Goal: Task Accomplishment & Management: Manage account settings

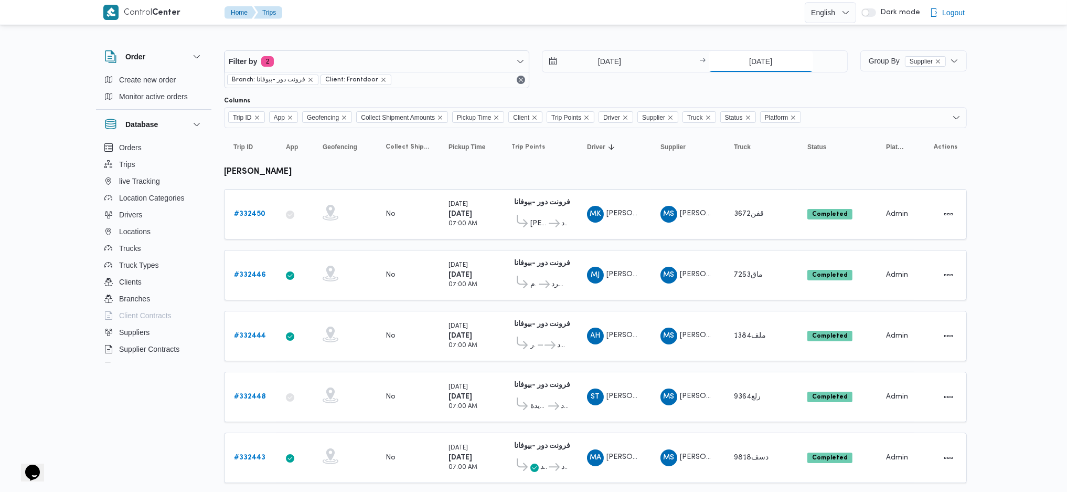
click at [746, 64] on input "21/8/2025" at bounding box center [761, 61] width 104 height 21
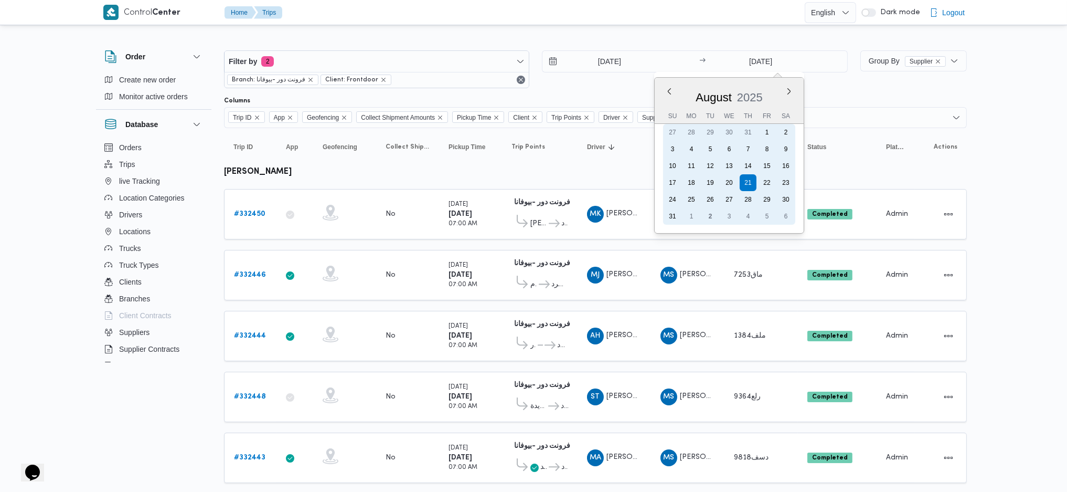
click at [712, 213] on div "2" at bounding box center [710, 216] width 17 height 17
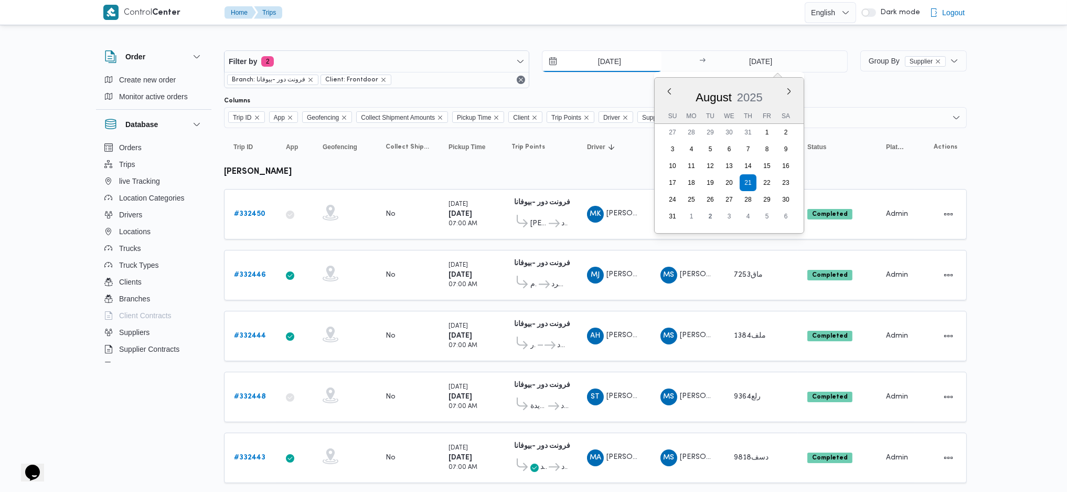
click at [599, 57] on input "21/8/2025" at bounding box center [602, 61] width 119 height 21
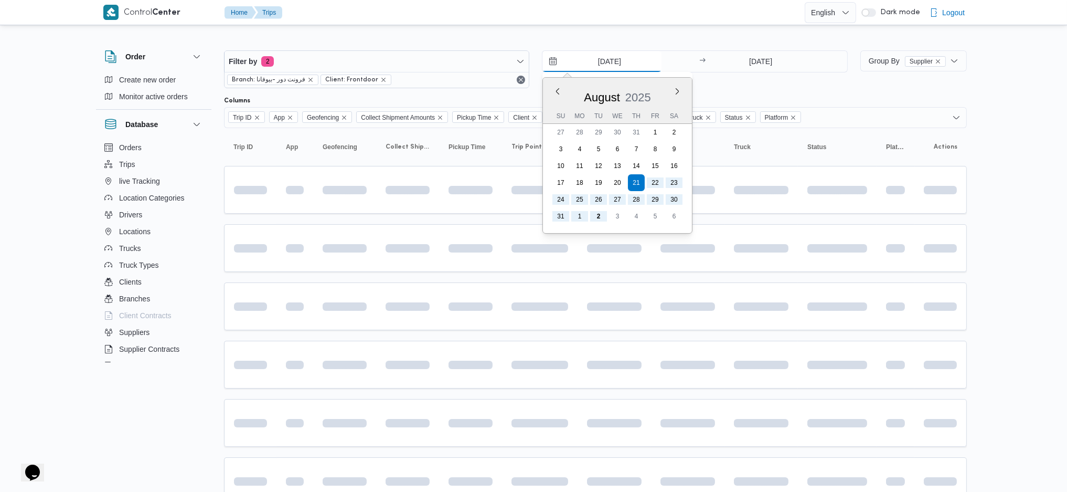
type input "2/9/2025"
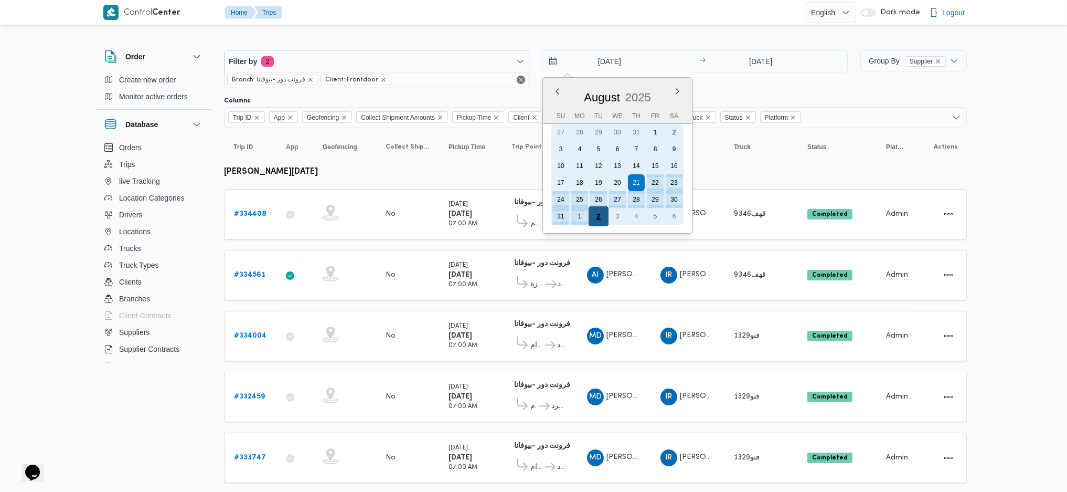
click at [598, 213] on div "2" at bounding box center [599, 216] width 20 height 20
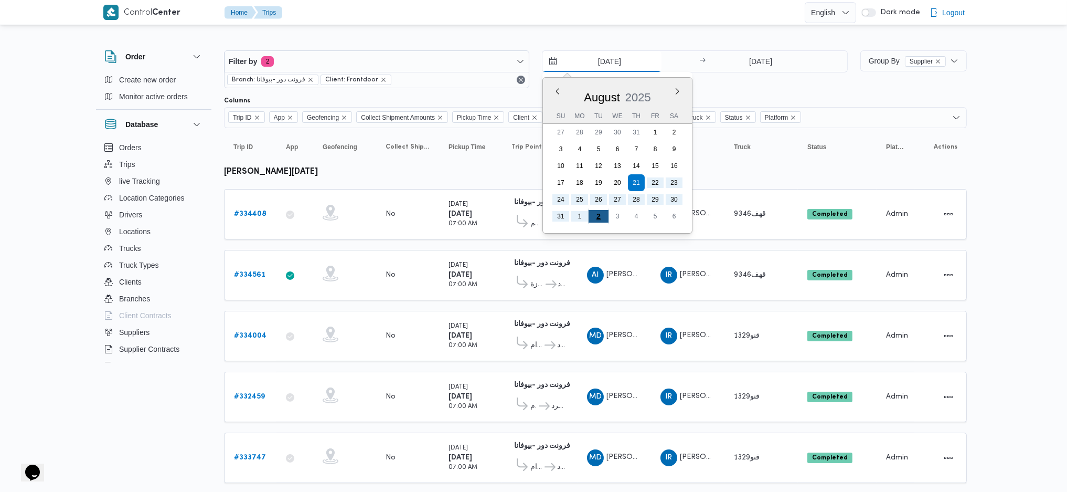
type input "2/9/2025"
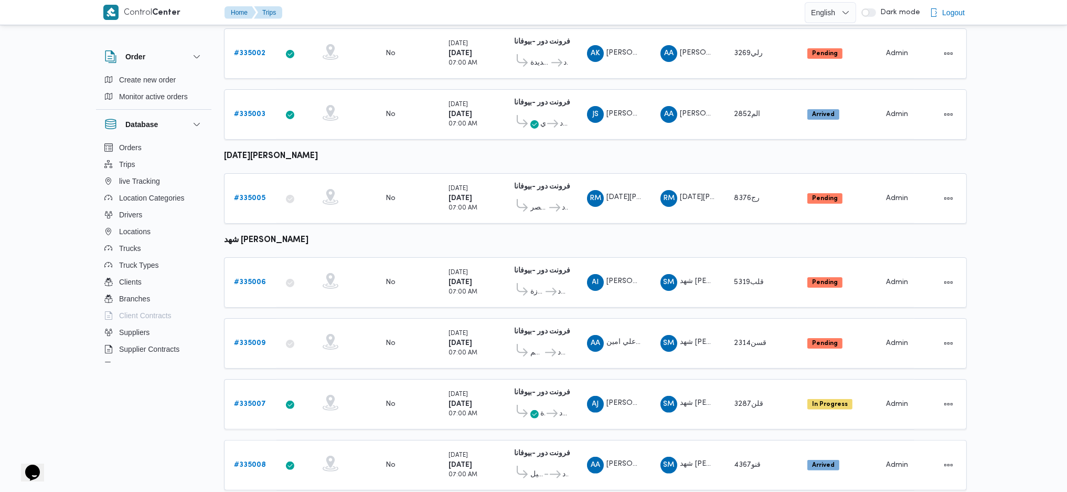
scroll to position [682, 0]
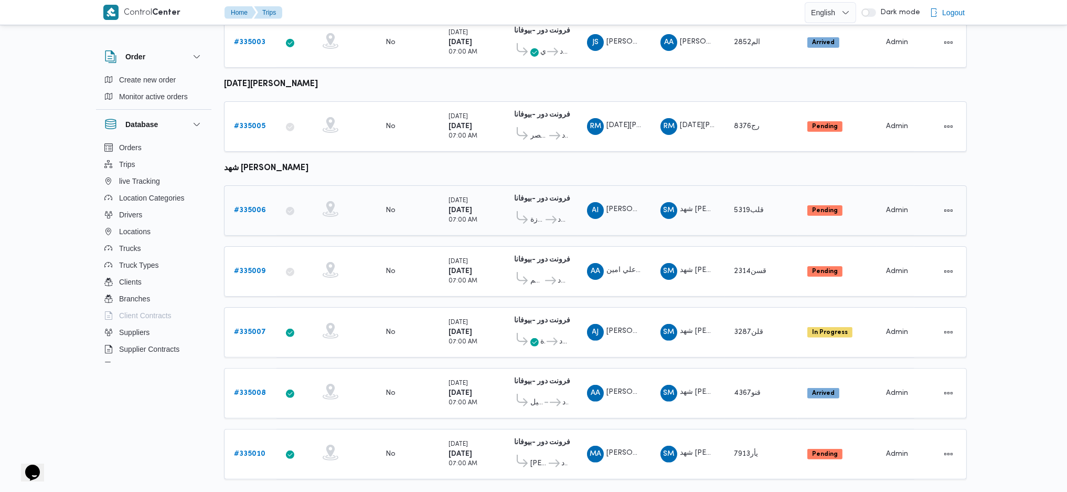
click at [249, 207] on b "# 335006" at bounding box center [250, 210] width 32 height 7
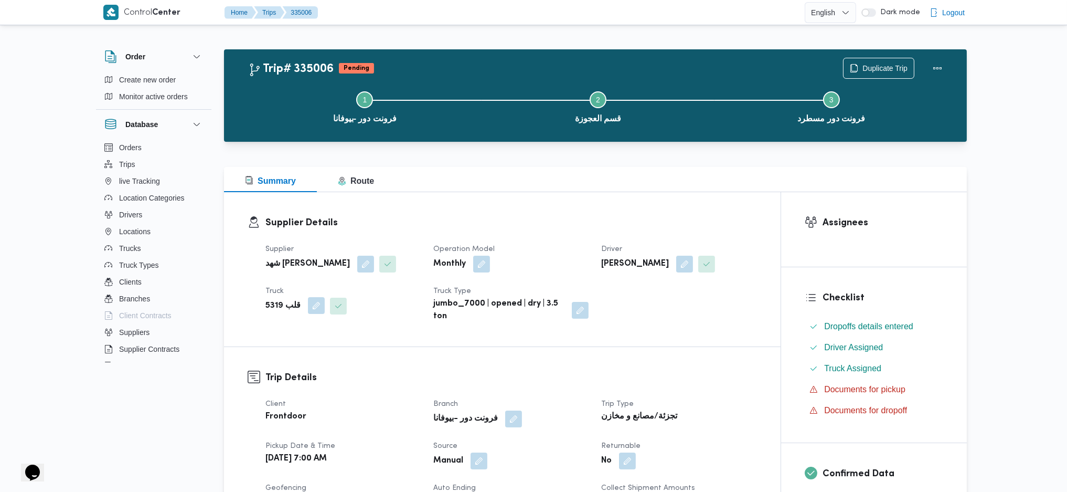
click at [310, 305] on button "button" at bounding box center [316, 305] width 17 height 17
click at [693, 263] on button "button" at bounding box center [684, 263] width 17 height 17
click at [668, 306] on span "عبدالرحمن ابراهيم جاد ابراهيم" at bounding box center [647, 306] width 60 height 12
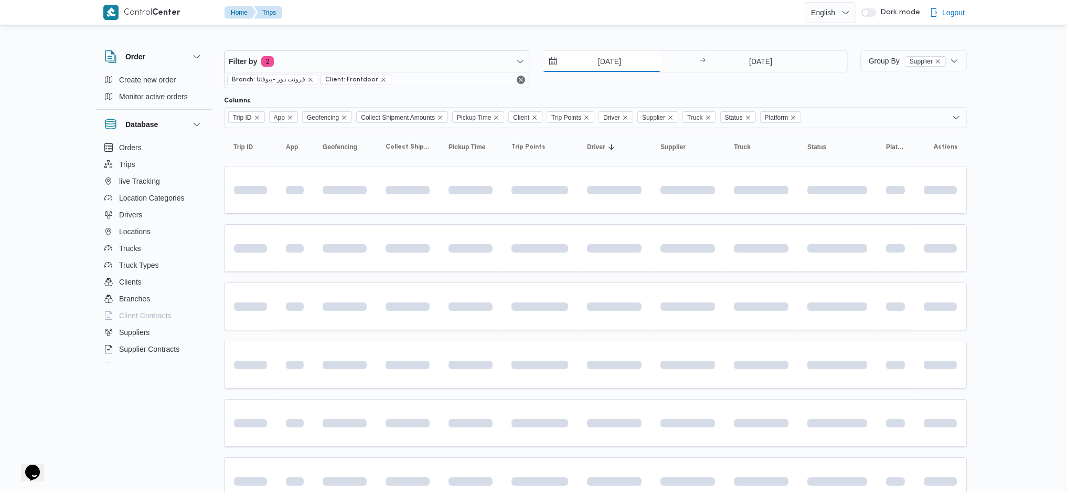
click at [608, 59] on input "2/9/2025" at bounding box center [602, 61] width 119 height 21
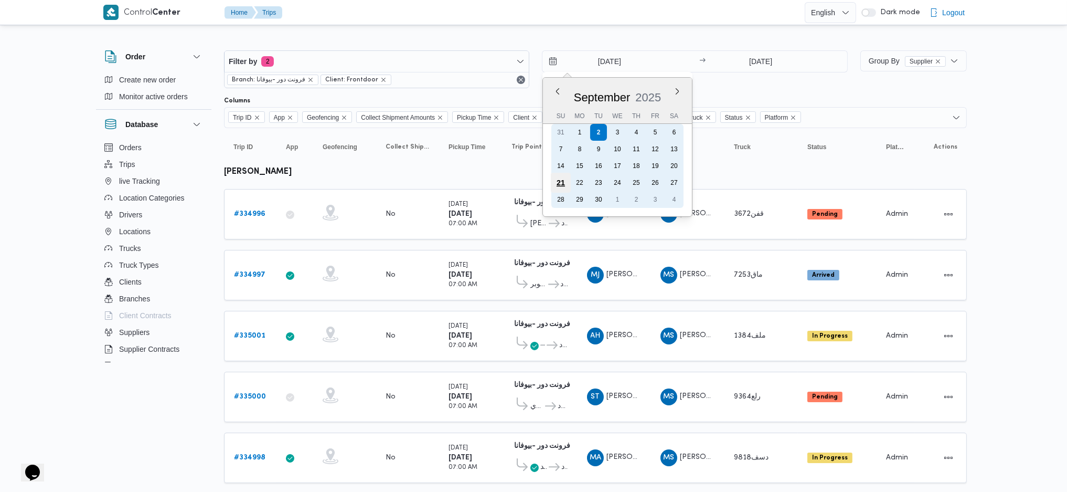
click at [565, 183] on div "21" at bounding box center [561, 183] width 20 height 20
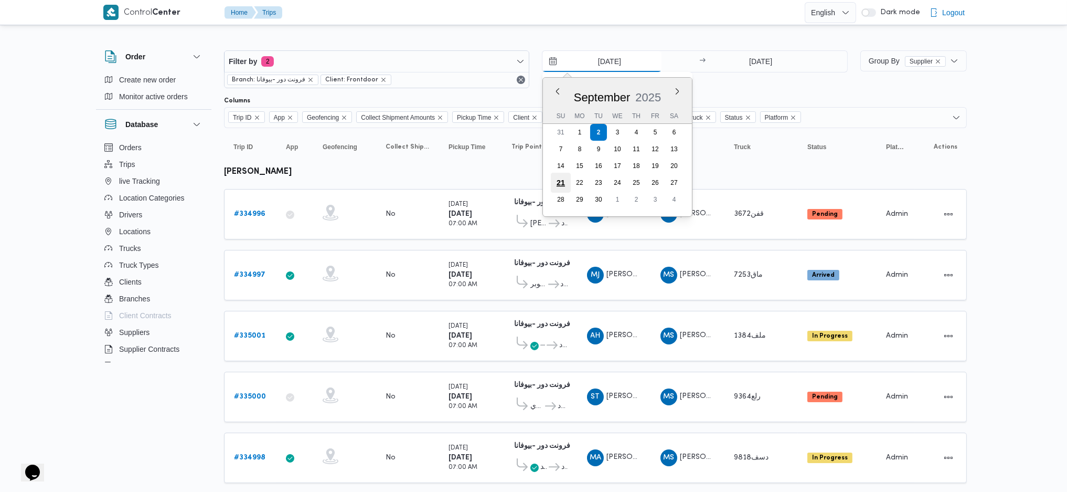
type input "21/9/2025"
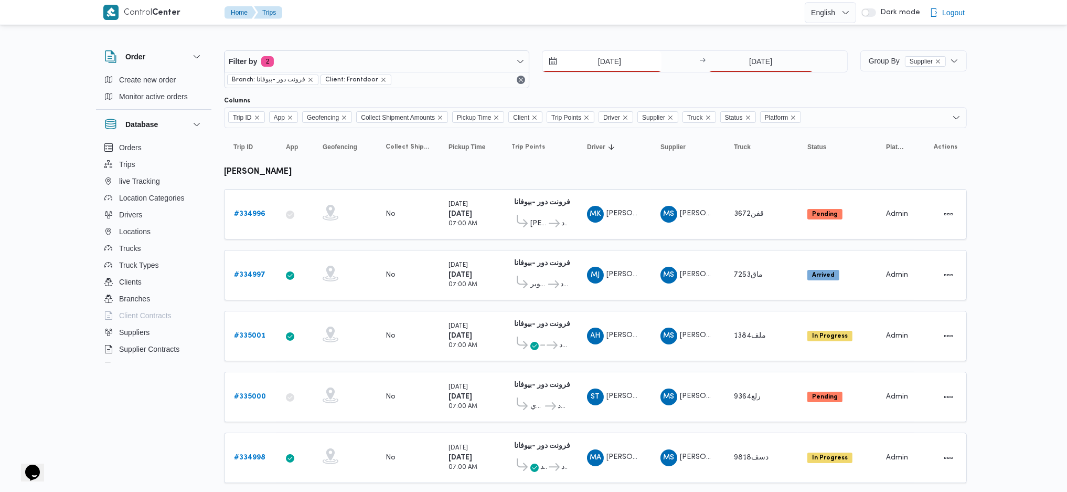
click at [610, 51] on input "21/9/2025" at bounding box center [602, 61] width 119 height 21
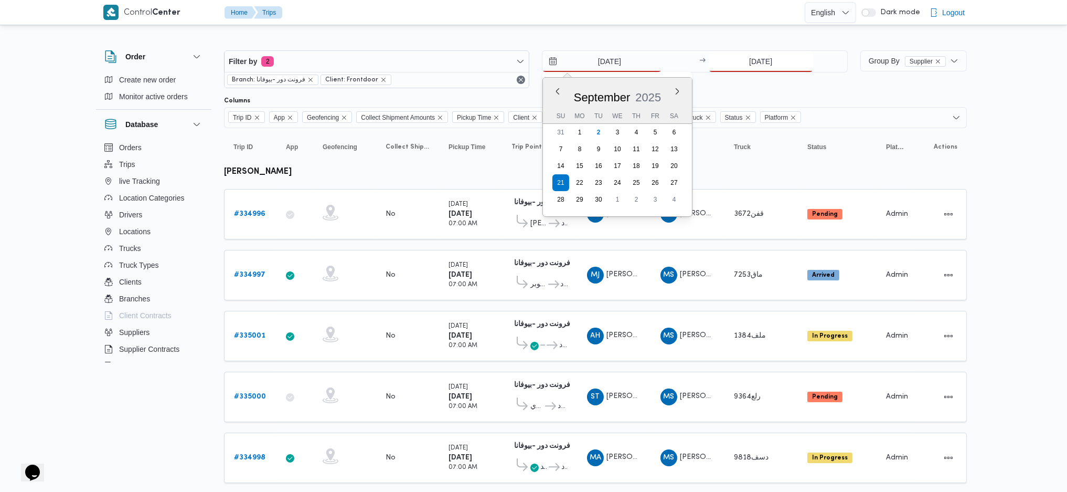
click at [740, 58] on input "2/9/2025" at bounding box center [761, 61] width 104 height 21
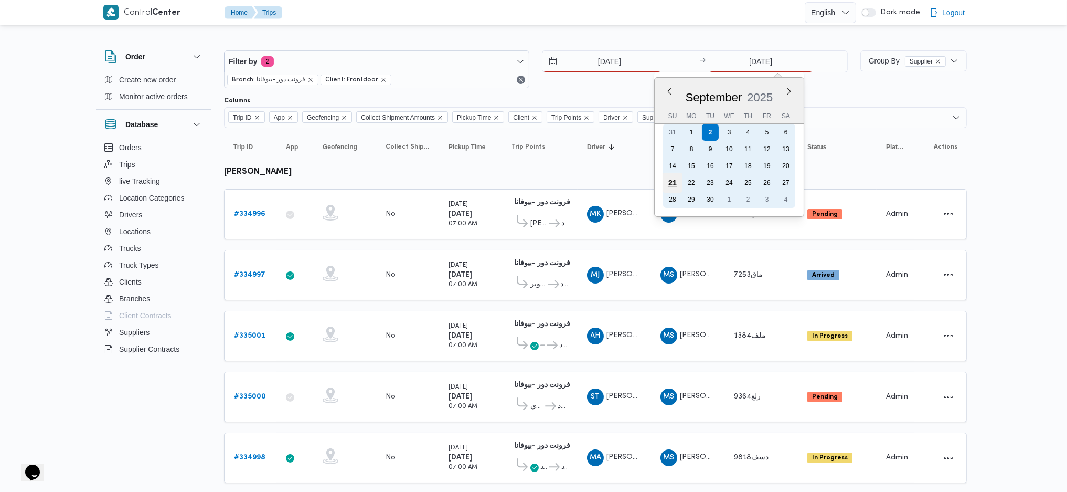
click at [670, 183] on div "21" at bounding box center [672, 183] width 20 height 20
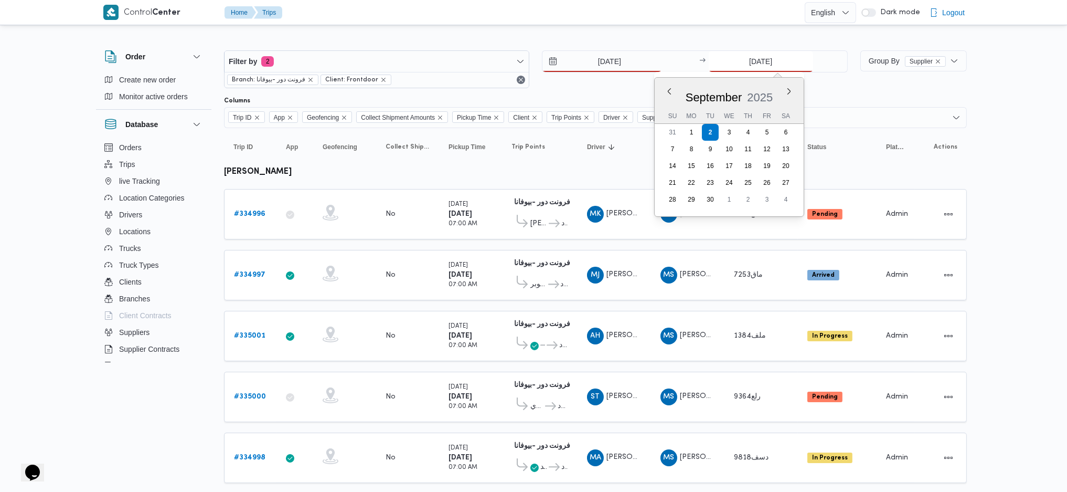
type input "21/9/2025"
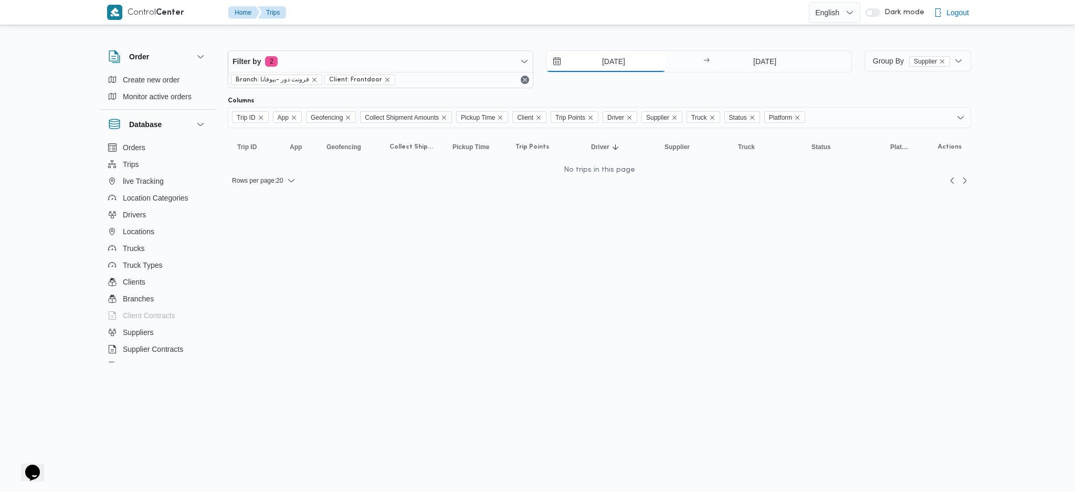
click at [605, 65] on input "21/9/2025" at bounding box center [605, 61] width 119 height 21
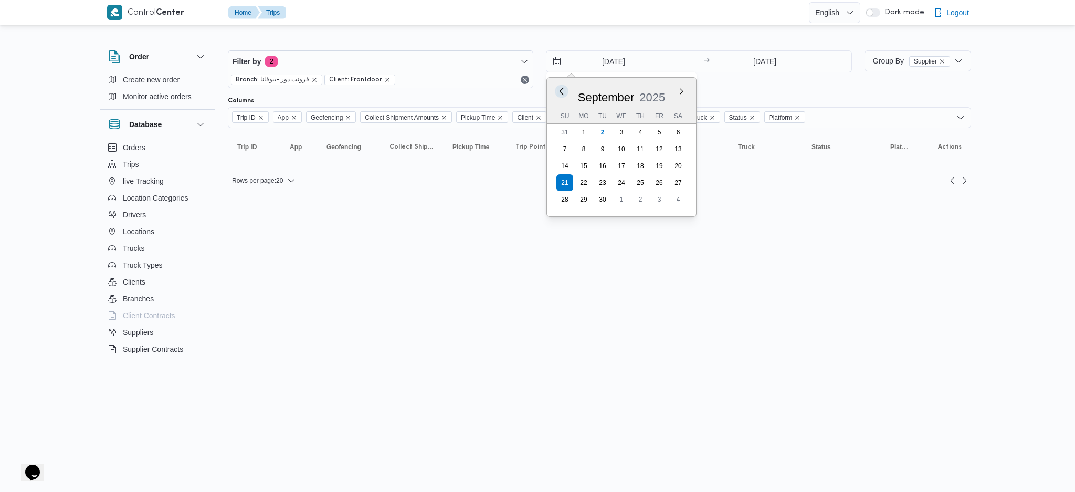
click at [563, 90] on button "Previous Month" at bounding box center [562, 91] width 10 height 10
type input "21/8/2025"
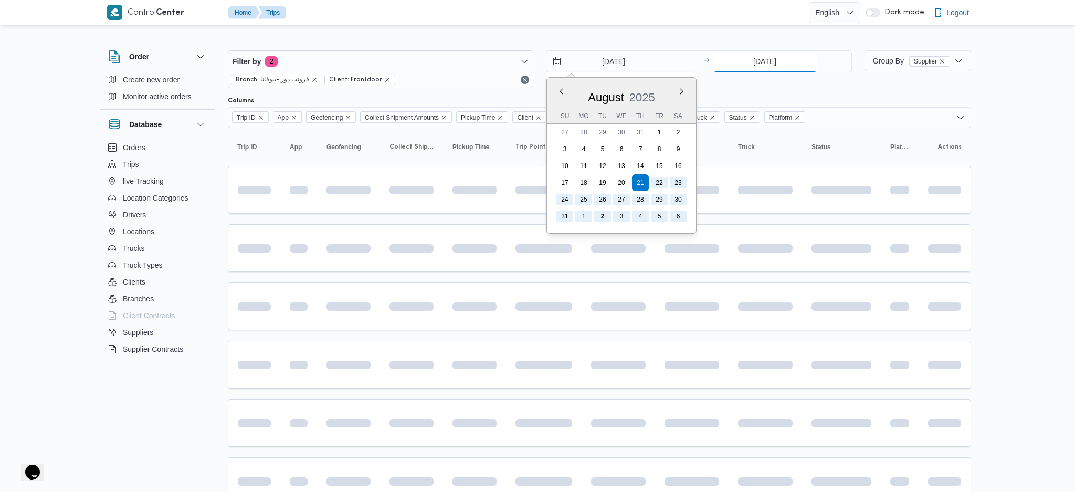
click at [749, 64] on input "21/9/2025" at bounding box center [765, 61] width 104 height 21
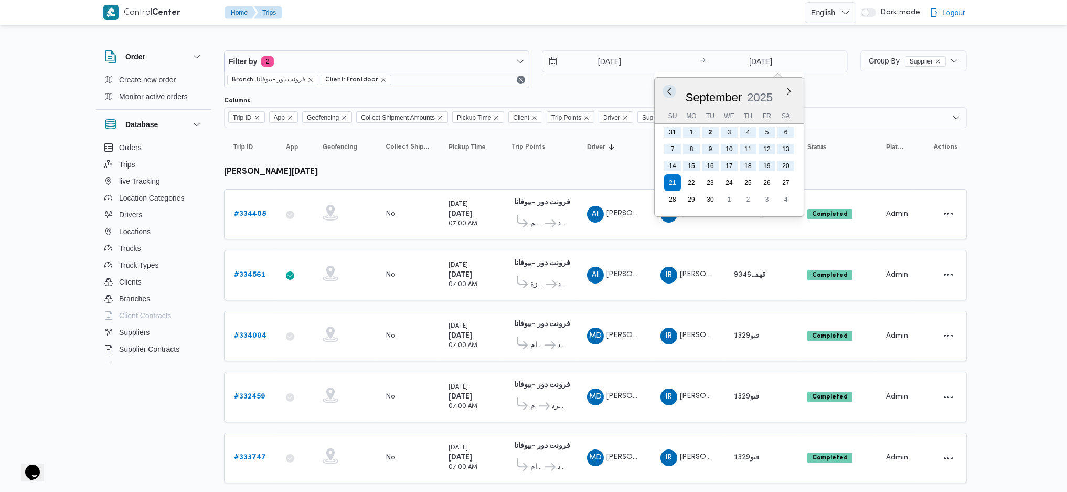
click at [668, 90] on button "Previous Month" at bounding box center [669, 91] width 10 height 10
type input "21/8/2025"
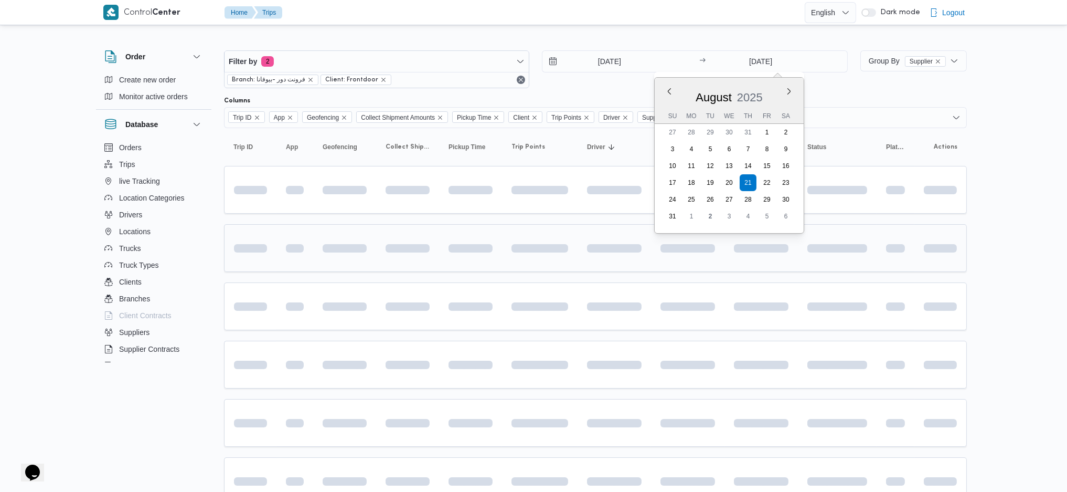
click at [468, 256] on td at bounding box center [470, 248] width 63 height 48
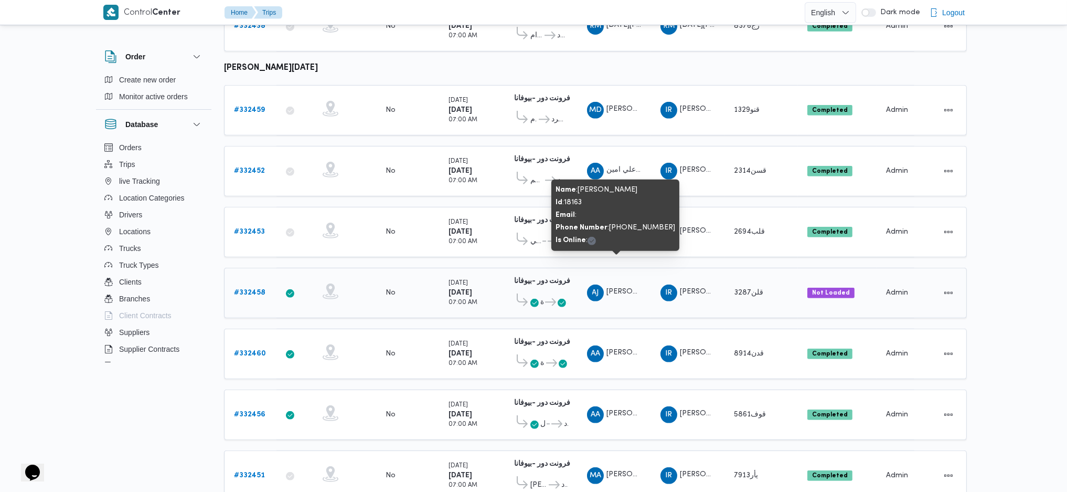
scroll to position [979, 0]
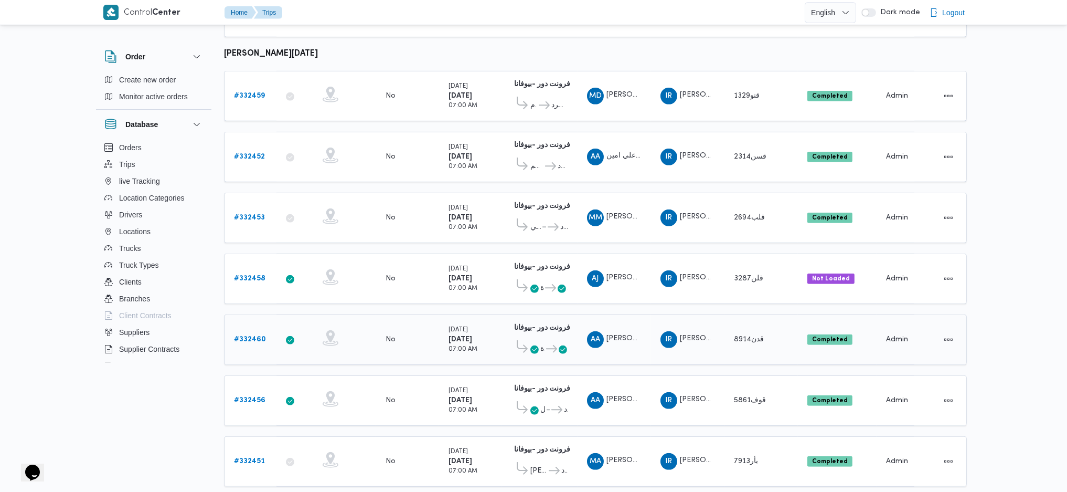
click at [255, 327] on b "# 332460" at bounding box center [250, 339] width 32 height 7
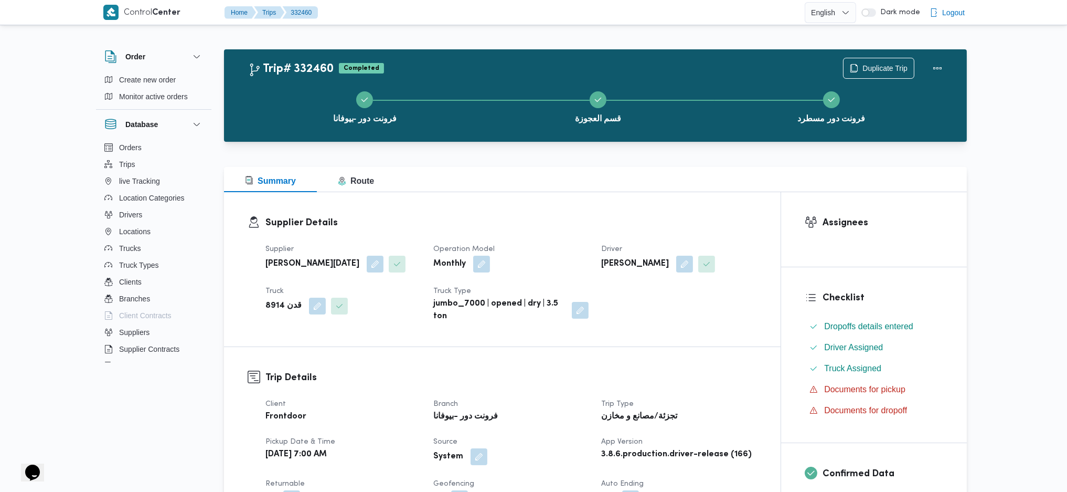
click at [307, 265] on b "[PERSON_NAME][DATE] [PERSON_NAME]" at bounding box center [313, 264] width 94 height 13
copy div "[PERSON_NAME][DATE] [PERSON_NAME]"
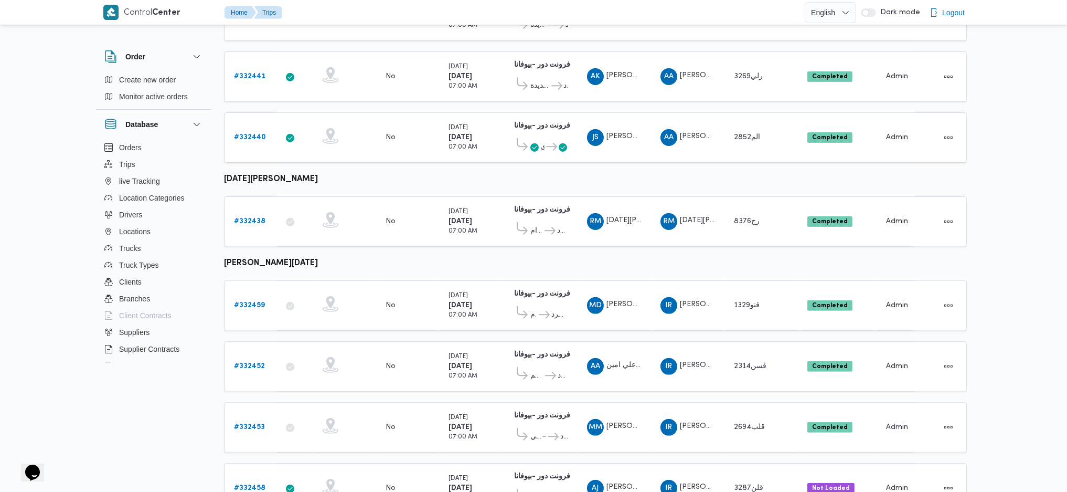
scroll to position [979, 0]
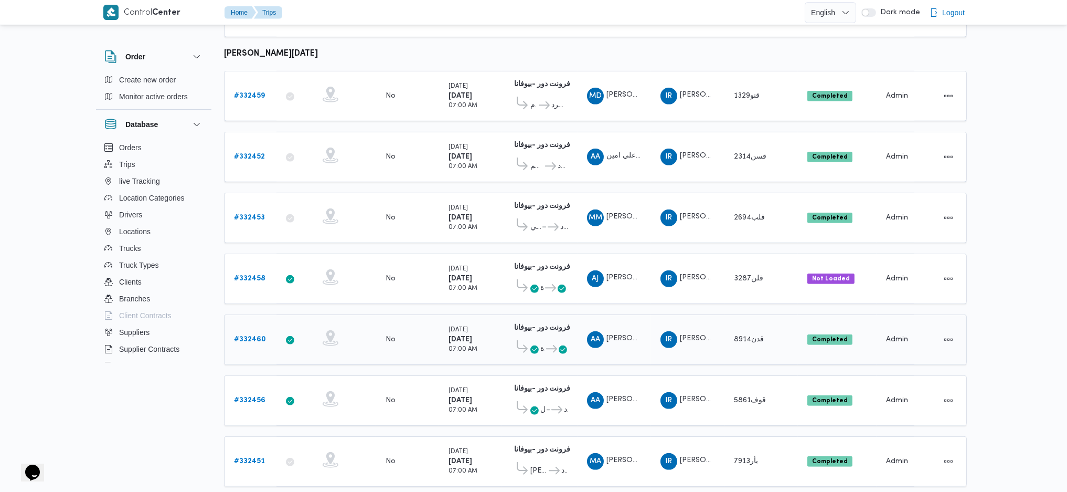
click at [252, 327] on b "# 332460" at bounding box center [250, 339] width 32 height 7
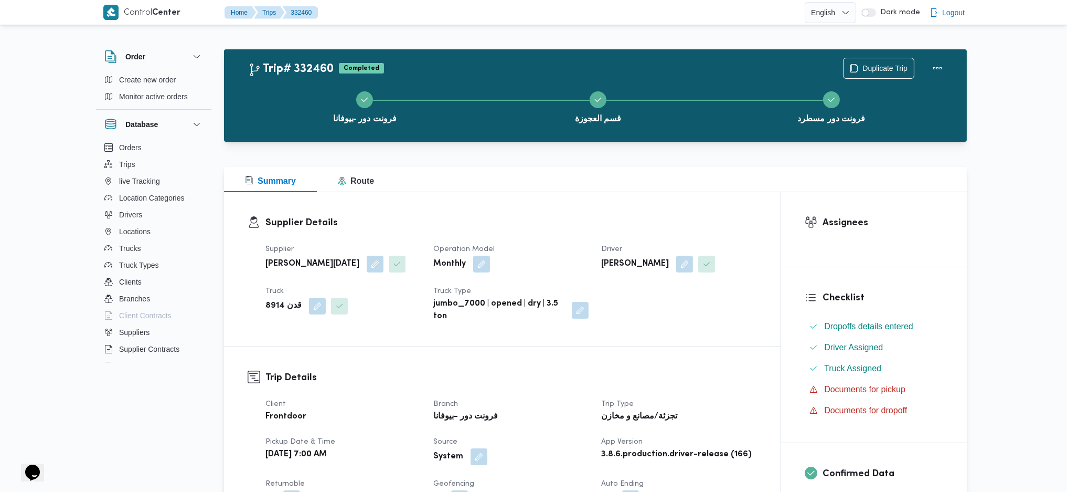
click at [652, 257] on div "[PERSON_NAME]" at bounding box center [678, 264] width 157 height 19
click at [649, 263] on b "[PERSON_NAME]" at bounding box center [635, 264] width 68 height 13
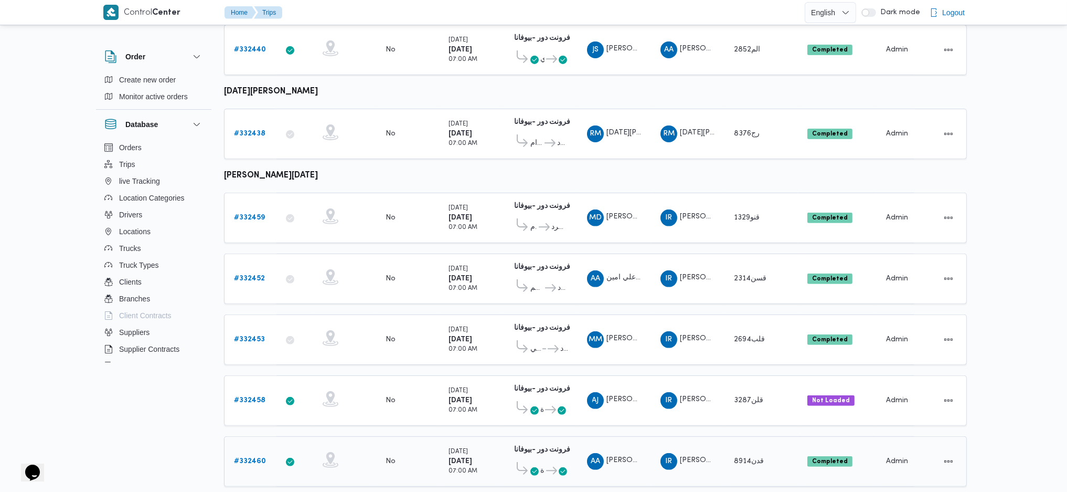
scroll to position [944, 0]
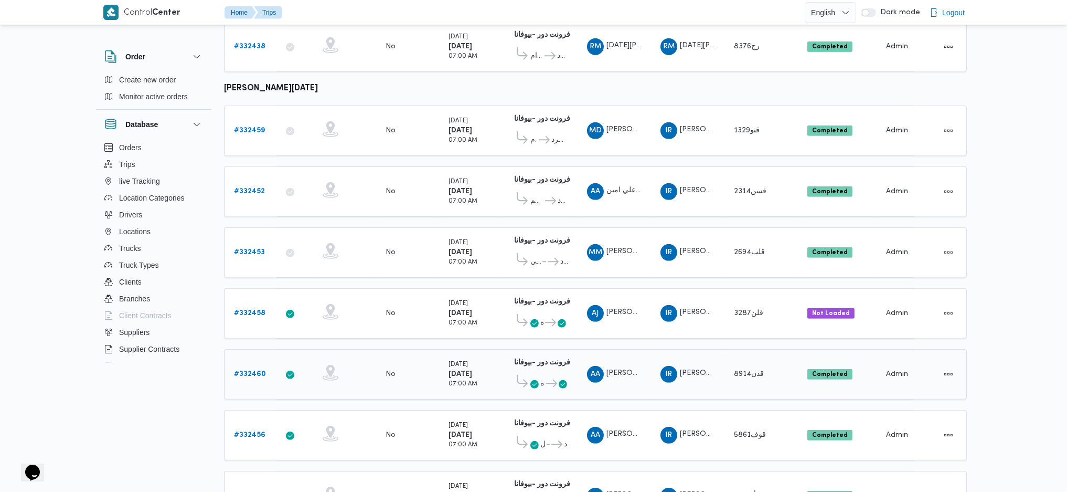
click at [739, 327] on span "قدن8914" at bounding box center [750, 374] width 33 height 13
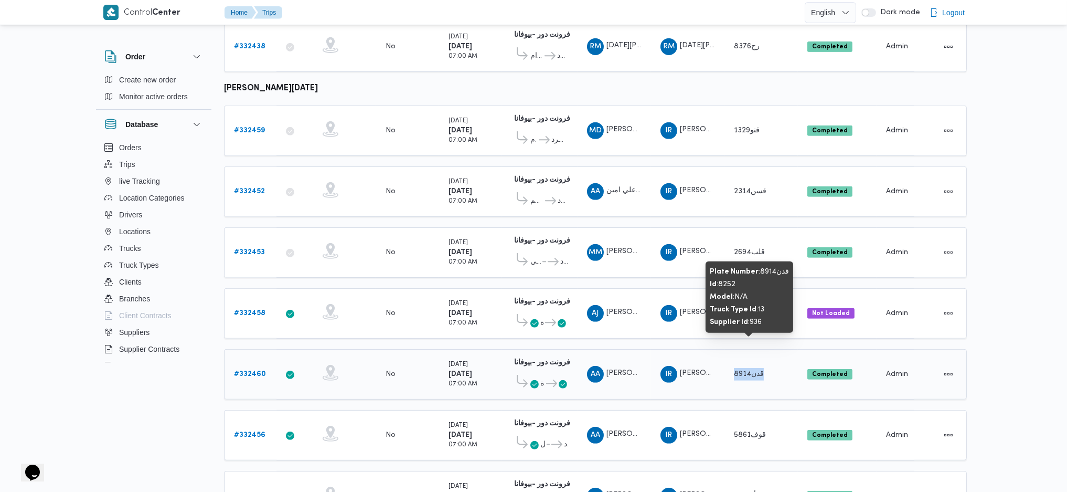
click at [739, 327] on span "قدن8914" at bounding box center [750, 374] width 33 height 13
copy tr "قدن8914 Status"
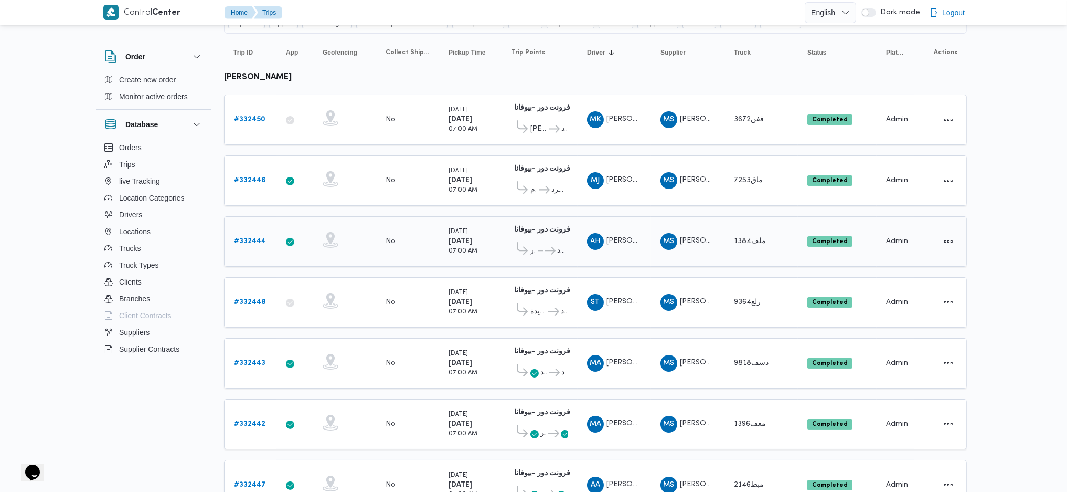
scroll to position [0, 0]
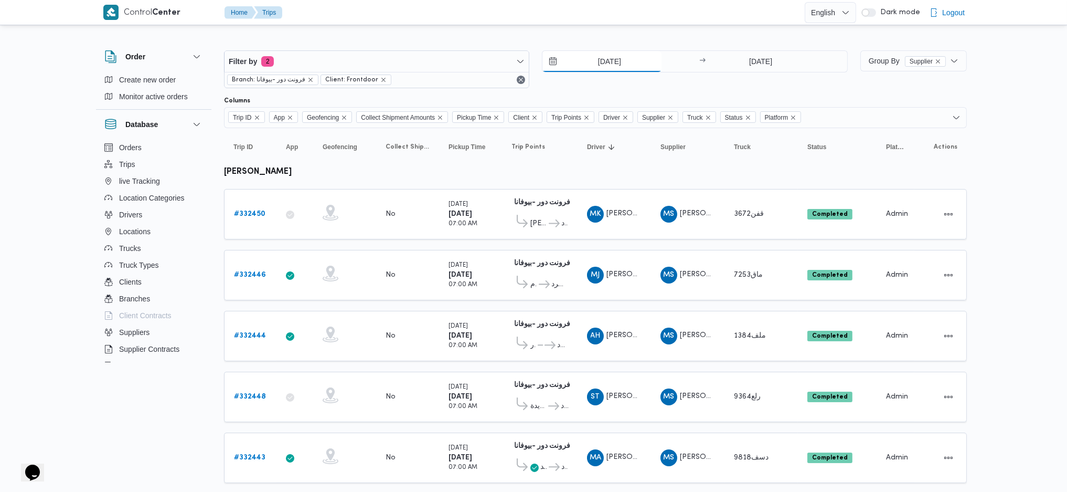
click at [601, 65] on input "21/8/2025" at bounding box center [602, 61] width 119 height 21
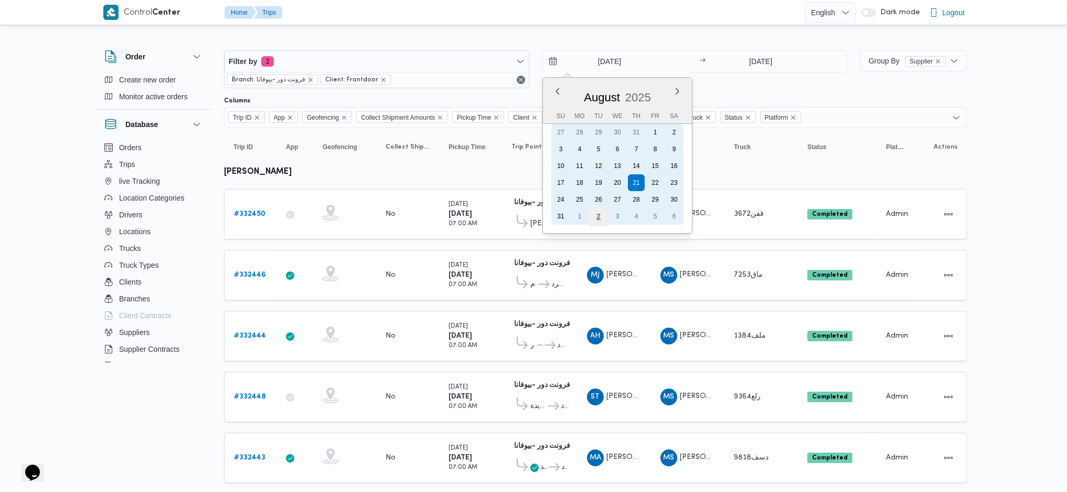
click at [598, 211] on div "2" at bounding box center [599, 216] width 20 height 20
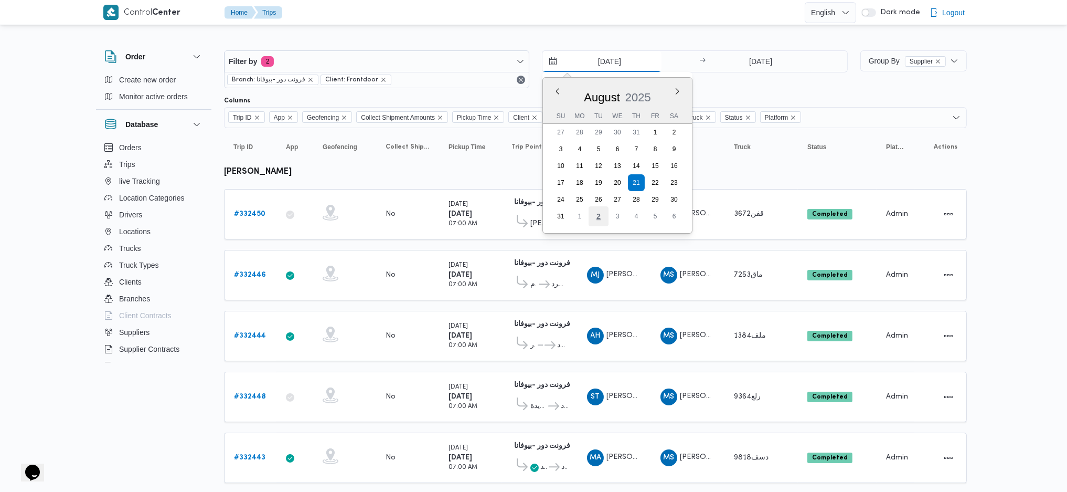
type input "2/9/2025"
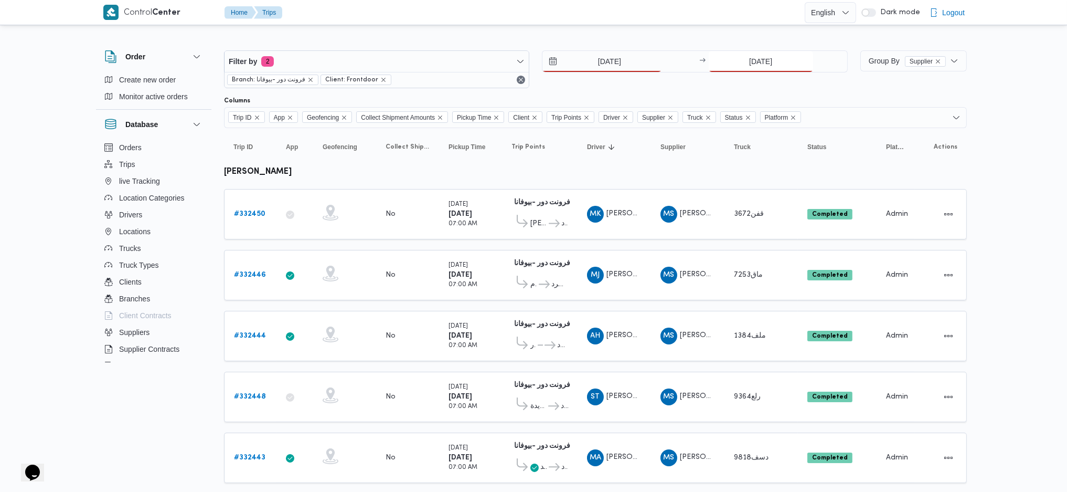
click at [755, 65] on input "21/8/2025" at bounding box center [761, 61] width 104 height 21
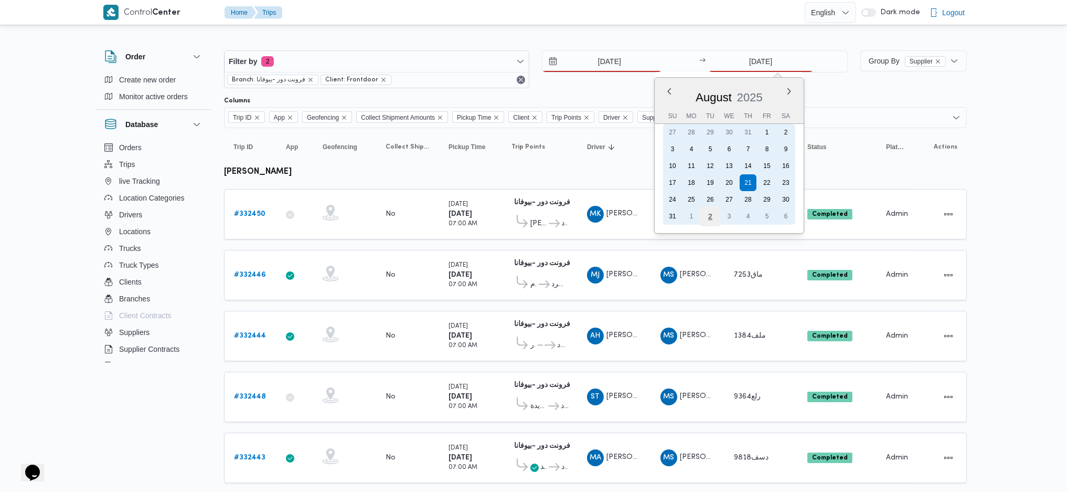
click at [707, 217] on div "2" at bounding box center [710, 216] width 20 height 20
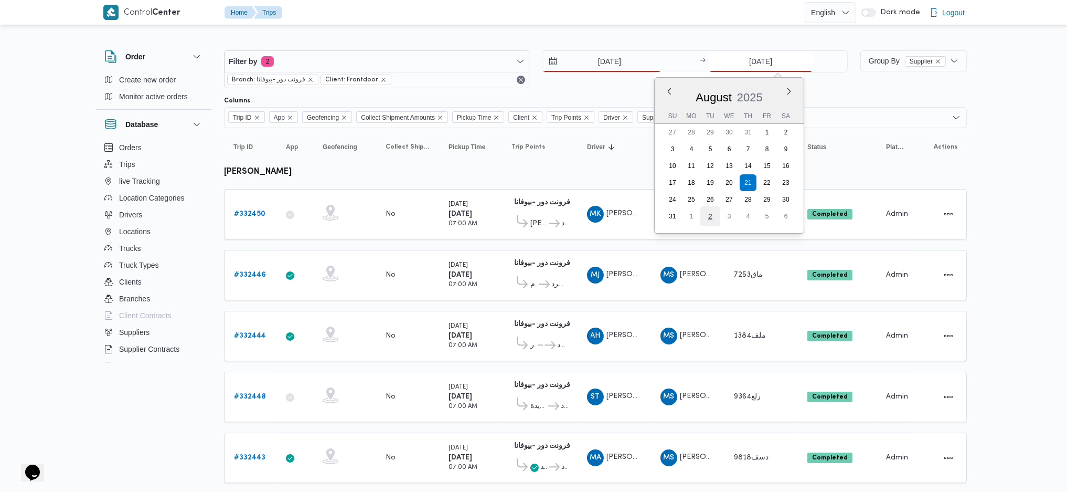
type input "2/9/2025"
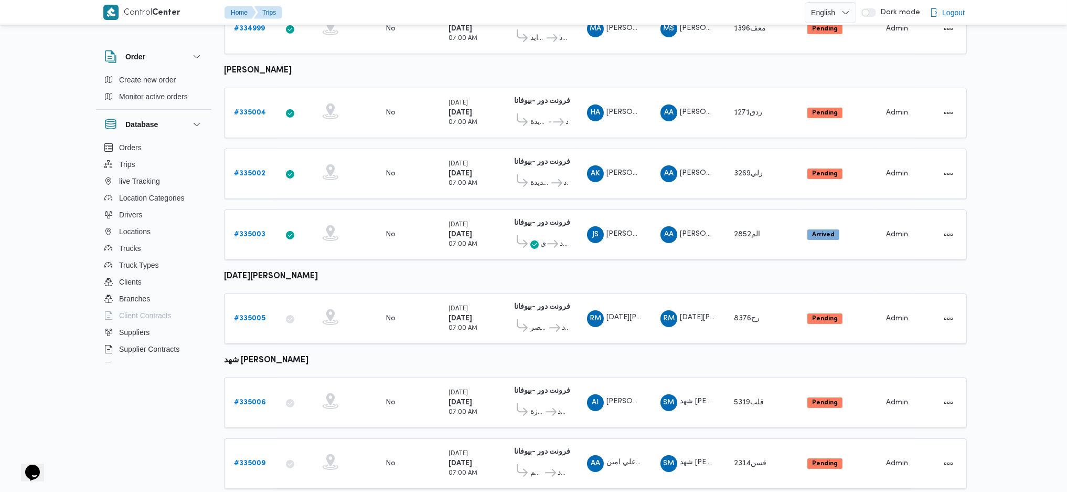
scroll to position [682, 0]
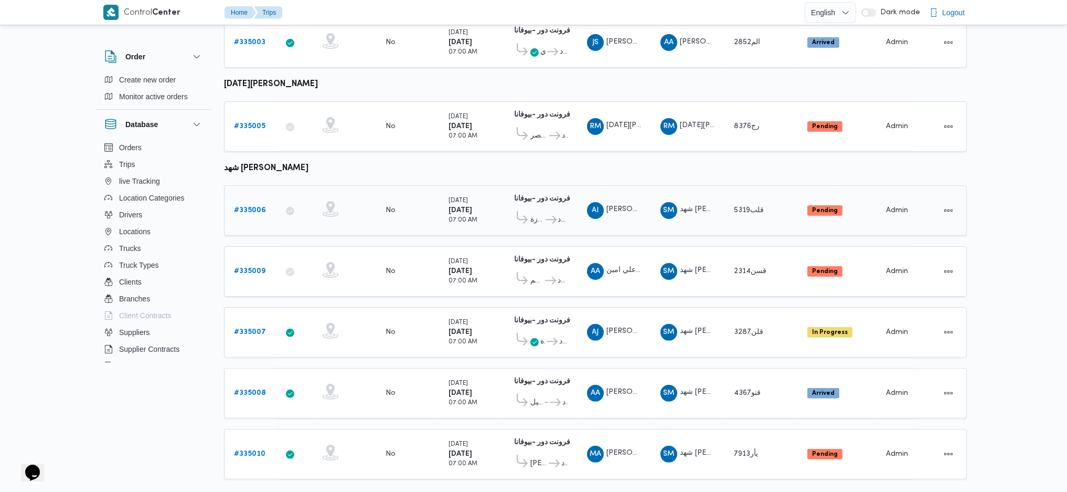
click at [249, 207] on b "# 335006" at bounding box center [250, 210] width 32 height 7
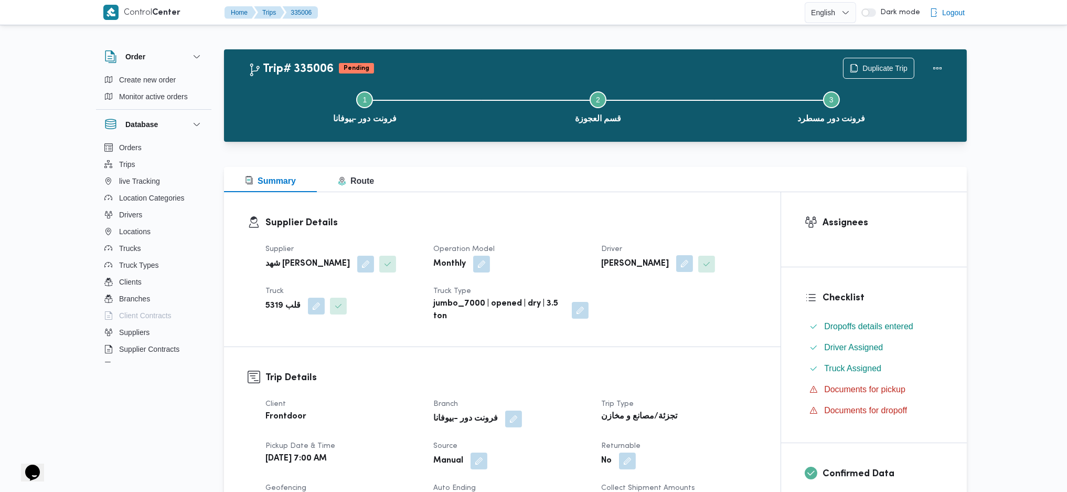
click at [693, 268] on button "button" at bounding box center [684, 263] width 17 height 17
click at [661, 300] on span "عبدالرحمن ابراهيم جاد ابراهيم" at bounding box center [647, 306] width 60 height 12
click at [677, 305] on span "عبدالرحمن ابراهيم جاد ابراهيم" at bounding box center [647, 306] width 60 height 12
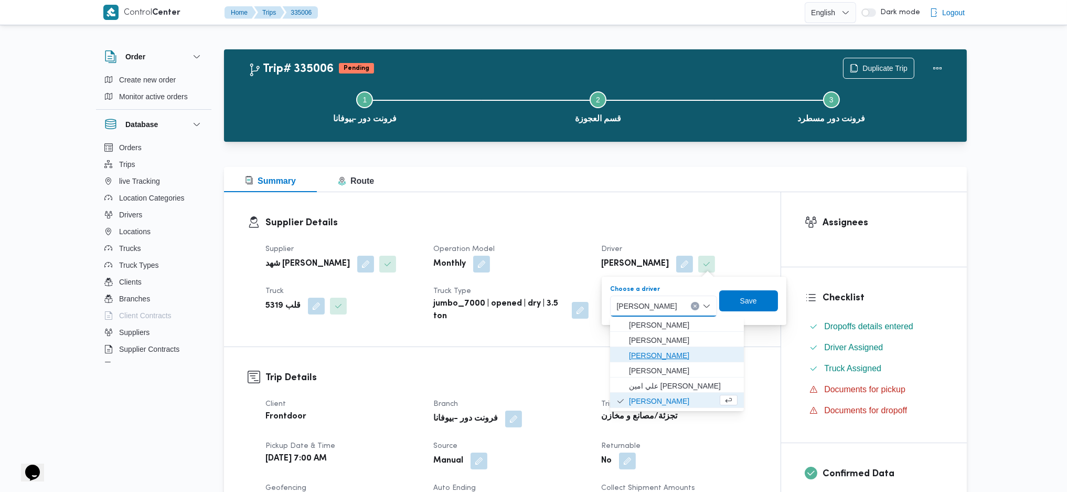
click at [699, 327] on span "[PERSON_NAME]" at bounding box center [683, 355] width 109 height 13
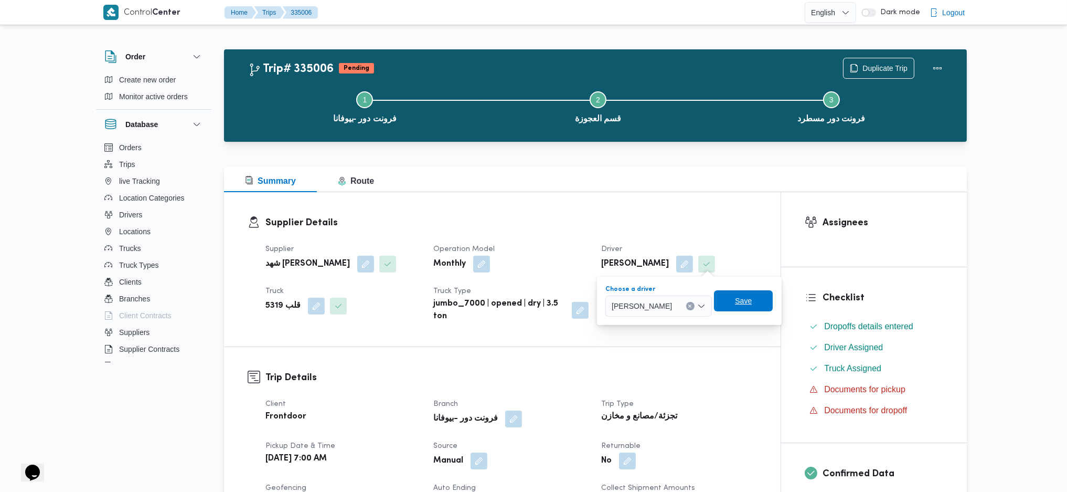
click at [771, 301] on span "Save" at bounding box center [743, 300] width 59 height 21
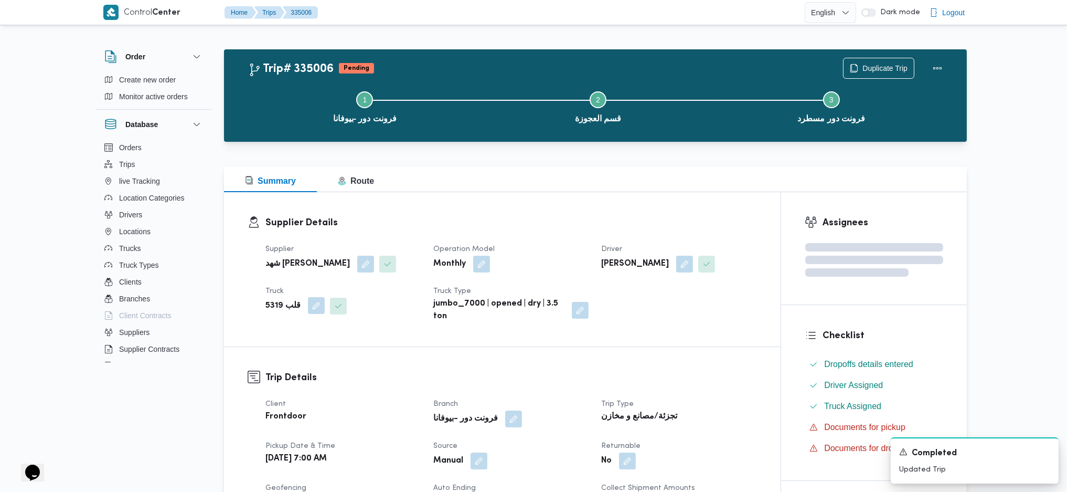
click at [308, 309] on button "button" at bounding box center [316, 305] width 17 height 17
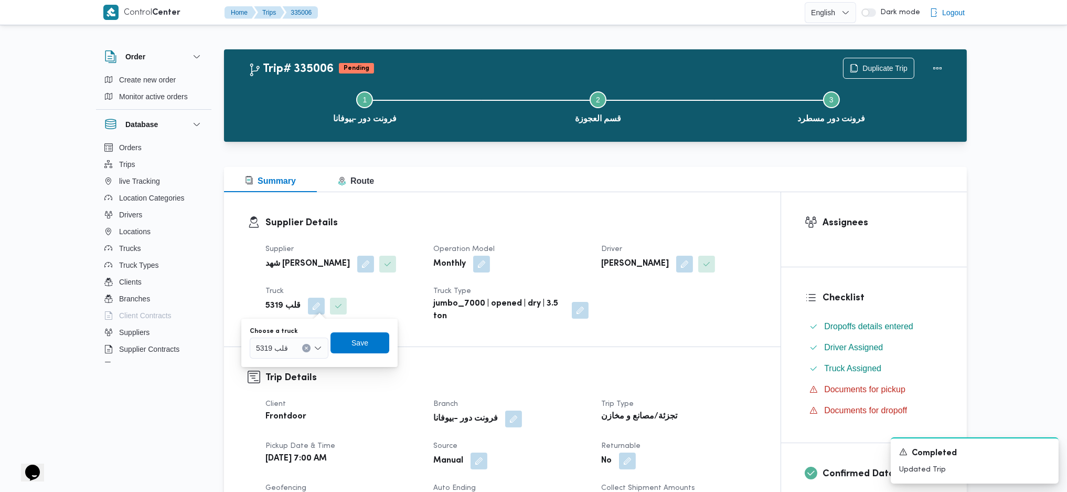
click at [292, 327] on div at bounding box center [292, 348] width 5 height 17
click at [283, 327] on span "قدن8914 | null" at bounding box center [296, 427] width 54 height 13
click at [368, 327] on span "Save" at bounding box center [366, 342] width 17 height 13
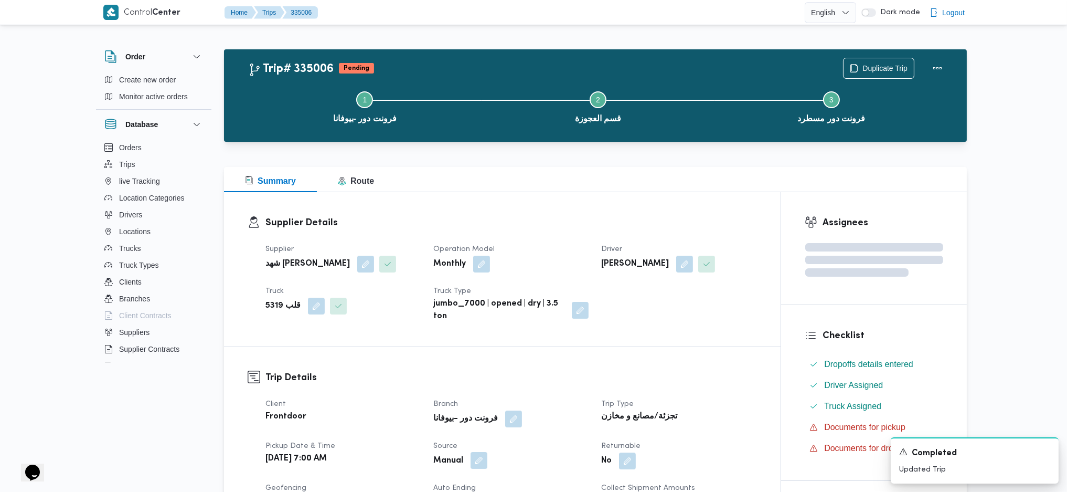
click at [477, 327] on button "button" at bounding box center [479, 460] width 17 height 17
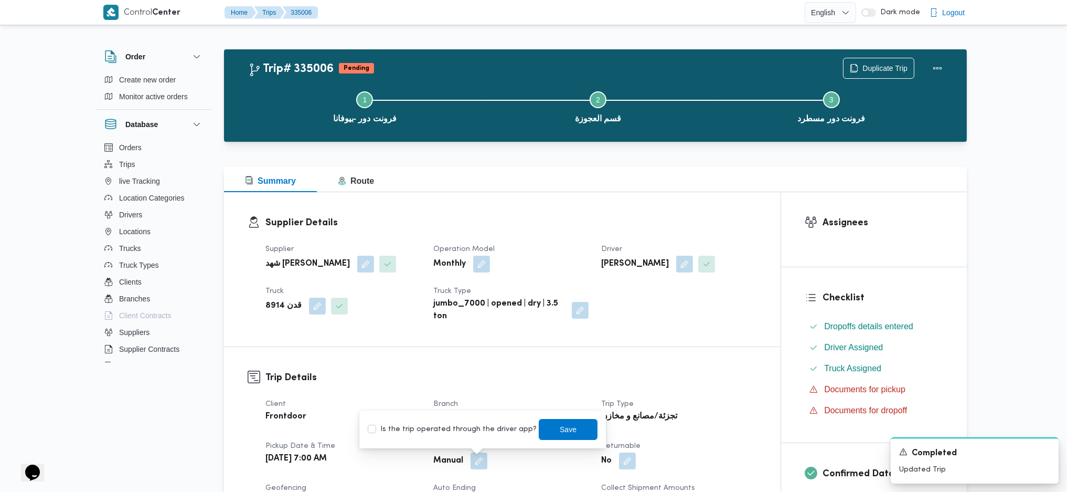
click at [465, 327] on label "Is the trip operated through the driver app?" at bounding box center [452, 429] width 169 height 13
checkbox input "true"
click at [560, 327] on span "Save" at bounding box center [568, 428] width 17 height 13
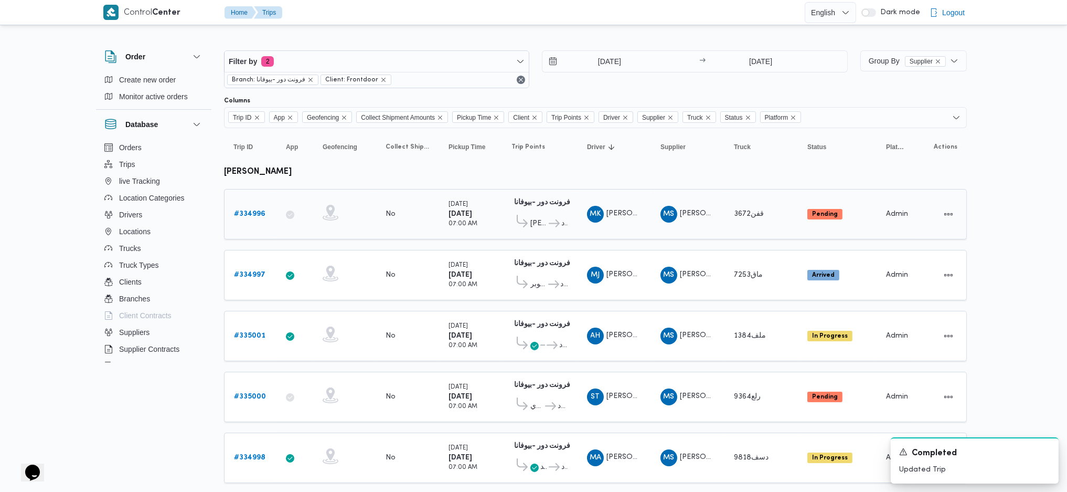
click at [257, 215] on b "# 334996" at bounding box center [249, 213] width 31 height 7
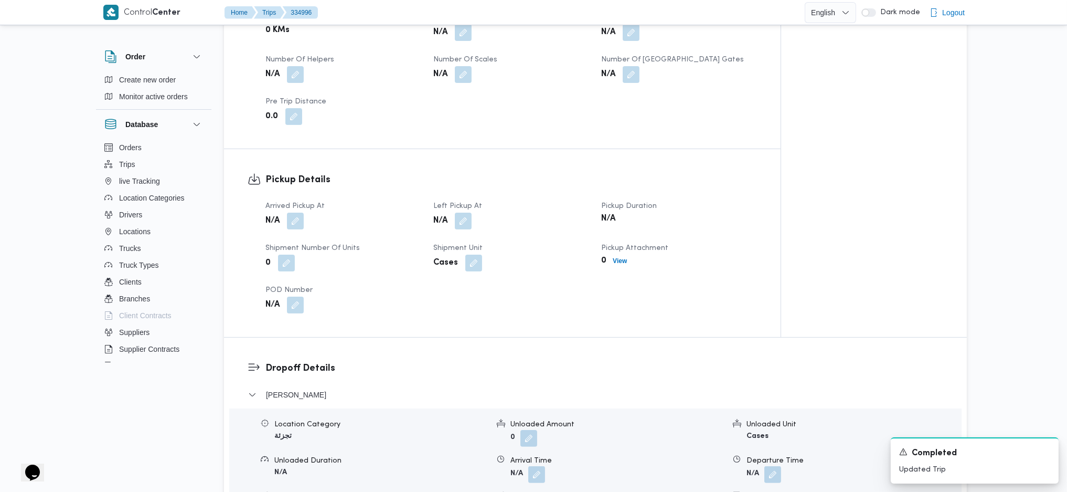
scroll to position [559, 0]
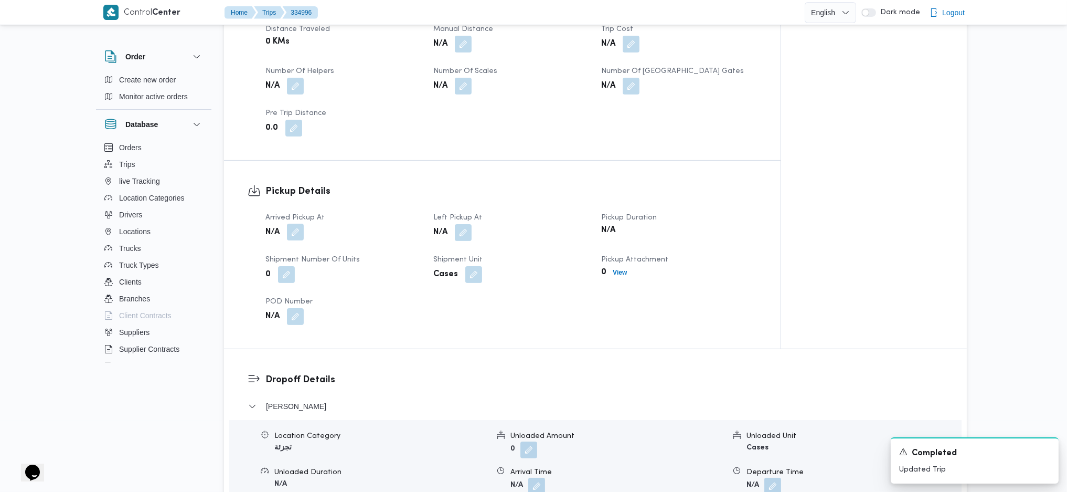
click at [299, 224] on button "button" at bounding box center [295, 232] width 17 height 17
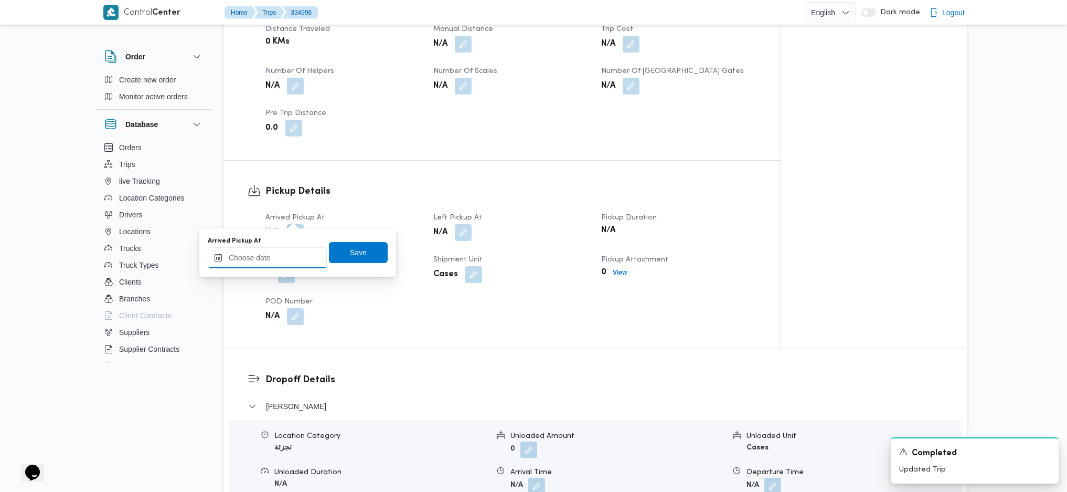
click at [274, 261] on input "Arrived Pickup At" at bounding box center [267, 257] width 119 height 21
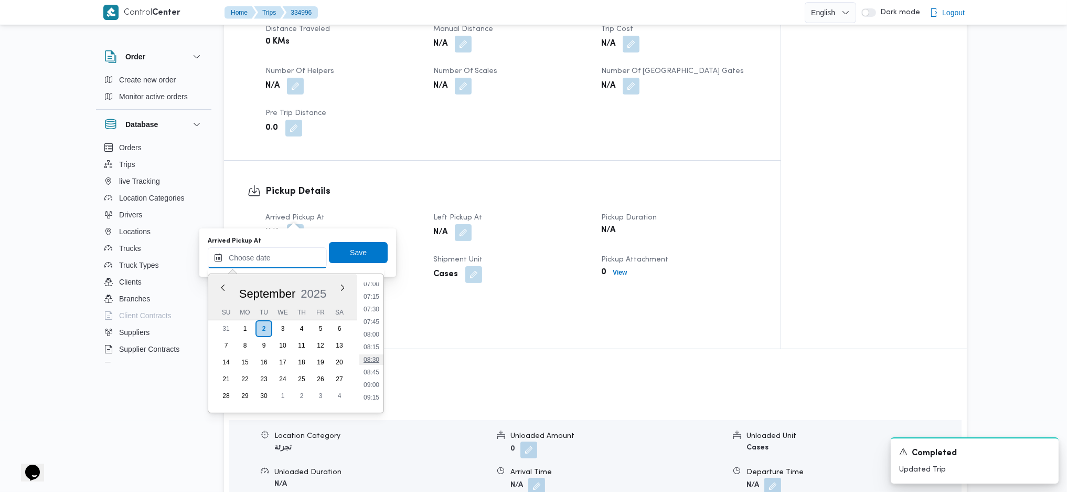
scroll to position [333, 0]
click at [372, 299] on ul "00:00 00:15 00:30 00:45 01:00 01:15 01:30 01:45 02:00 02:15 02:30 02:45 03:00 0…" at bounding box center [371, 343] width 24 height 122
click at [371, 309] on li "07:00" at bounding box center [371, 307] width 24 height 10
type input "02/09/2025 07:00"
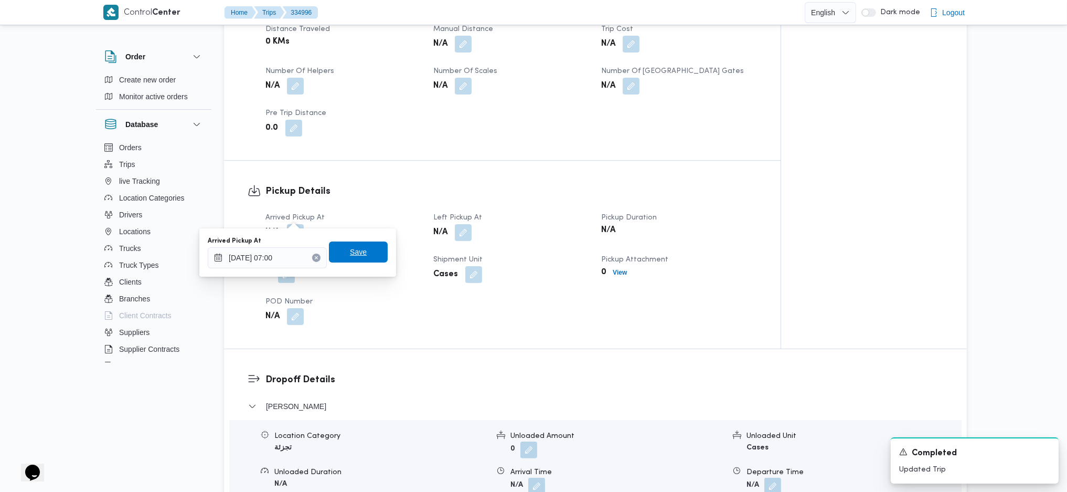
click at [357, 247] on span "Save" at bounding box center [358, 252] width 17 height 13
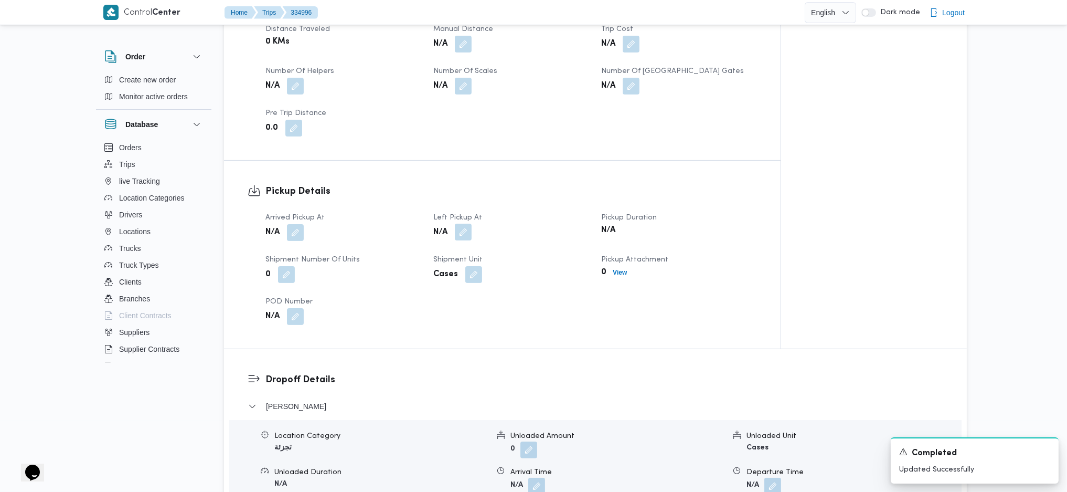
click at [466, 224] on button "button" at bounding box center [463, 232] width 17 height 17
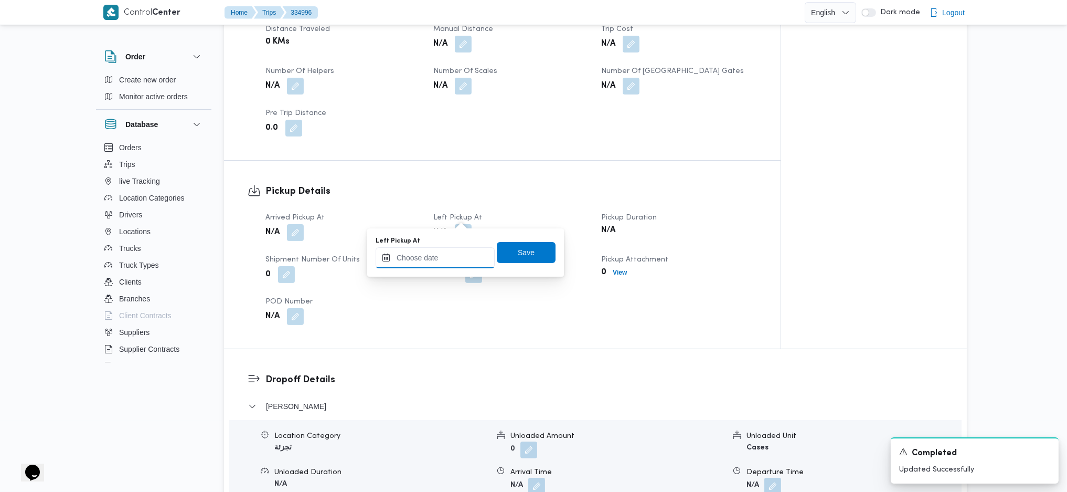
click at [441, 261] on input "Left Pickup At" at bounding box center [435, 257] width 119 height 21
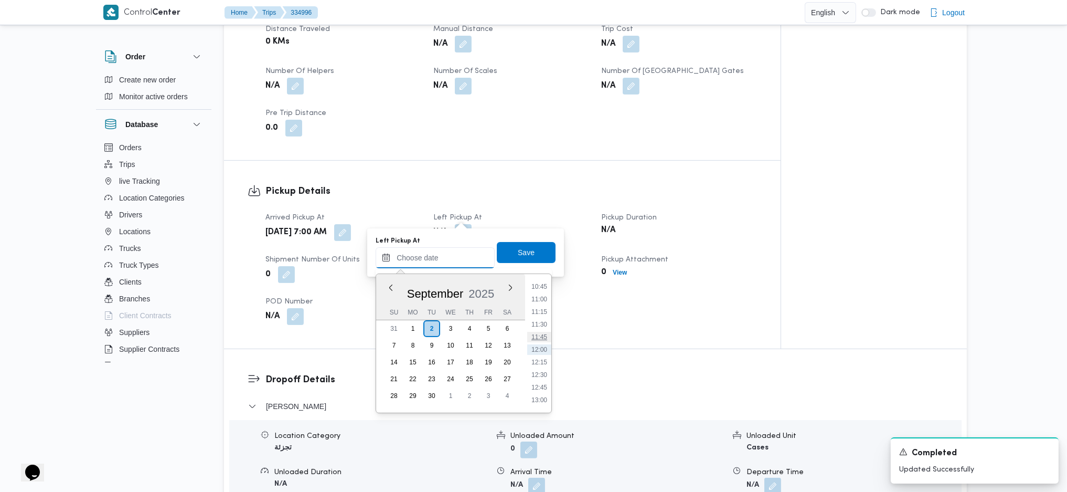
scroll to position [403, 0]
drag, startPoint x: 538, startPoint y: 388, endPoint x: 536, endPoint y: 357, distance: 31.1
click at [538, 327] on li "10:00" at bounding box center [539, 388] width 24 height 10
type input "02/09/2025 10:00"
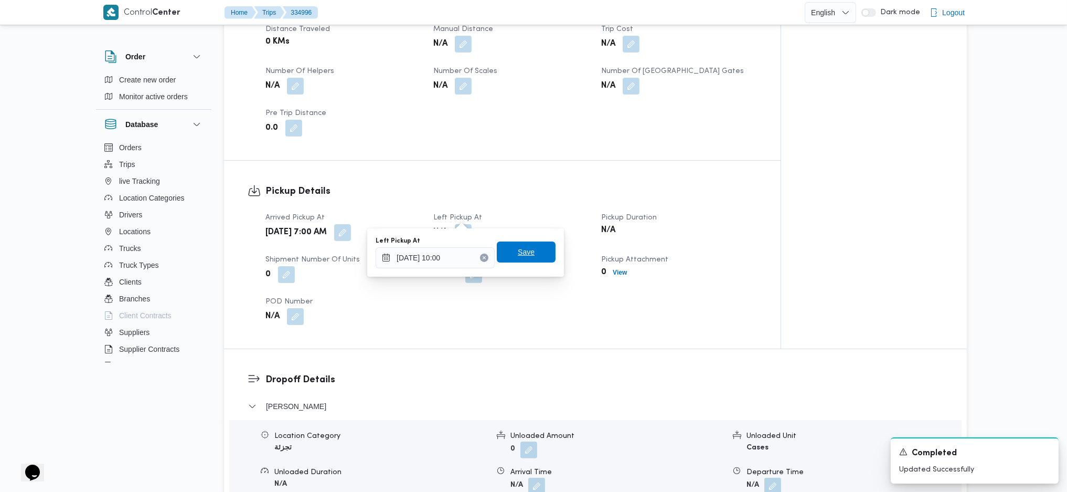
click at [518, 248] on span "Save" at bounding box center [526, 252] width 17 height 13
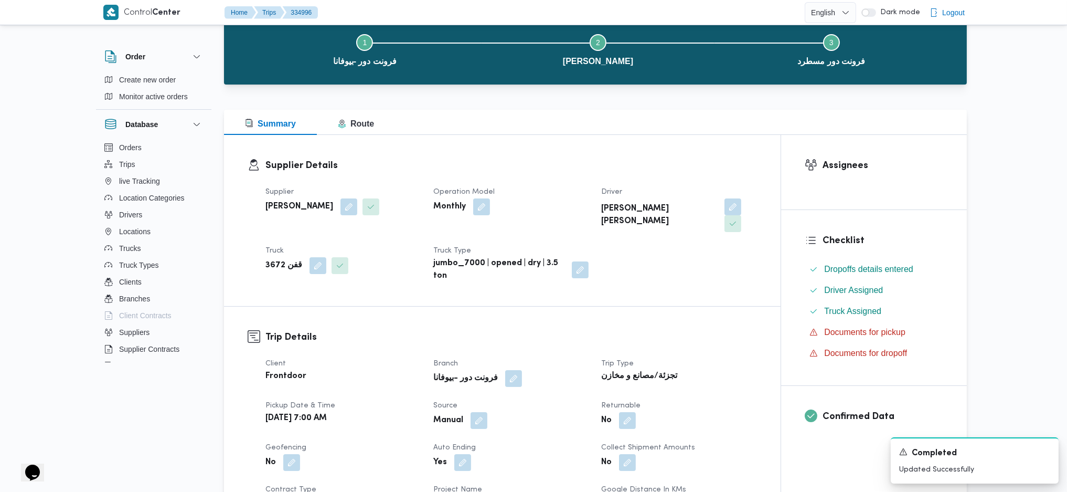
scroll to position [70, 0]
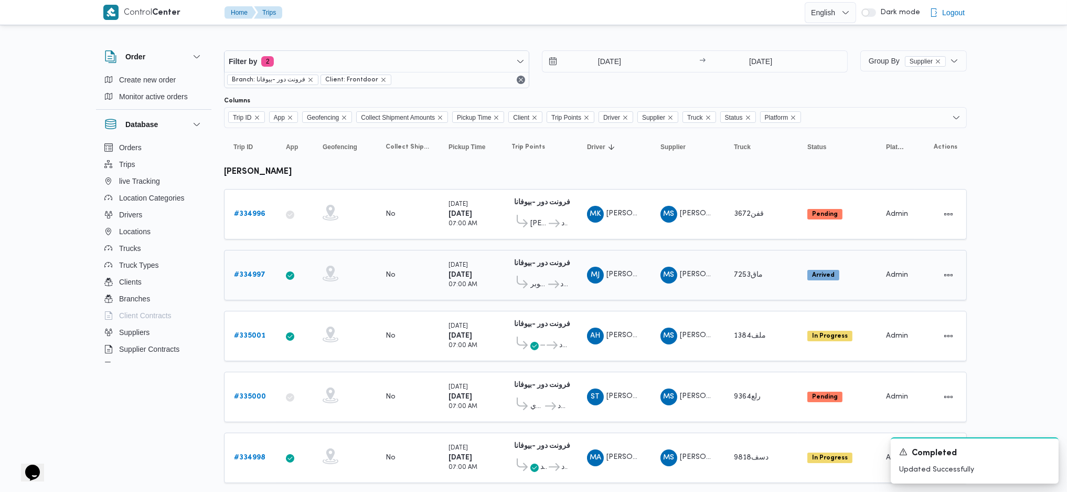
click at [254, 271] on b "# 334997" at bounding box center [249, 274] width 31 height 7
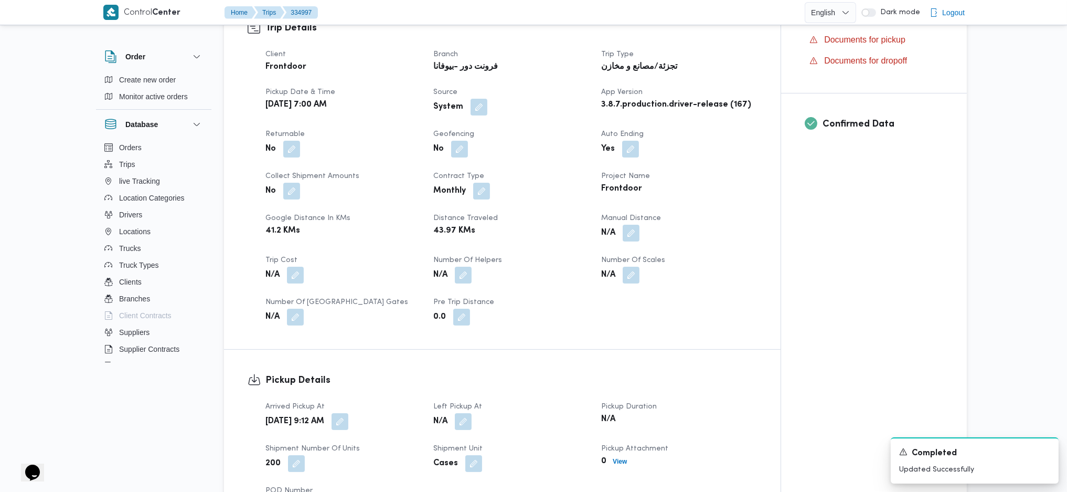
scroll to position [630, 0]
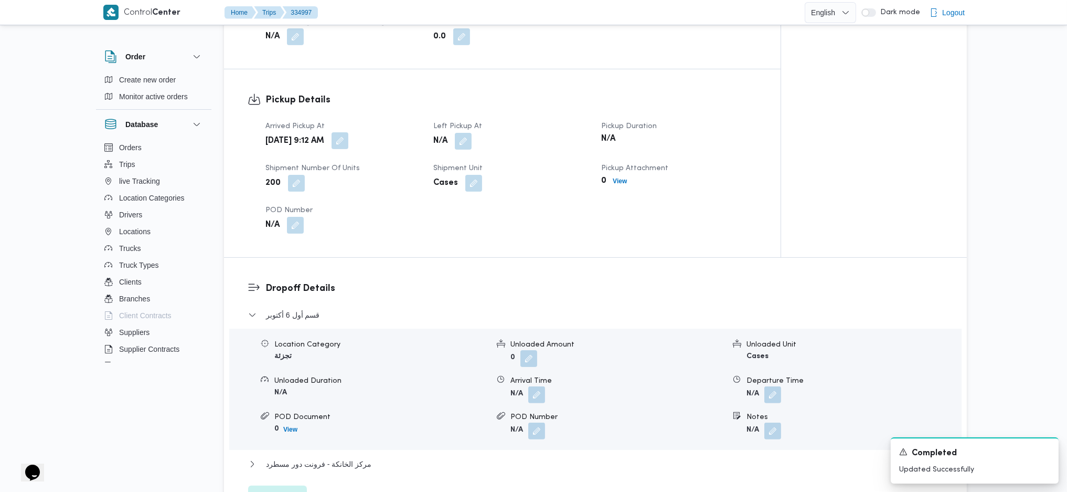
click at [348, 140] on button "button" at bounding box center [340, 140] width 17 height 17
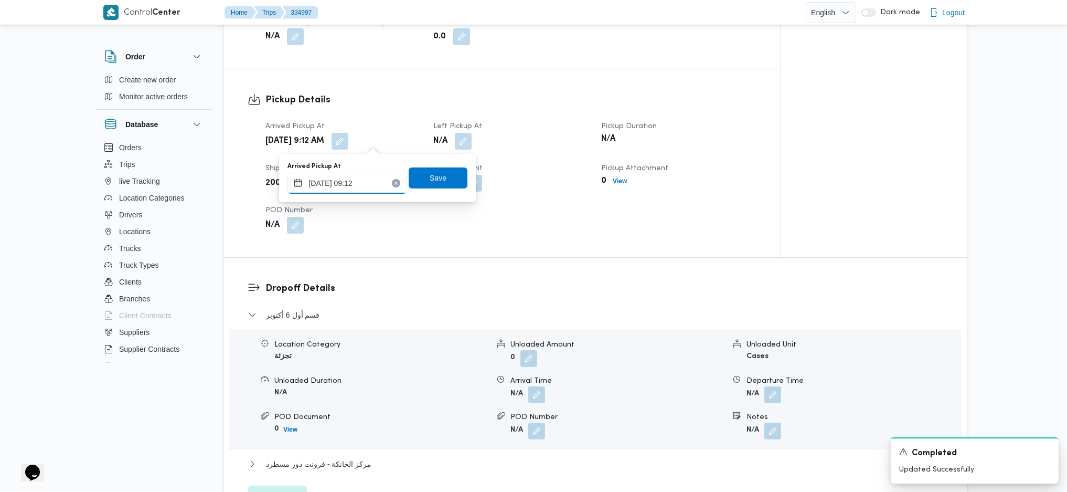
click at [350, 192] on input "02/09/2025 09:12" at bounding box center [347, 183] width 119 height 21
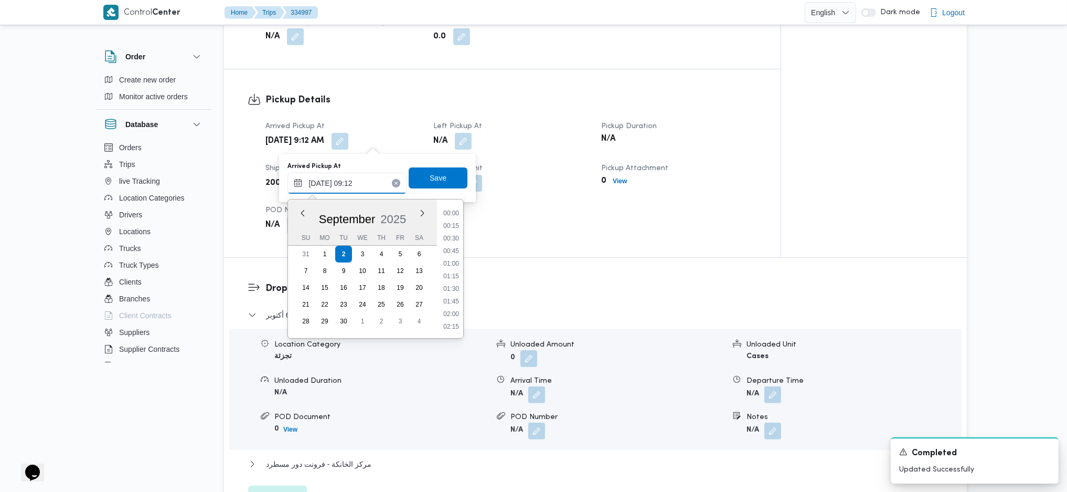
scroll to position [391, 0]
click at [457, 249] on li "08:30" at bounding box center [451, 250] width 24 height 10
type input "02/09/2025 08:30"
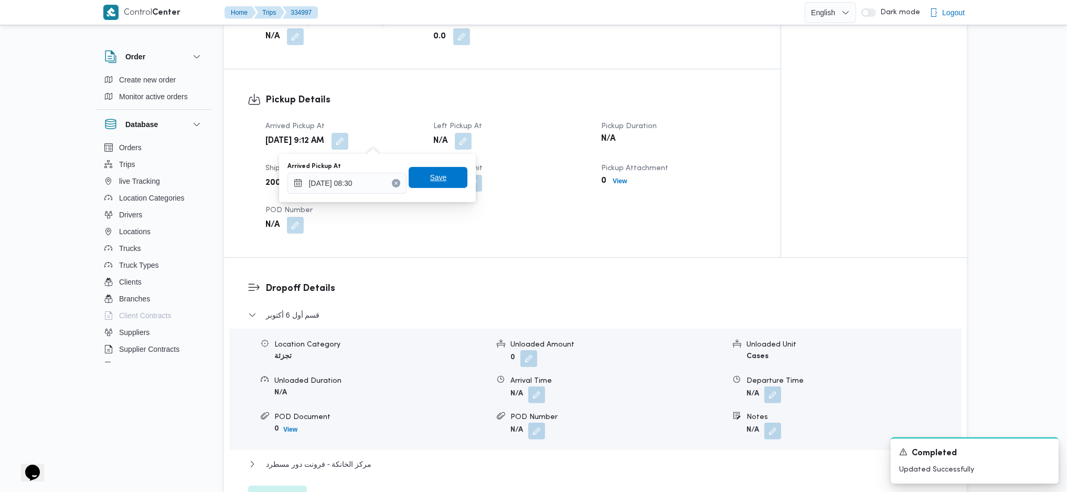
click at [430, 176] on span "Save" at bounding box center [438, 177] width 17 height 13
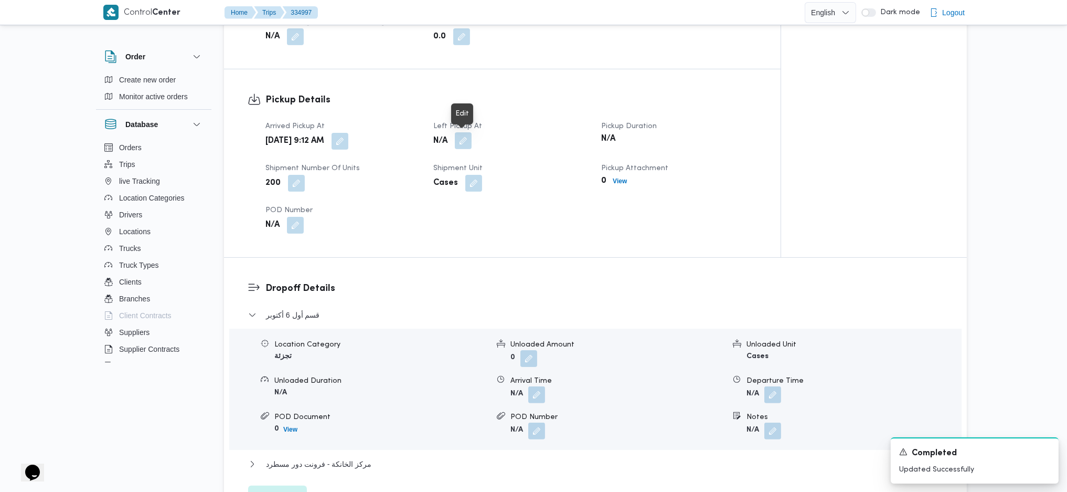
click at [461, 149] on button "button" at bounding box center [463, 140] width 17 height 17
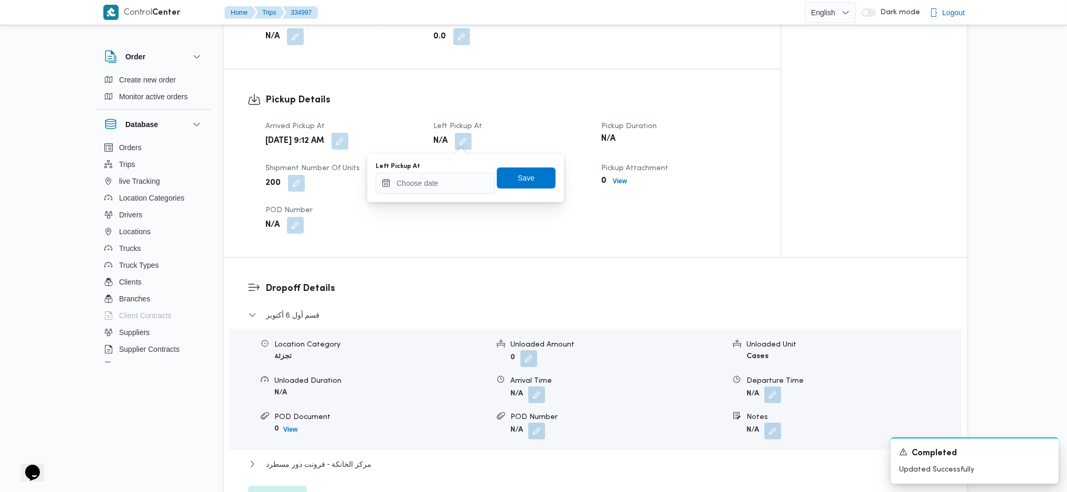
click at [441, 196] on body "Control Center Home Trips 334997 English عربي Dark mode Logout Order Create new…" at bounding box center [533, 245] width 1067 height 1751
click at [441, 181] on input "Left Pickup At" at bounding box center [435, 183] width 119 height 21
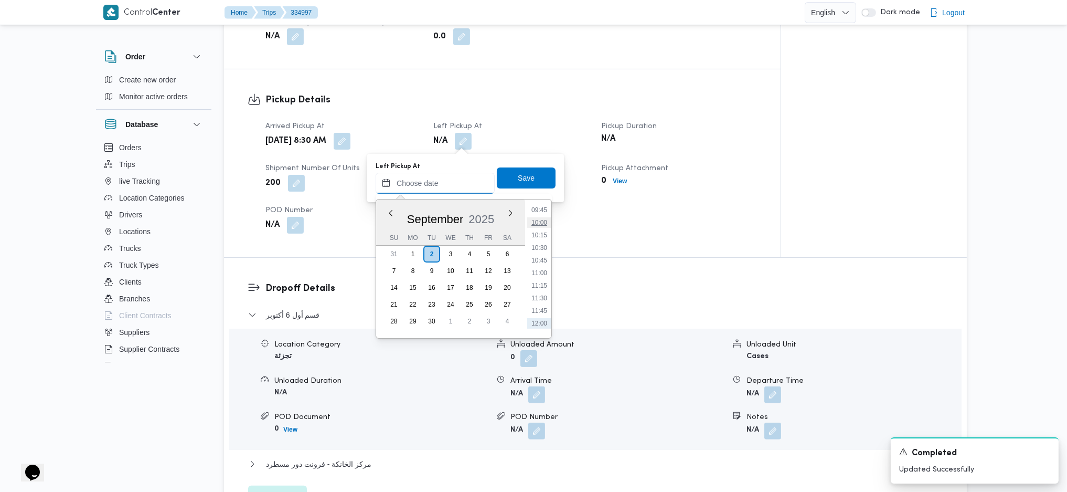
scroll to position [473, 0]
click at [539, 242] on li "10:00" at bounding box center [539, 244] width 24 height 10
type input "02/09/2025 10:00"
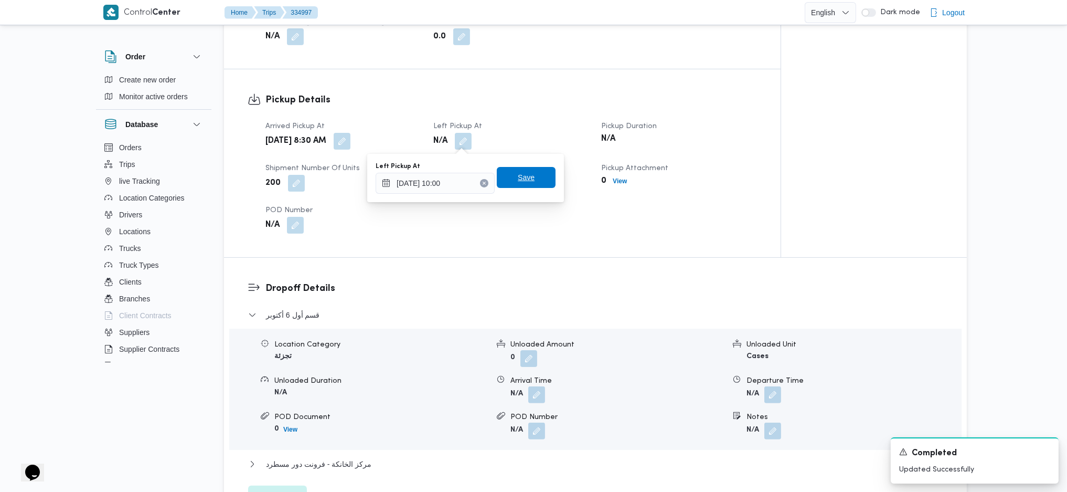
click at [521, 183] on span "Save" at bounding box center [526, 177] width 17 height 13
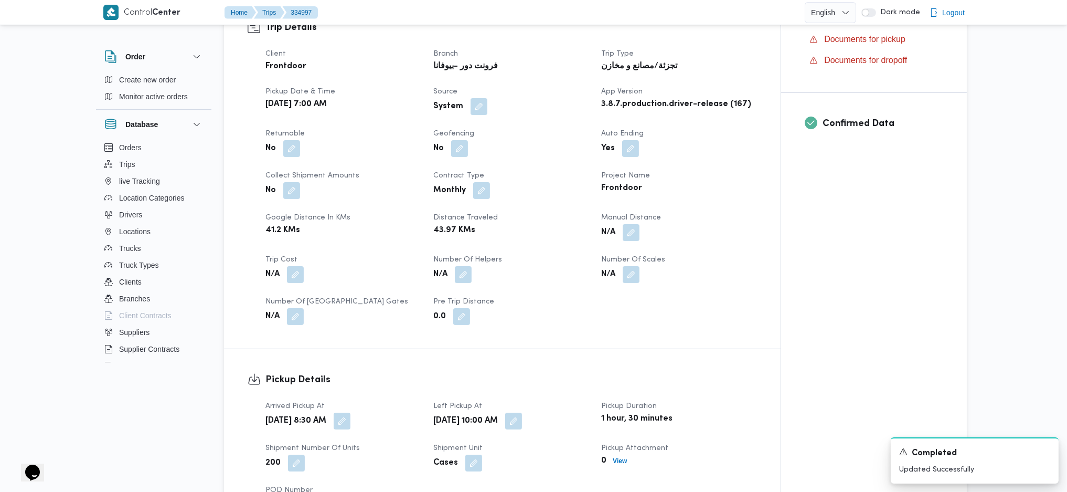
scroll to position [0, 0]
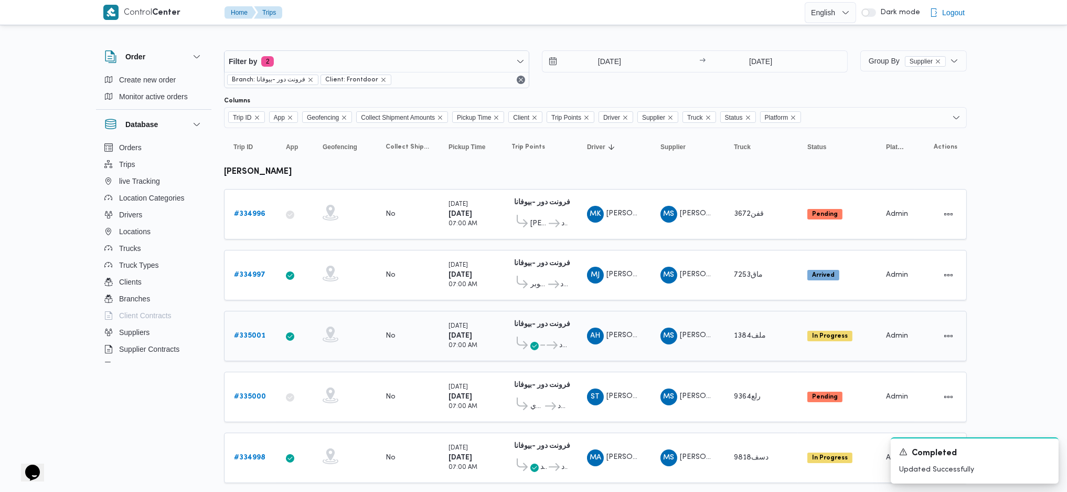
click at [255, 327] on b "# 335001" at bounding box center [249, 335] width 31 height 7
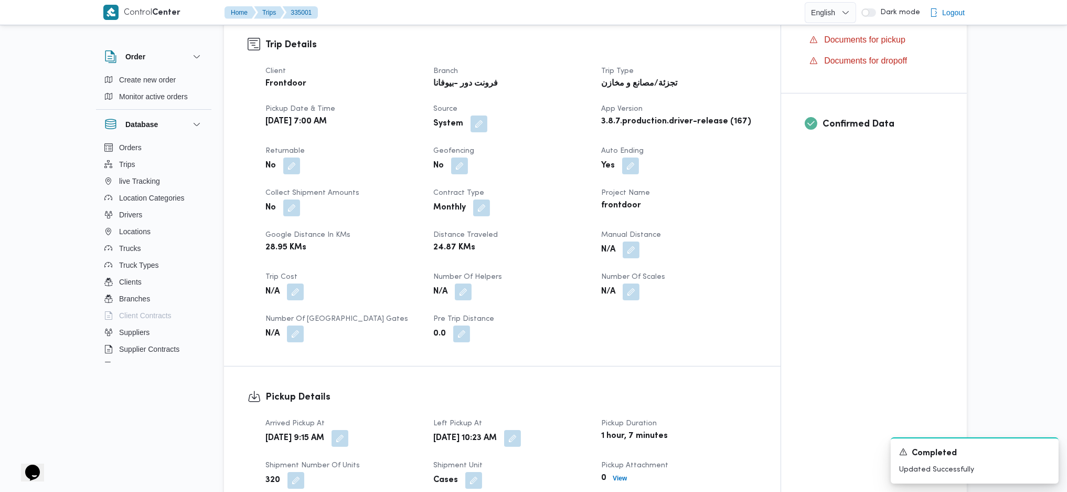
scroll to position [630, 0]
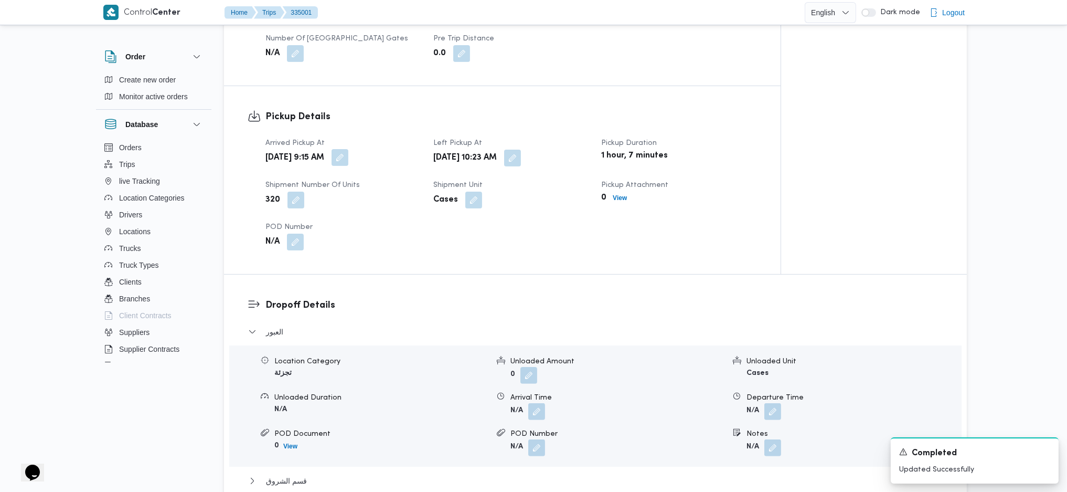
click at [348, 149] on button "button" at bounding box center [340, 157] width 17 height 17
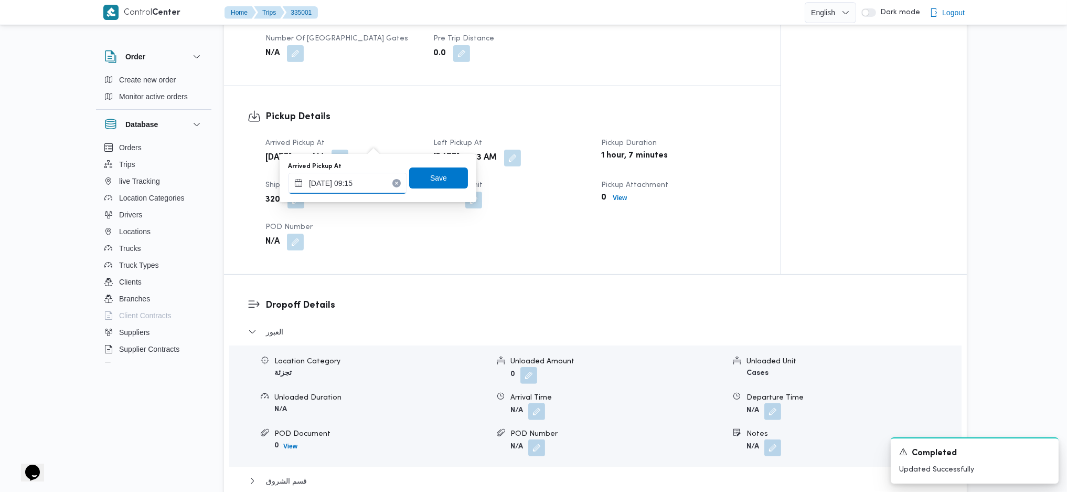
click at [340, 188] on input "02/09/2025 09:15" at bounding box center [347, 183] width 119 height 21
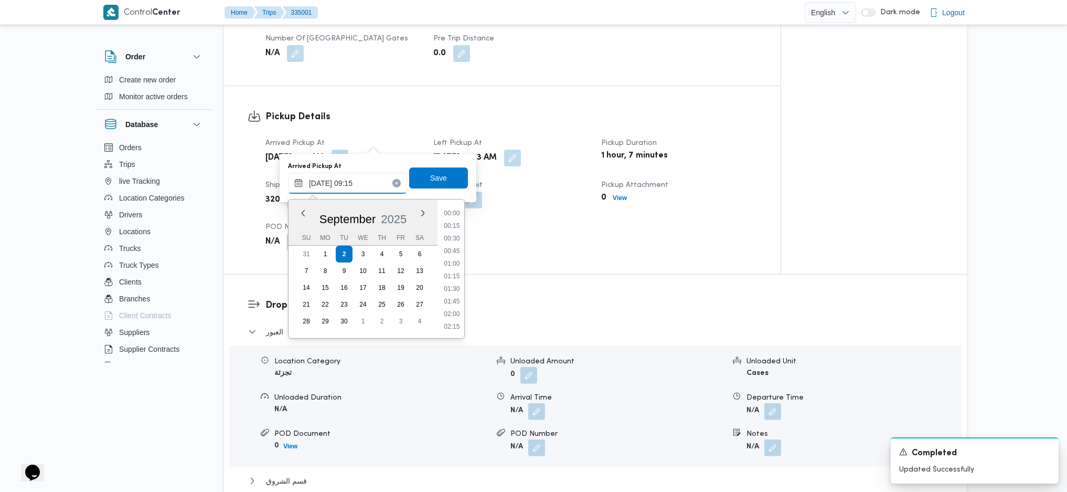
scroll to position [404, 0]
click at [450, 236] on li "08:30" at bounding box center [452, 237] width 24 height 10
type input "02/09/2025 08:30"
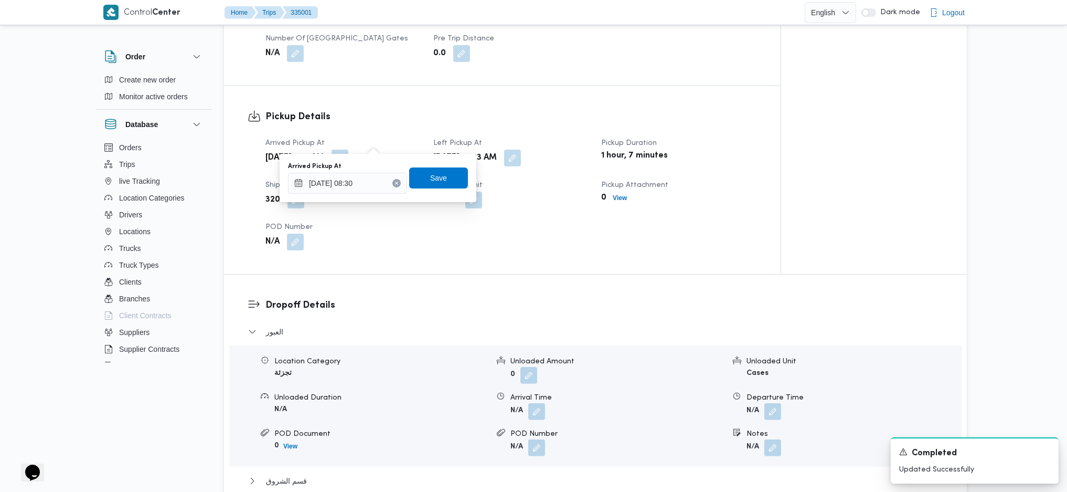
click at [436, 161] on div "Arrived Pickup At 02/09/2025 08:30 Save" at bounding box center [378, 178] width 182 height 34
click at [432, 183] on span "Save" at bounding box center [438, 177] width 17 height 13
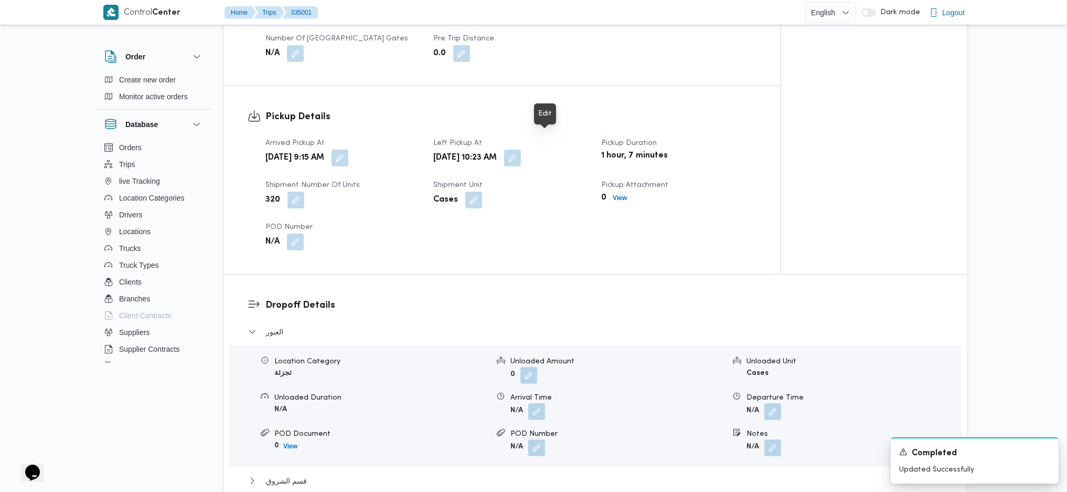
click at [521, 150] on button "button" at bounding box center [512, 158] width 17 height 17
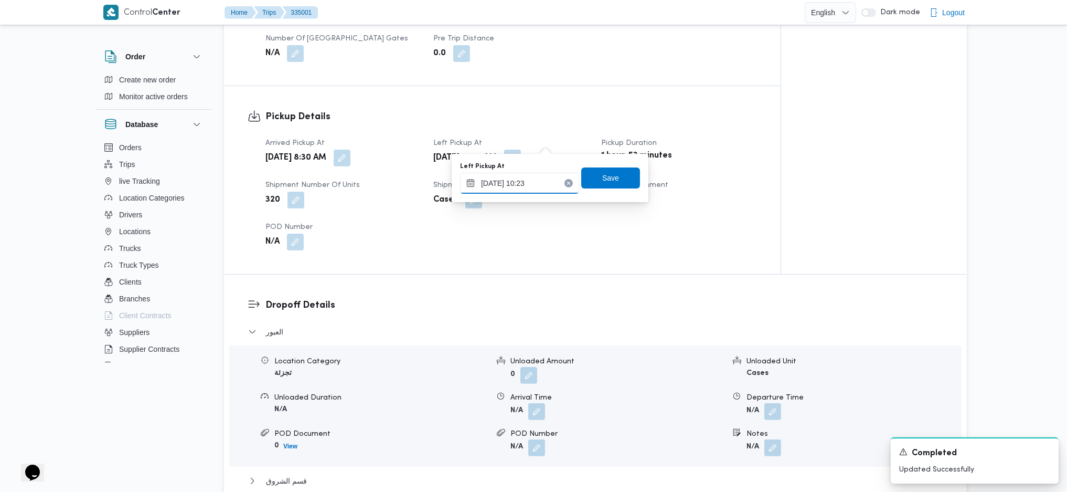
click at [518, 185] on input "02/09/2025 10:23" at bounding box center [519, 183] width 119 height 21
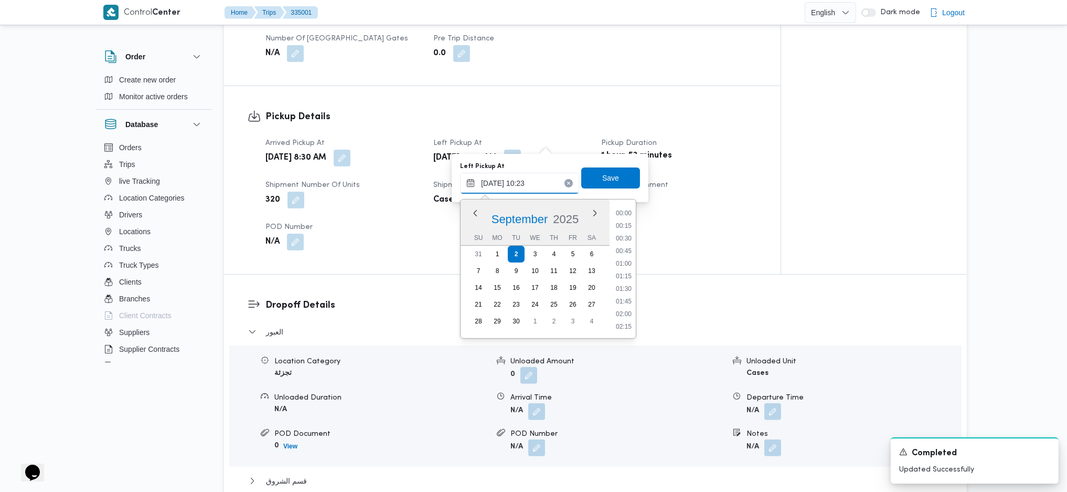
scroll to position [454, 0]
click at [622, 251] on li "09:45" at bounding box center [624, 250] width 24 height 10
type input "02/09/2025 09:45"
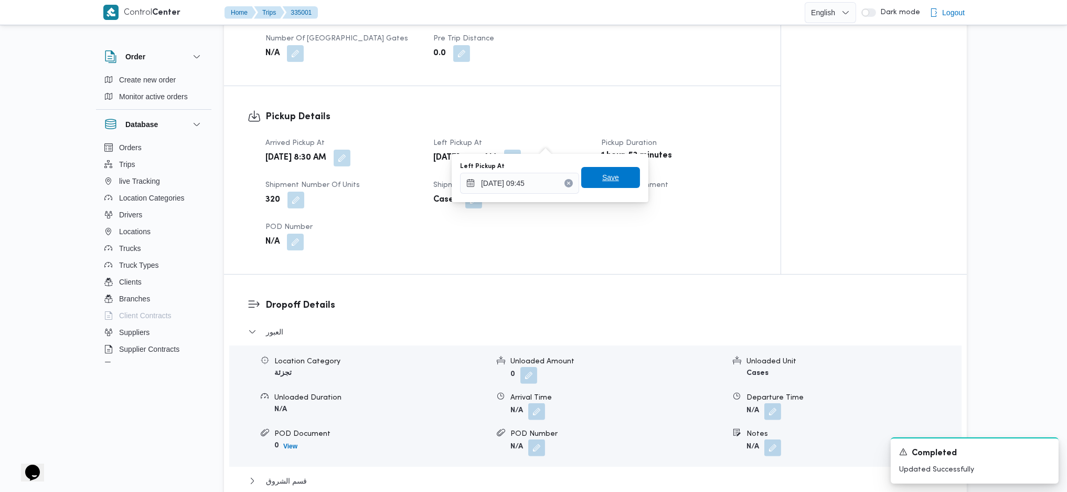
click at [602, 176] on span "Save" at bounding box center [610, 177] width 17 height 13
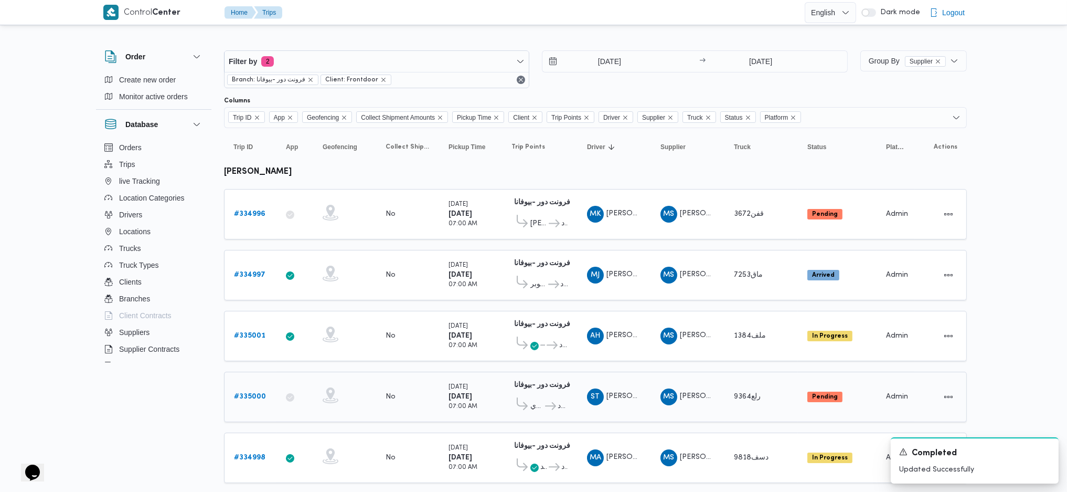
click at [259, 327] on b "# 335000" at bounding box center [250, 396] width 32 height 7
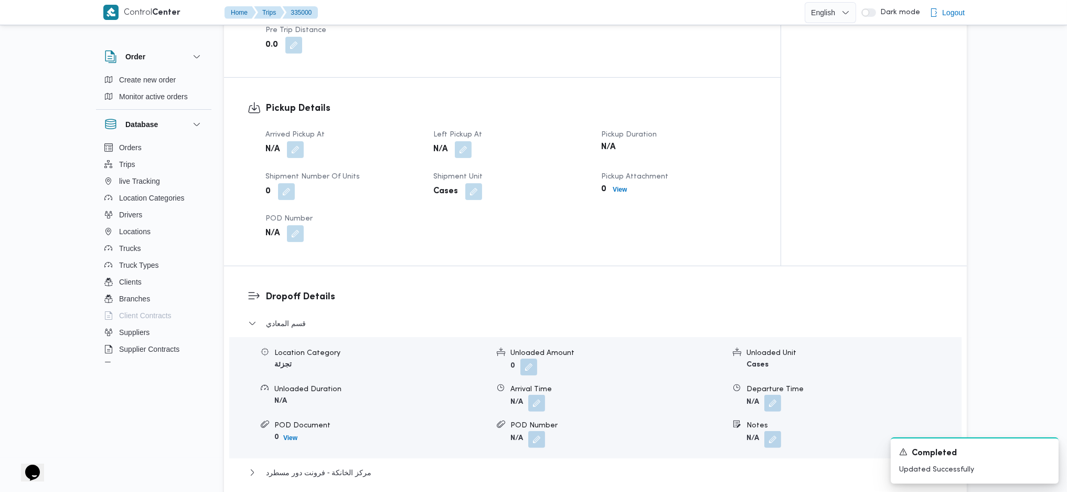
scroll to position [630, 0]
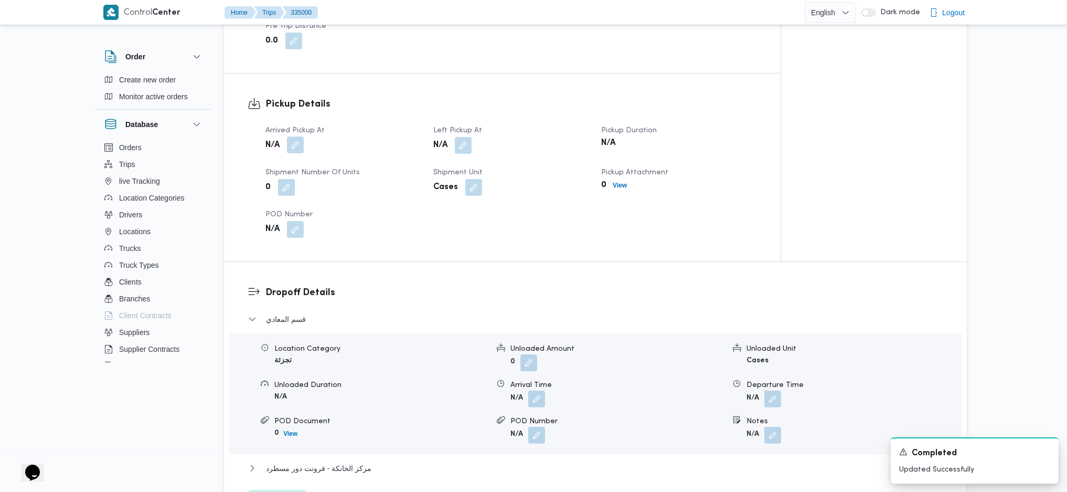
click at [294, 145] on button "button" at bounding box center [295, 144] width 17 height 17
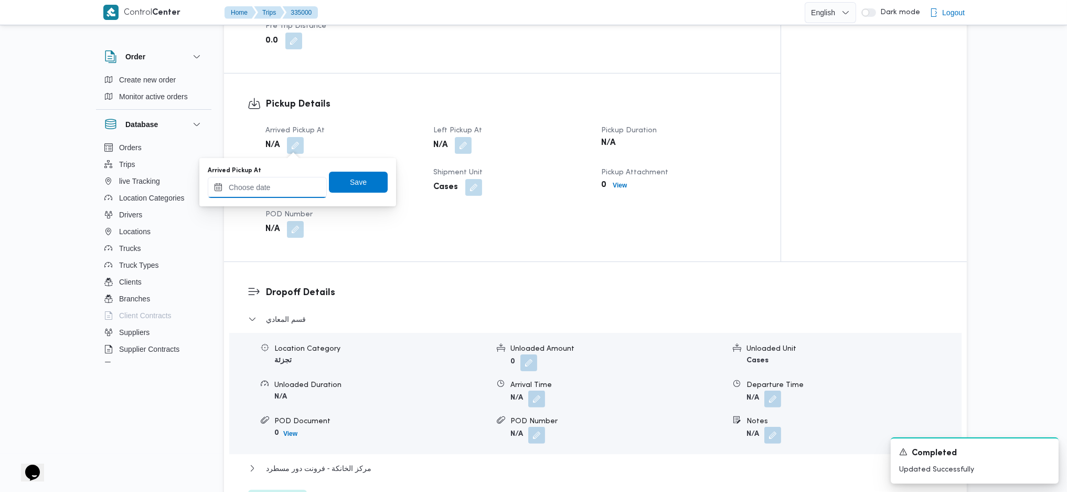
click at [265, 187] on input "Arrived Pickup At" at bounding box center [267, 187] width 119 height 21
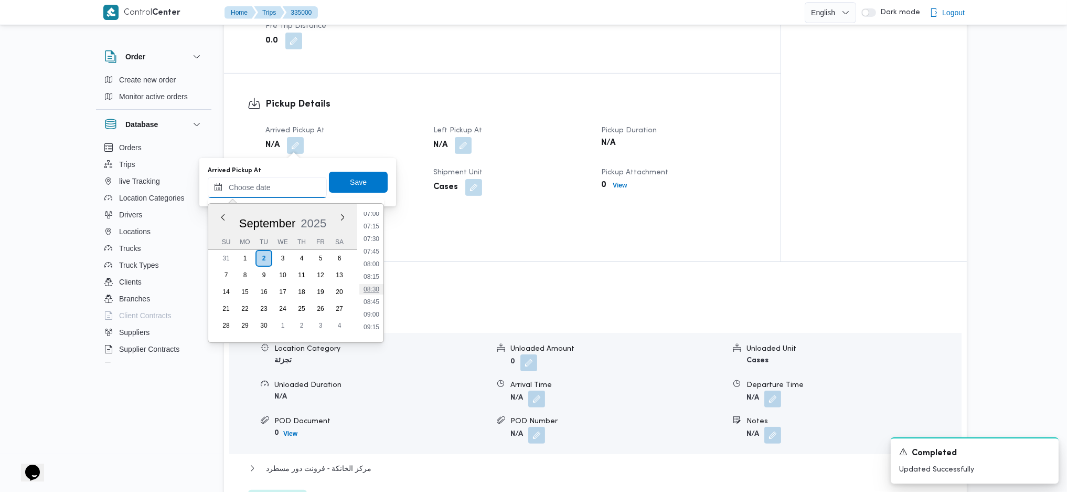
scroll to position [333, 0]
click at [374, 239] on li "07:00" at bounding box center [371, 237] width 24 height 10
type input "02/09/2025 07:00"
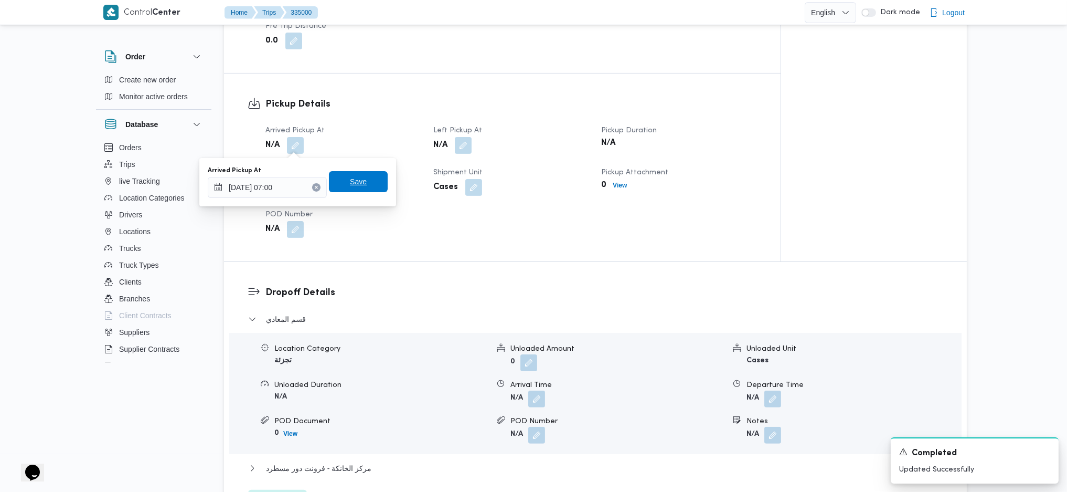
click at [357, 184] on span "Save" at bounding box center [358, 181] width 17 height 13
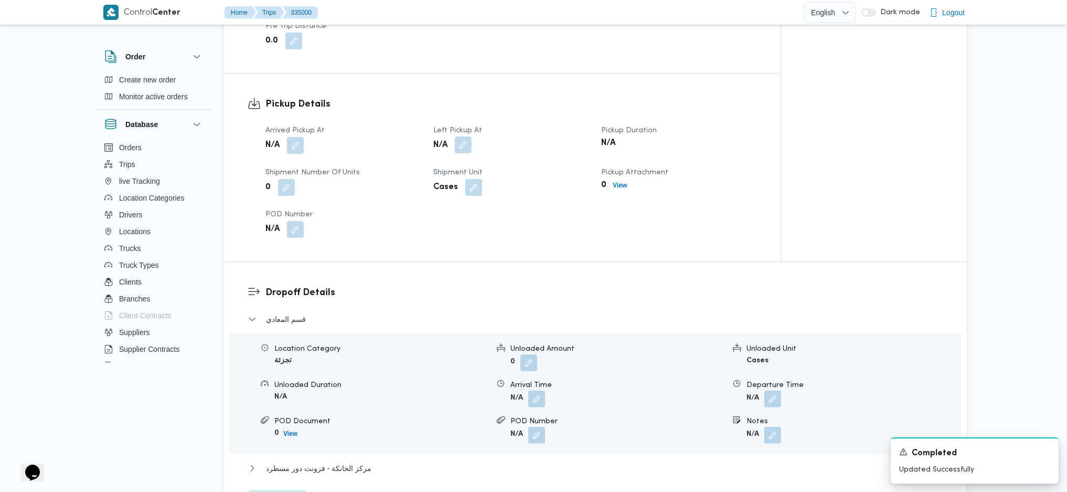
click at [465, 143] on button "button" at bounding box center [463, 144] width 17 height 17
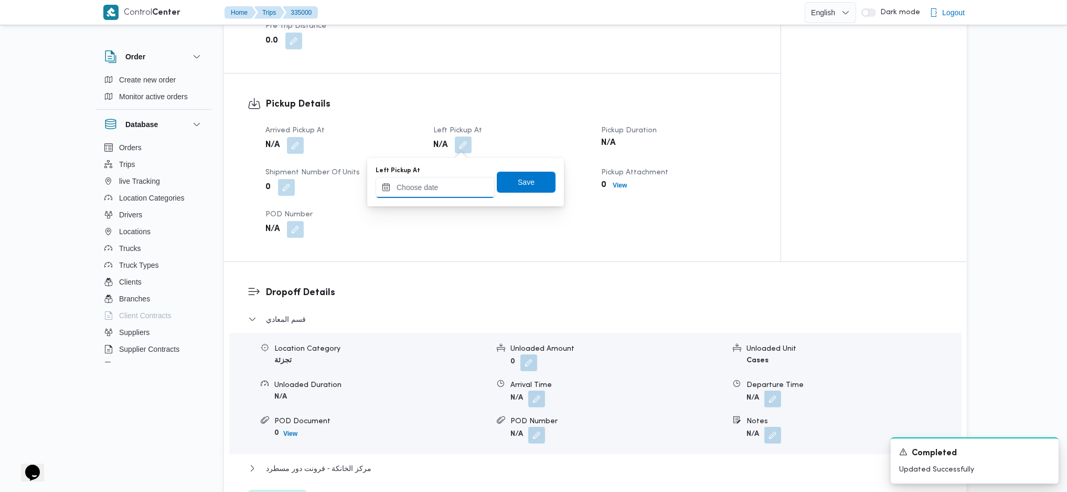
click at [440, 183] on input "Left Pickup At" at bounding box center [435, 187] width 119 height 21
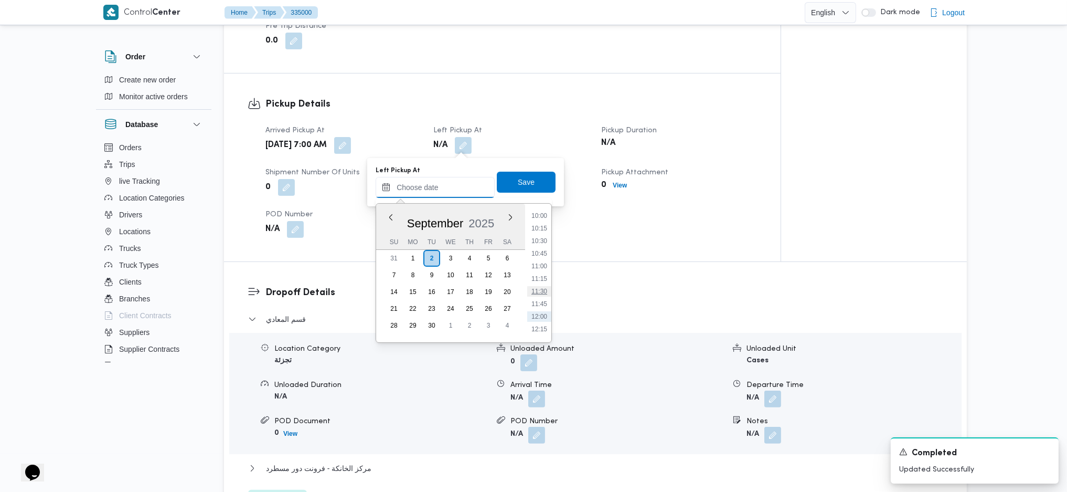
scroll to position [473, 0]
click at [544, 230] on li "09:45" at bounding box center [539, 235] width 24 height 10
type input "02/09/2025 09:45"
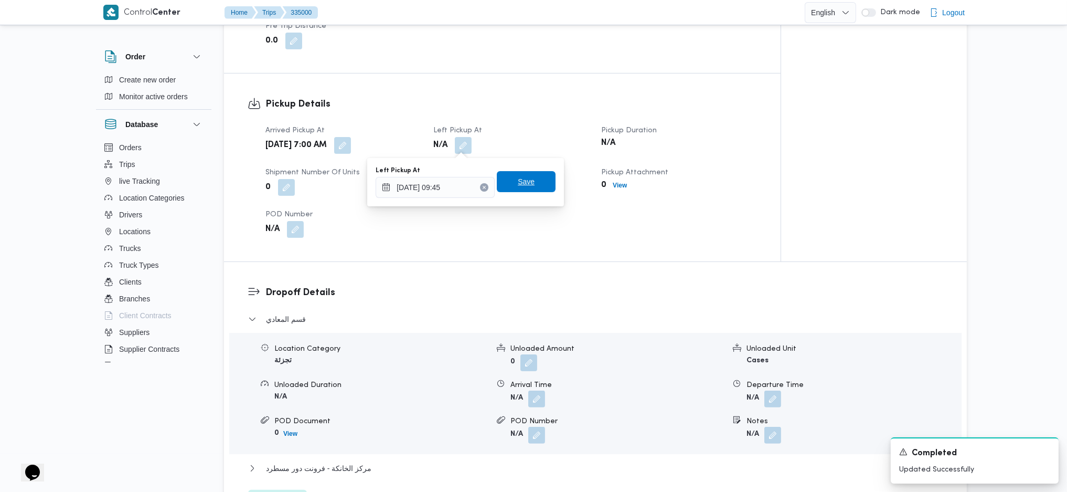
click at [518, 176] on span "Save" at bounding box center [526, 181] width 17 height 13
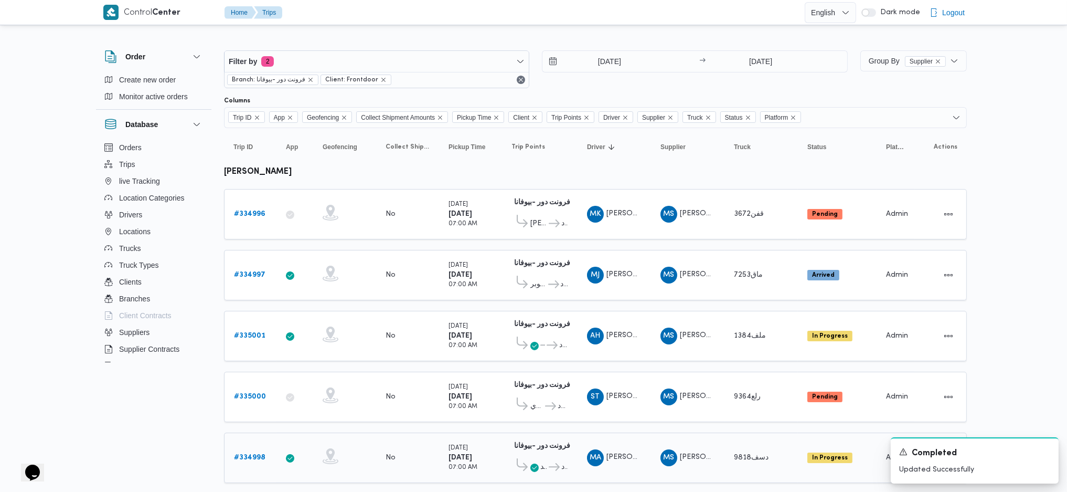
click at [244, 327] on b "# 334998" at bounding box center [249, 457] width 31 height 7
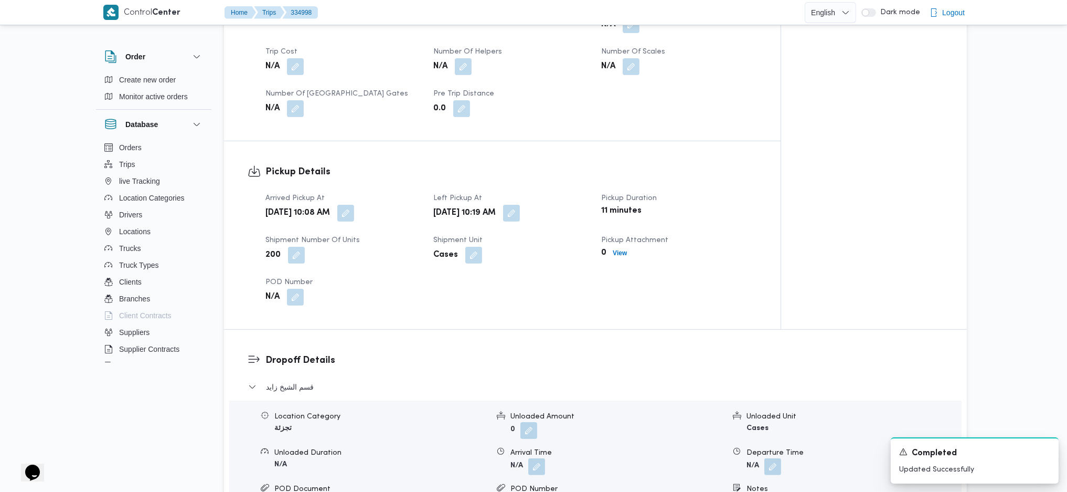
scroll to position [559, 0]
click at [354, 206] on button "button" at bounding box center [345, 211] width 17 height 17
click at [356, 269] on div "You are in a dialog. To close this dialog, hit escape. Arrived Pickup At 02/09/…" at bounding box center [383, 248] width 197 height 48
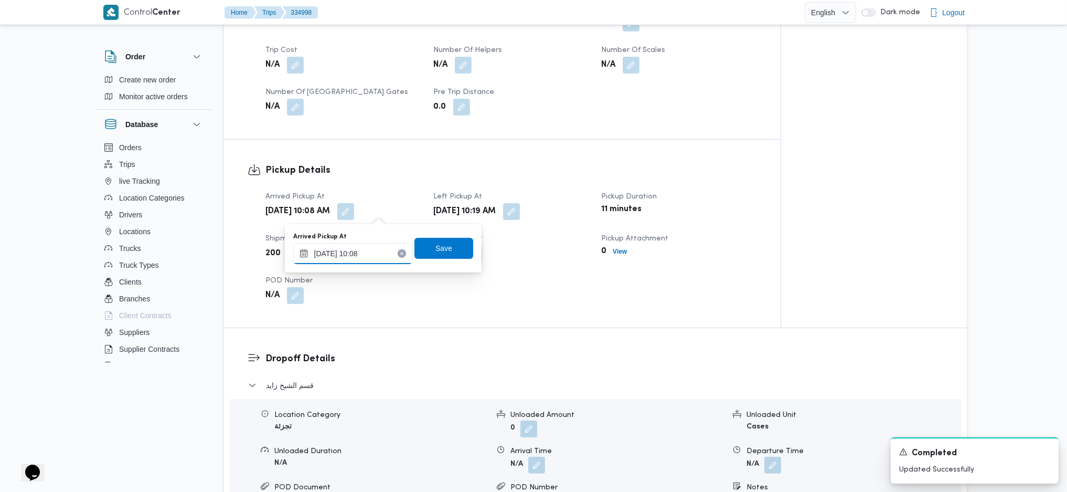
click at [364, 258] on input "02/09/2025 10:08" at bounding box center [352, 253] width 119 height 21
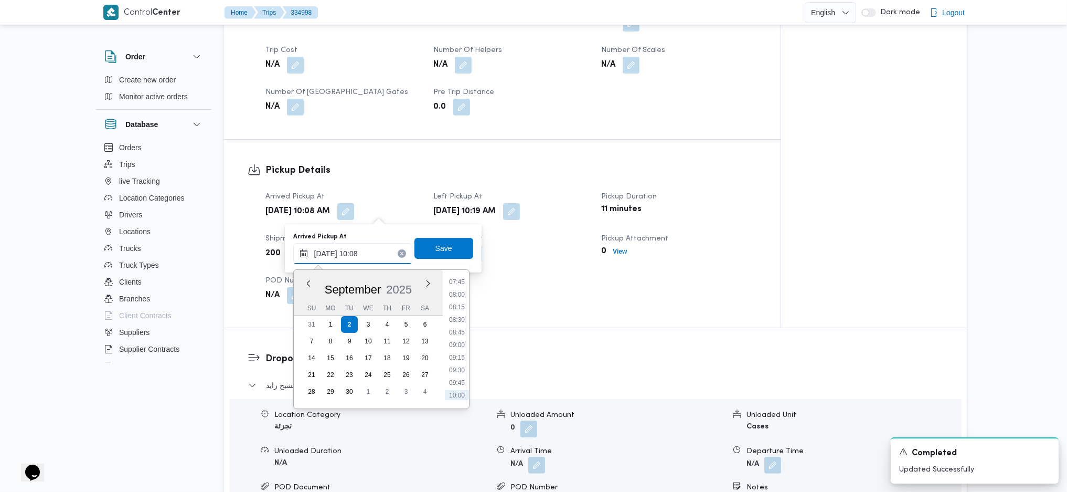
scroll to position [372, 0]
click at [460, 327] on li "08:30" at bounding box center [457, 340] width 24 height 10
type input "02/09/2025 08:30"
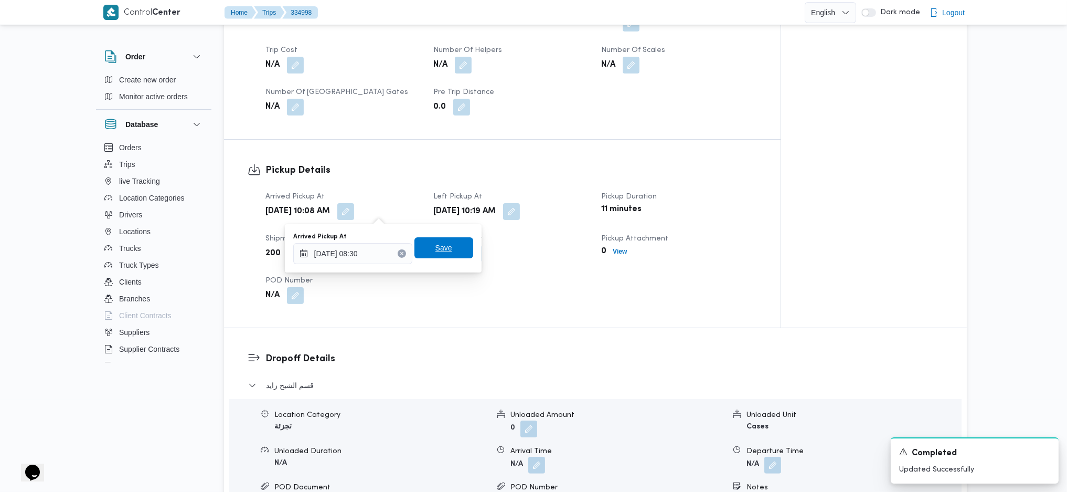
click at [440, 257] on span "Save" at bounding box center [444, 247] width 59 height 21
click at [520, 207] on button "button" at bounding box center [511, 211] width 17 height 17
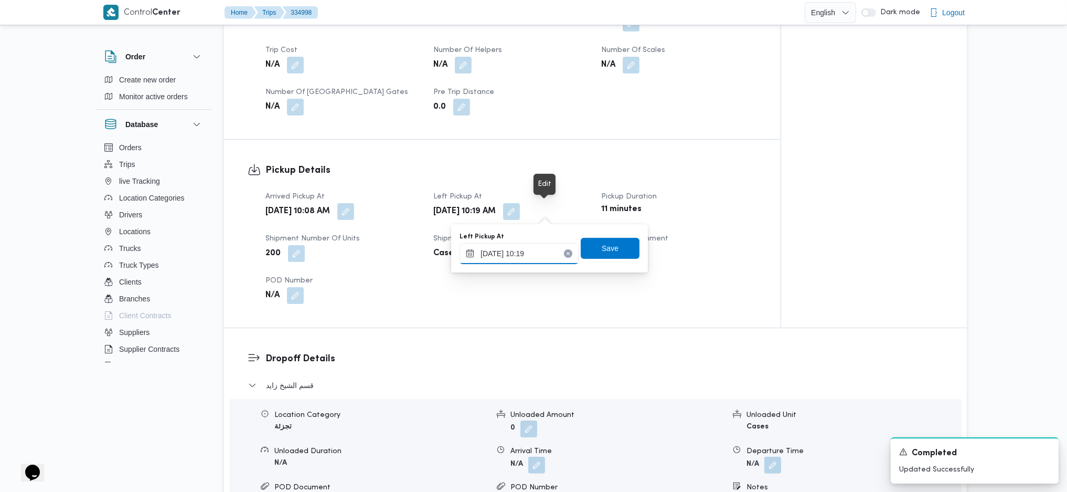
click at [513, 249] on input "02/09/2025 10:19" at bounding box center [519, 253] width 119 height 21
click at [511, 251] on input "02/09/2025 10:19" at bounding box center [519, 253] width 119 height 21
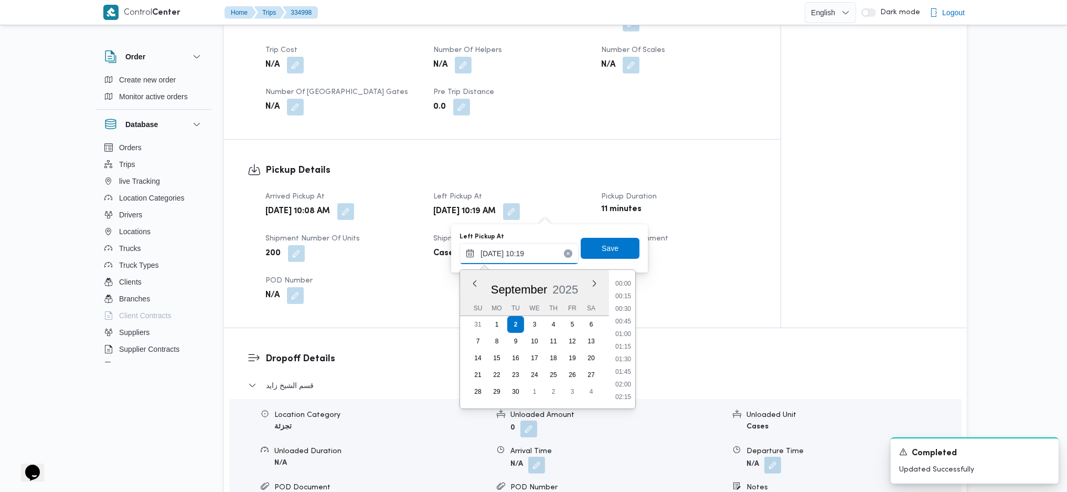
scroll to position [454, 0]
click at [626, 307] on li "09:30" at bounding box center [623, 308] width 24 height 10
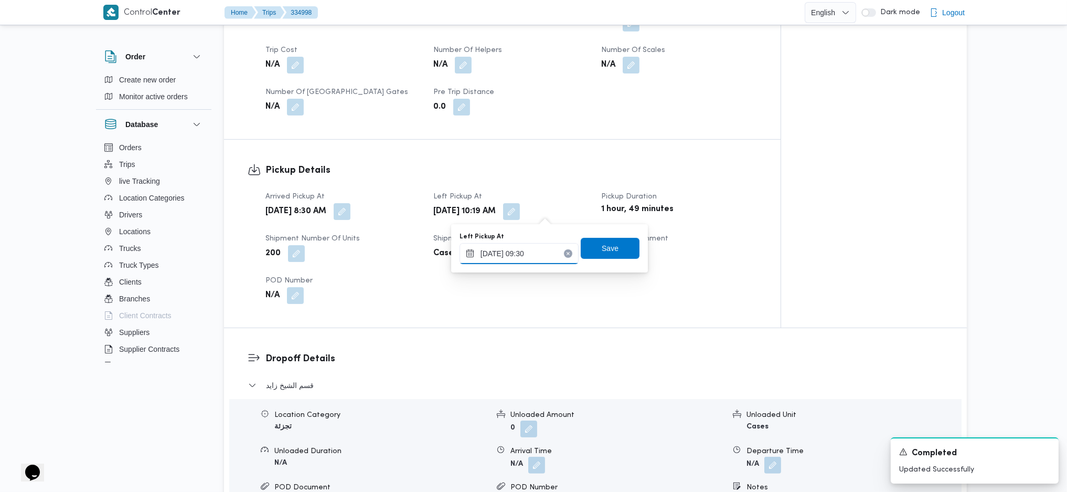
click at [499, 247] on input "02/09/2025 09:30" at bounding box center [519, 253] width 119 height 21
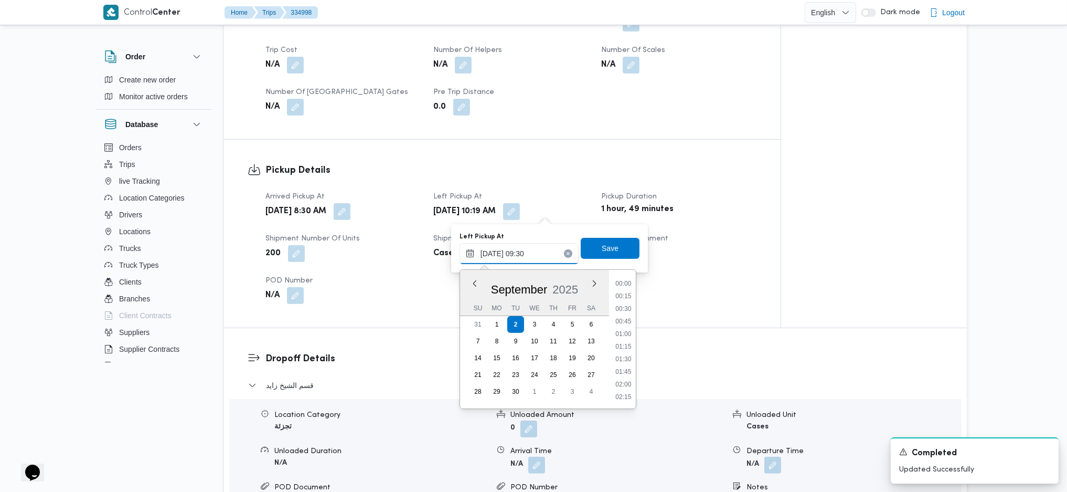
scroll to position [416, 0]
click at [620, 327] on li "09:45" at bounding box center [623, 358] width 24 height 10
type input "02/09/2025 09:45"
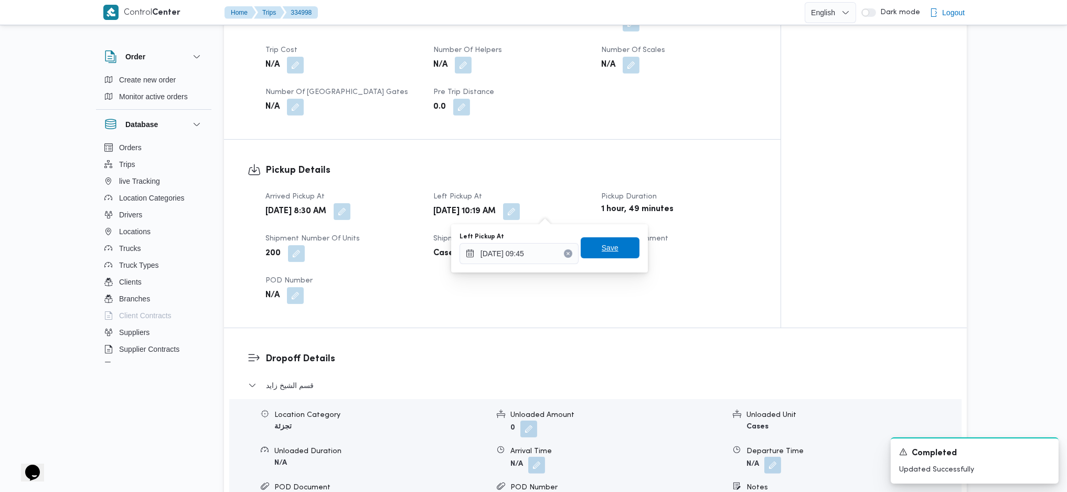
click at [602, 250] on span "Save" at bounding box center [610, 247] width 17 height 13
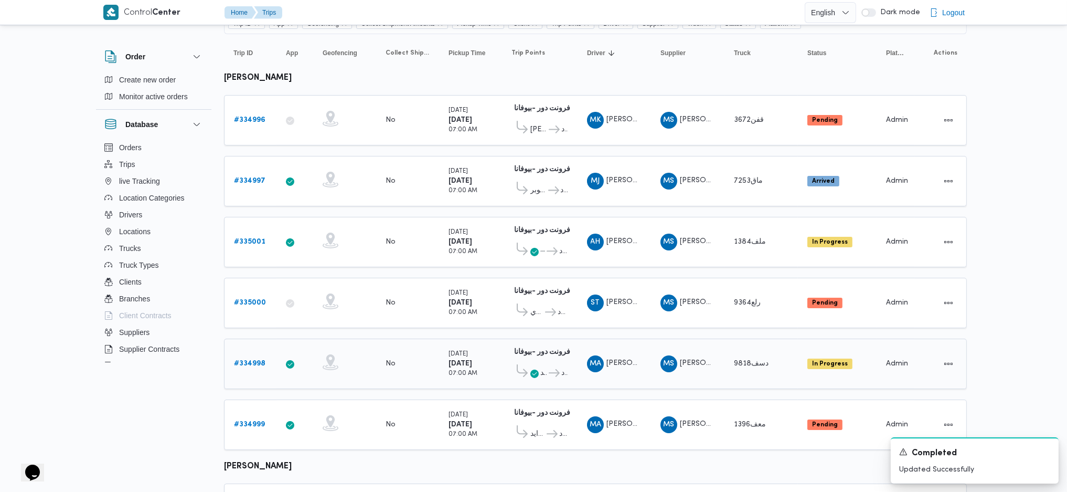
scroll to position [70, 0]
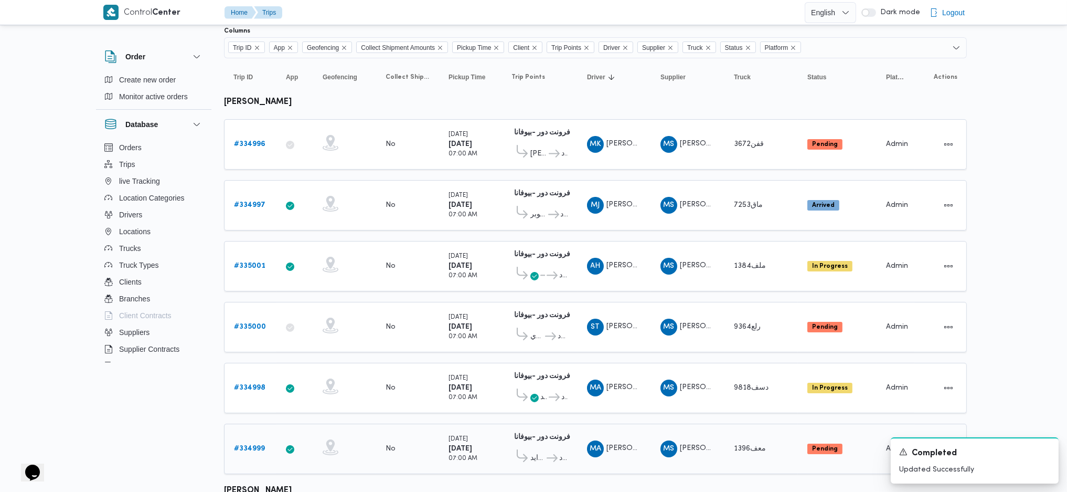
click at [239, 327] on link "# 334999" at bounding box center [249, 448] width 31 height 13
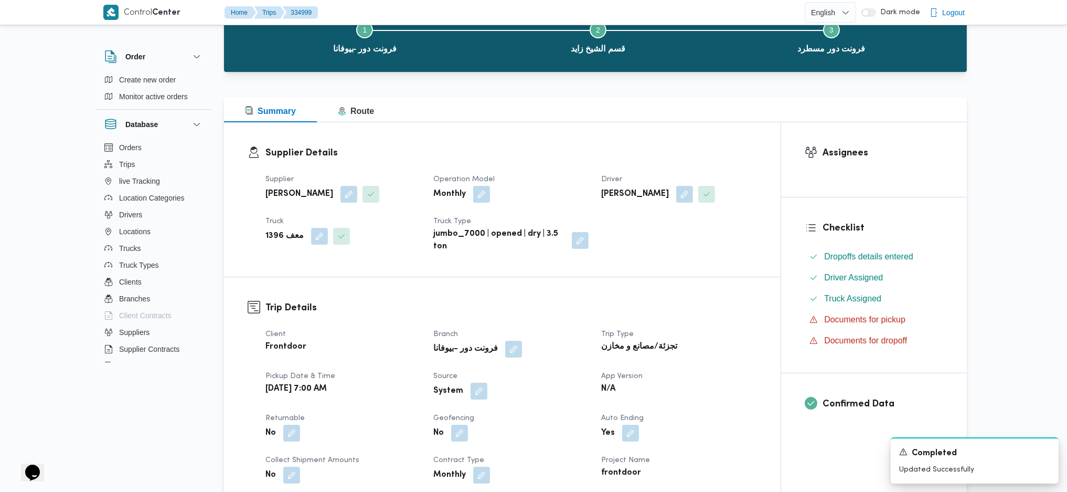
scroll to position [350, 0]
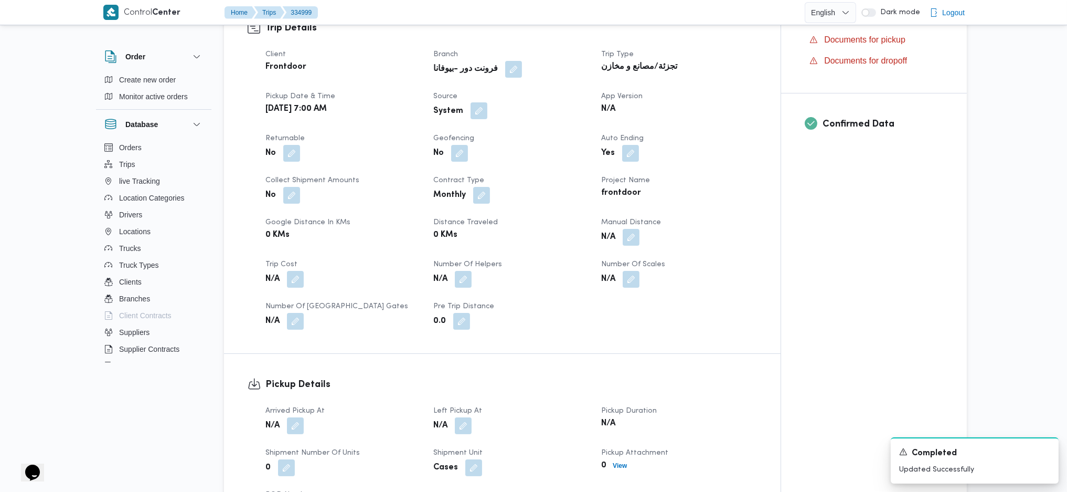
click at [481, 115] on button "button" at bounding box center [479, 110] width 17 height 17
click at [449, 167] on div "Client Frontdoor Branch فرونت دور -بيوفانا Trip Type تجزئة/مصانع و مخازن Pickup…" at bounding box center [511, 189] width 504 height 294
click at [462, 147] on label "Is the trip operated through the driver app?" at bounding box center [450, 142] width 169 height 13
checkbox input "false"
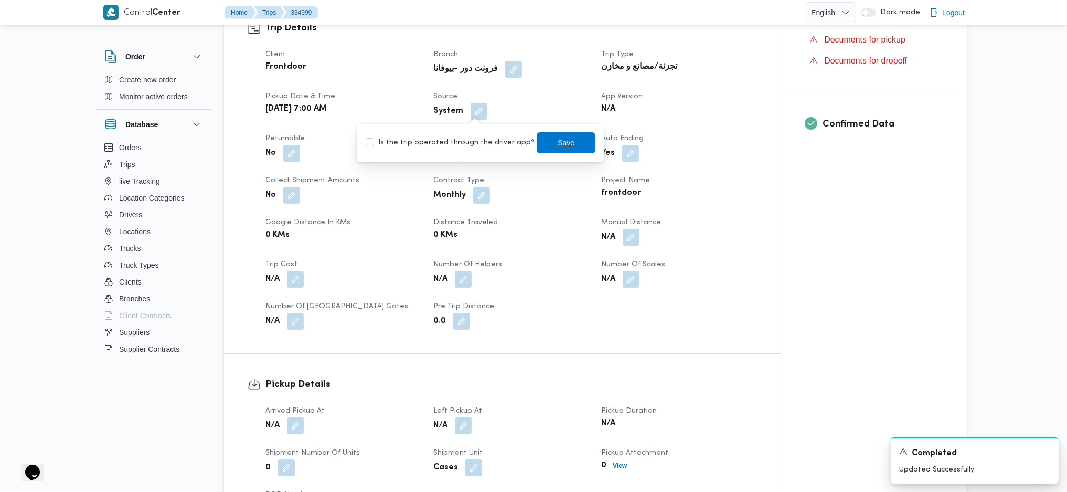
drag, startPoint x: 564, startPoint y: 148, endPoint x: 547, endPoint y: 159, distance: 20.5
click at [564, 149] on span "Save" at bounding box center [566, 142] width 59 height 21
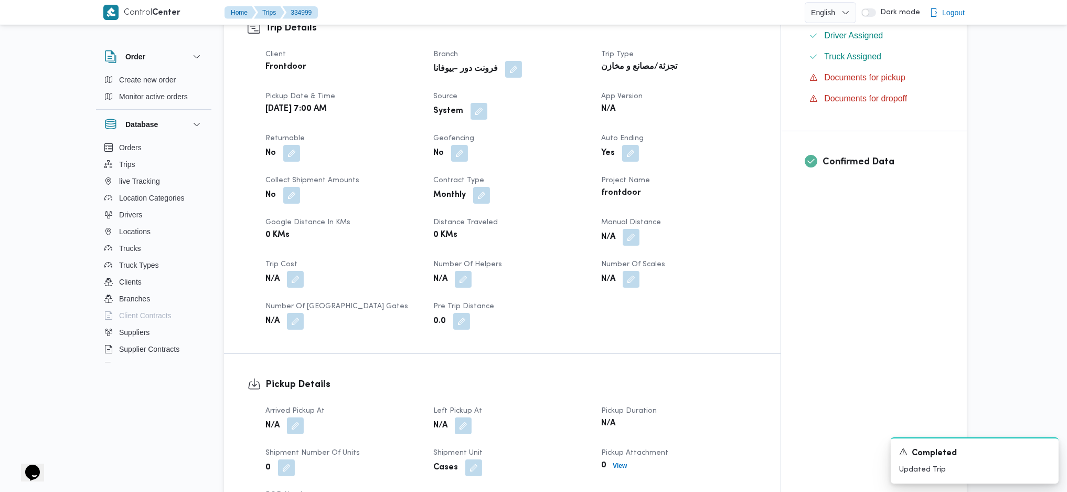
scroll to position [559, 0]
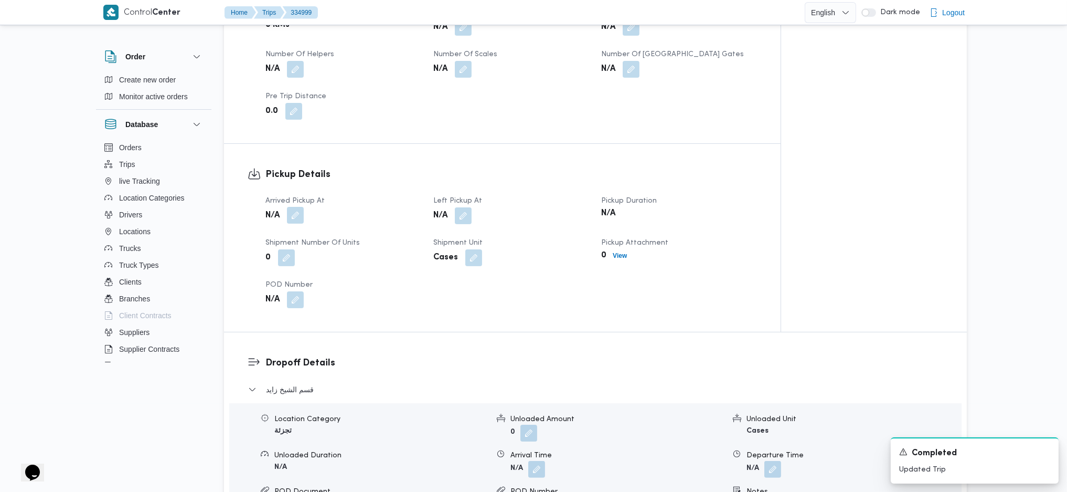
click at [301, 215] on button "button" at bounding box center [295, 215] width 17 height 17
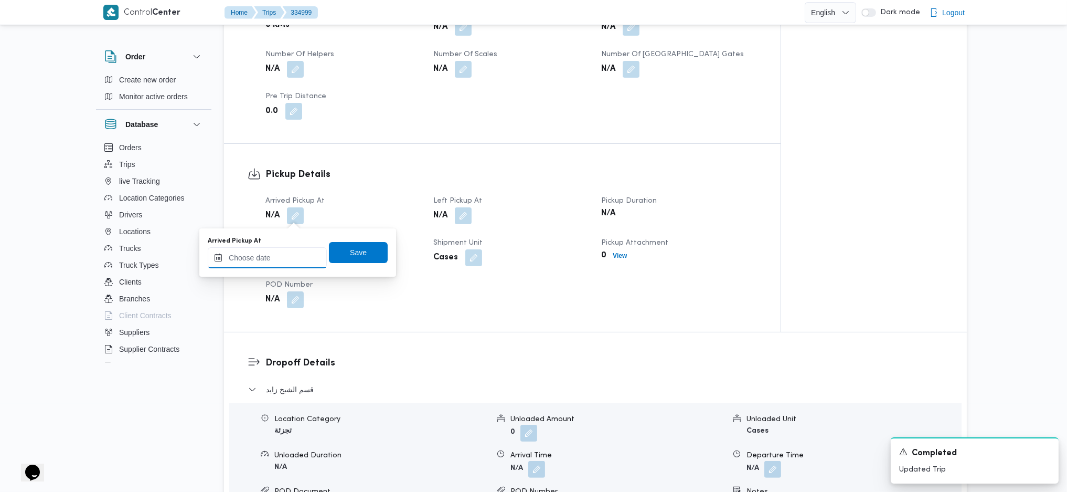
click at [261, 260] on input "Arrived Pickup At" at bounding box center [267, 257] width 119 height 21
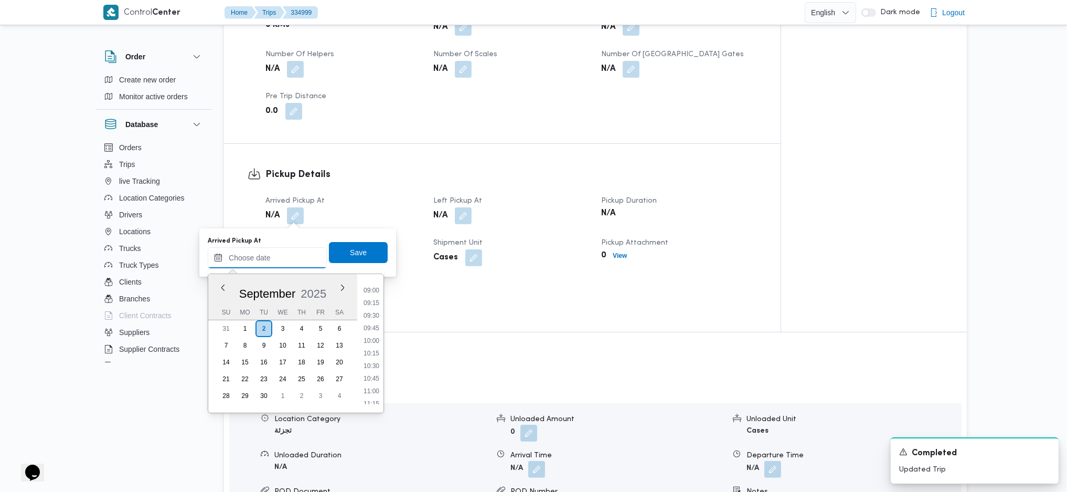
scroll to position [403, 0]
drag, startPoint x: 378, startPoint y: 300, endPoint x: 362, endPoint y: 276, distance: 29.8
click at [378, 300] on li "08:15" at bounding box center [371, 300] width 24 height 10
type input "02/09/2025 08:15"
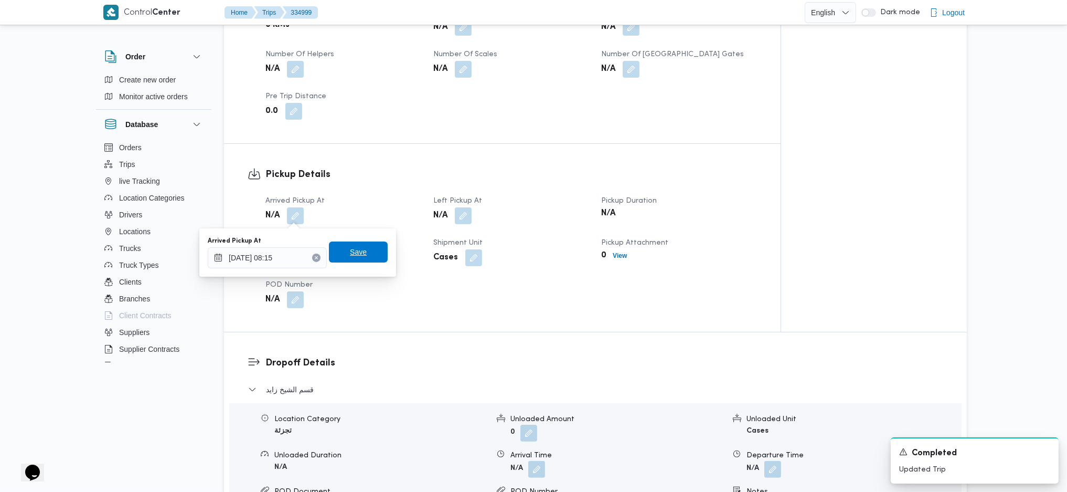
click at [348, 260] on span "Save" at bounding box center [358, 251] width 59 height 21
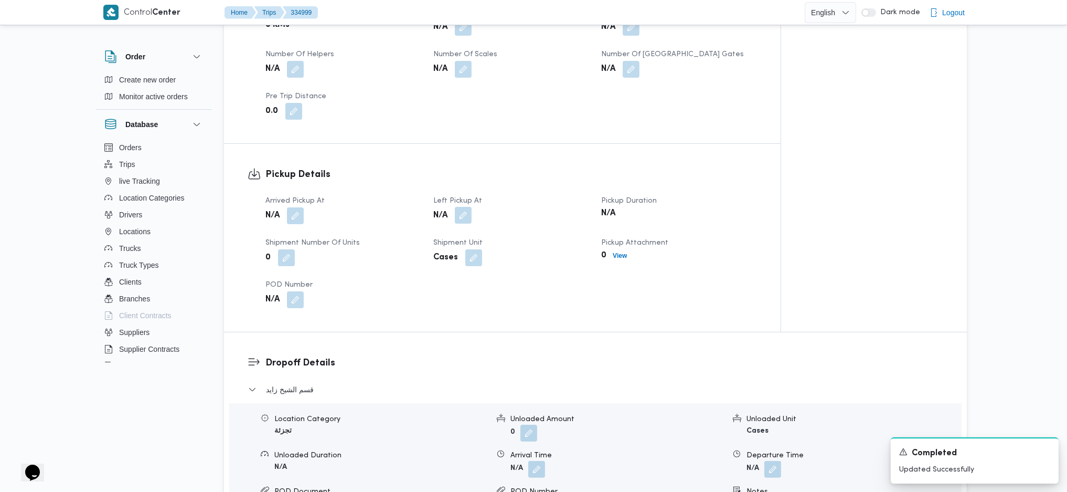
click at [461, 217] on button "button" at bounding box center [463, 215] width 17 height 17
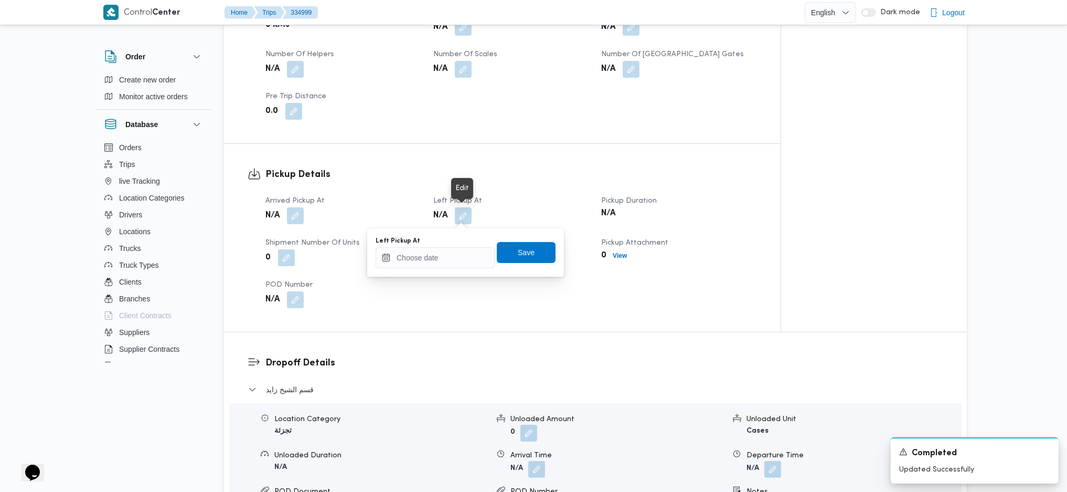
click at [449, 242] on div "Left Pickup At" at bounding box center [435, 241] width 119 height 8
click at [455, 259] on input "Left Pickup At" at bounding box center [435, 257] width 119 height 21
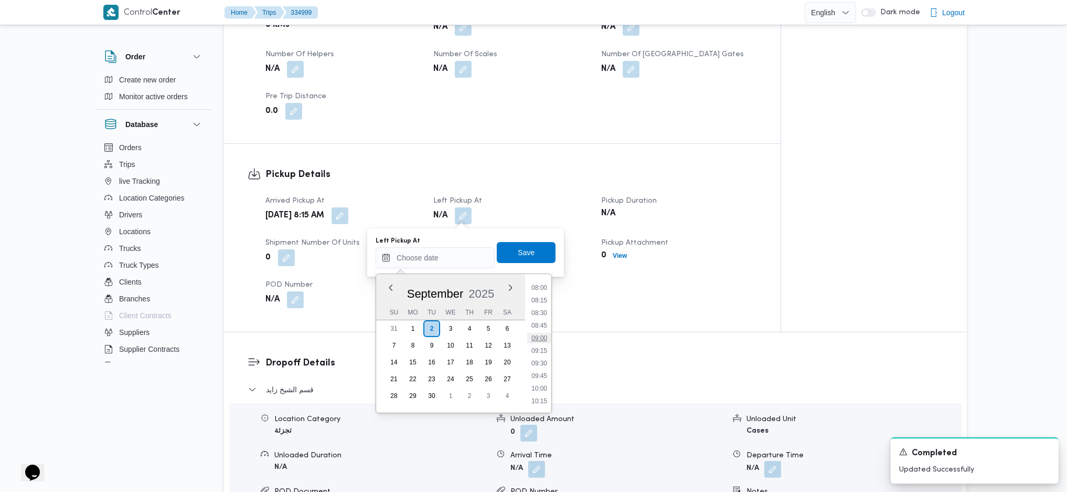
click at [543, 327] on li "09:00" at bounding box center [539, 338] width 24 height 10
type input "02/09/2025 09:00"
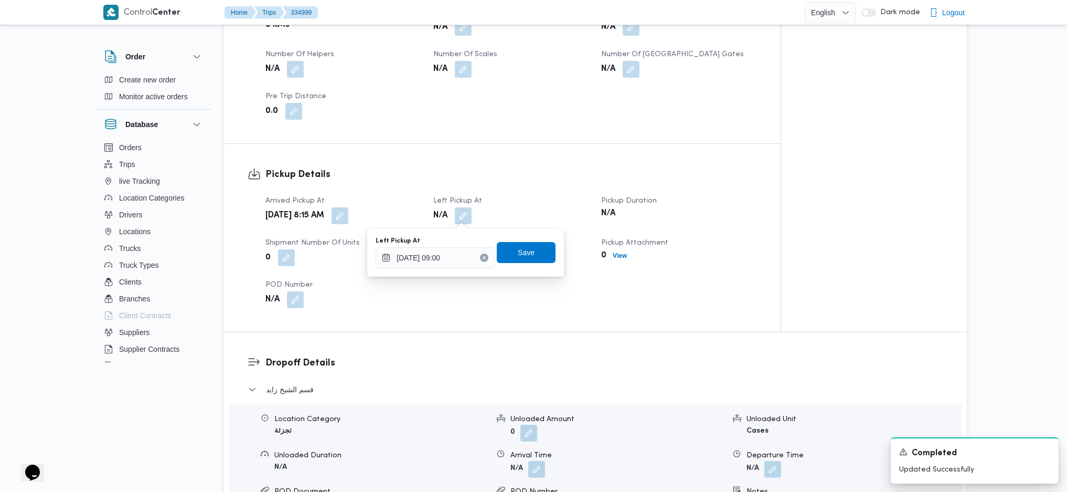
click at [537, 237] on div "Left Pickup At 02/09/2025 09:00 Save" at bounding box center [466, 253] width 182 height 34
click at [527, 250] on span "Save" at bounding box center [526, 251] width 59 height 21
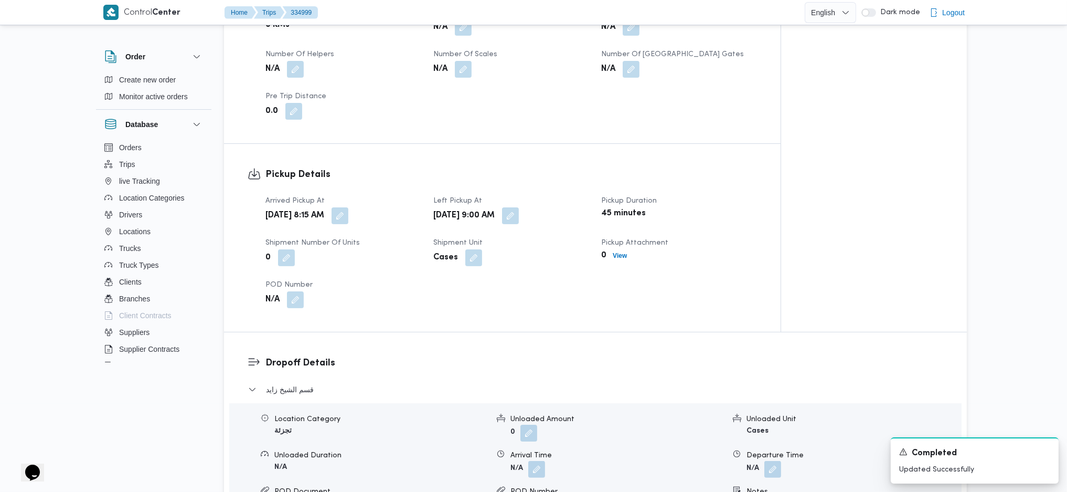
scroll to position [0, 0]
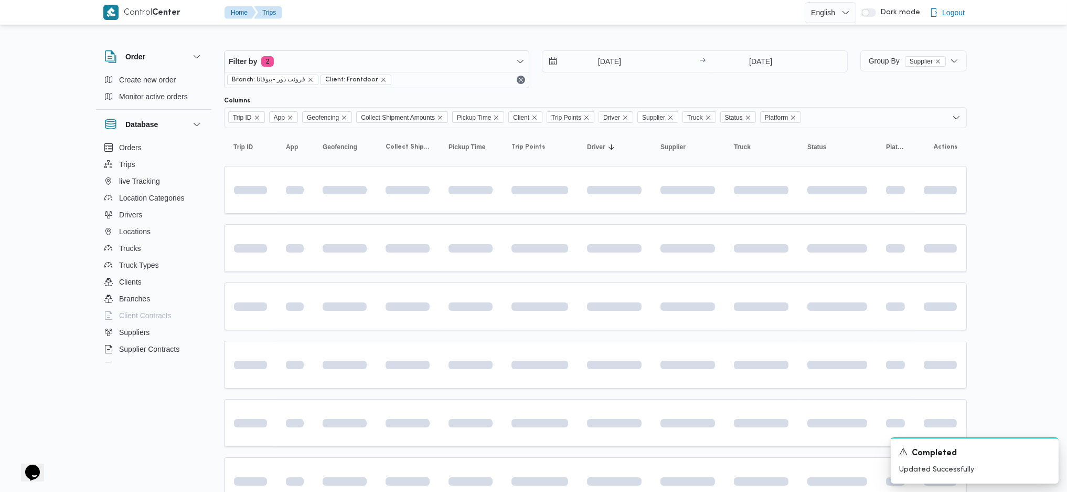
scroll to position [70, 0]
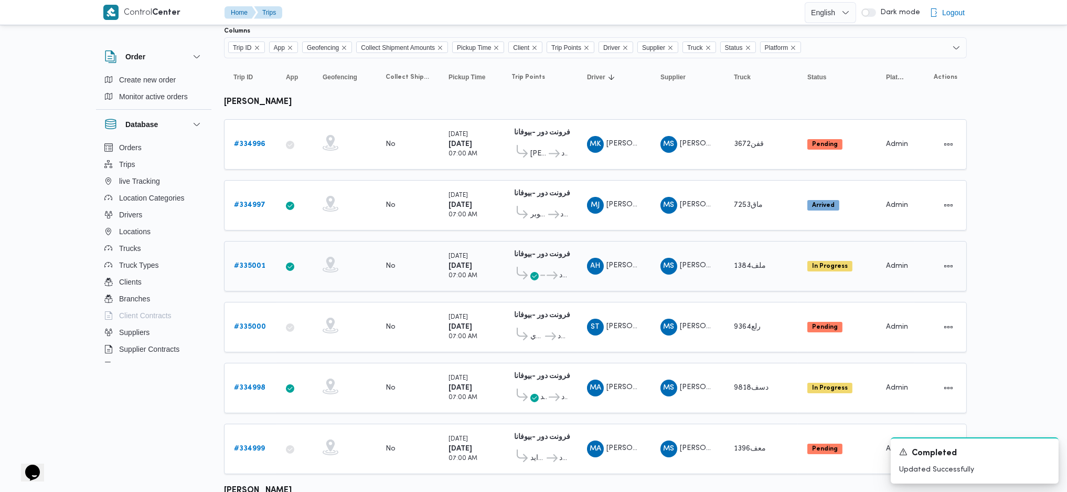
click at [503, 259] on td "Trip Points فرونت دور -بيوفانا 10:26 AM العبور ... فرونت دور مسطرد" at bounding box center [540, 266] width 76 height 50
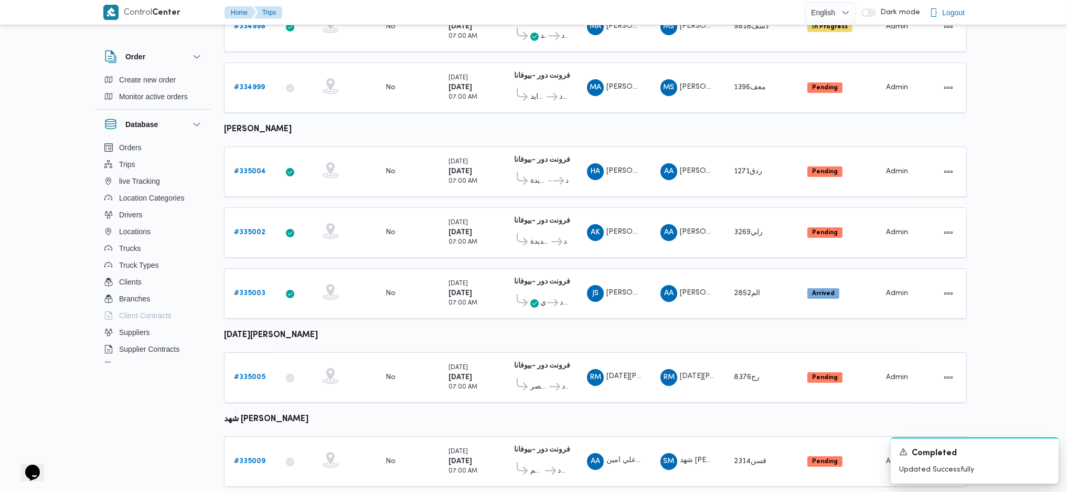
scroll to position [490, 0]
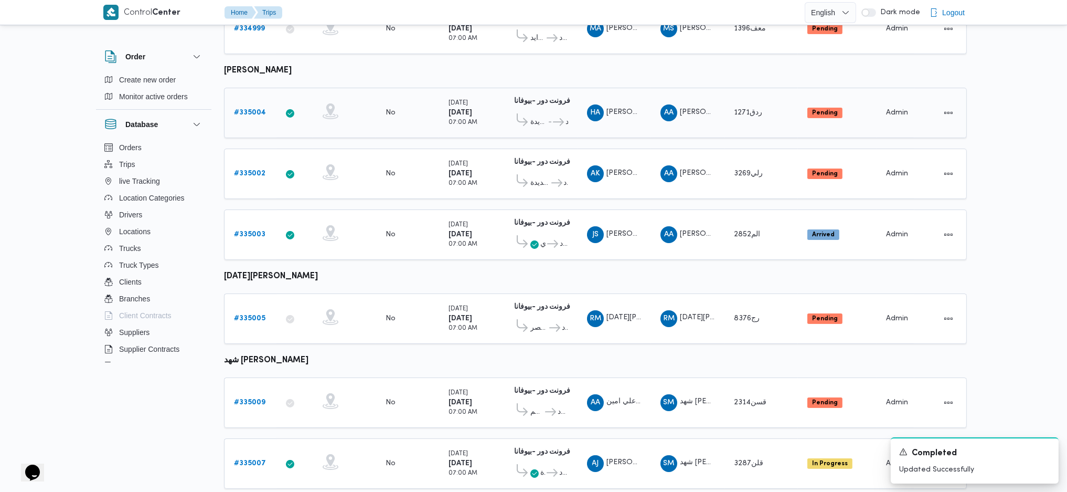
click at [255, 102] on div "# 335004" at bounding box center [250, 112] width 41 height 21
click at [255, 108] on link "# 335004" at bounding box center [250, 113] width 32 height 13
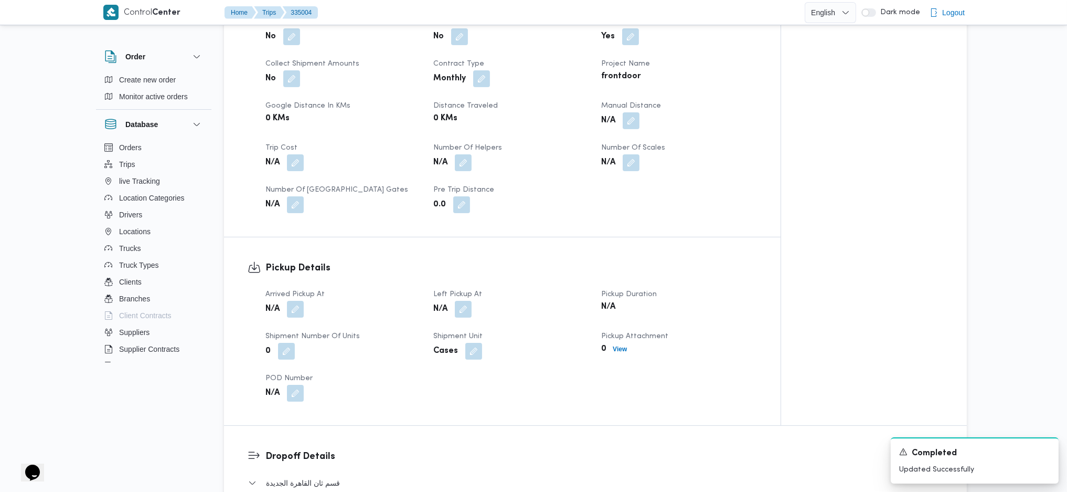
scroll to position [630, 0]
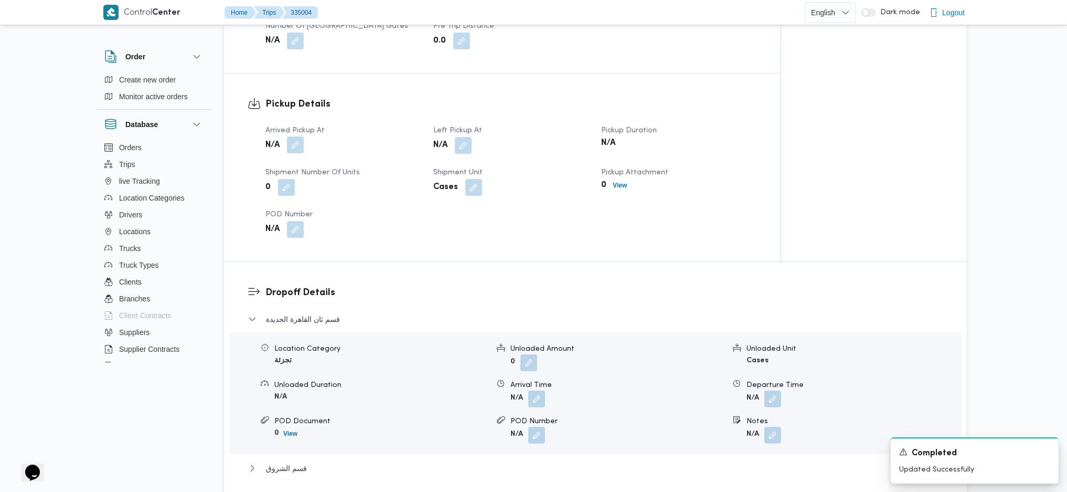
click at [293, 147] on button "button" at bounding box center [295, 144] width 17 height 17
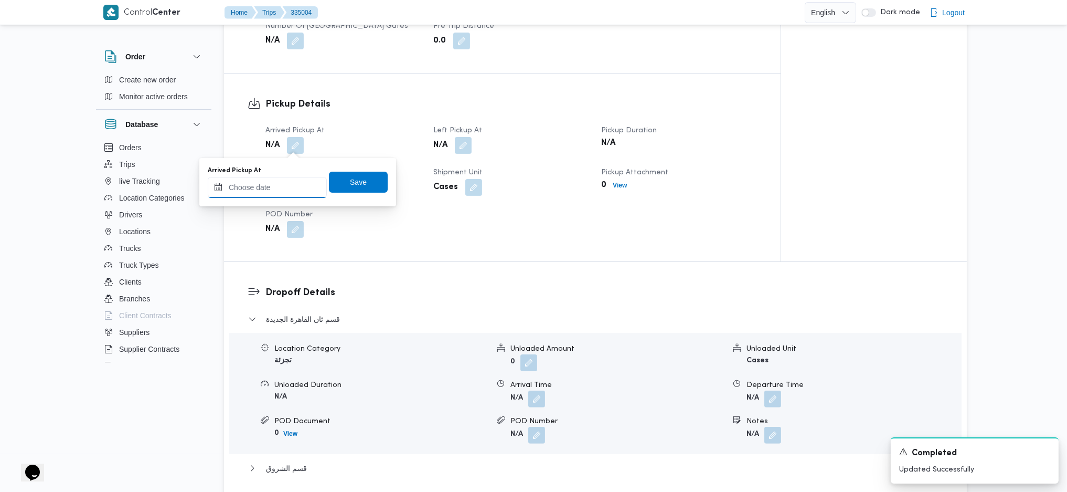
click at [276, 178] on input "Arrived Pickup At" at bounding box center [267, 187] width 119 height 21
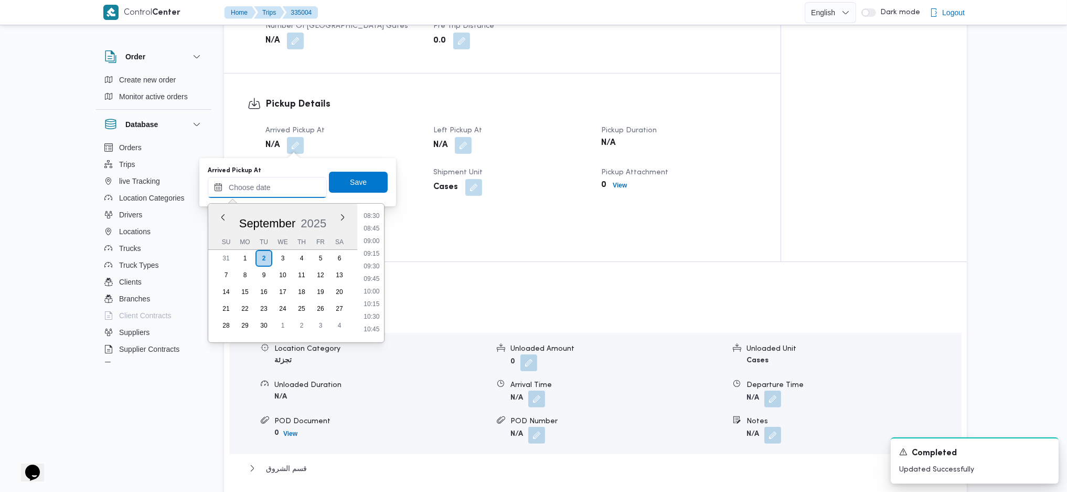
scroll to position [415, 0]
click at [367, 225] on li "08:30" at bounding box center [371, 230] width 24 height 10
type input "02/09/2025 08:30"
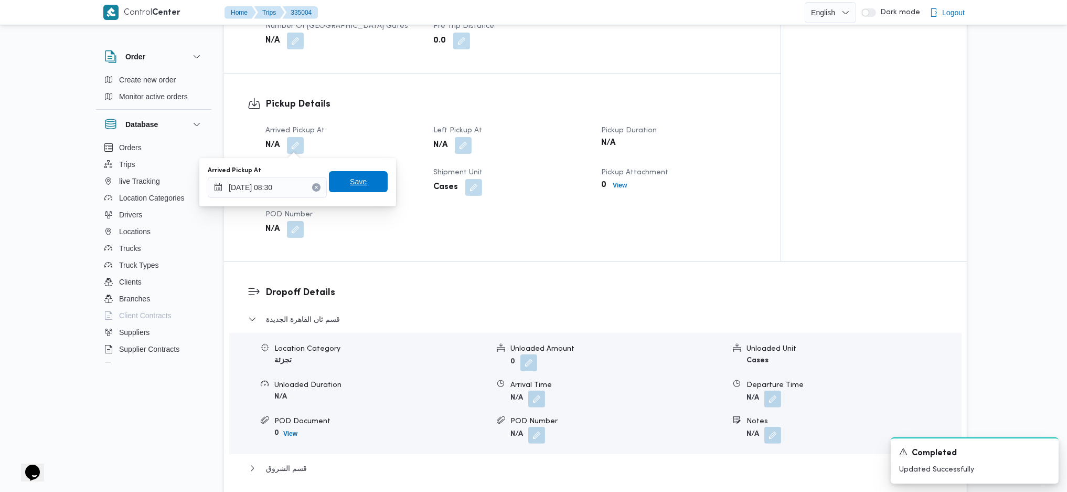
click at [354, 188] on span "Save" at bounding box center [358, 181] width 17 height 13
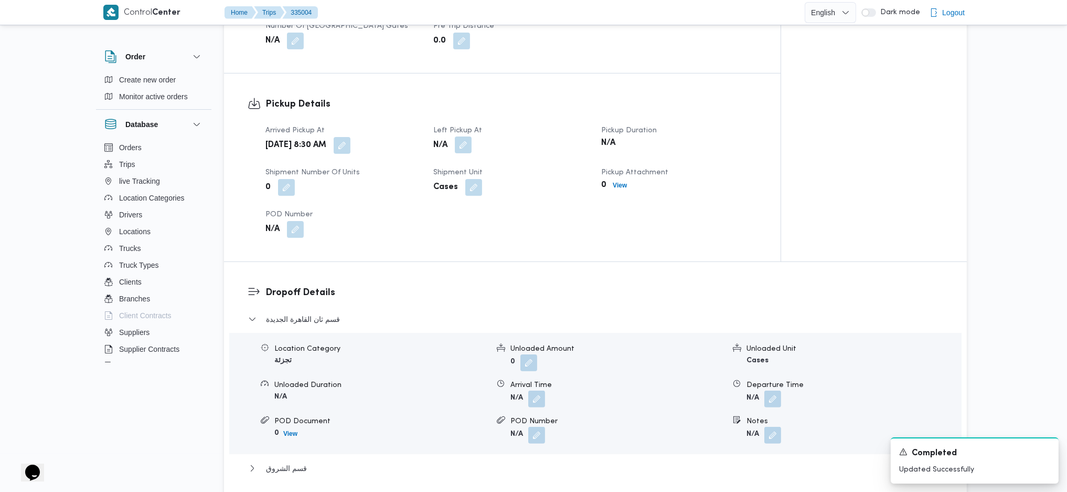
click at [463, 146] on button "button" at bounding box center [463, 144] width 17 height 17
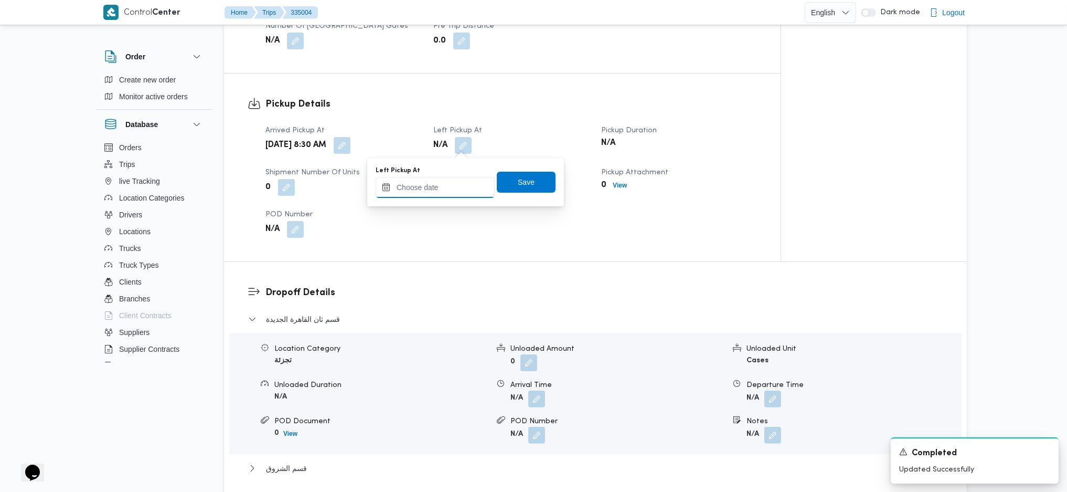
click at [438, 182] on input "Left Pickup At" at bounding box center [435, 187] width 119 height 21
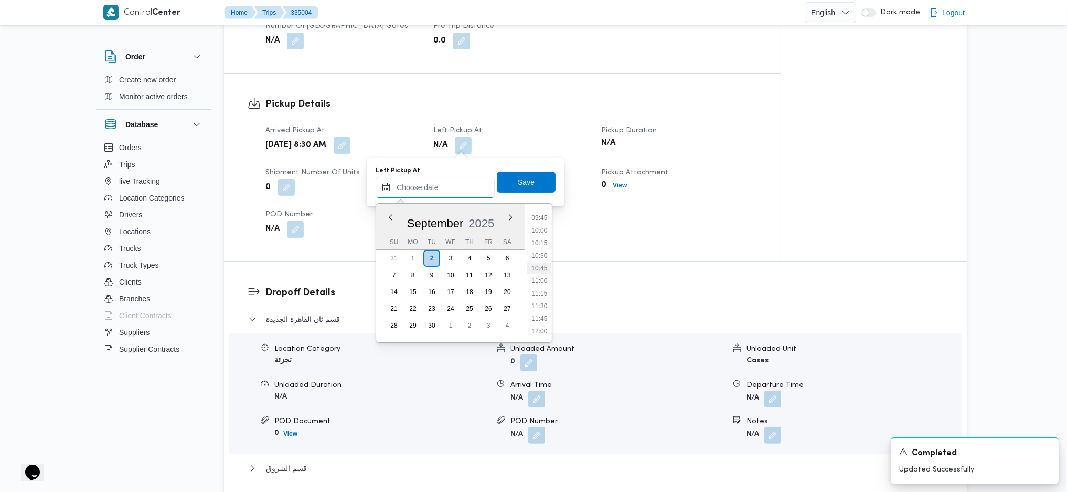
scroll to position [485, 0]
drag, startPoint x: 539, startPoint y: 221, endPoint x: 532, endPoint y: 207, distance: 16.2
click at [539, 221] on li "09:45" at bounding box center [539, 223] width 24 height 10
type input "02/09/2025 09:45"
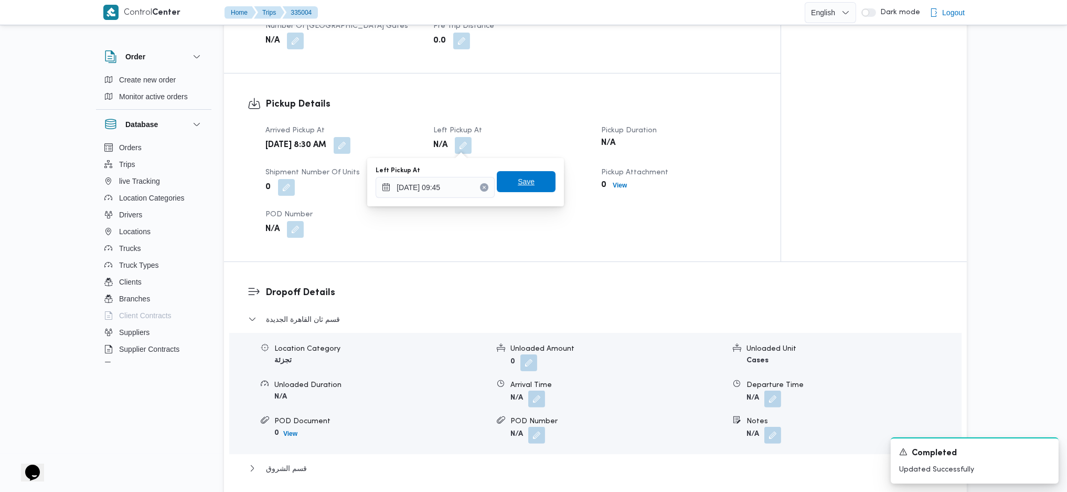
click at [518, 183] on span "Save" at bounding box center [526, 181] width 17 height 13
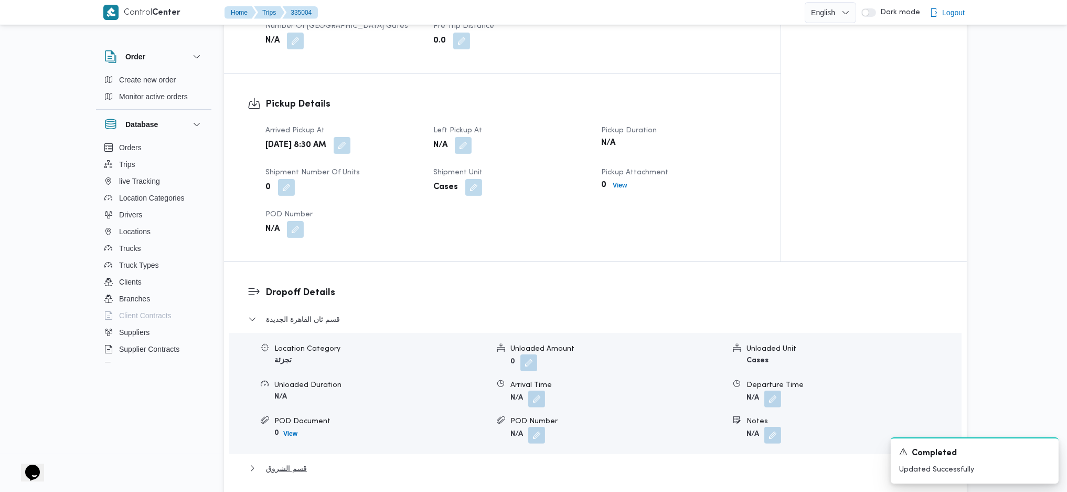
scroll to position [840, 0]
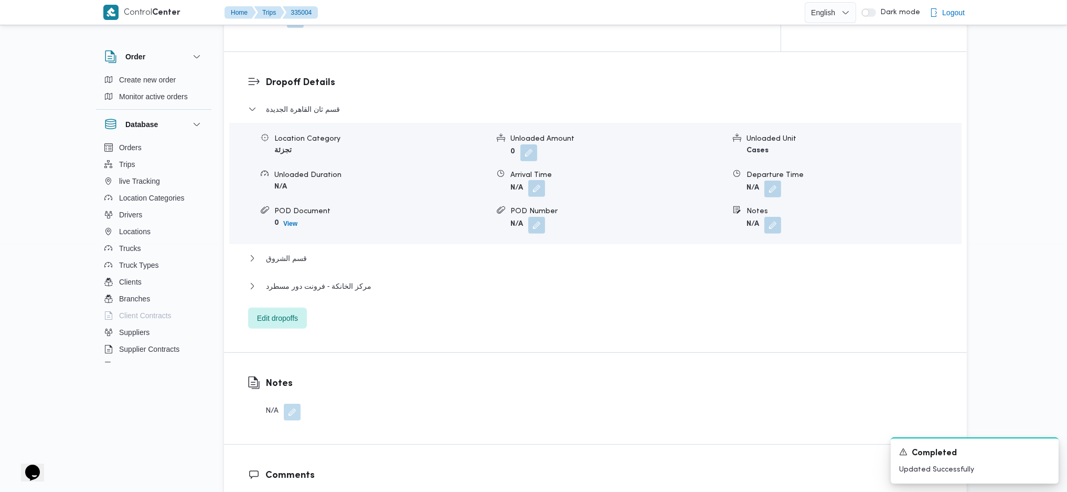
click at [540, 189] on button "button" at bounding box center [536, 188] width 17 height 17
click at [765, 229] on span at bounding box center [770, 225] width 22 height 17
click at [771, 219] on button "button" at bounding box center [773, 224] width 17 height 17
click at [737, 267] on input "Notes" at bounding box center [745, 267] width 104 height 21
type input "مدينتى"
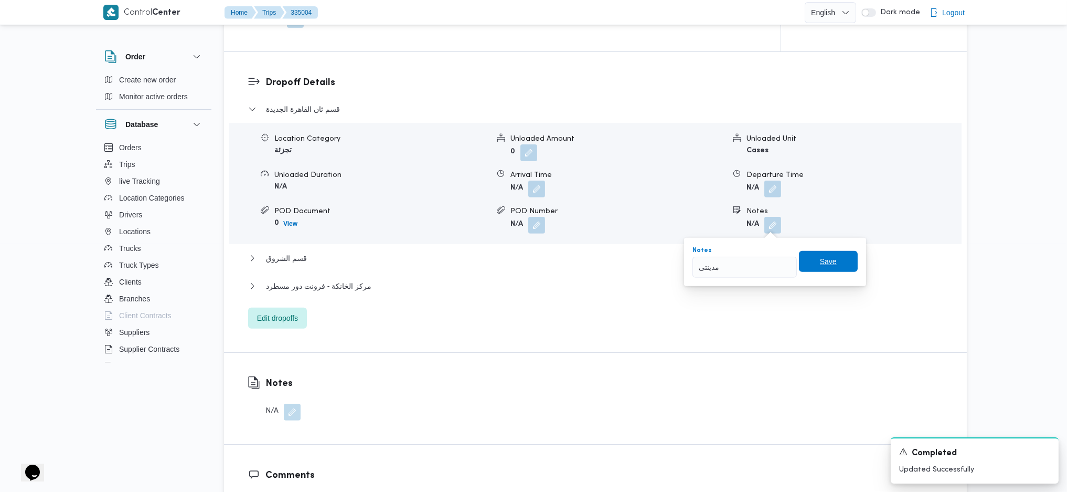
click at [821, 259] on span "Save" at bounding box center [828, 261] width 17 height 13
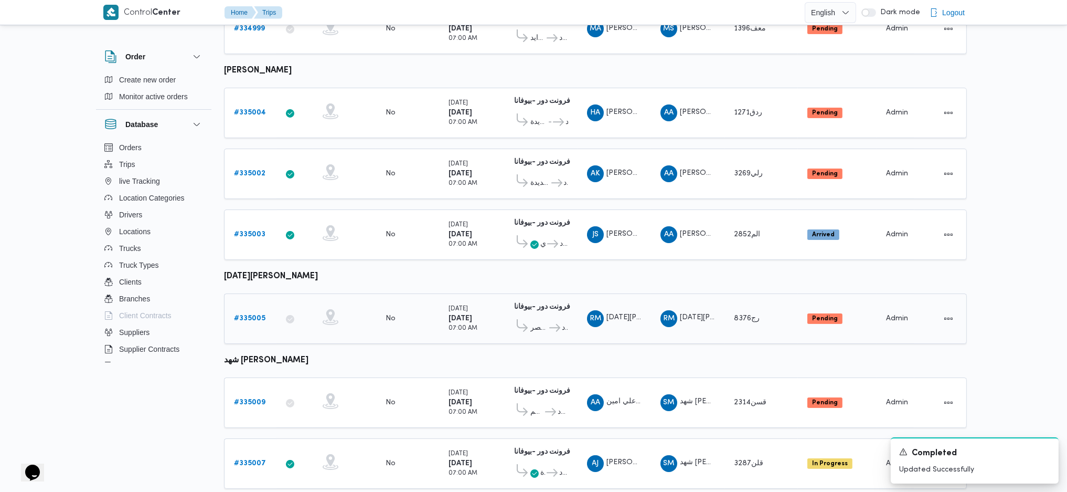
scroll to position [521, 0]
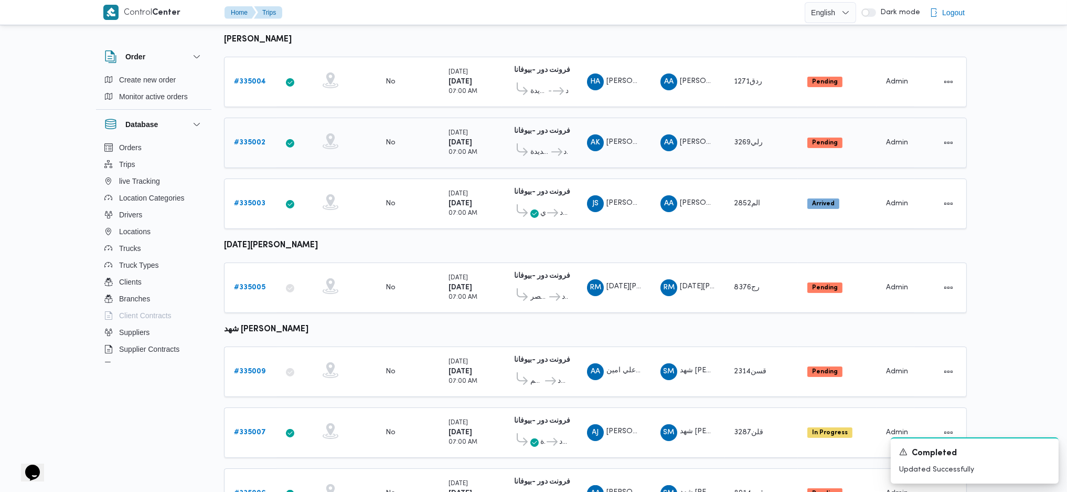
click at [252, 139] on b "# 335002" at bounding box center [249, 142] width 31 height 7
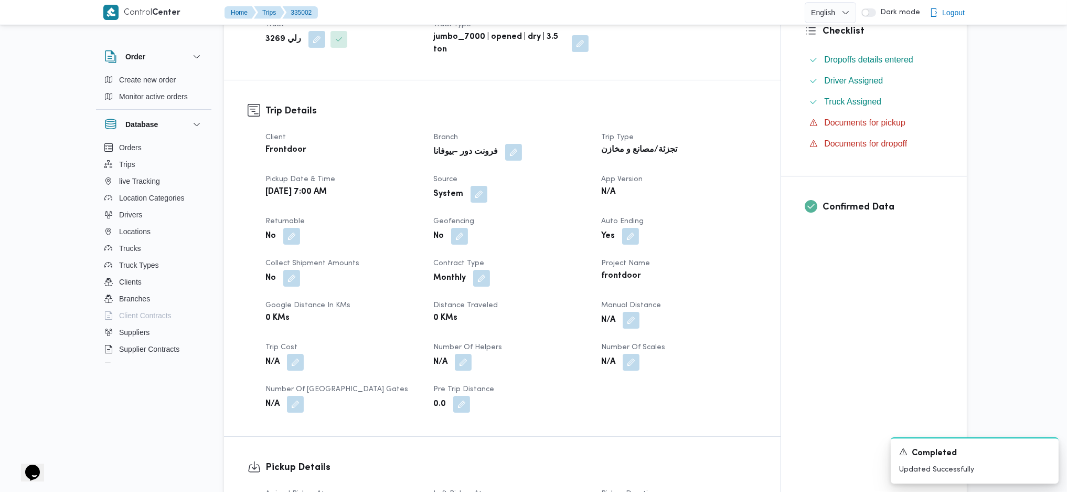
scroll to position [240, 0]
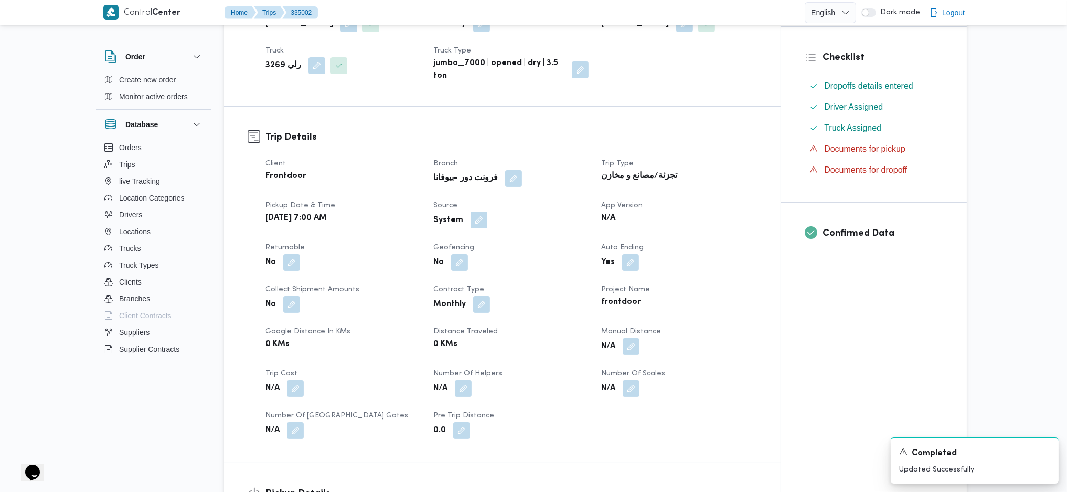
click at [477, 221] on button "button" at bounding box center [479, 219] width 17 height 17
click at [453, 250] on label "Is the trip operated through the driver app?" at bounding box center [450, 252] width 169 height 13
checkbox input "false"
click at [568, 243] on span "Save" at bounding box center [566, 251] width 59 height 21
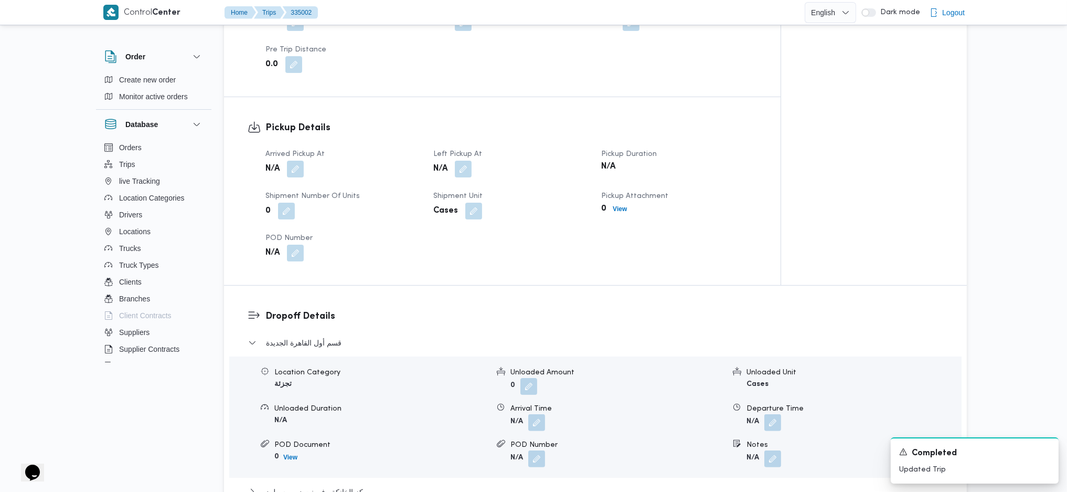
scroll to position [630, 0]
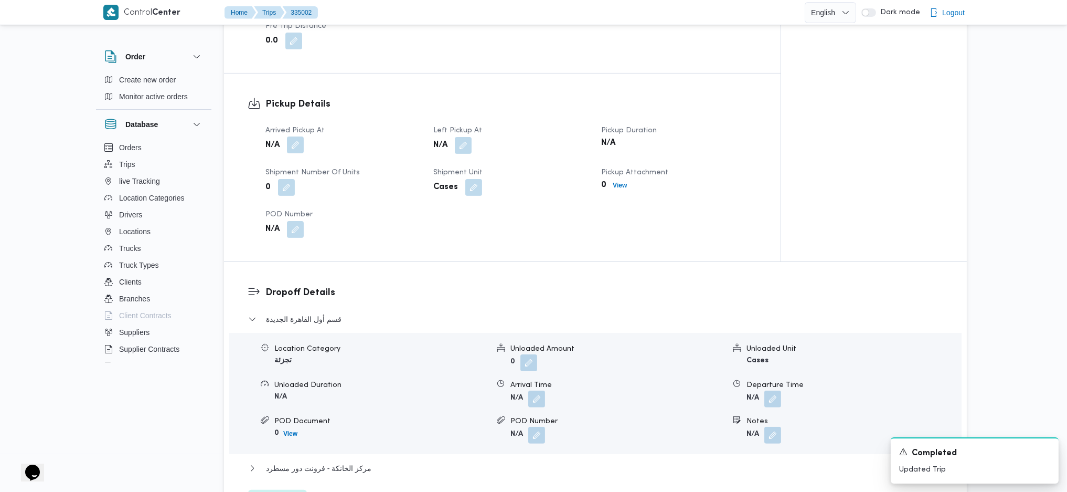
click at [297, 147] on button "button" at bounding box center [295, 144] width 17 height 17
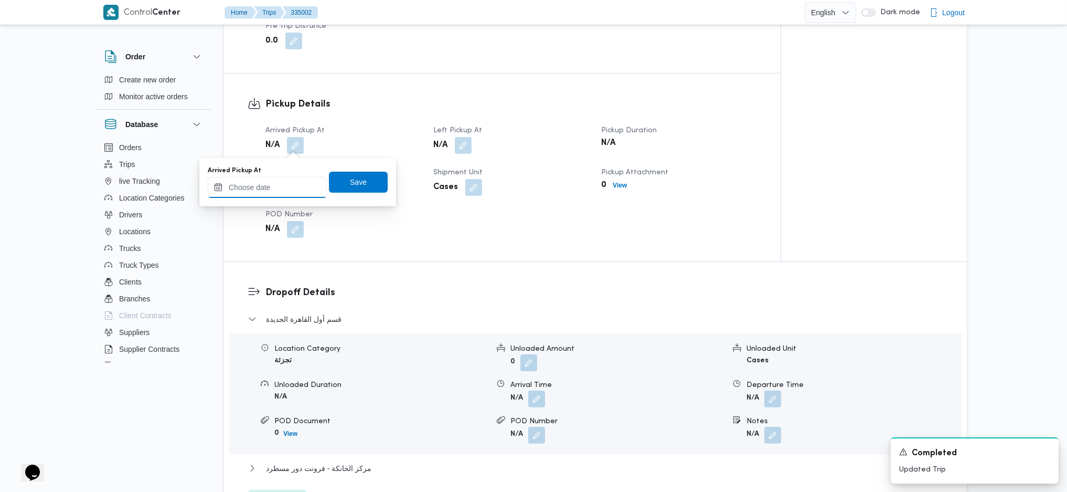
click at [280, 182] on input "Arrived Pickup At" at bounding box center [267, 187] width 119 height 21
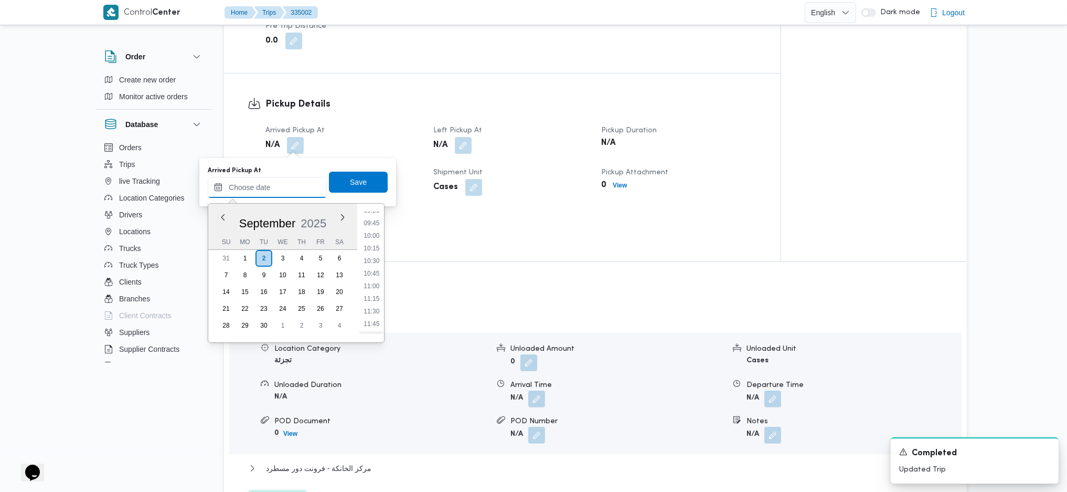
scroll to position [415, 0]
click at [375, 234] on li "08:30" at bounding box center [371, 230] width 24 height 10
type input "02/09/2025 08:30"
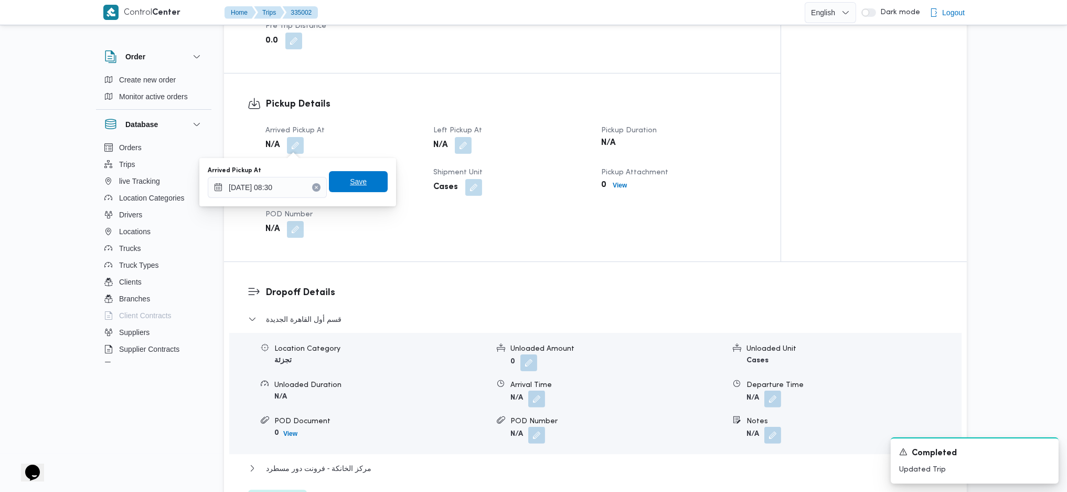
click at [356, 186] on span "Save" at bounding box center [358, 181] width 17 height 13
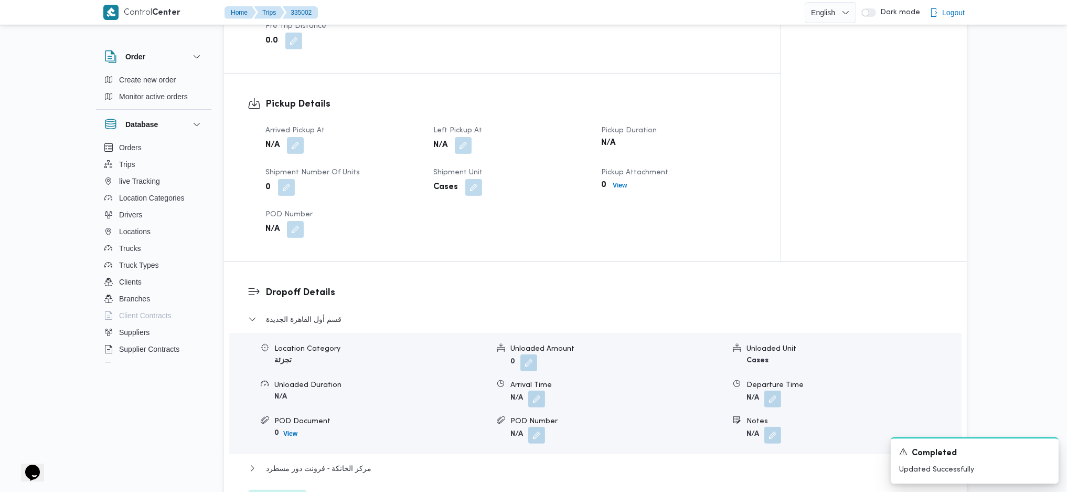
click at [475, 139] on div "N/A" at bounding box center [510, 145] width 157 height 19
click at [461, 145] on button "button" at bounding box center [463, 144] width 17 height 17
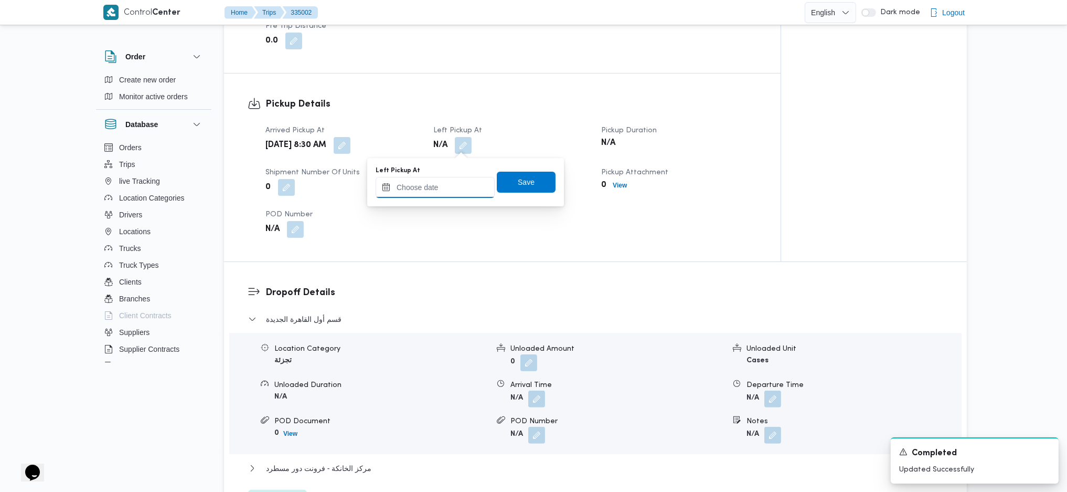
click at [446, 187] on input "Left Pickup At" at bounding box center [435, 187] width 119 height 21
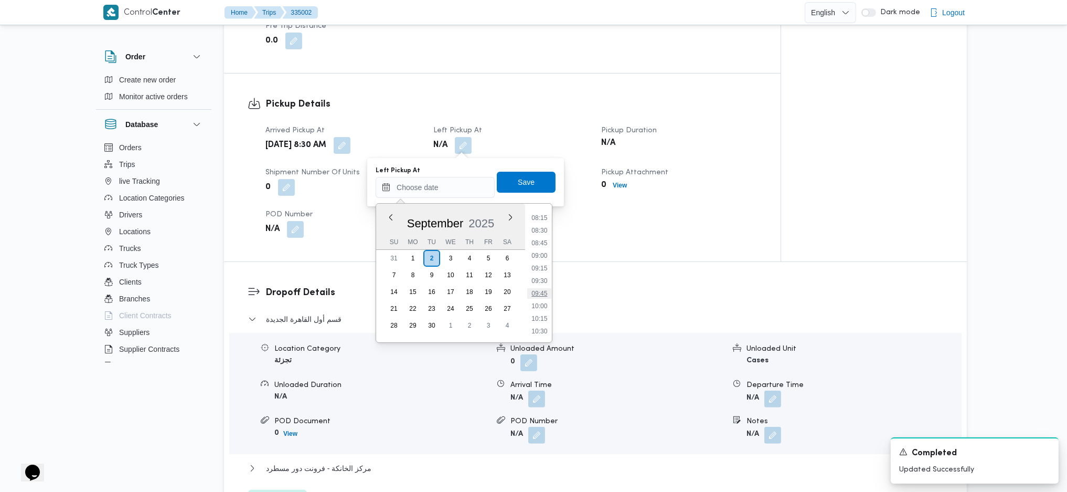
click at [537, 288] on li "09:45" at bounding box center [539, 293] width 24 height 10
type input "02/09/2025 09:45"
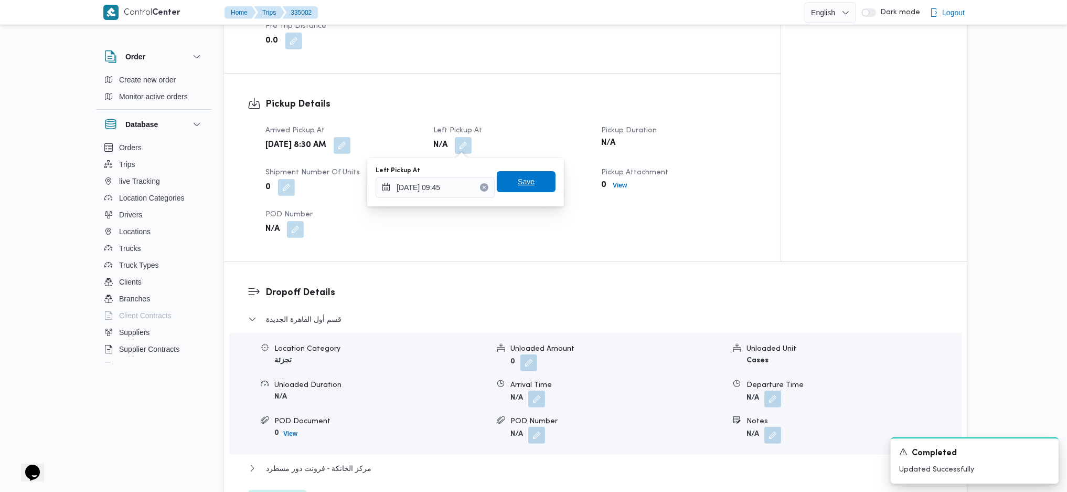
click at [518, 186] on span "Save" at bounding box center [526, 181] width 17 height 13
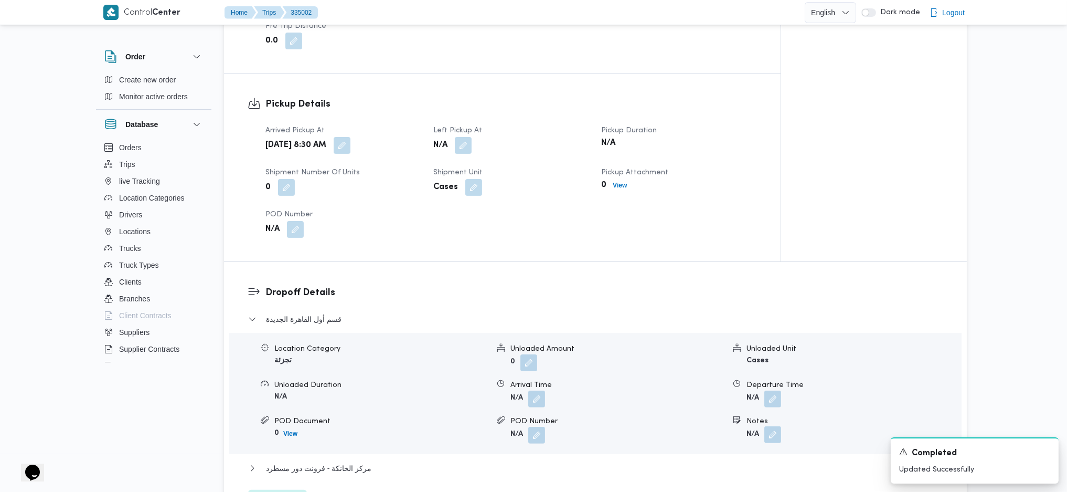
click at [774, 327] on button "button" at bounding box center [773, 434] width 17 height 17
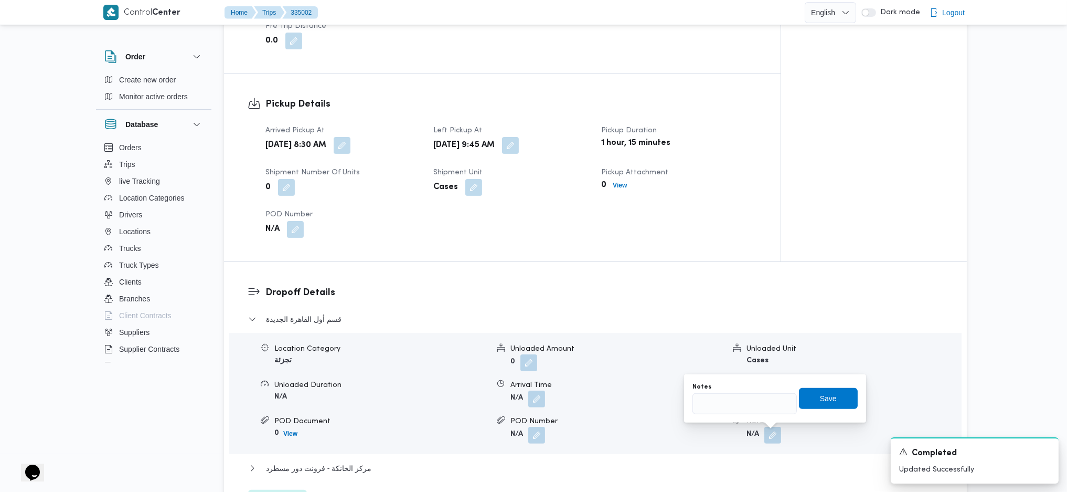
click at [723, 327] on div "Notes Save" at bounding box center [775, 399] width 167 height 34
click at [733, 327] on input "Notes" at bounding box center [745, 403] width 104 height 21
type input "التجمع"
click button "Save" at bounding box center [828, 398] width 59 height 21
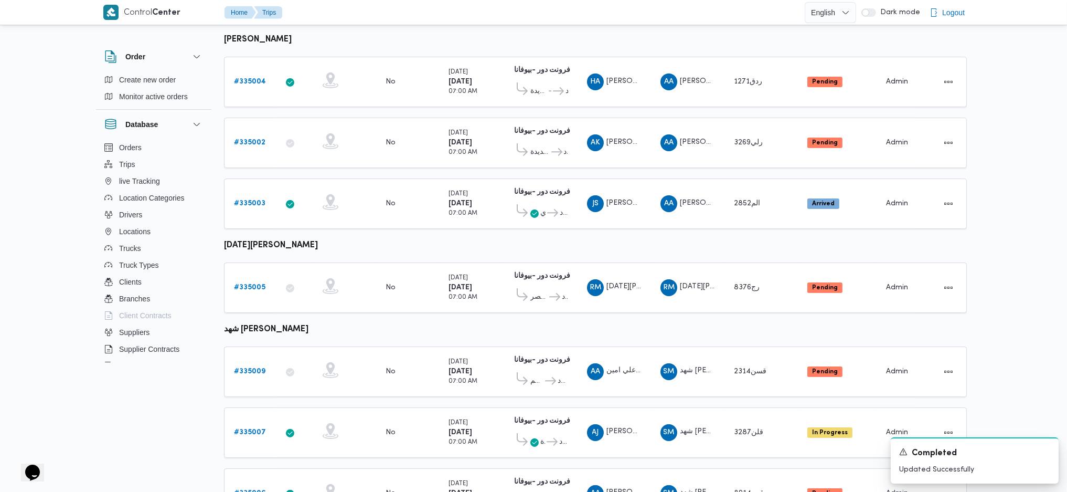
scroll to position [574, 0]
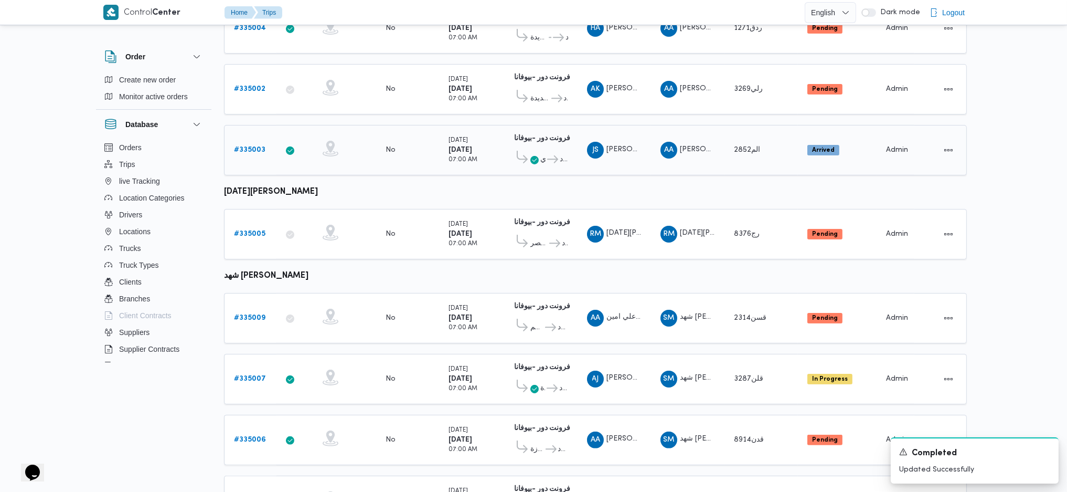
click at [258, 146] on b "# 335003" at bounding box center [249, 149] width 31 height 7
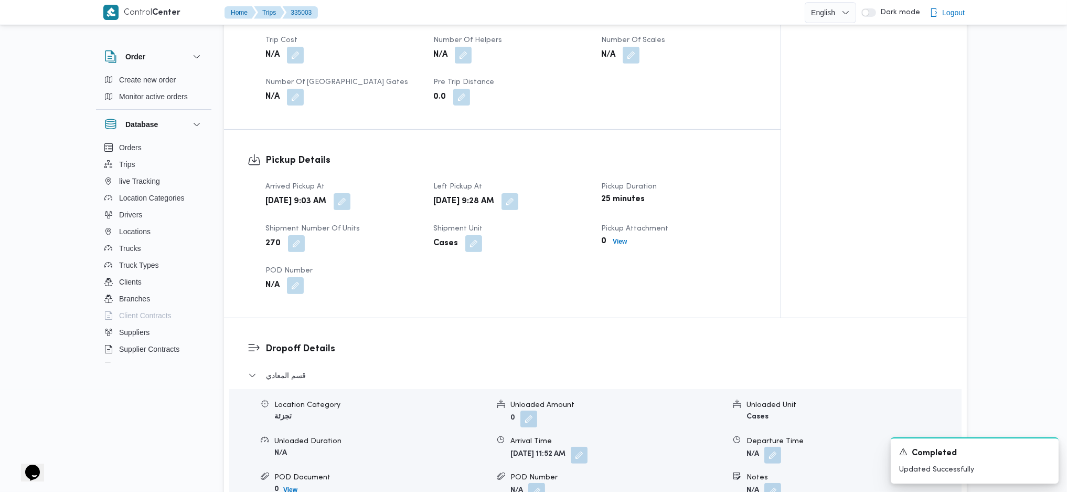
scroll to position [644, 0]
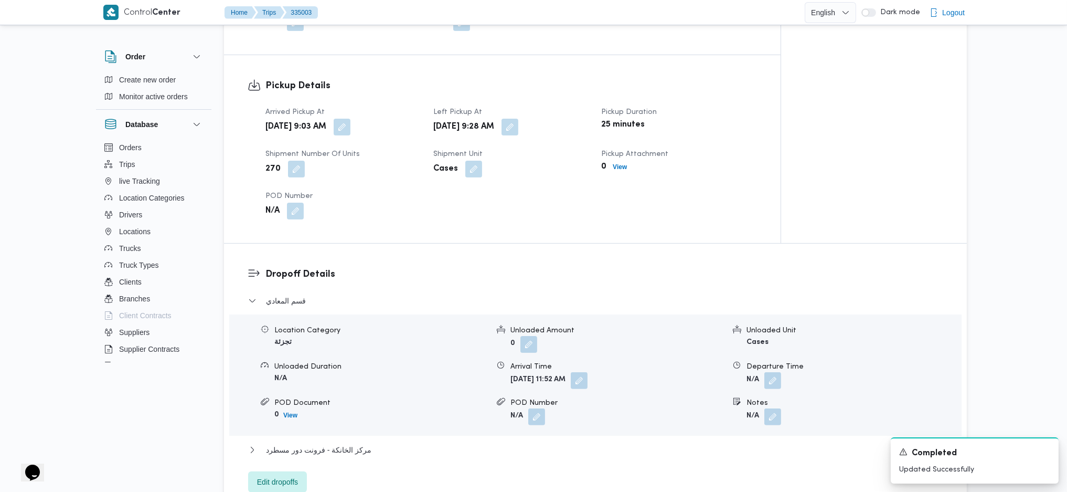
click at [376, 137] on div "Arrived Pickup At Tue, Sep 2, 2025 9:03 AM Left Pickup At Tue, Sep 2, 2025 9:28…" at bounding box center [511, 163] width 504 height 126
click at [351, 130] on button "button" at bounding box center [342, 126] width 17 height 17
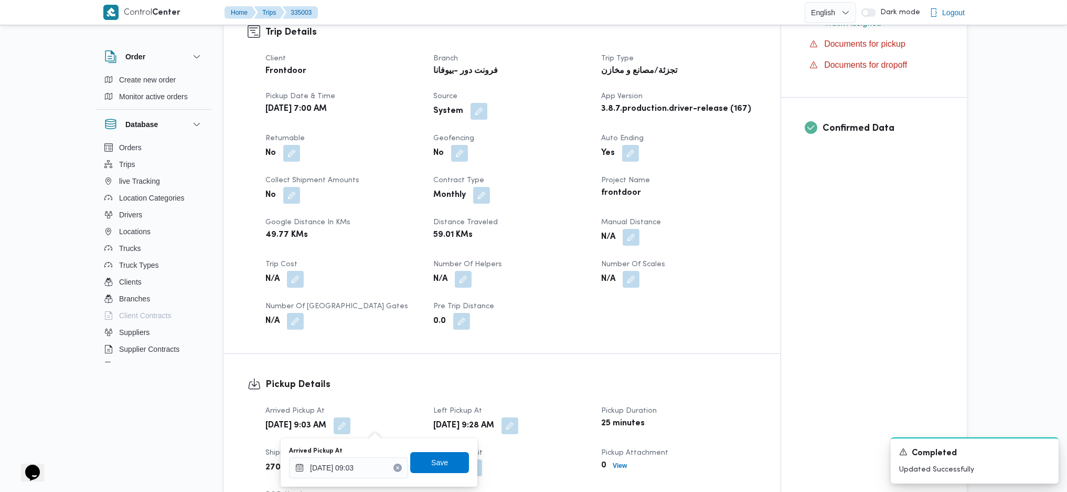
scroll to position [504, 0]
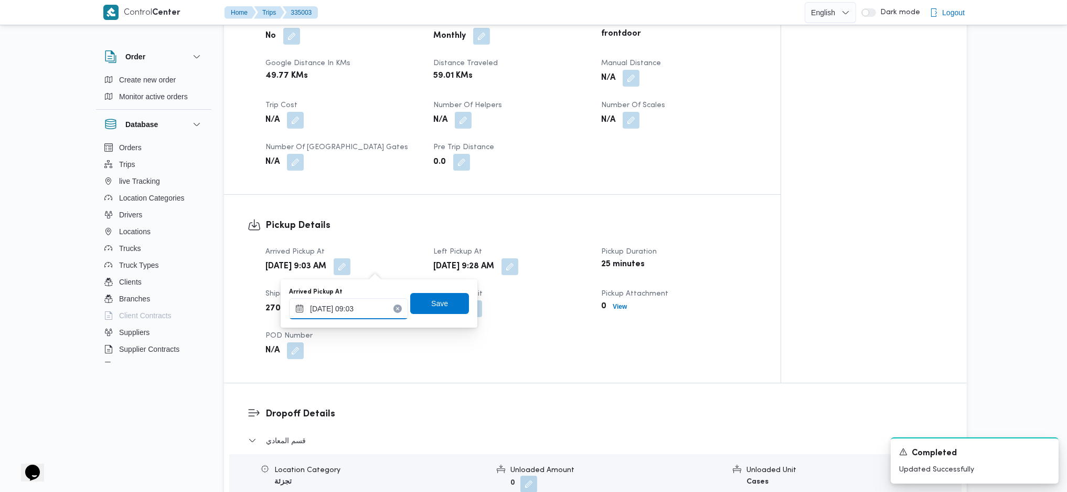
click at [350, 311] on input "02/09/2025 09:03" at bounding box center [348, 308] width 119 height 21
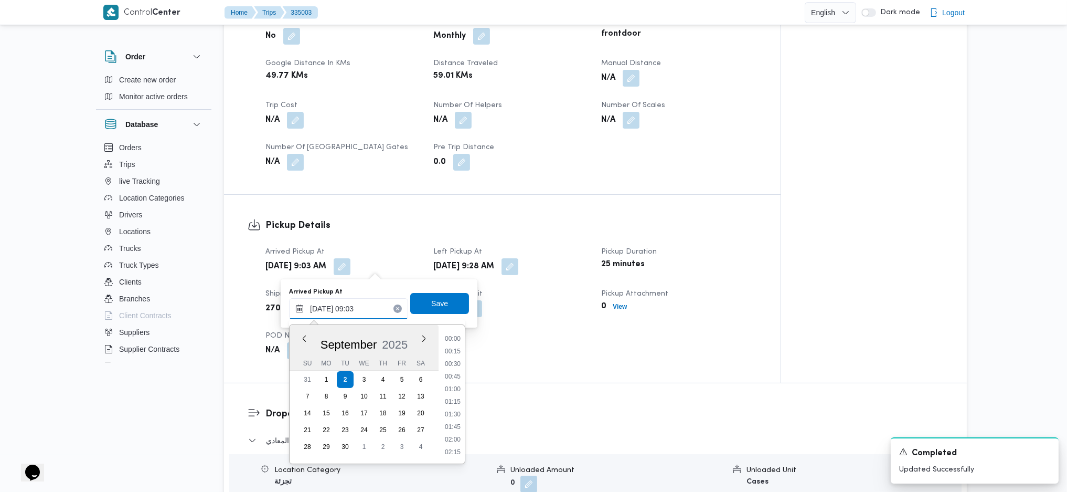
scroll to position [391, 0]
click at [452, 327] on li "08:30" at bounding box center [453, 376] width 24 height 10
type input "02/09/2025 08:30"
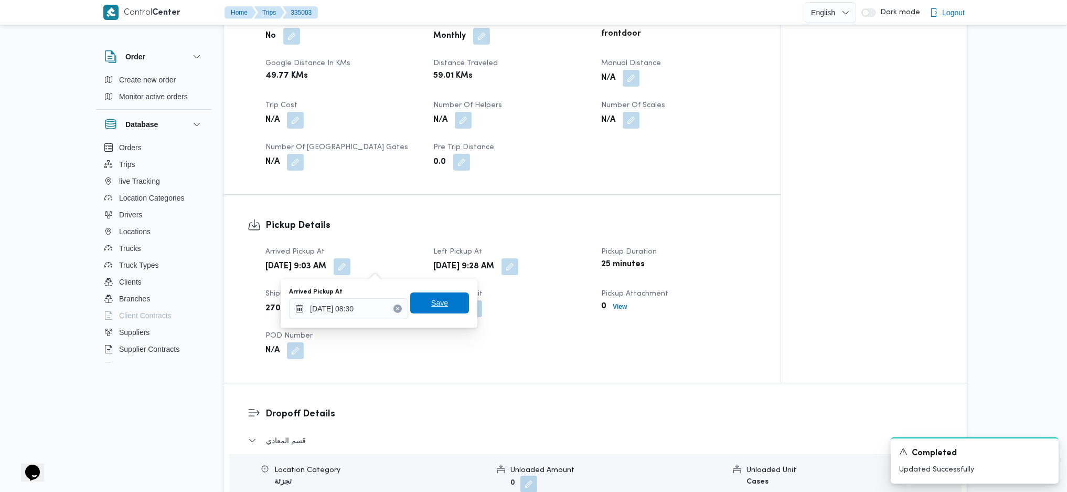
click at [442, 295] on span "Save" at bounding box center [439, 302] width 59 height 21
click at [533, 267] on div "Tue, Sep 2, 2025 9:28 AM" at bounding box center [510, 266] width 157 height 19
click at [519, 270] on span at bounding box center [507, 266] width 22 height 17
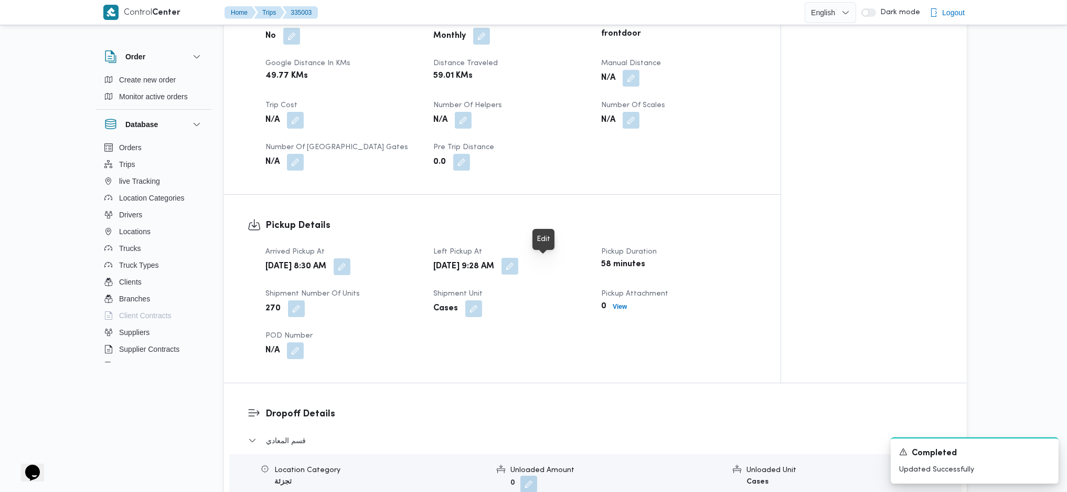
click at [519, 266] on button "button" at bounding box center [510, 266] width 17 height 17
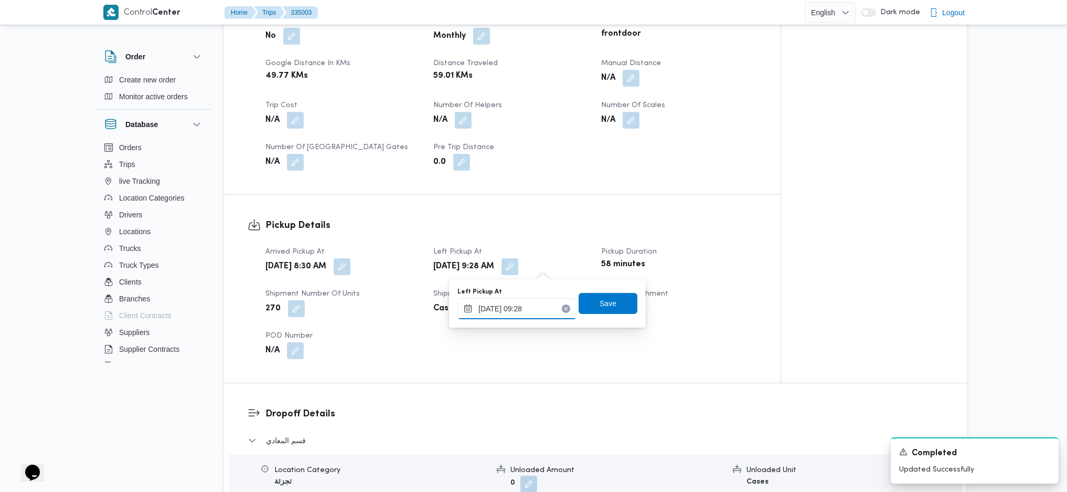
click at [515, 302] on input "02/09/2025 09:28" at bounding box center [517, 308] width 119 height 21
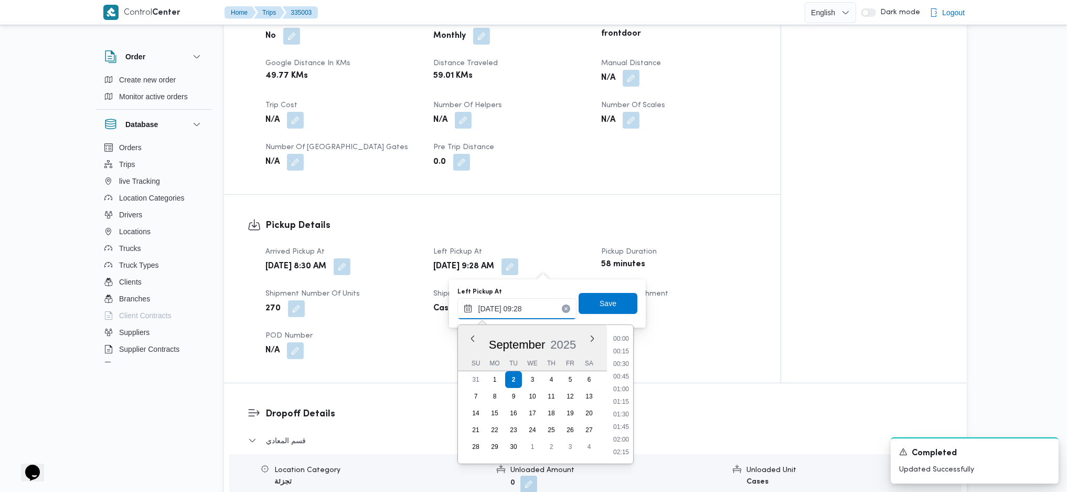
scroll to position [404, 0]
click at [623, 327] on li "09:00" at bounding box center [621, 388] width 24 height 10
type input "02/09/2025 09:00"
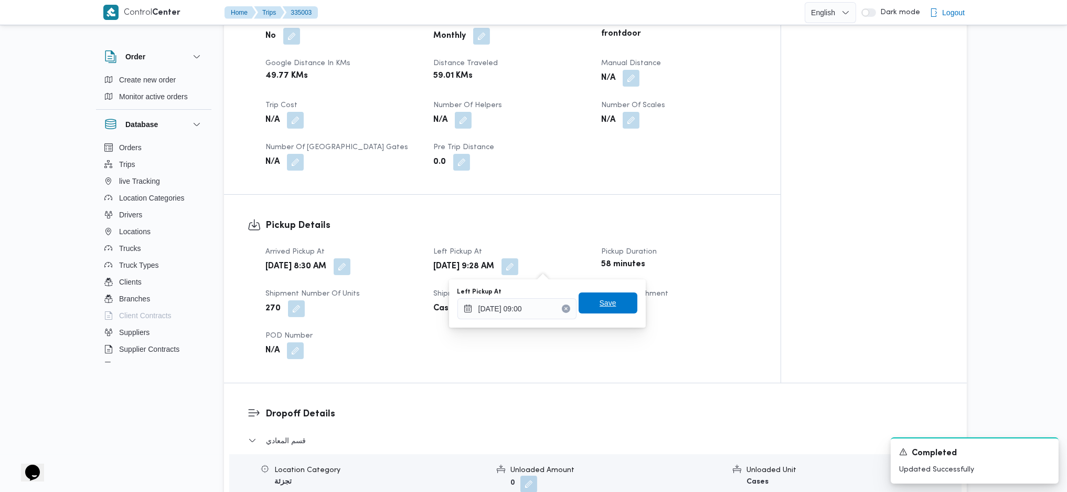
click at [603, 299] on span "Save" at bounding box center [608, 303] width 17 height 13
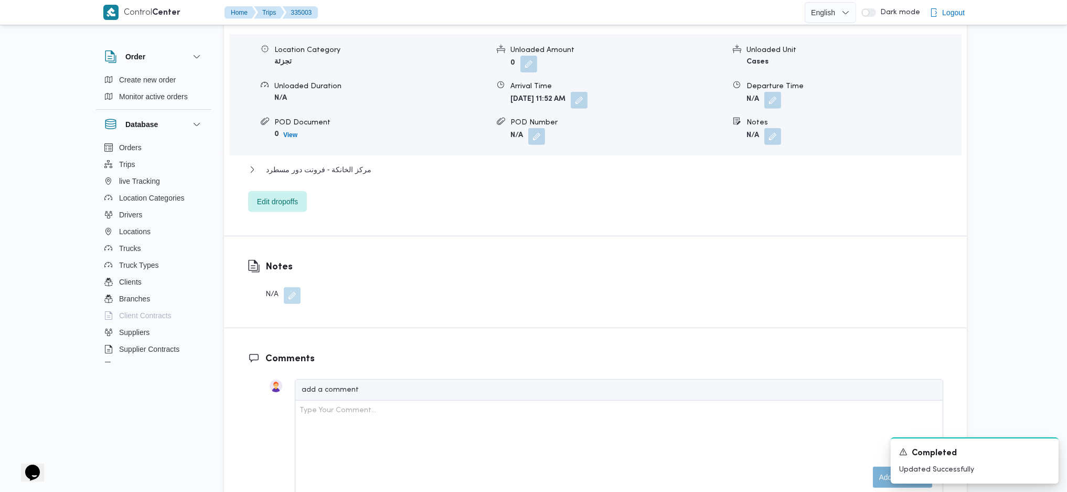
scroll to position [364, 0]
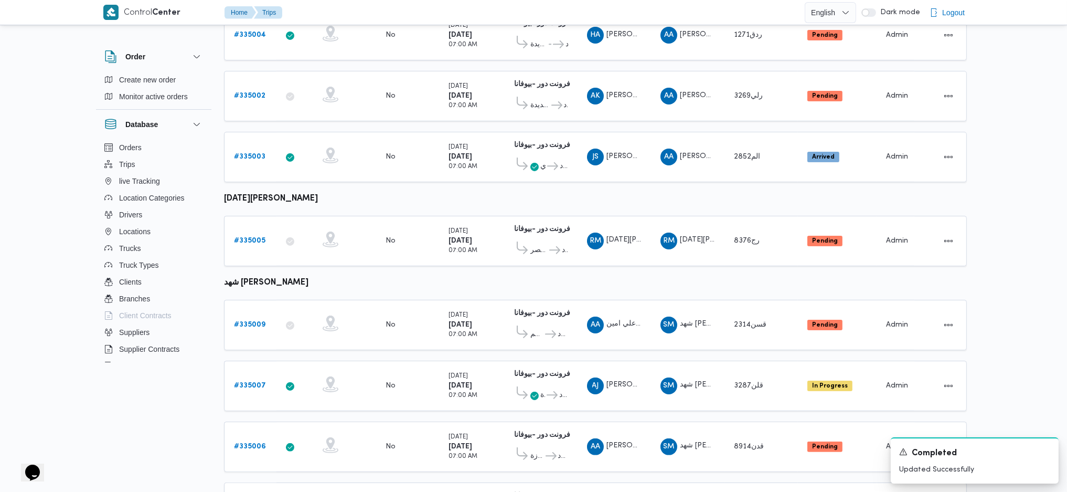
scroll to position [624, 0]
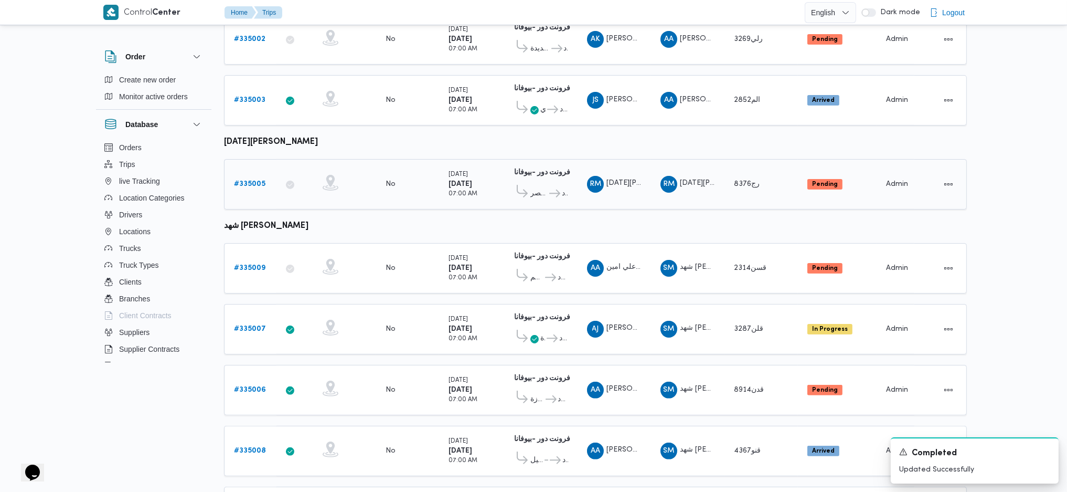
click at [247, 181] on b "# 335005" at bounding box center [249, 184] width 31 height 7
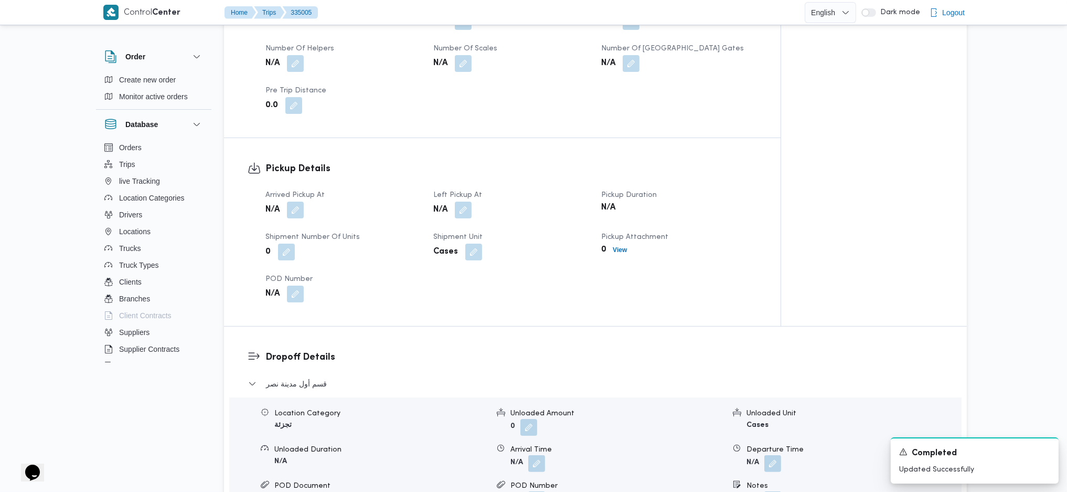
scroll to position [554, 0]
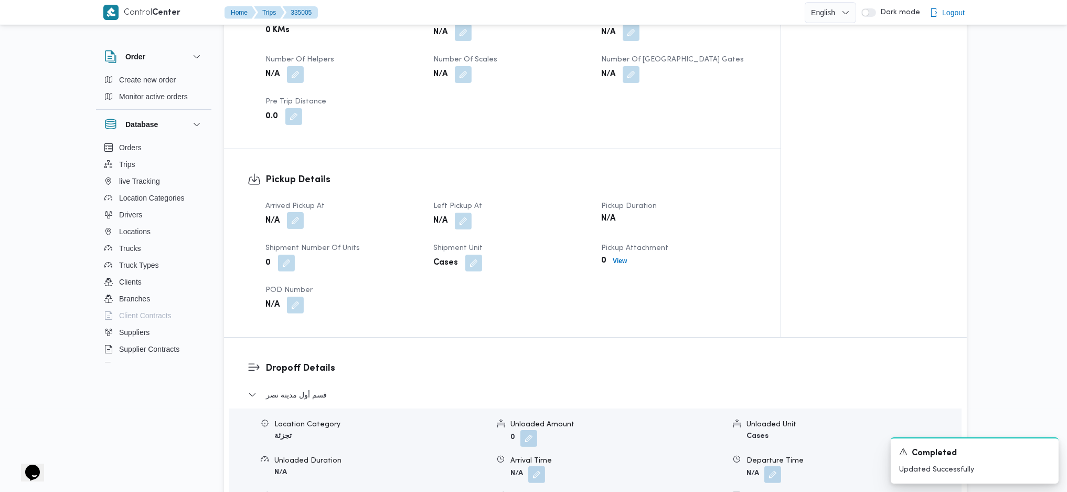
click at [296, 225] on button "button" at bounding box center [295, 220] width 17 height 17
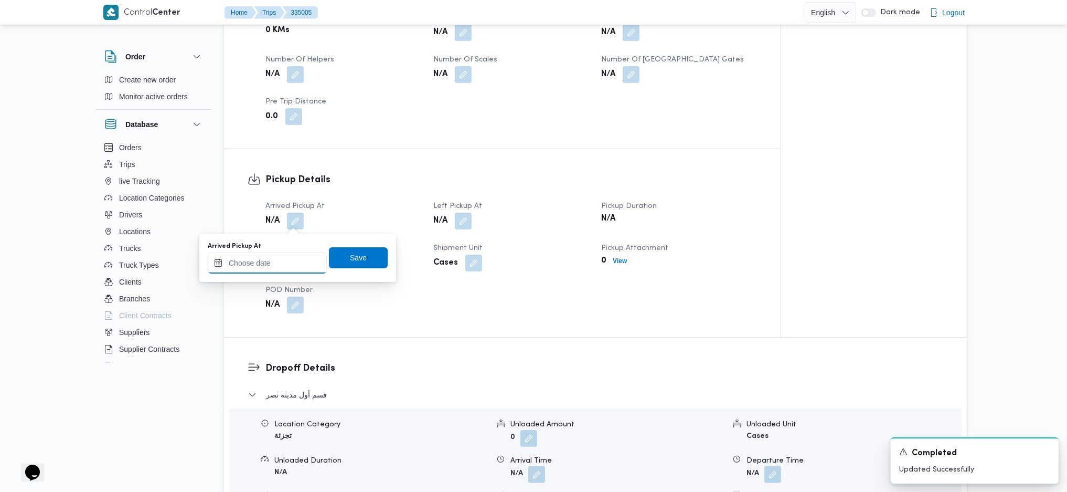
click at [275, 267] on input "Arrived Pickup At" at bounding box center [267, 262] width 119 height 21
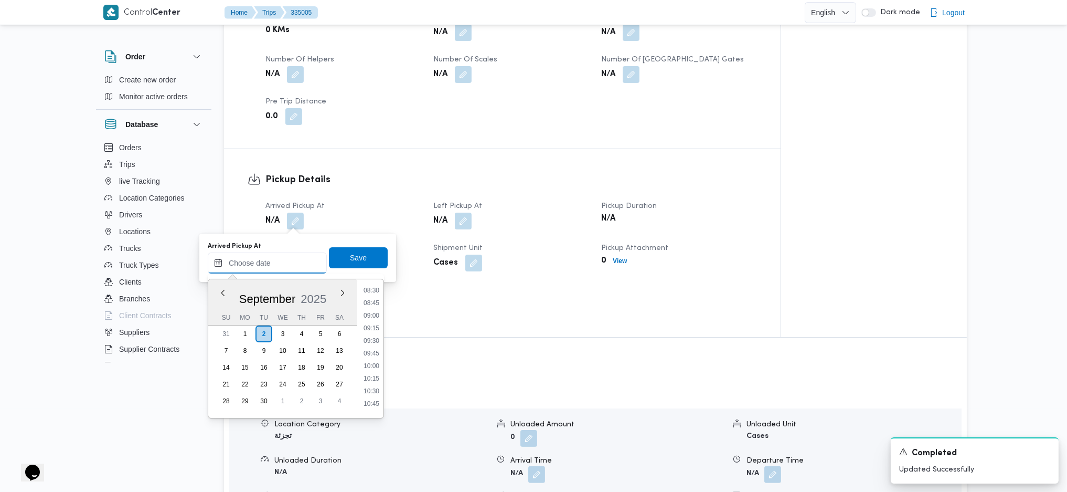
scroll to position [415, 0]
click at [373, 315] on li "08:45" at bounding box center [371, 318] width 24 height 10
type input "02/09/2025 08:45"
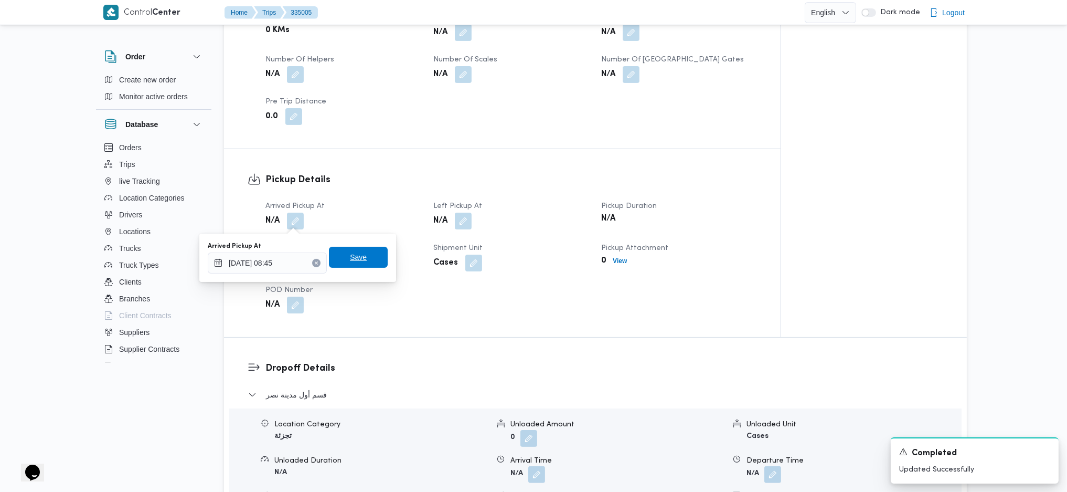
click at [364, 265] on span "Save" at bounding box center [358, 257] width 59 height 21
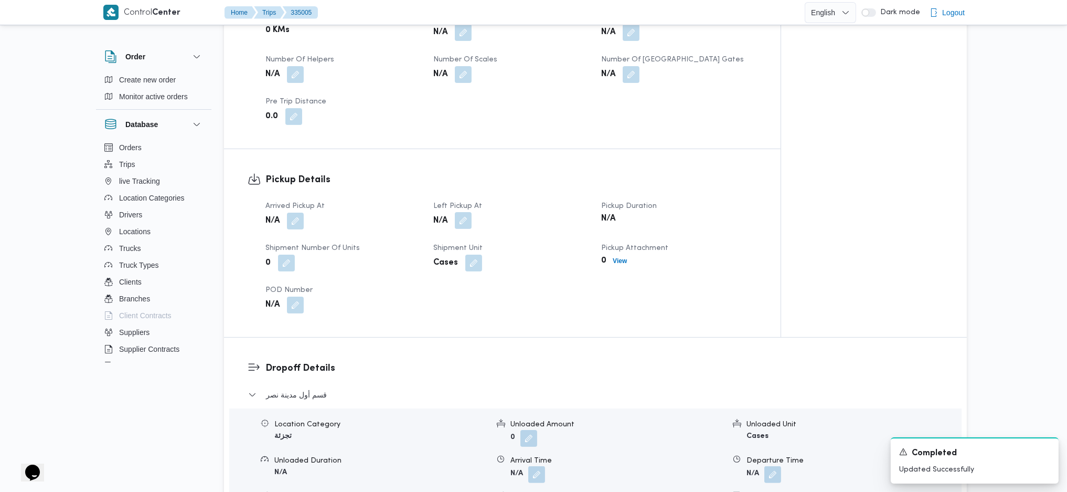
click at [466, 221] on button "button" at bounding box center [463, 220] width 17 height 17
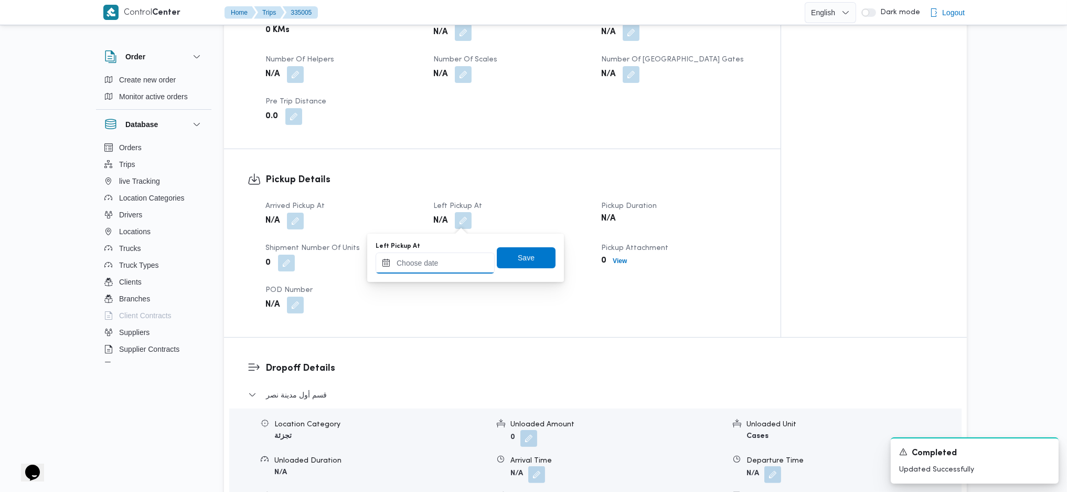
click at [441, 253] on input "Left Pickup At" at bounding box center [435, 262] width 119 height 21
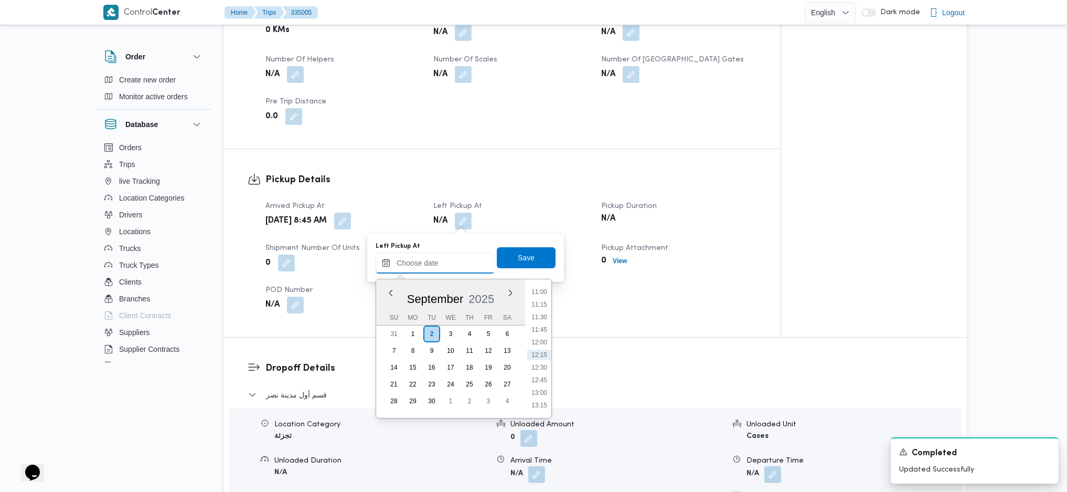
scroll to position [485, 0]
click at [543, 315] on li "10:00" at bounding box center [539, 311] width 24 height 10
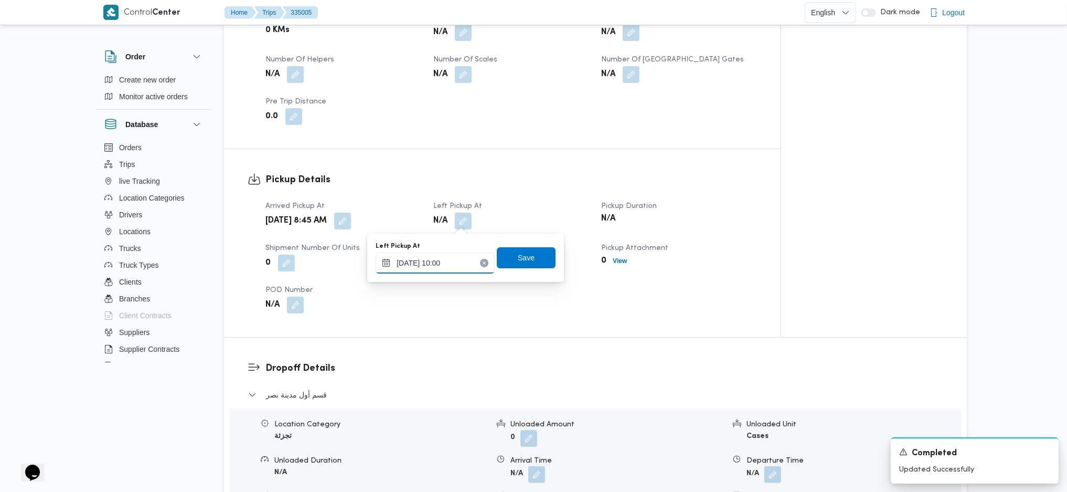
type input "02/09/2025 10:00"
click at [531, 268] on div "Left Pickup At 02/09/2025 10:00 Save" at bounding box center [466, 258] width 182 height 34
click at [527, 260] on span "Save" at bounding box center [526, 257] width 59 height 21
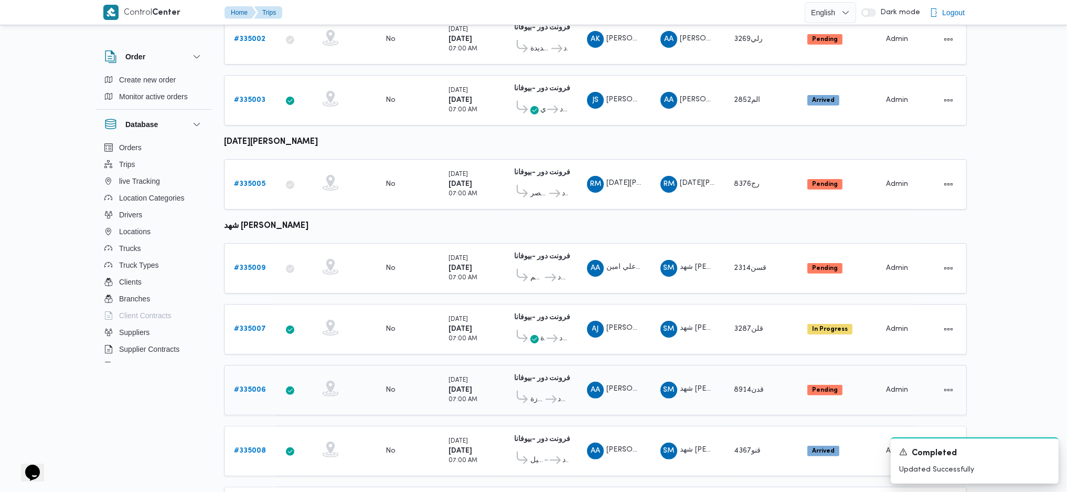
scroll to position [682, 0]
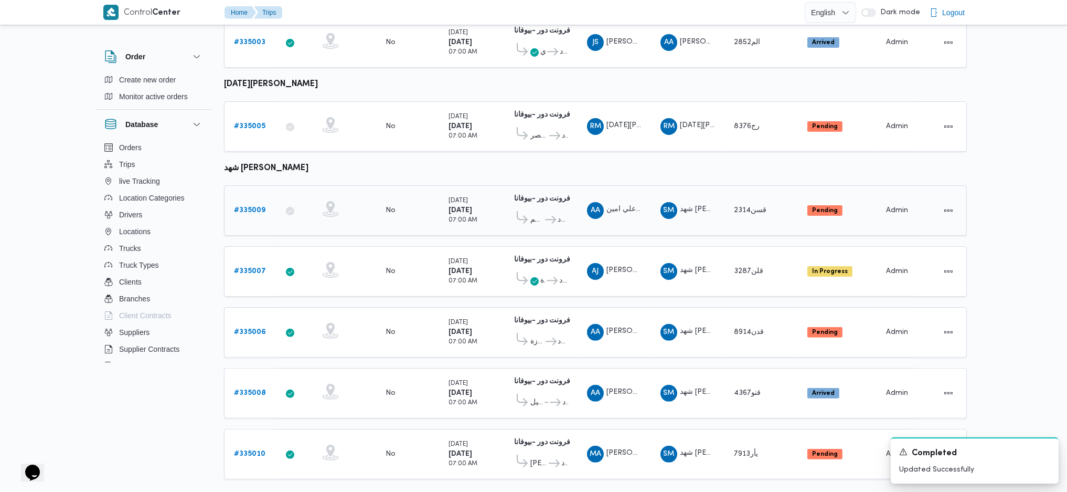
click at [245, 207] on b "# 335009" at bounding box center [249, 210] width 31 height 7
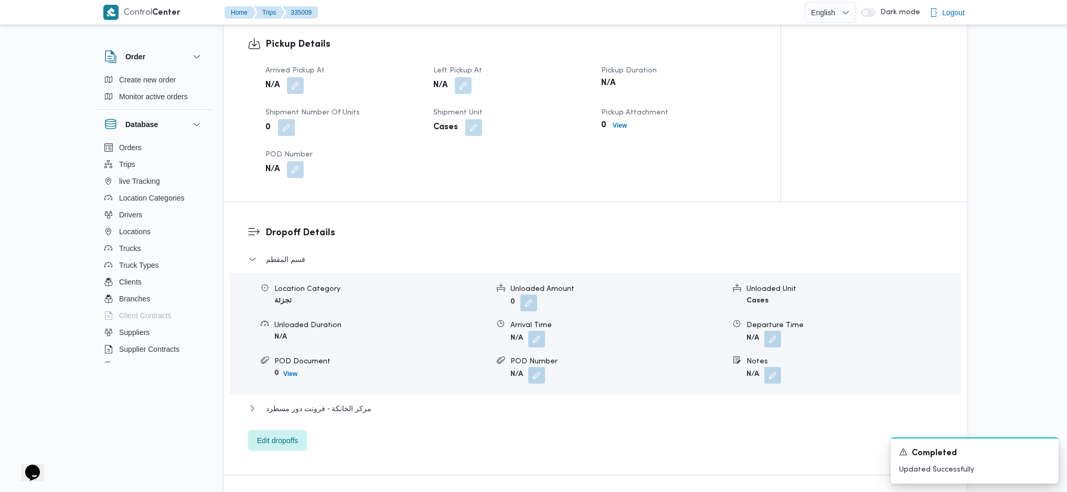
scroll to position [700, 0]
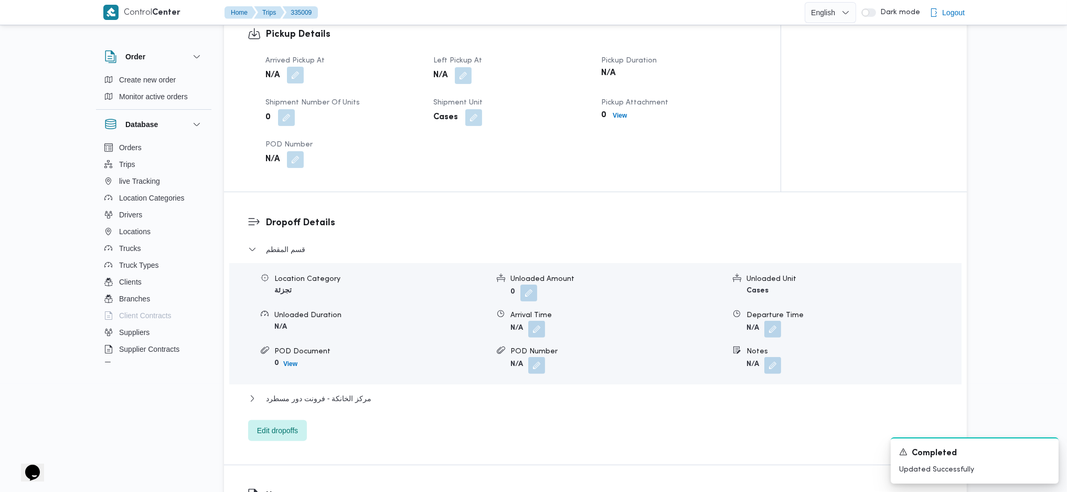
click at [294, 75] on button "button" at bounding box center [295, 75] width 17 height 17
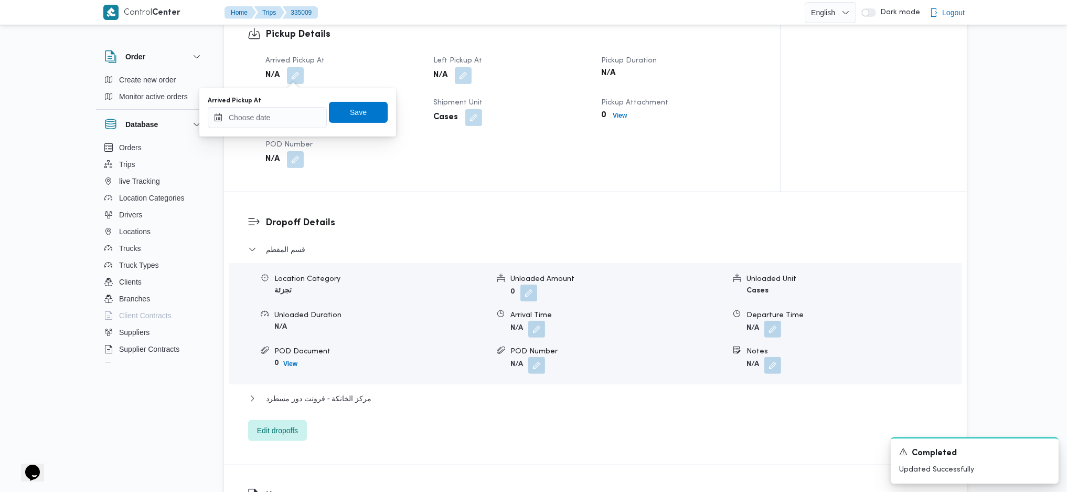
click at [280, 128] on div "Arrived Pickup At Save" at bounding box center [298, 113] width 182 height 34
click at [284, 121] on input "Arrived Pickup At" at bounding box center [267, 117] width 119 height 21
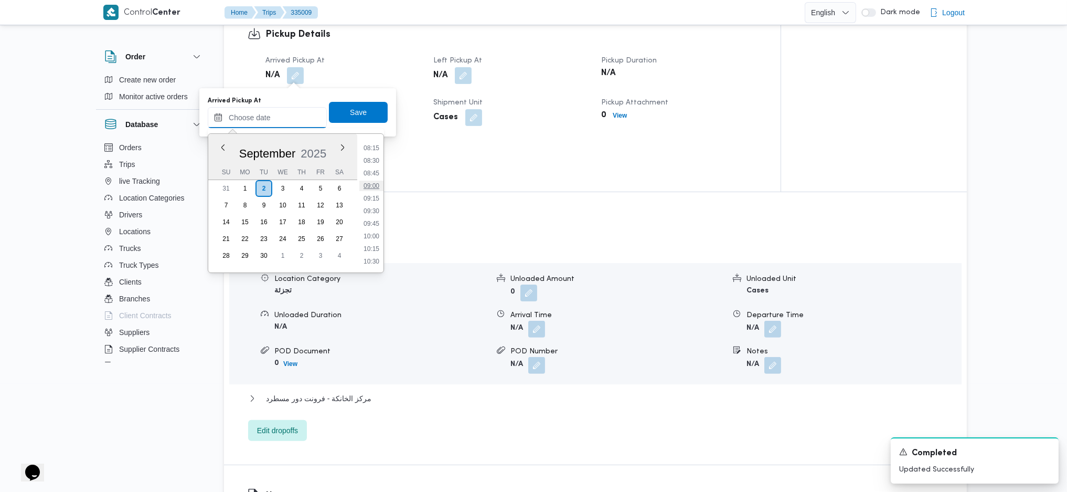
scroll to position [345, 0]
click at [374, 152] on li "07:00" at bounding box center [371, 155] width 24 height 10
type input "02/09/2025 07:00"
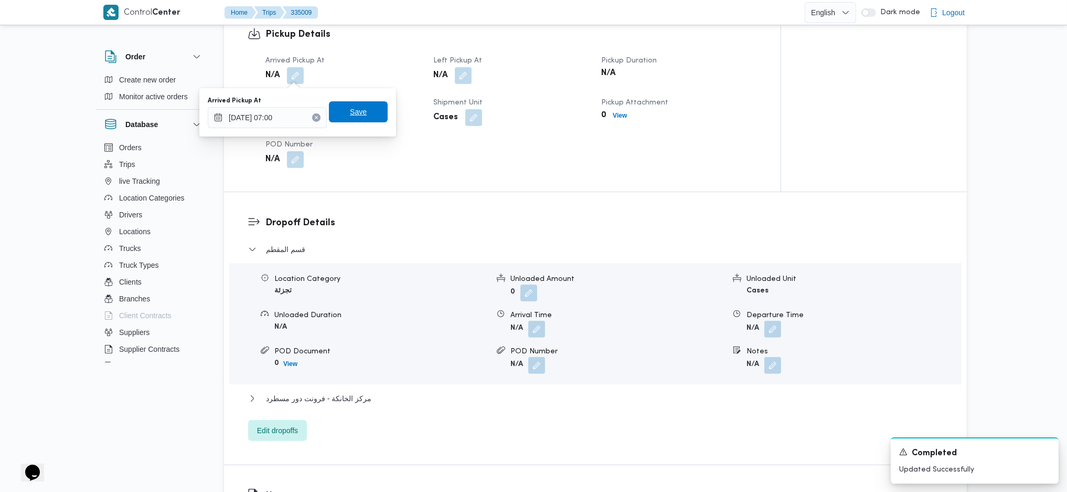
click at [363, 108] on span "Save" at bounding box center [358, 111] width 59 height 21
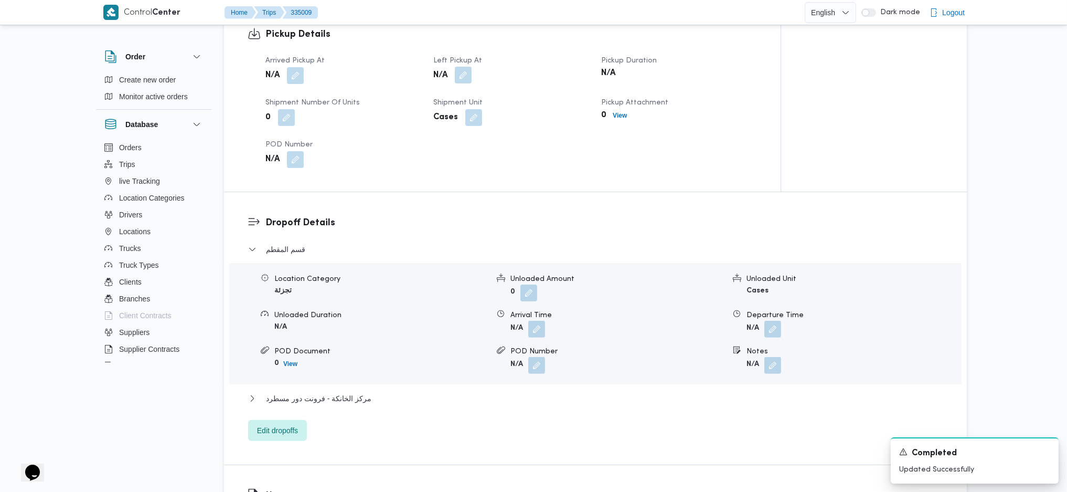
click at [458, 79] on button "button" at bounding box center [463, 75] width 17 height 17
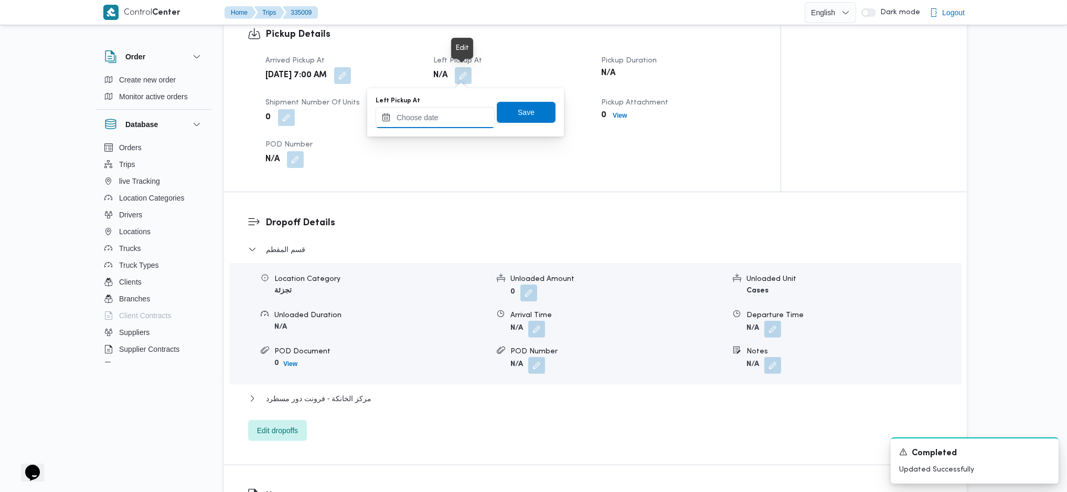
click at [431, 123] on input "Left Pickup At" at bounding box center [435, 117] width 119 height 21
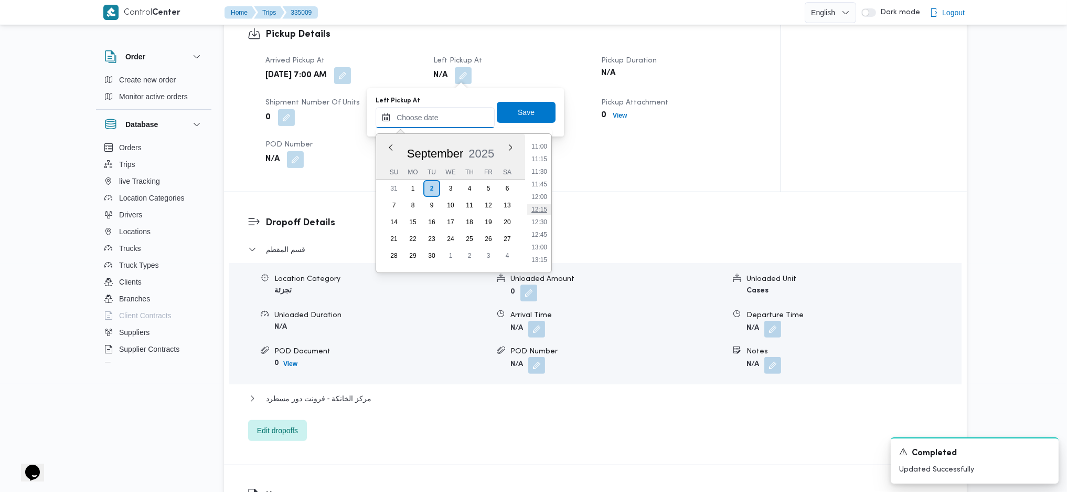
scroll to position [415, 0]
drag, startPoint x: 536, startPoint y: 220, endPoint x: 533, endPoint y: 212, distance: 9.2
click at [536, 220] on li "09:45" at bounding box center [539, 223] width 24 height 10
type input "02/09/2025 09:45"
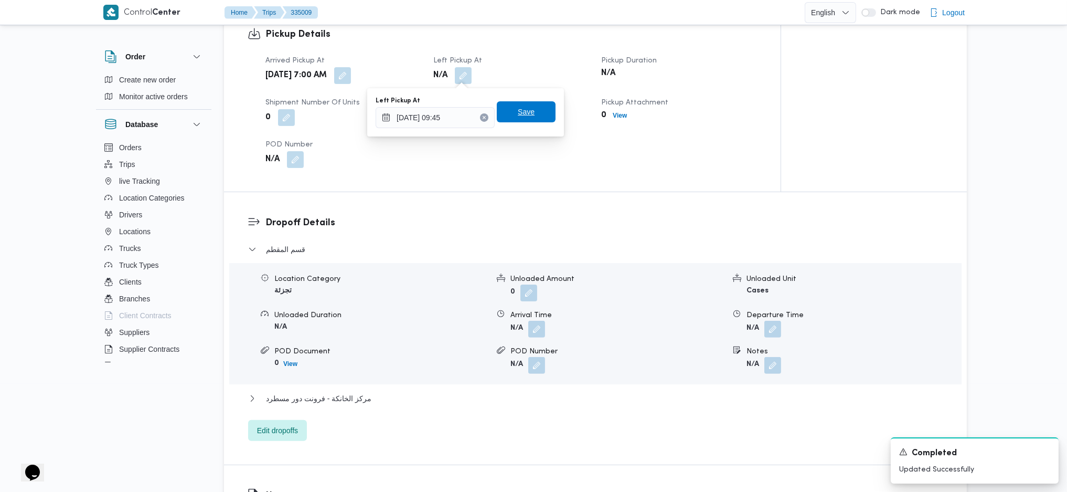
click at [518, 114] on span "Save" at bounding box center [526, 111] width 17 height 13
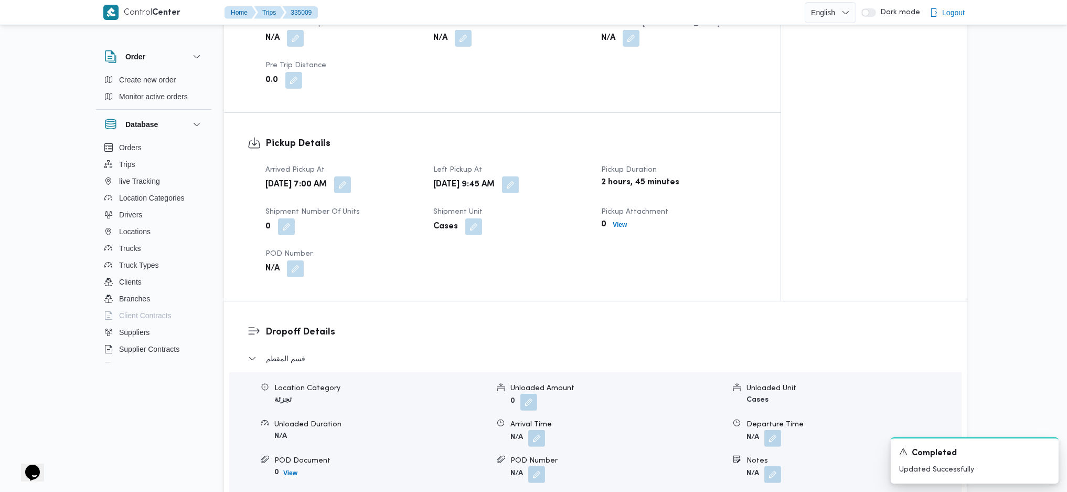
scroll to position [700, 0]
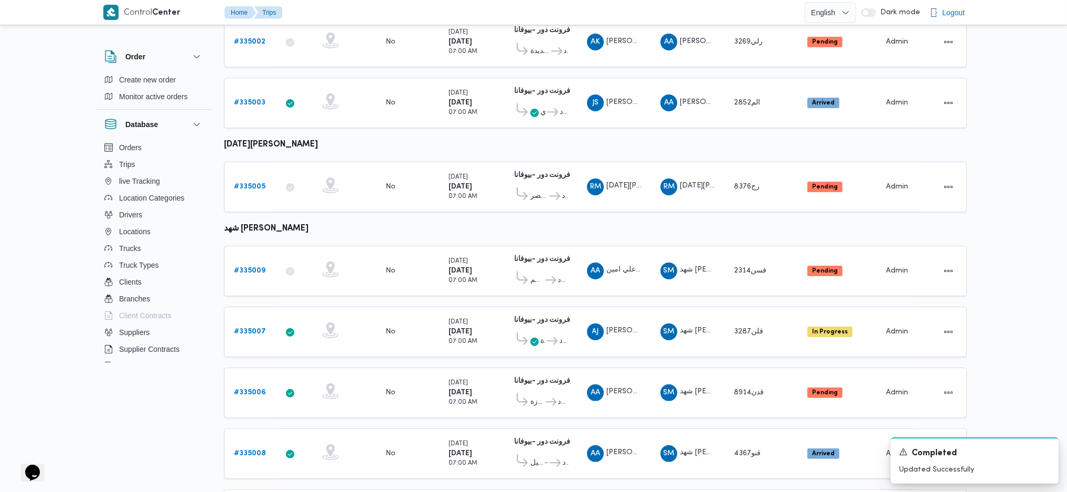
scroll to position [682, 0]
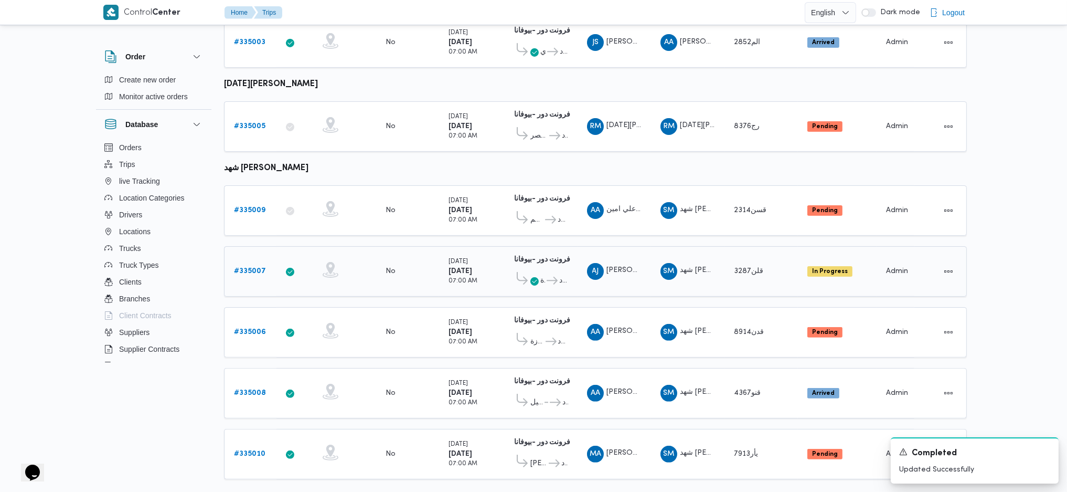
click at [250, 268] on b "# 335007" at bounding box center [250, 271] width 32 height 7
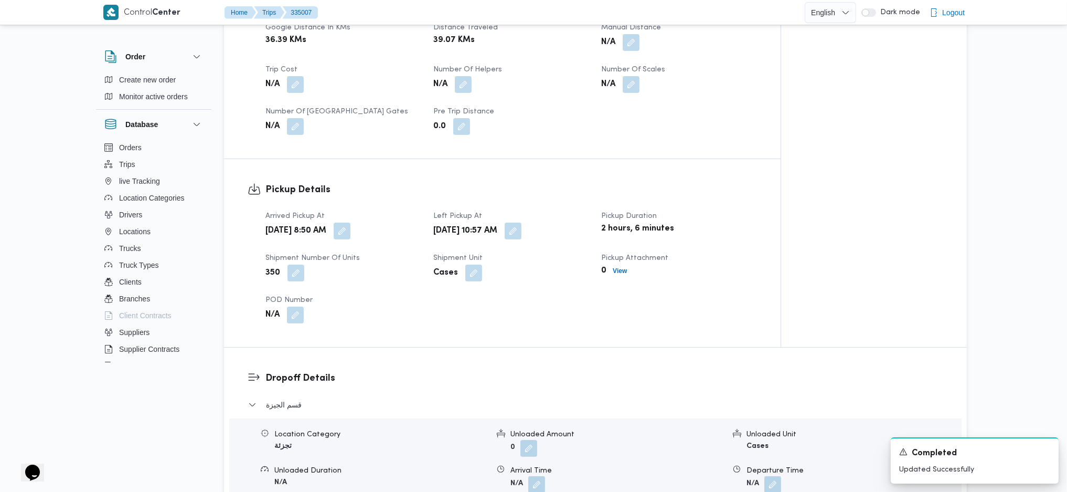
scroll to position [559, 0]
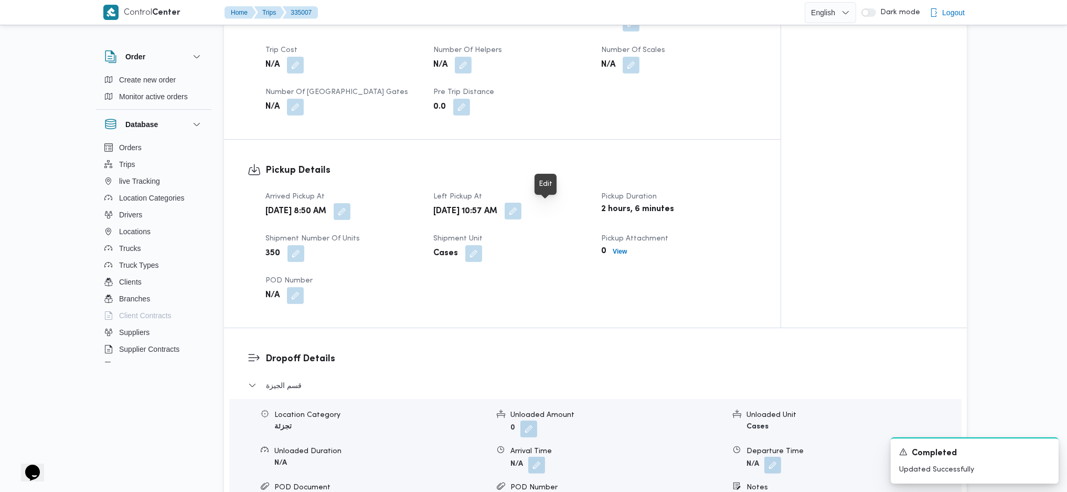
click at [522, 213] on button "button" at bounding box center [513, 211] width 17 height 17
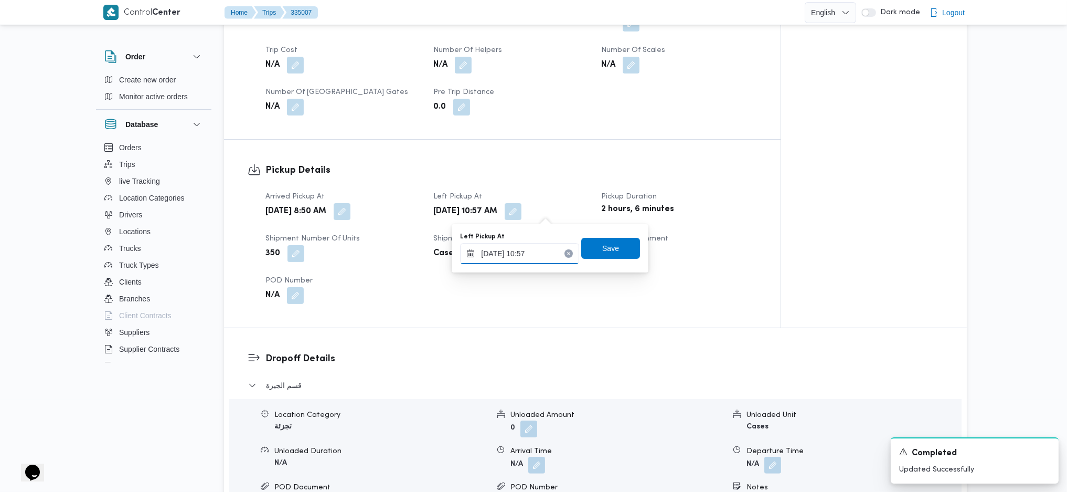
click at [533, 252] on input "02/09/2025 10:57" at bounding box center [519, 253] width 119 height 21
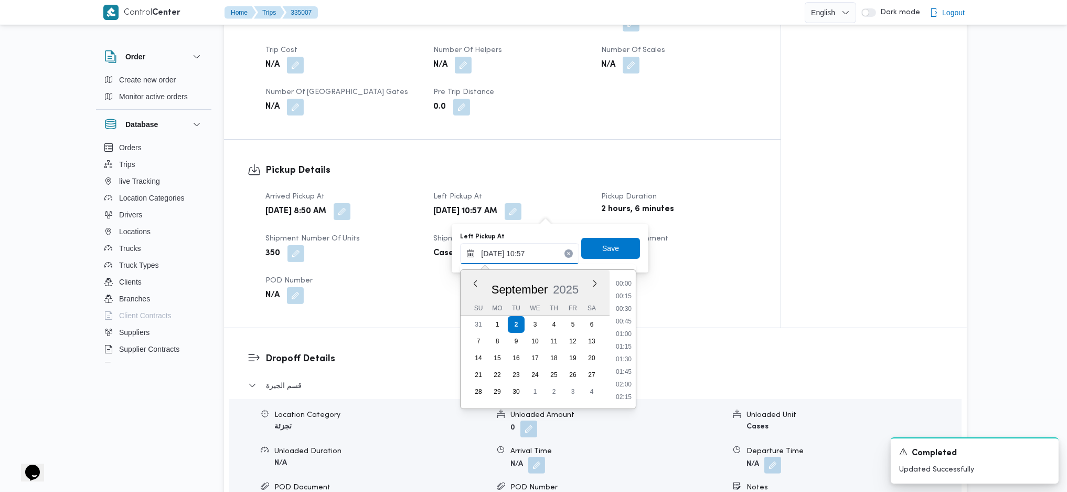
scroll to position [479, 0]
click at [627, 305] on li "10:00" at bounding box center [624, 308] width 24 height 10
type input "02/09/2025 10:00"
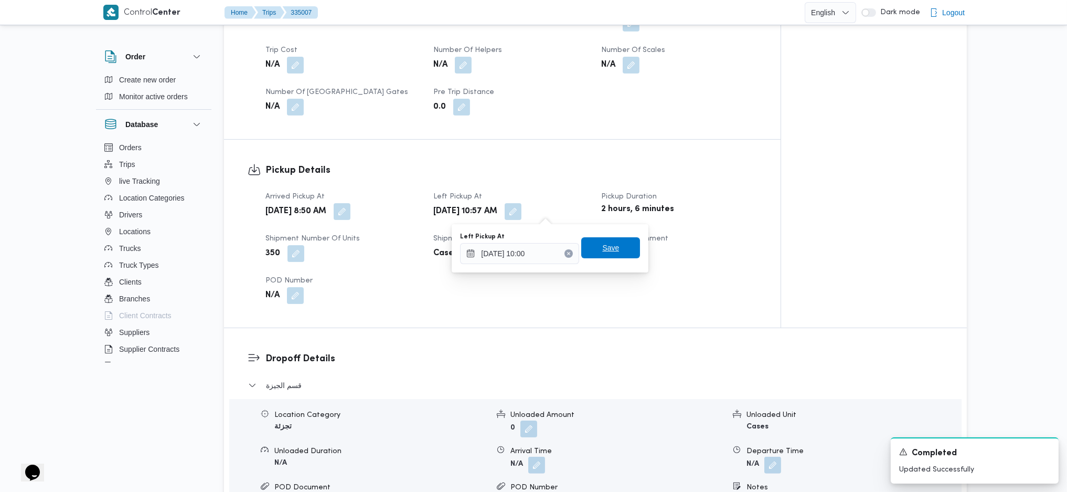
click at [602, 249] on span "Save" at bounding box center [610, 247] width 17 height 13
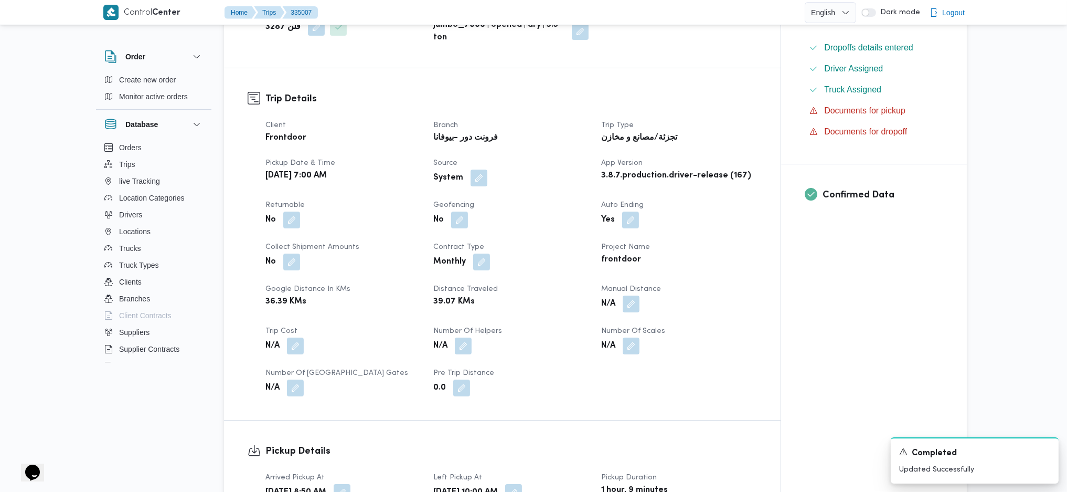
scroll to position [210, 0]
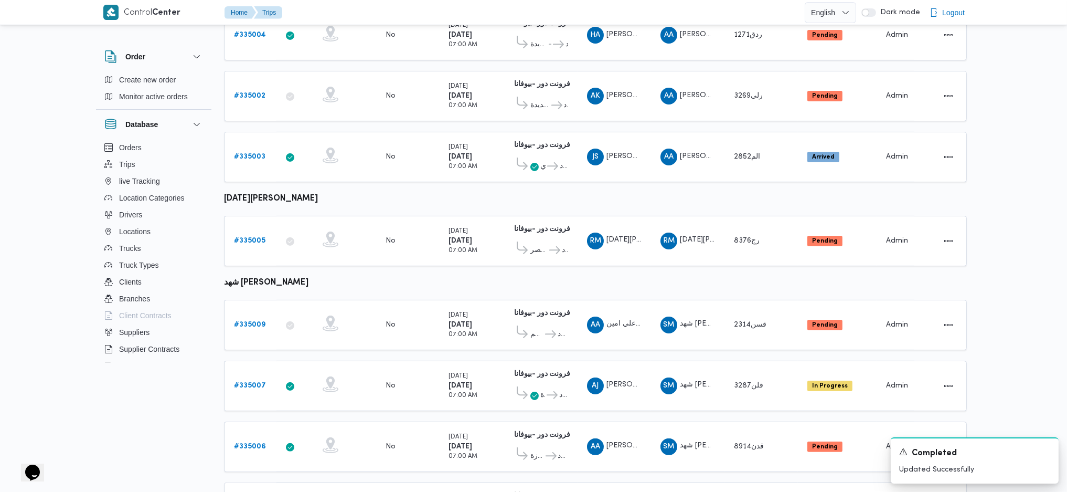
scroll to position [624, 0]
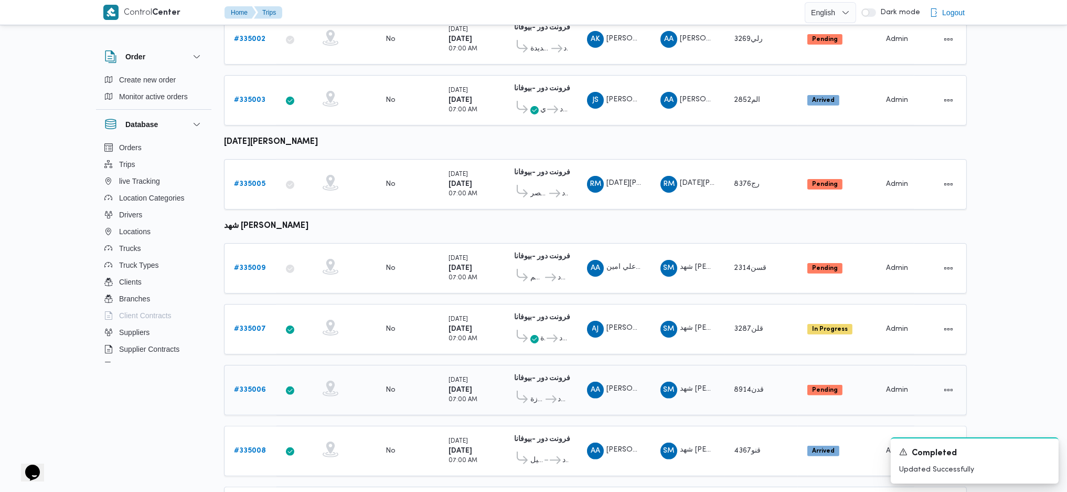
click at [237, 327] on b "# 335006" at bounding box center [250, 389] width 32 height 7
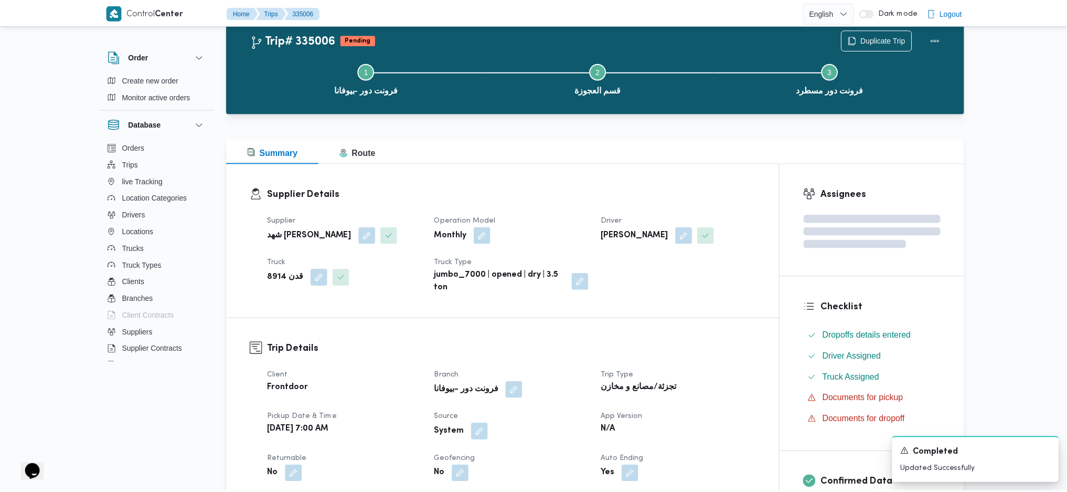
scroll to position [624, 0]
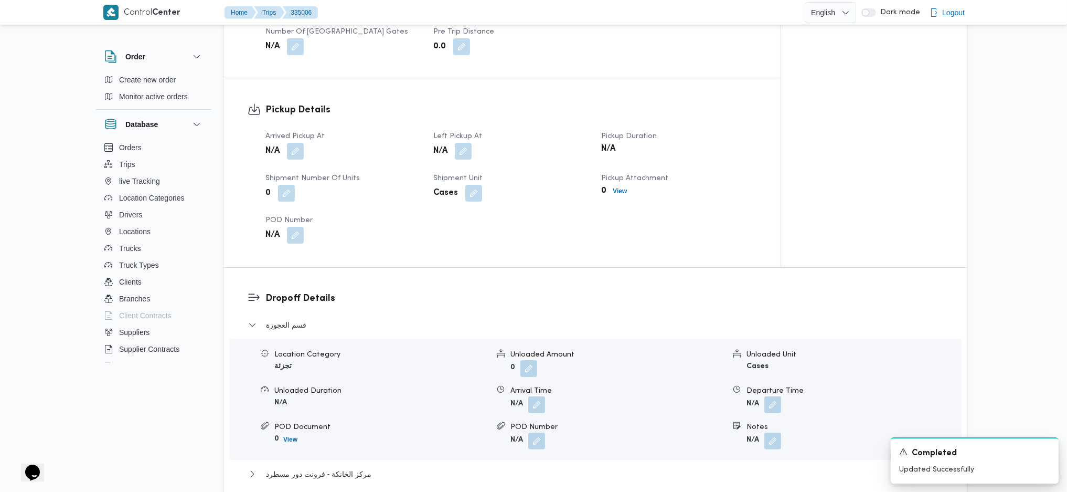
click at [296, 160] on div "Arrived Pickup At N/A Left Pickup At N/A Pickup Duration N/A Shipment Number of…" at bounding box center [511, 187] width 504 height 126
click at [298, 148] on button "button" at bounding box center [295, 150] width 17 height 17
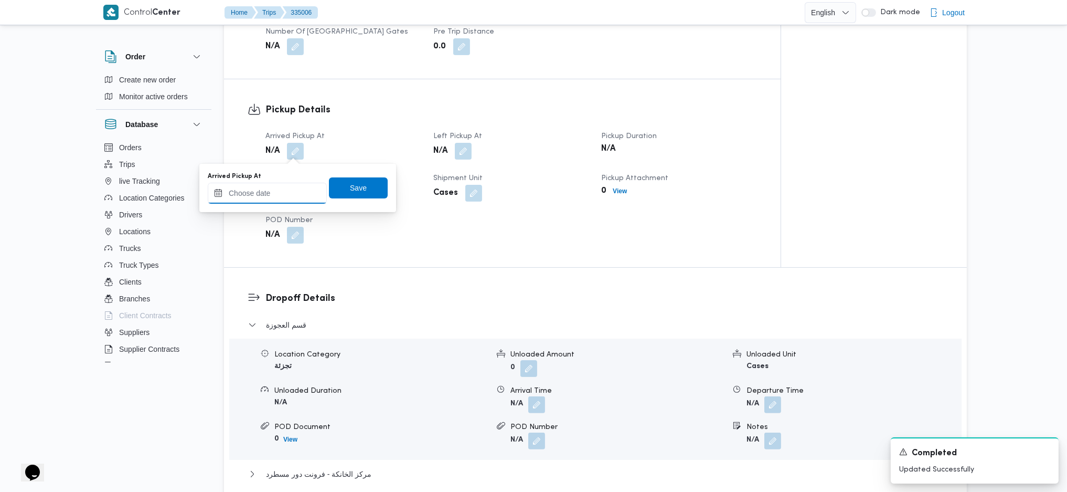
click at [276, 189] on input "Arrived Pickup At" at bounding box center [267, 193] width 119 height 21
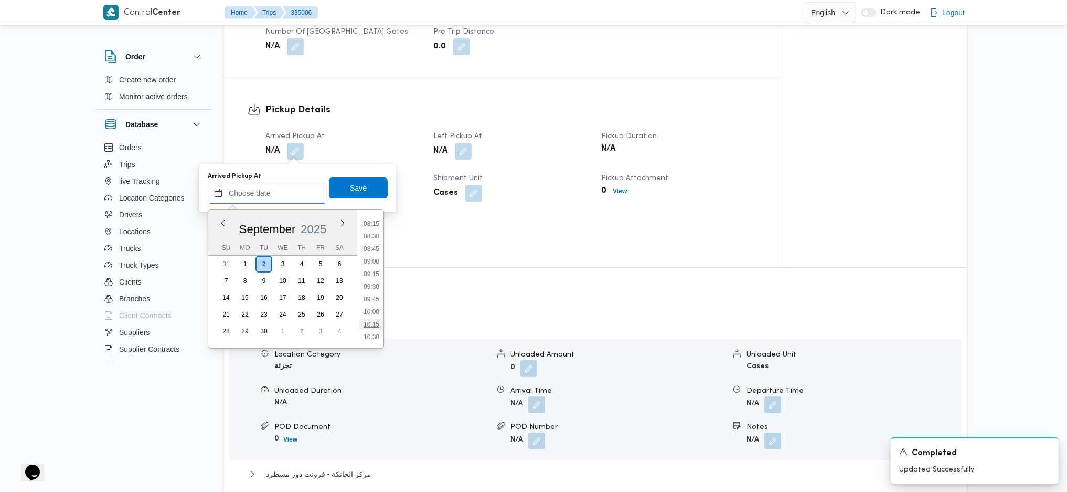
scroll to position [345, 0]
click at [371, 260] on li "07:30" at bounding box center [371, 255] width 24 height 10
type input "02/09/2025 07:30"
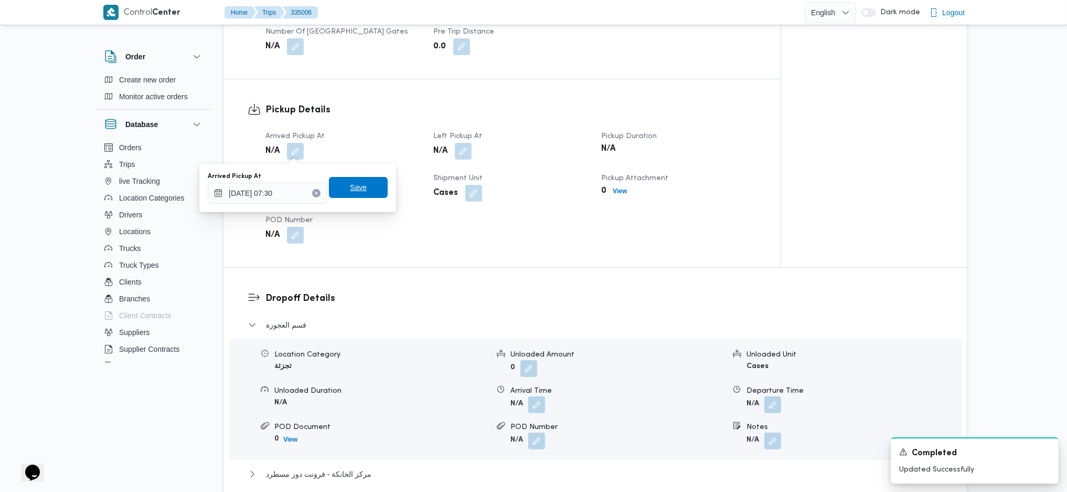
click at [358, 184] on span "Save" at bounding box center [358, 187] width 59 height 21
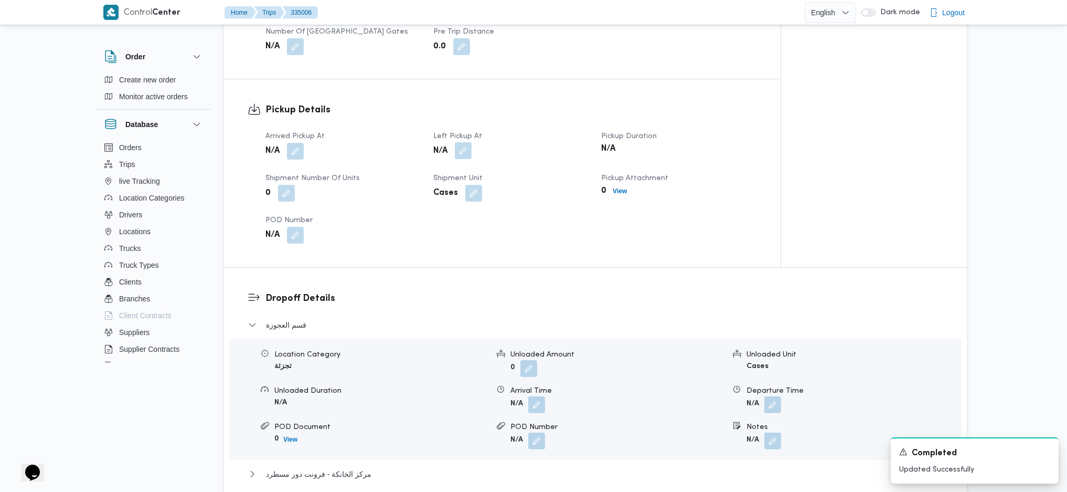
click at [458, 150] on button "button" at bounding box center [463, 150] width 17 height 17
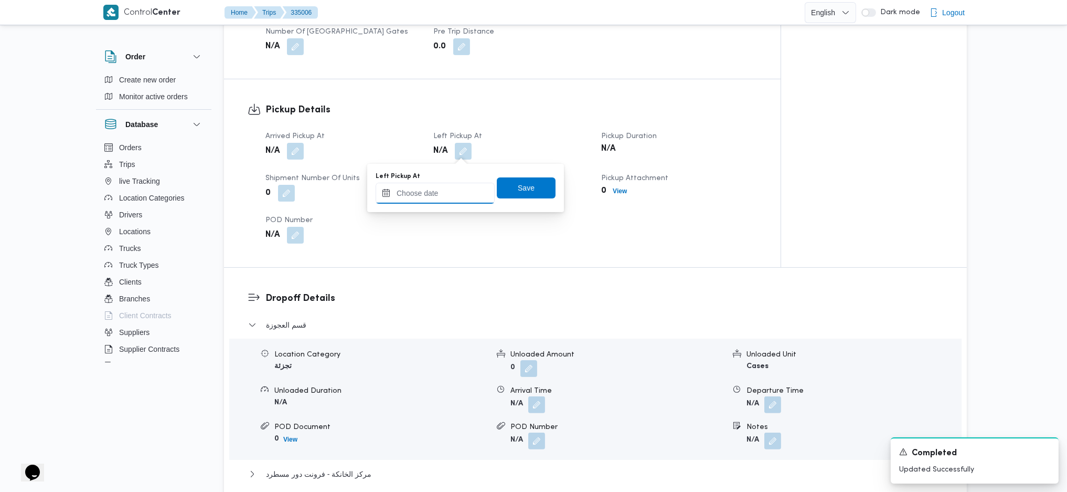
click at [436, 194] on input "Left Pickup At" at bounding box center [435, 193] width 119 height 21
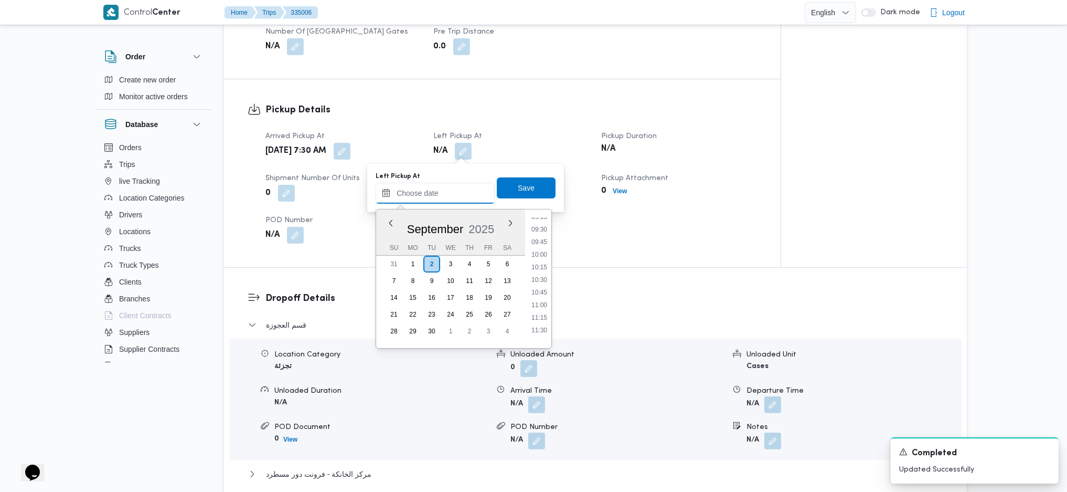
scroll to position [415, 0]
drag, startPoint x: 538, startPoint y: 285, endPoint x: 533, endPoint y: 238, distance: 47.5
click at [538, 285] on li "09:30" at bounding box center [539, 286] width 24 height 10
type input "02/09/2025 09:30"
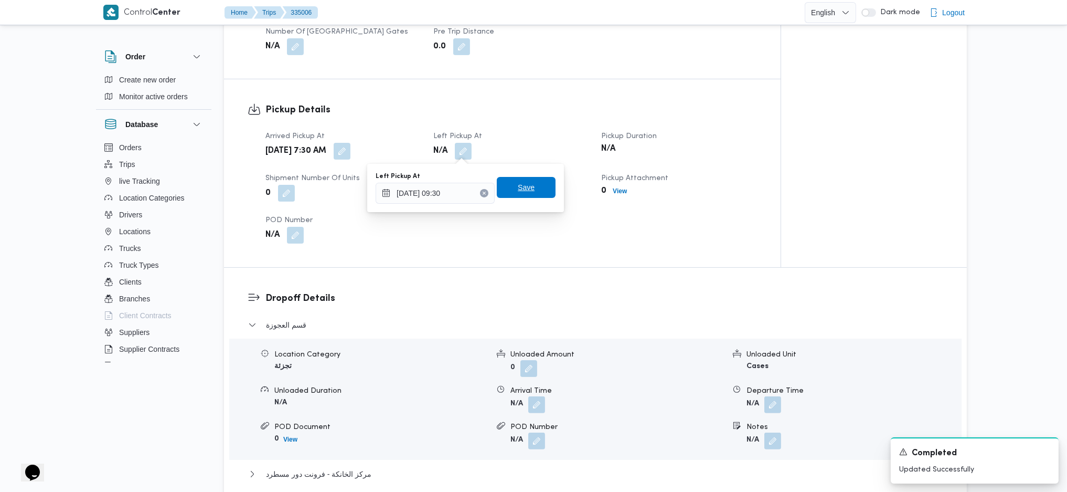
click at [522, 184] on span "Save" at bounding box center [526, 187] width 17 height 13
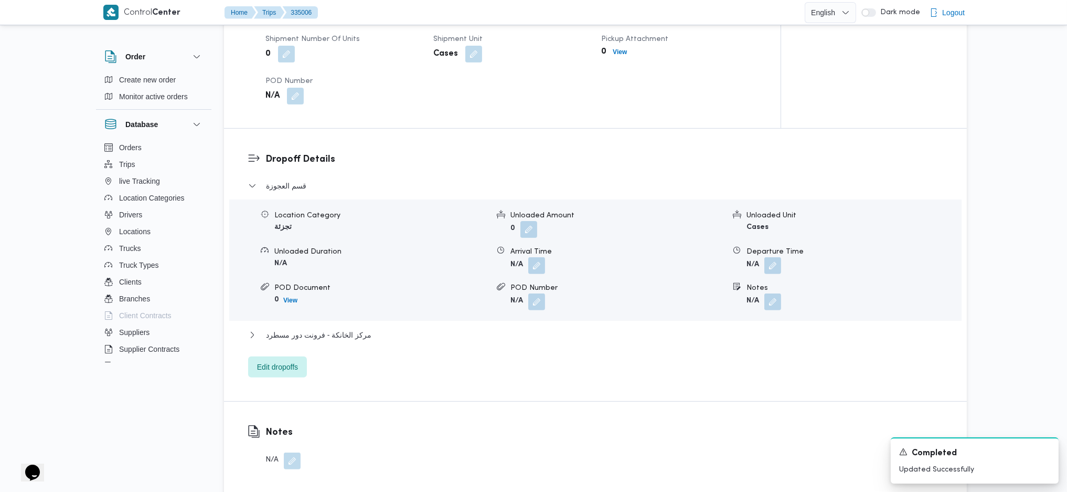
scroll to position [834, 0]
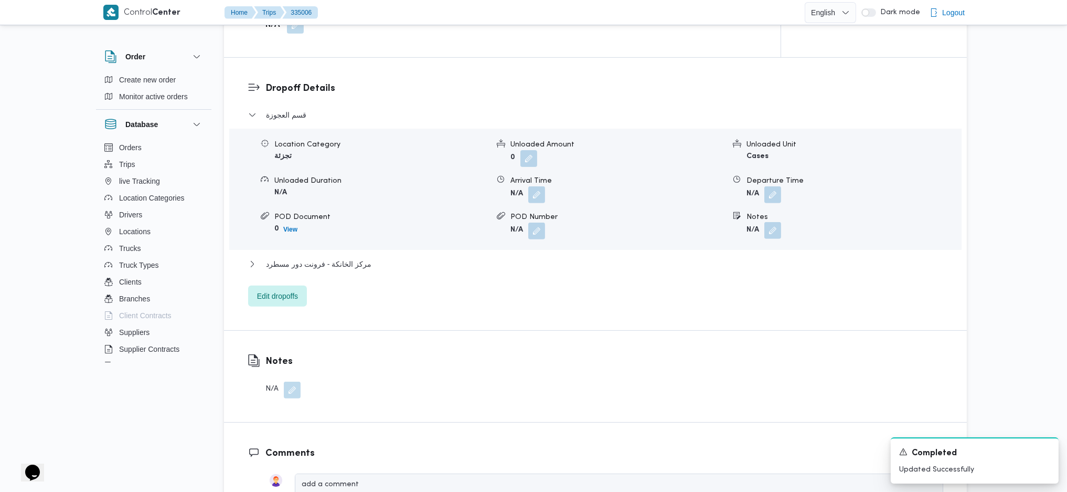
click at [778, 238] on button "button" at bounding box center [773, 230] width 17 height 17
click at [726, 260] on div "Notes" at bounding box center [745, 267] width 104 height 31
click at [733, 266] on input "Notes" at bounding box center [745, 272] width 104 height 21
type input "المهندسين"
click button "Save" at bounding box center [828, 267] width 59 height 21
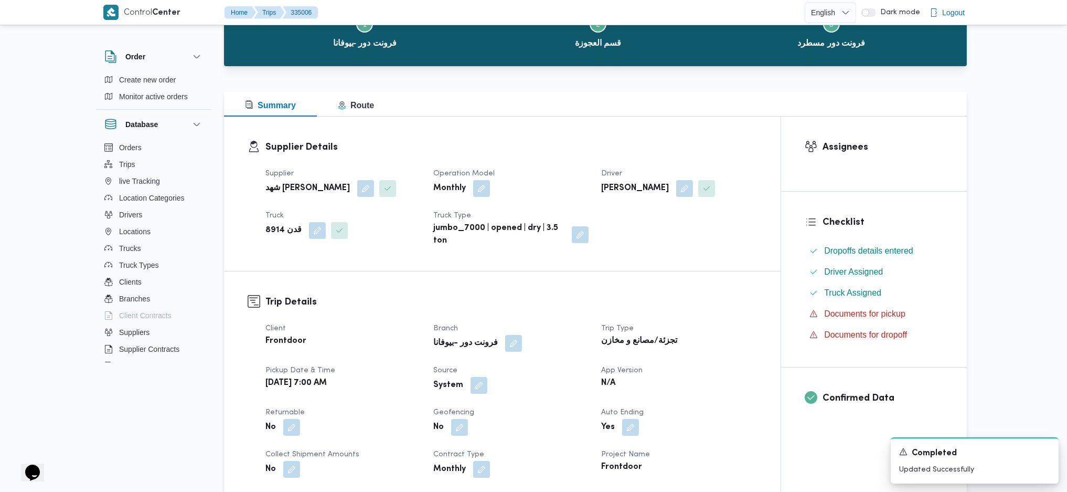
scroll to position [0, 0]
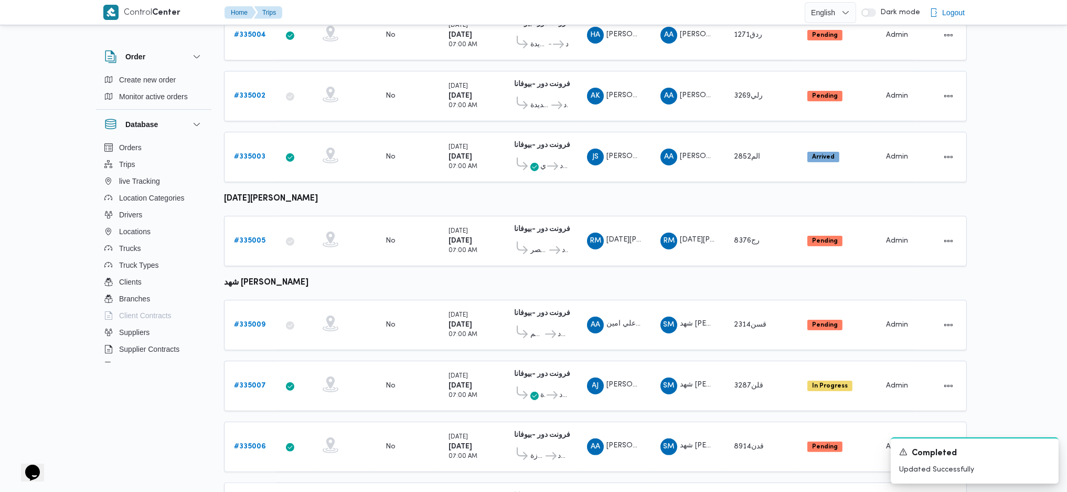
scroll to position [624, 0]
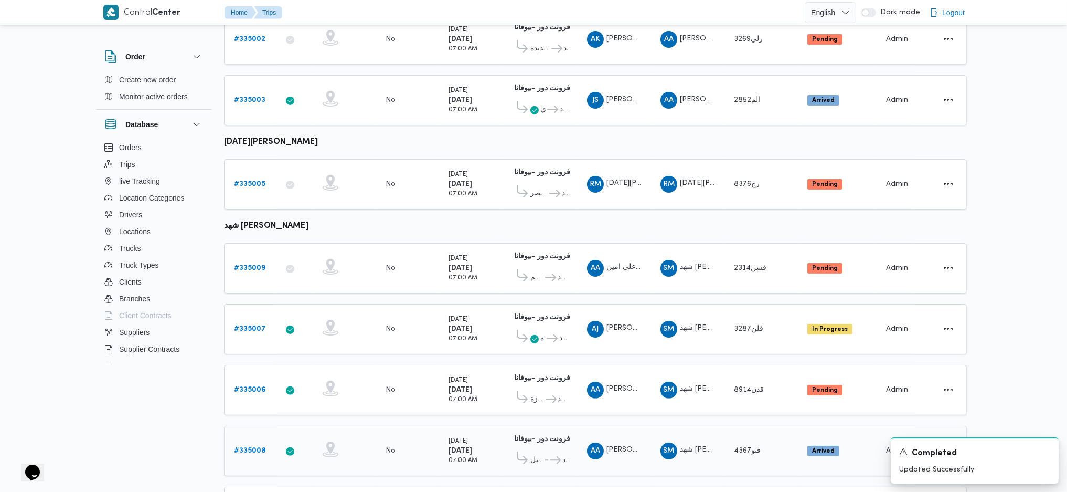
click at [253, 327] on div "# 335008" at bounding box center [250, 450] width 41 height 21
click at [251, 327] on b "# 335008" at bounding box center [250, 450] width 32 height 7
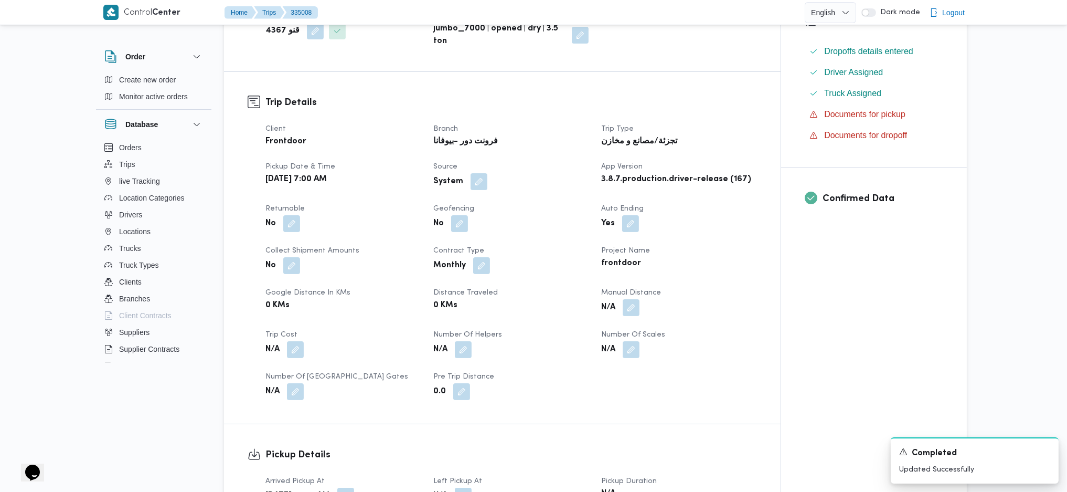
scroll to position [484, 0]
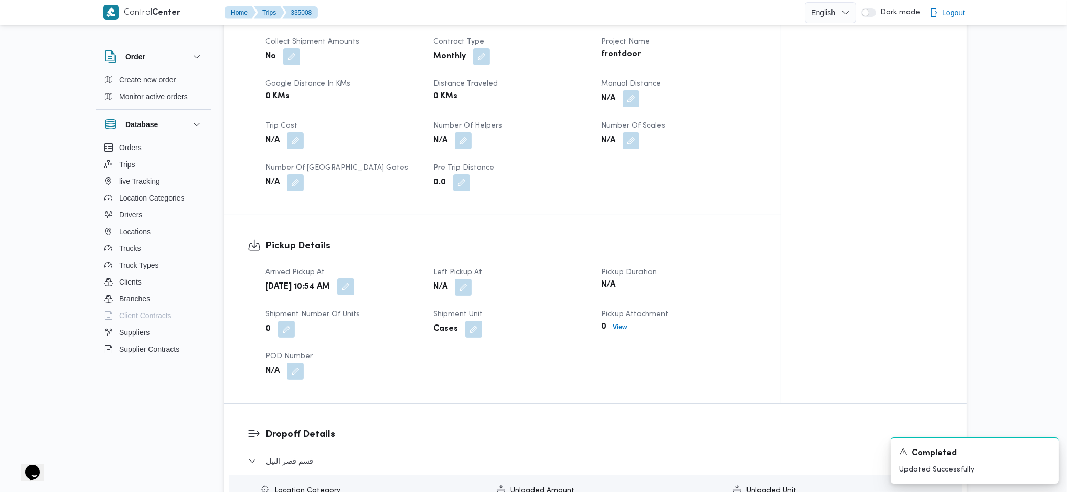
click at [354, 290] on button "button" at bounding box center [345, 286] width 17 height 17
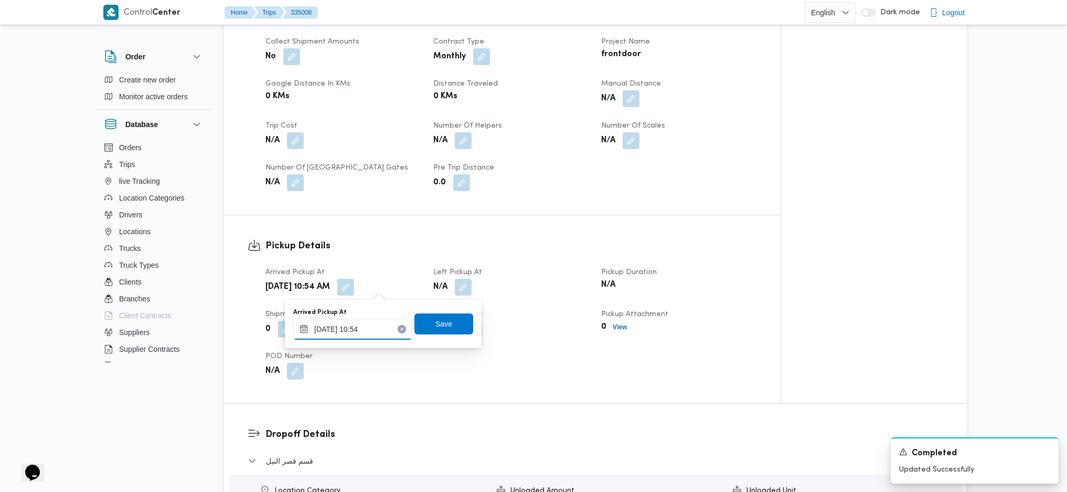
click at [354, 320] on input "02/09/2025 10:54" at bounding box center [352, 329] width 119 height 21
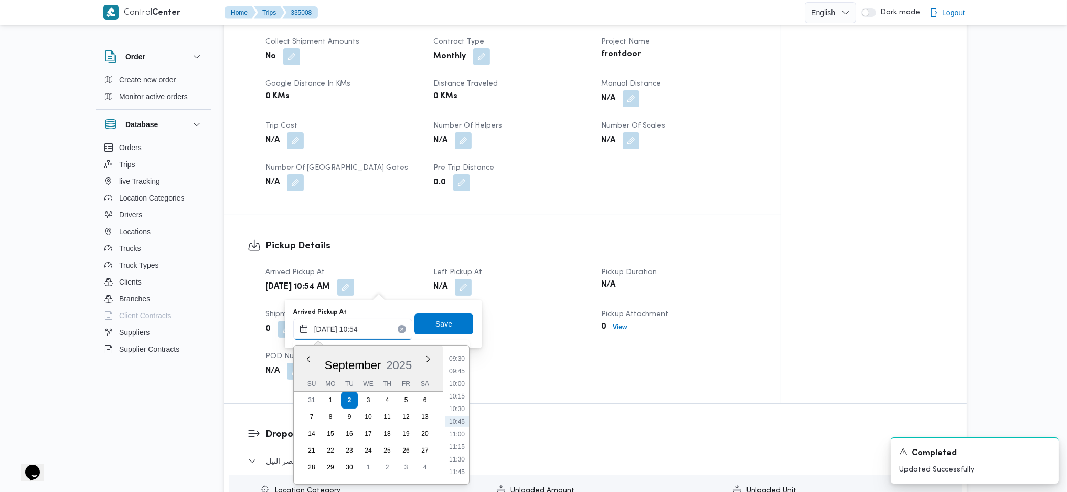
scroll to position [409, 0]
click at [457, 327] on li "08:30" at bounding box center [457, 378] width 24 height 10
type input "02/09/2025 08:30"
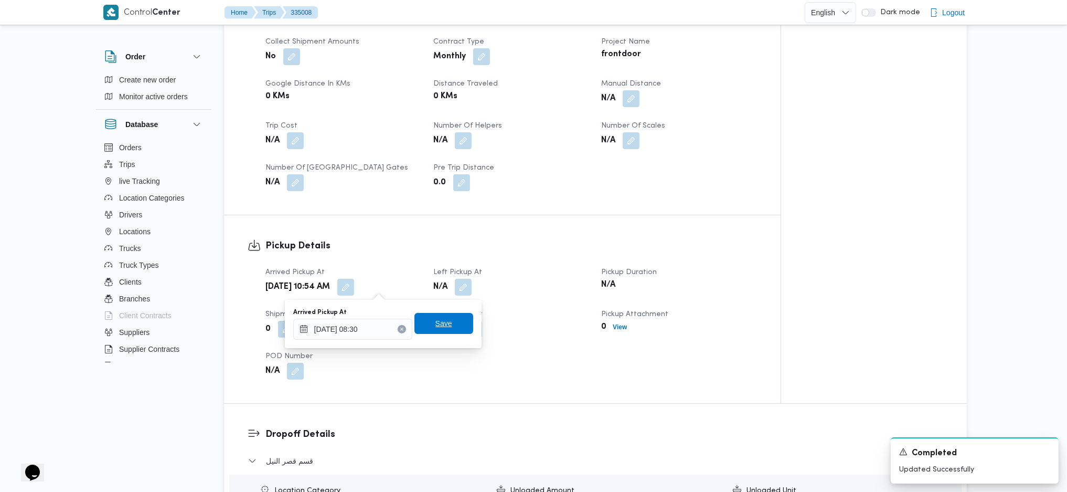
click at [439, 317] on span "Save" at bounding box center [444, 323] width 17 height 13
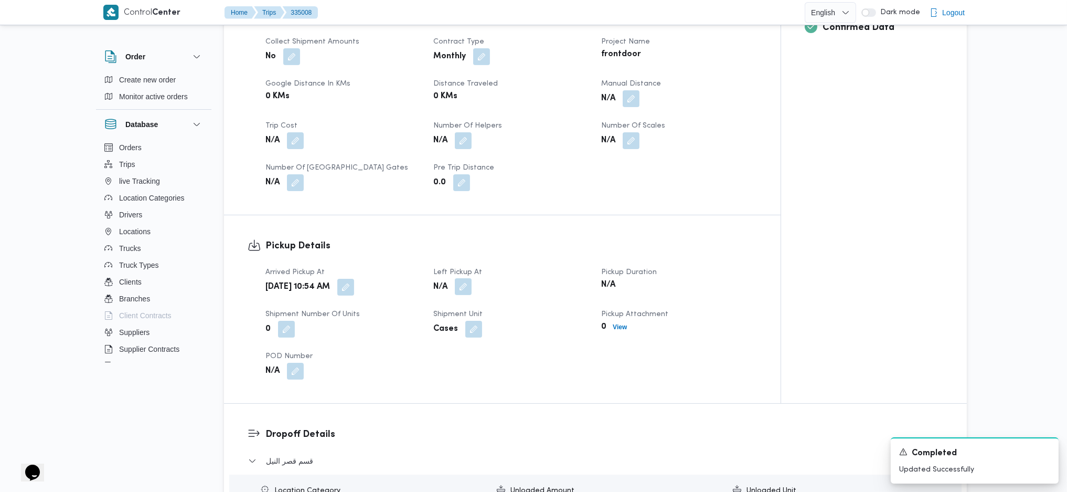
click at [457, 288] on button "button" at bounding box center [463, 286] width 17 height 17
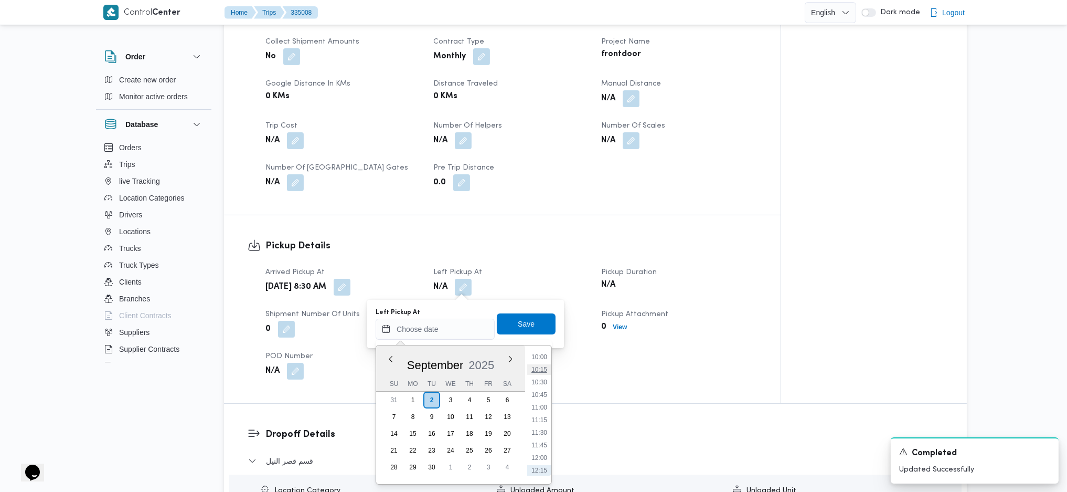
scroll to position [485, 0]
click at [535, 327] on li "10:00" at bounding box center [539, 378] width 24 height 10
type input "02/09/2025 10:00"
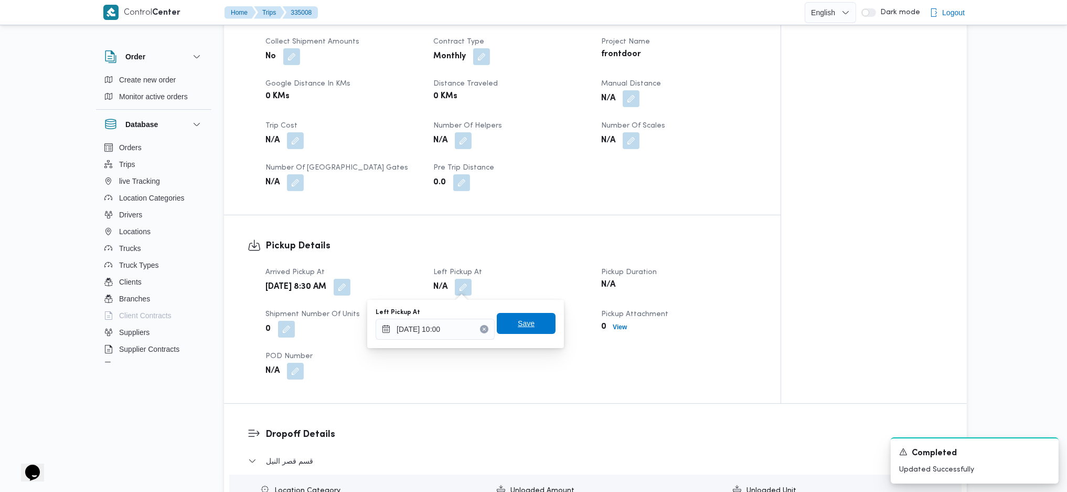
click at [518, 320] on span "Save" at bounding box center [526, 323] width 17 height 13
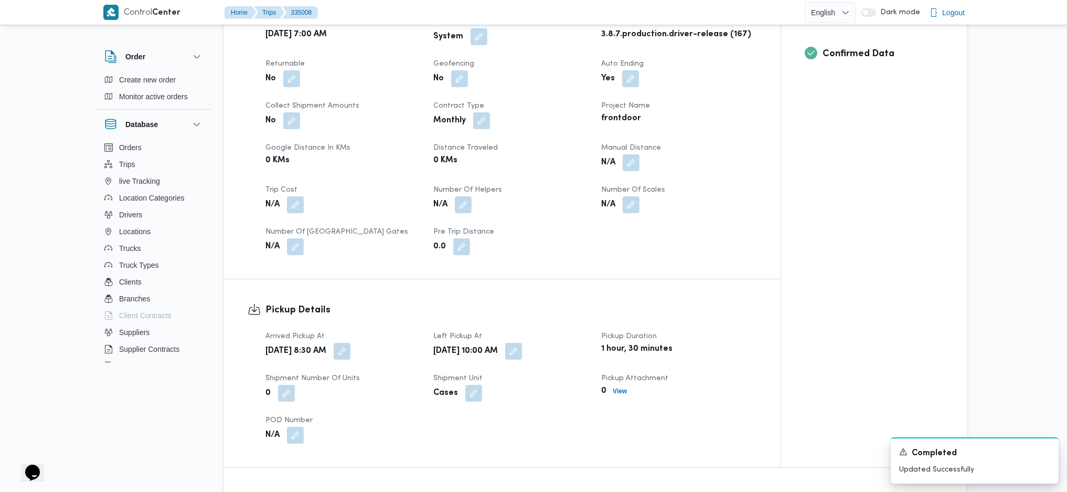
scroll to position [0, 0]
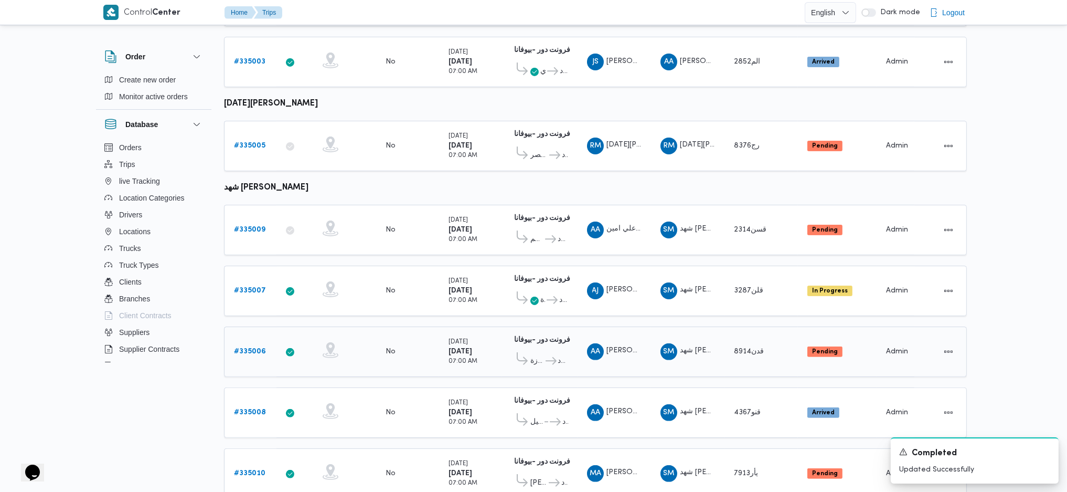
scroll to position [682, 0]
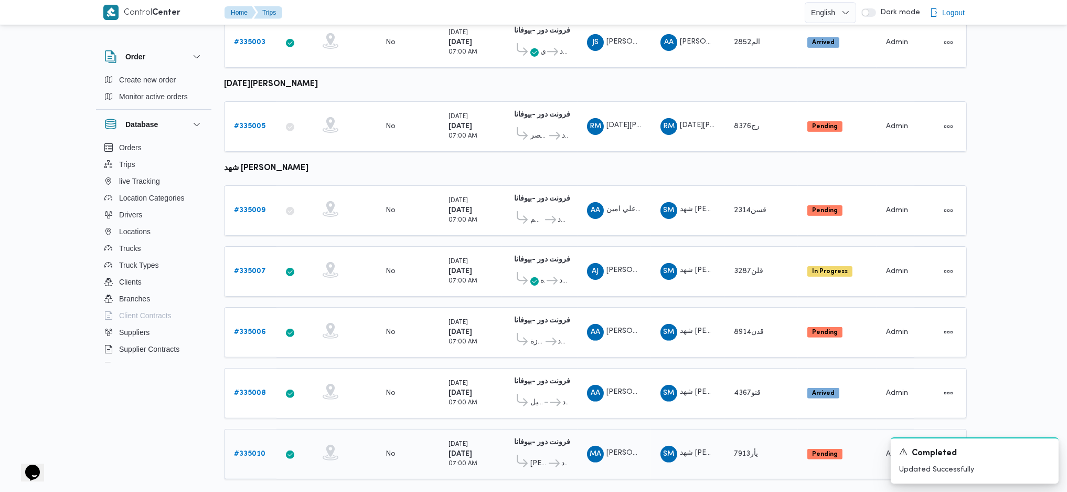
click at [261, 327] on b "# 335010" at bounding box center [249, 453] width 31 height 7
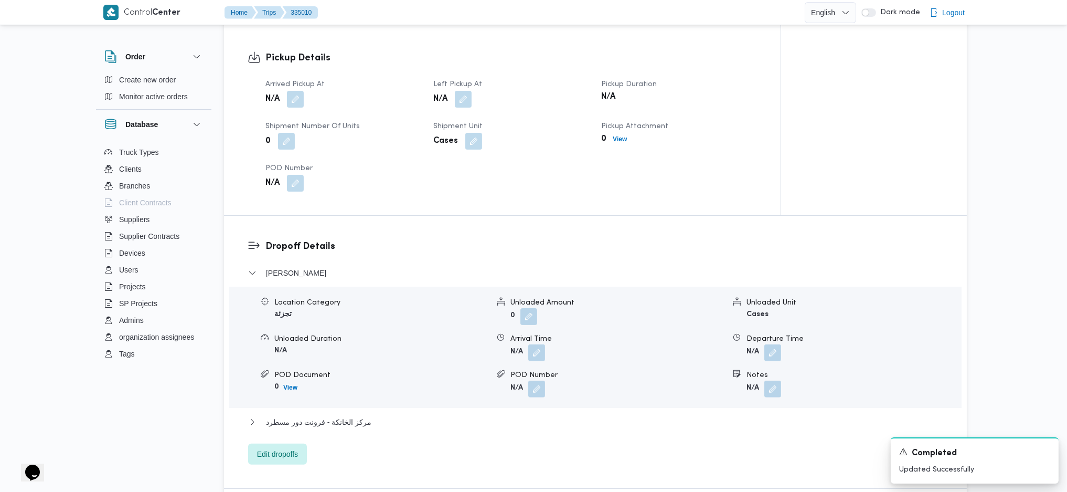
scroll to position [700, 0]
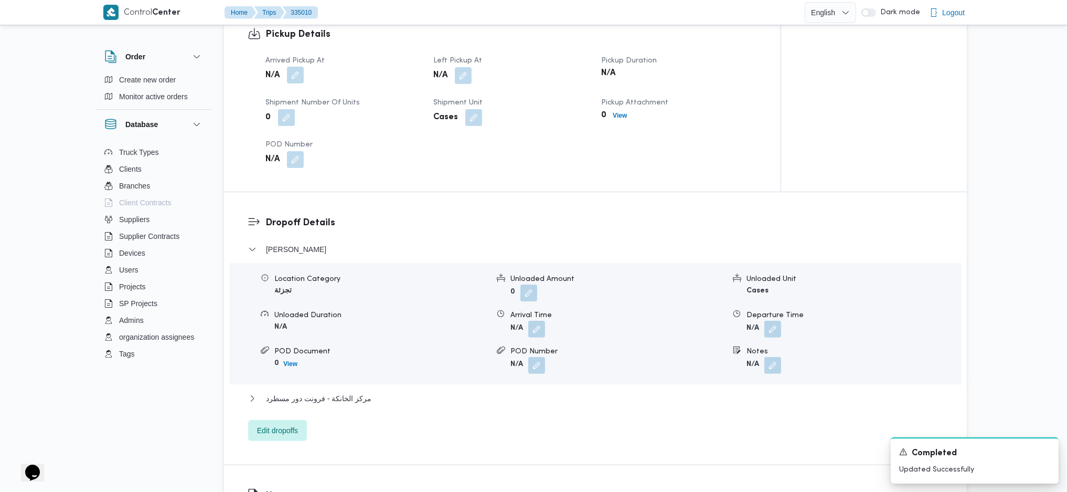
click at [297, 72] on button "button" at bounding box center [295, 75] width 17 height 17
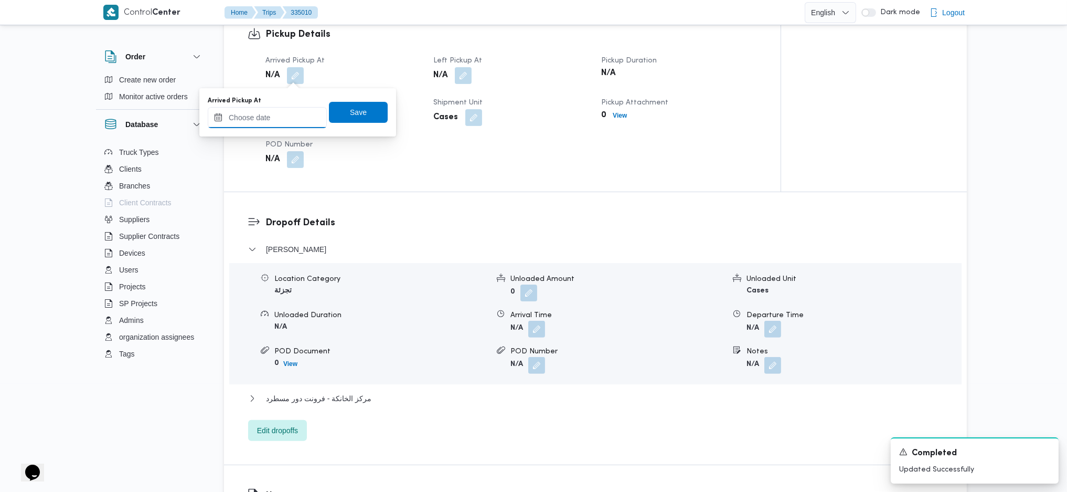
click at [276, 109] on input "Arrived Pickup At" at bounding box center [267, 117] width 119 height 21
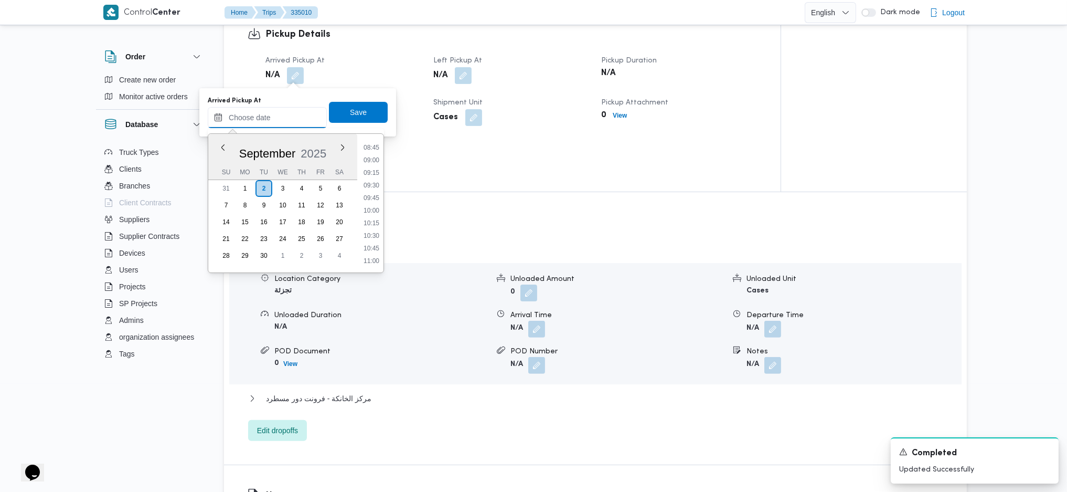
scroll to position [345, 0]
click at [373, 151] on li "07:00" at bounding box center [371, 155] width 24 height 10
type input "02/09/2025 07:00"
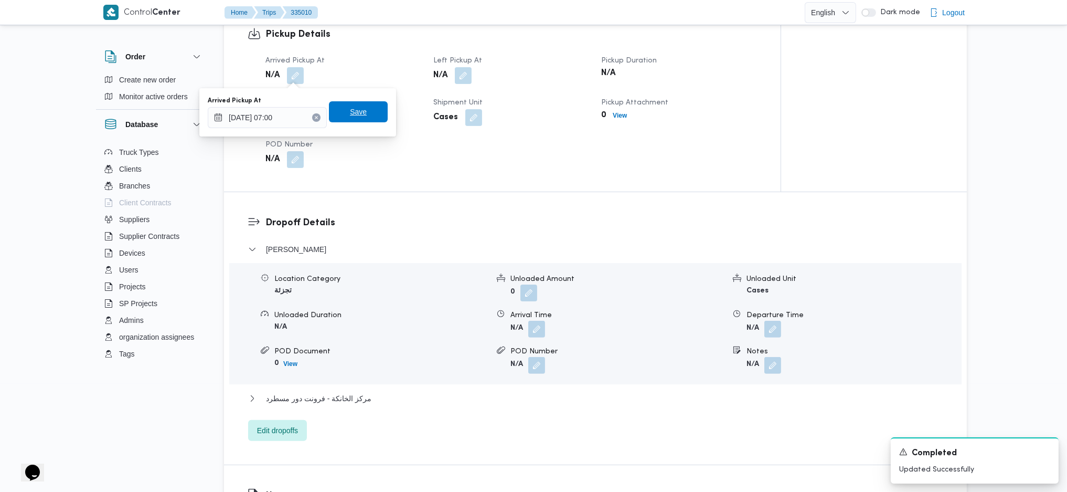
click at [356, 114] on span "Save" at bounding box center [358, 111] width 17 height 13
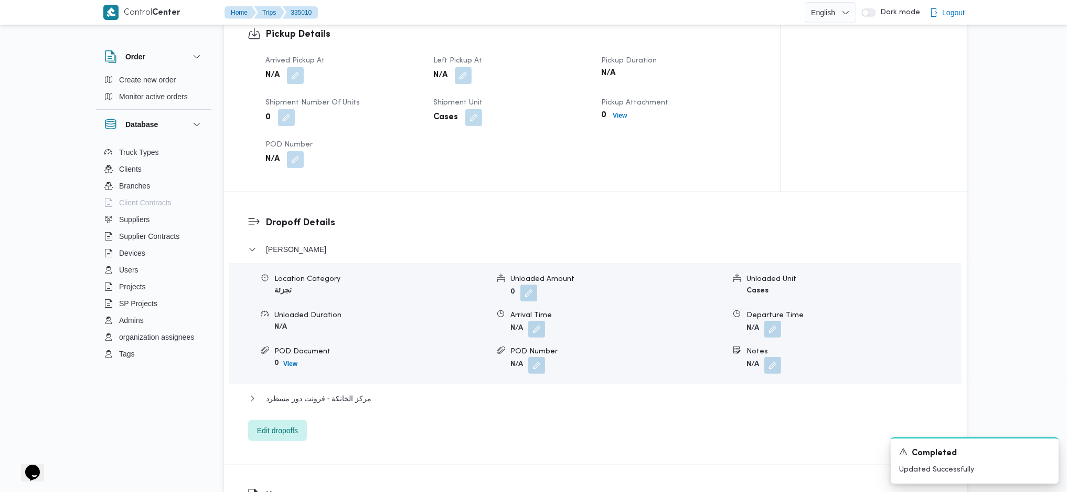
click at [466, 74] on button "button" at bounding box center [463, 75] width 17 height 17
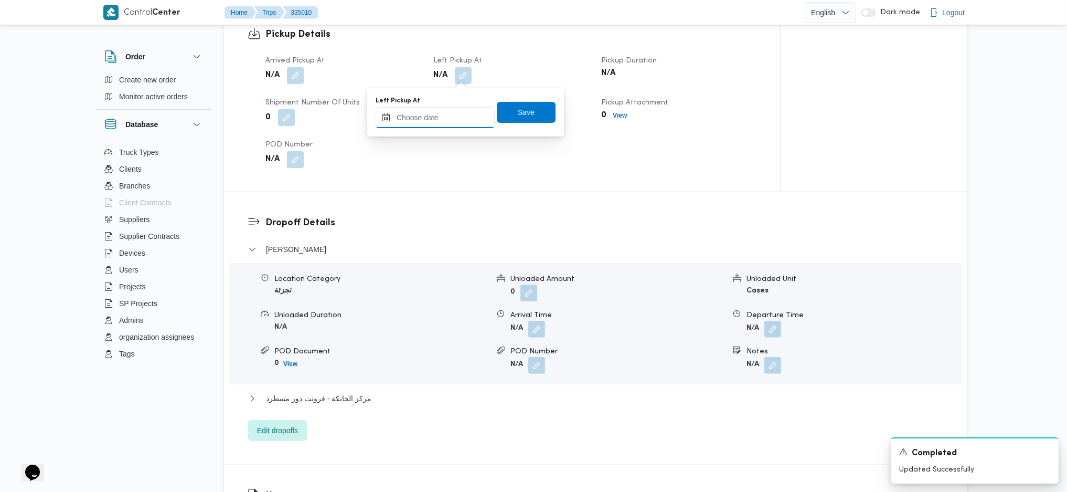
click at [453, 112] on input "Left Pickup At" at bounding box center [435, 117] width 119 height 21
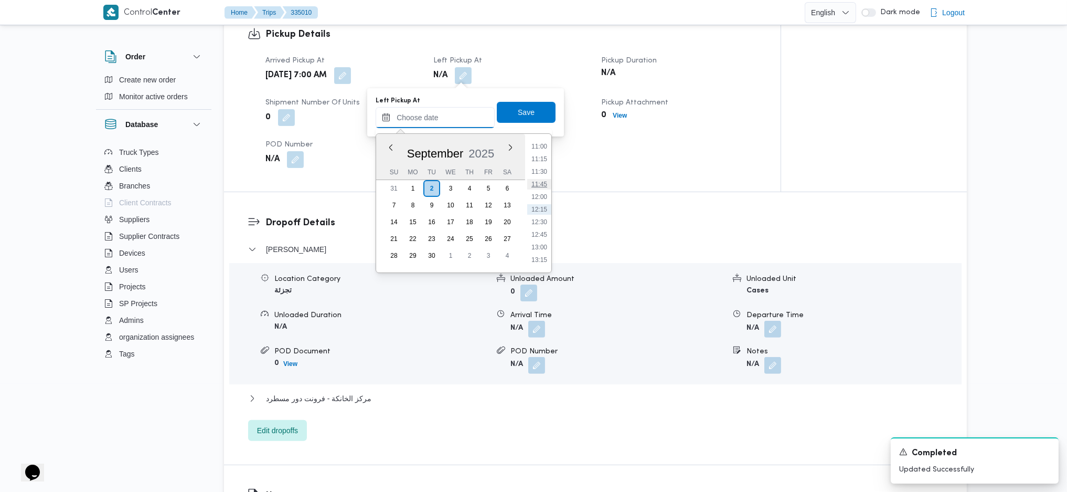
scroll to position [485, 0]
drag, startPoint x: 543, startPoint y: 155, endPoint x: 540, endPoint y: 147, distance: 8.8
click at [543, 155] on li "09:45" at bounding box center [539, 154] width 24 height 10
type input "02/09/2025 09:45"
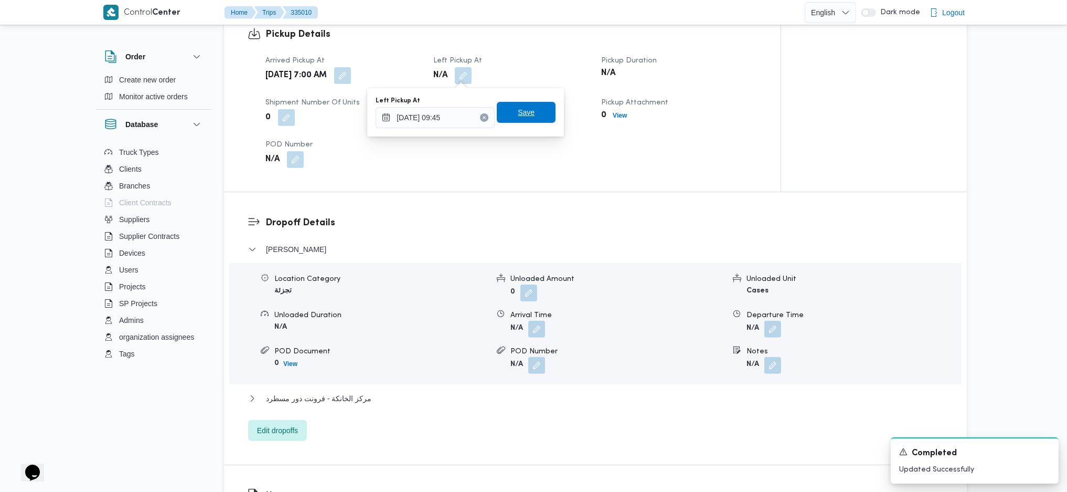
click at [518, 115] on span "Save" at bounding box center [526, 112] width 17 height 13
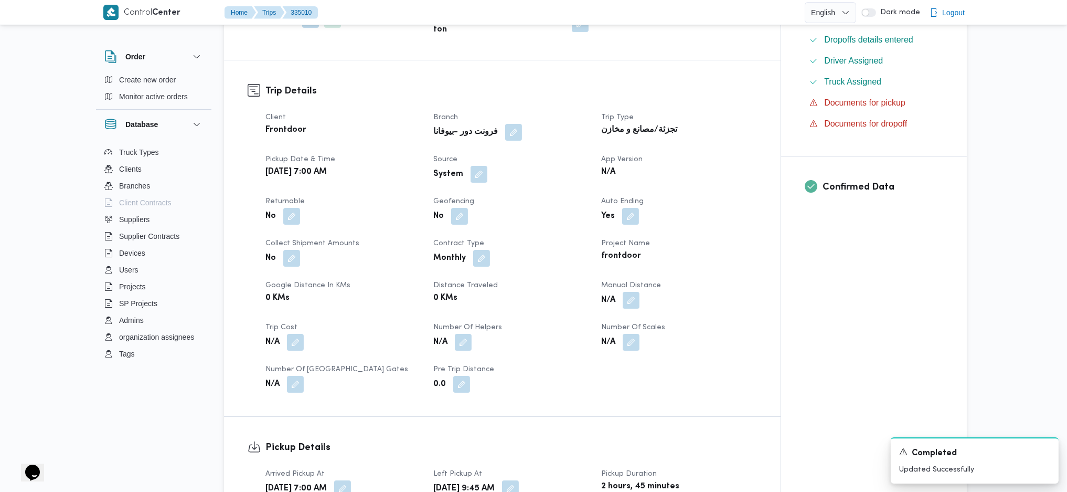
scroll to position [280, 0]
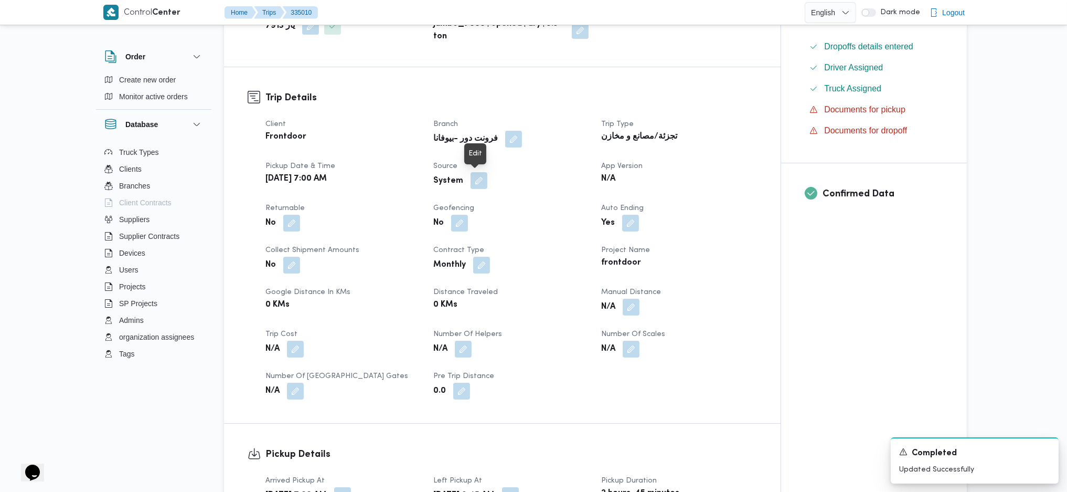
click at [472, 181] on button "button" at bounding box center [479, 180] width 17 height 17
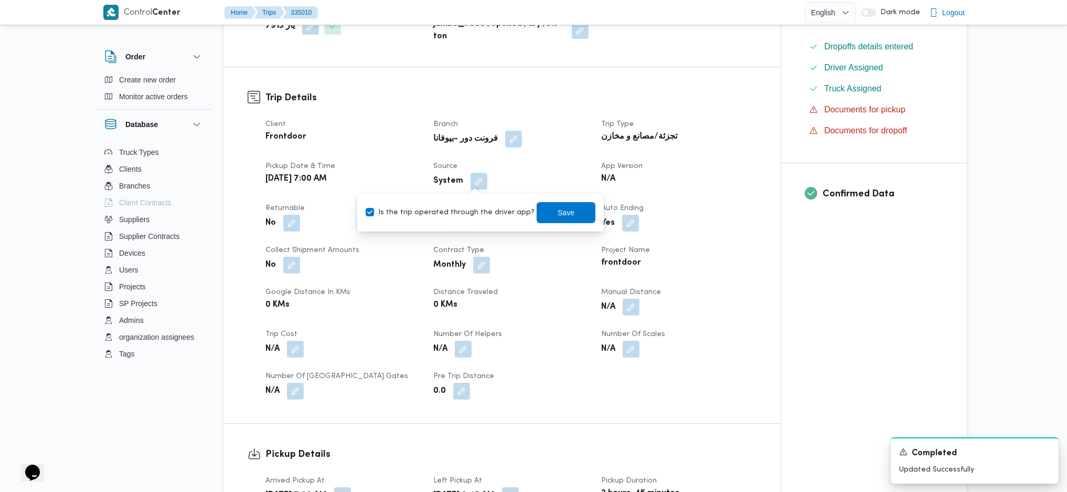
click at [461, 210] on label "Is the trip operated through the driver app?" at bounding box center [450, 212] width 169 height 13
checkbox input "false"
drag, startPoint x: 537, startPoint y: 215, endPoint x: 542, endPoint y: 307, distance: 92.0
click at [539, 216] on span "Save" at bounding box center [566, 212] width 59 height 21
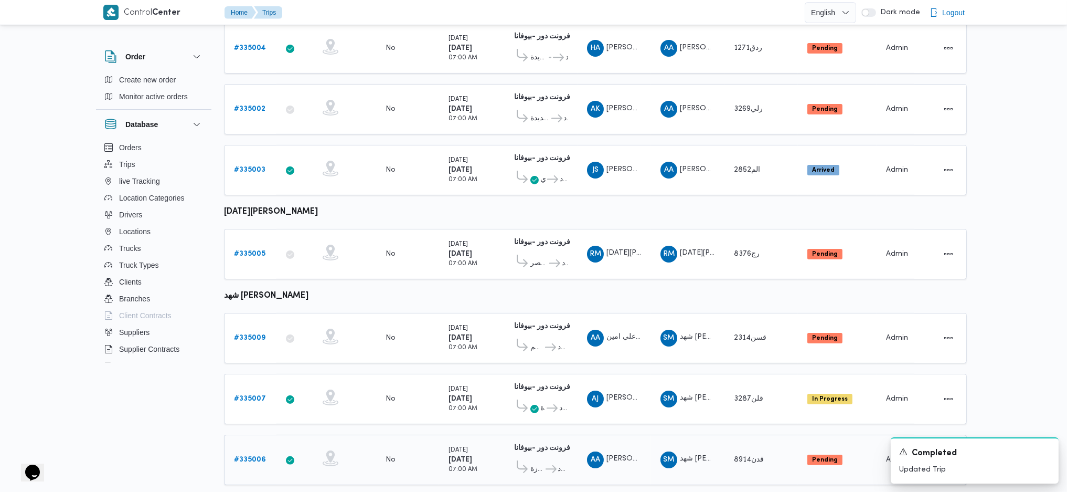
scroll to position [472, 0]
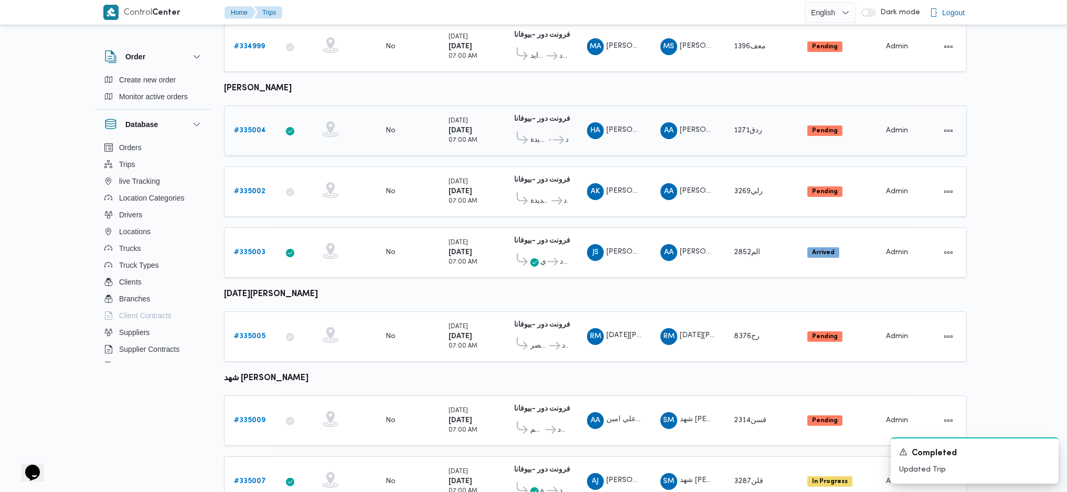
click at [257, 127] on b "# 335004" at bounding box center [250, 130] width 32 height 7
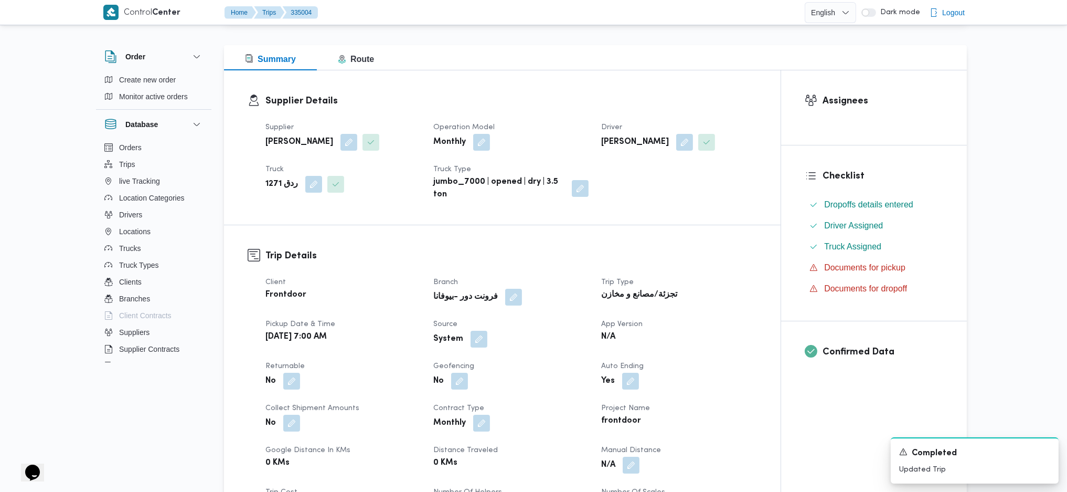
scroll to position [262, 0]
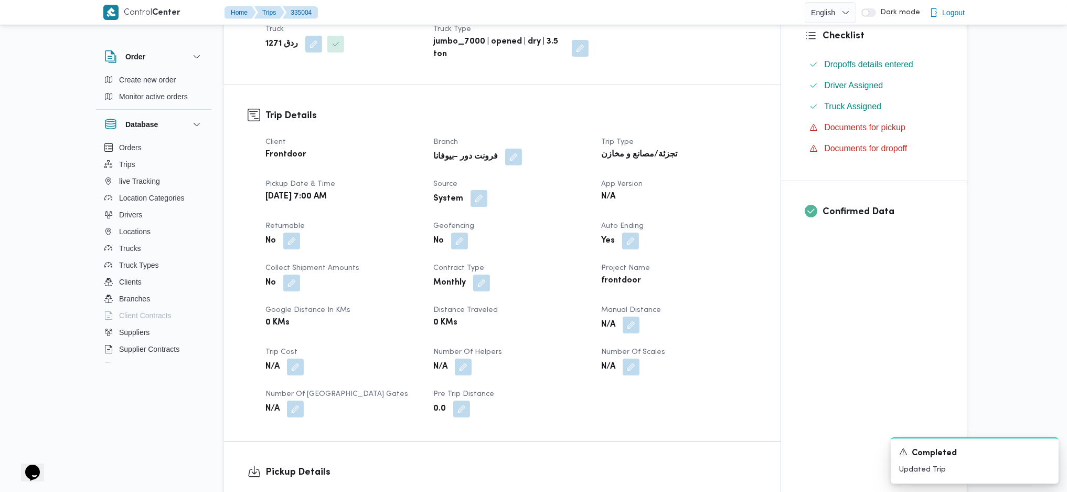
click at [473, 200] on button "button" at bounding box center [479, 198] width 17 height 17
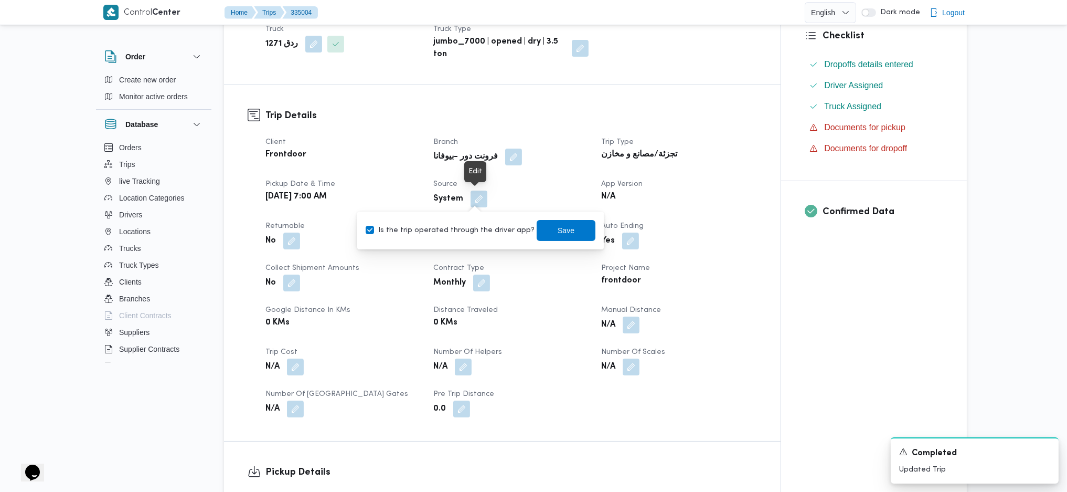
click at [447, 238] on span at bounding box center [457, 240] width 22 height 17
click at [462, 236] on label "Is the trip operated through the driver app?" at bounding box center [450, 230] width 169 height 13
checkbox input "false"
click at [544, 235] on span "Save" at bounding box center [566, 230] width 59 height 21
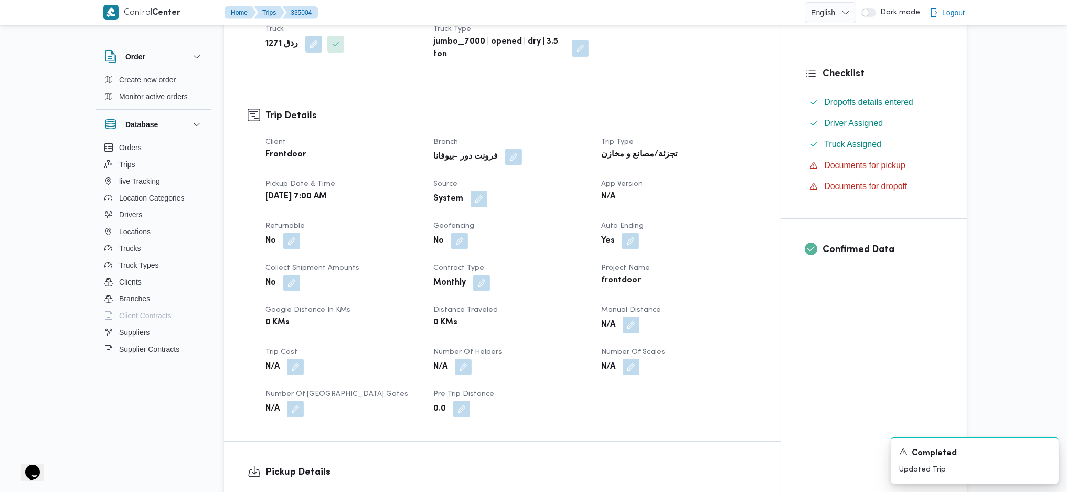
scroll to position [0, 0]
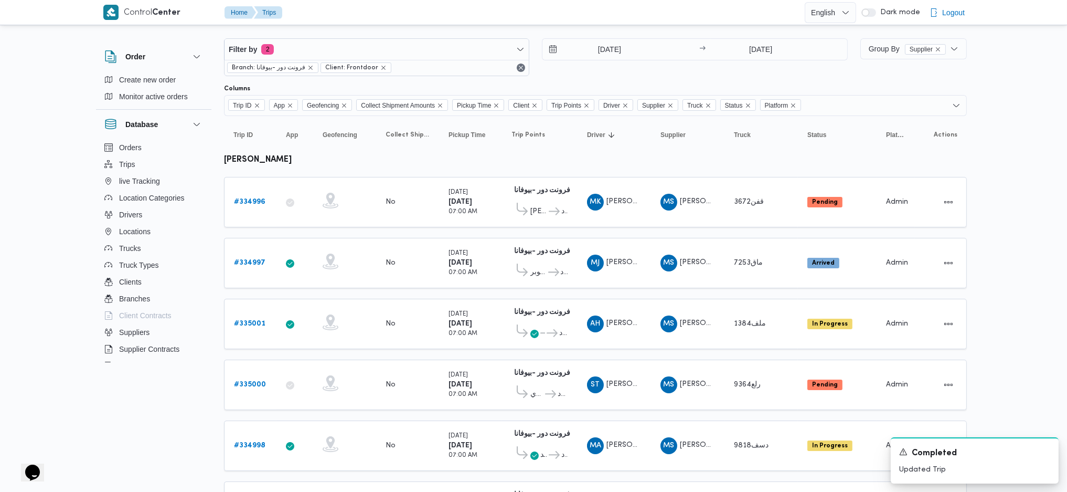
scroll to position [11, 0]
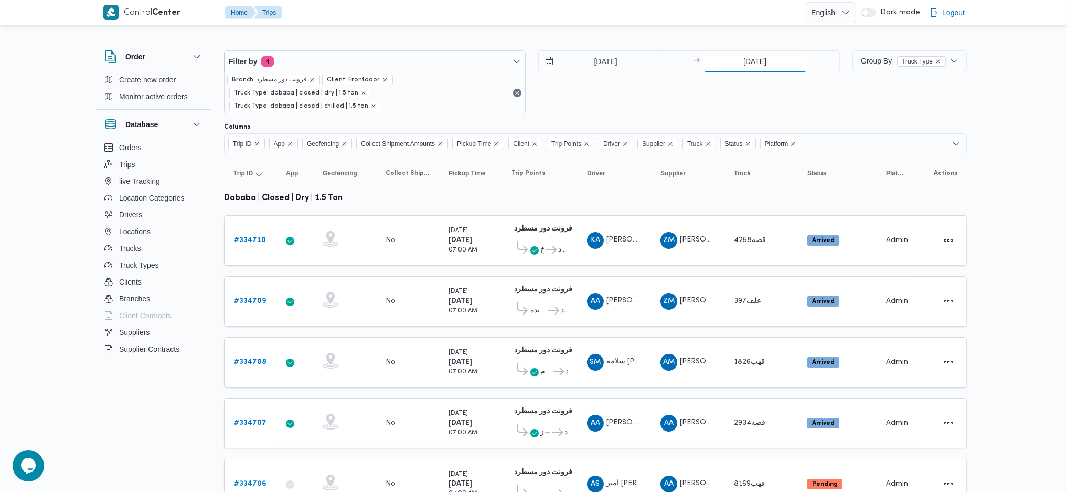
click at [750, 59] on div "1/9/2025 → 1/9/2025" at bounding box center [689, 82] width 302 height 64
click at [752, 62] on input "1/9/2025" at bounding box center [755, 61] width 104 height 21
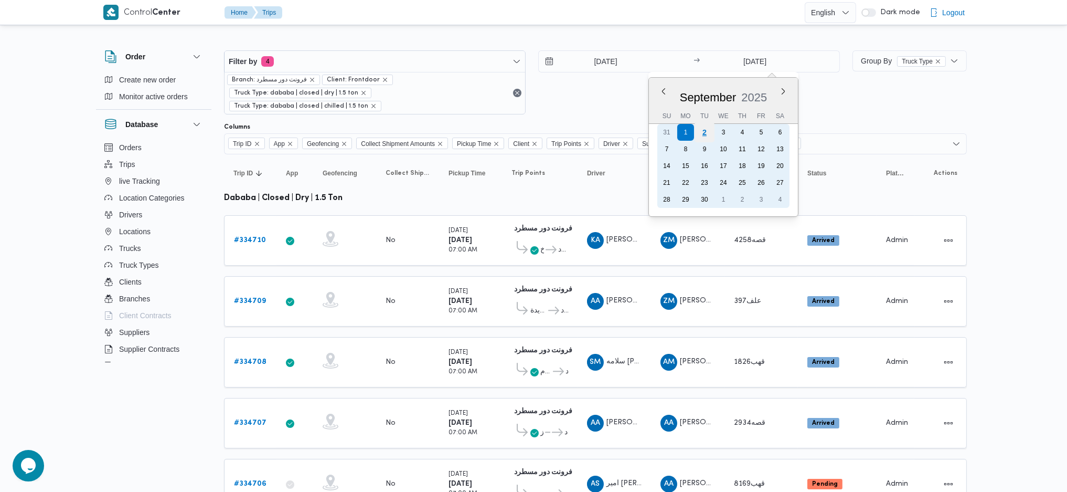
click at [703, 134] on div "2" at bounding box center [704, 132] width 20 height 20
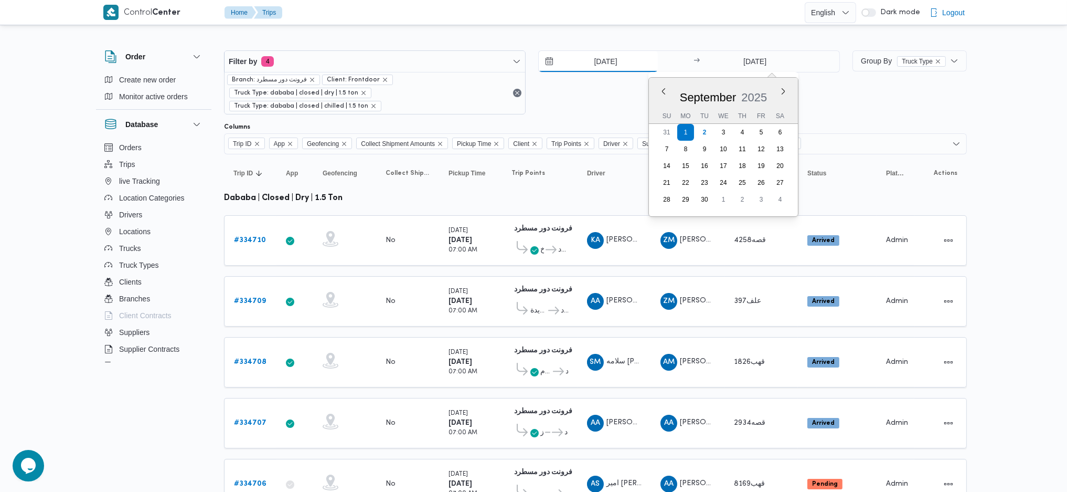
click at [607, 65] on input "1/9/2025" at bounding box center [598, 61] width 119 height 21
type input "2/9/2025"
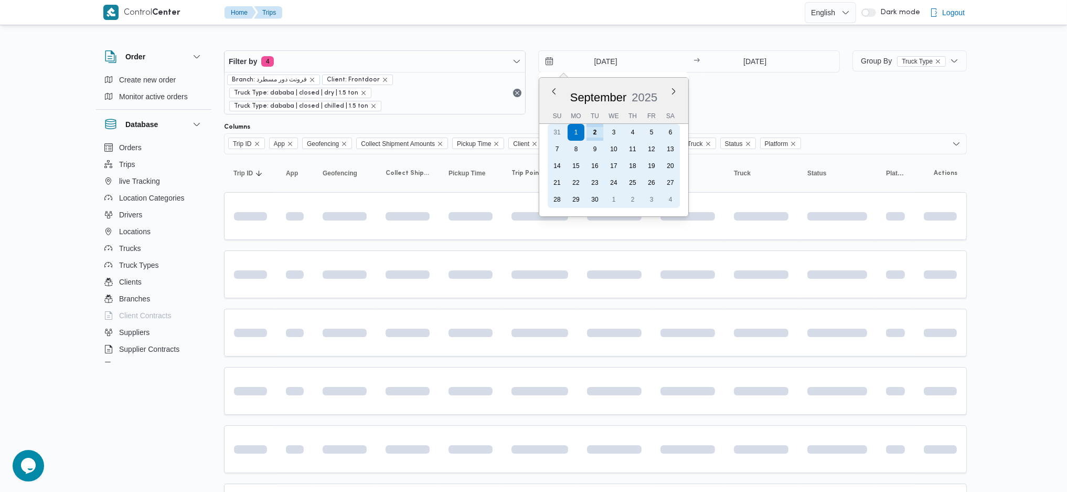
click at [593, 133] on div "2" at bounding box center [595, 132] width 17 height 17
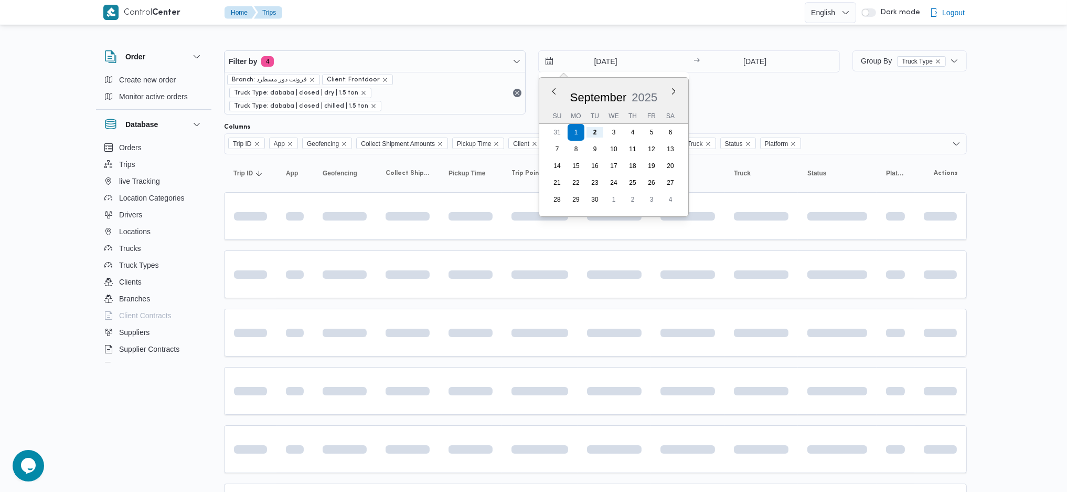
click at [547, 287] on table "Trip ID Click to sort in ascending order App Click to sort in ascending order G…" at bounding box center [595, 435] width 743 height 562
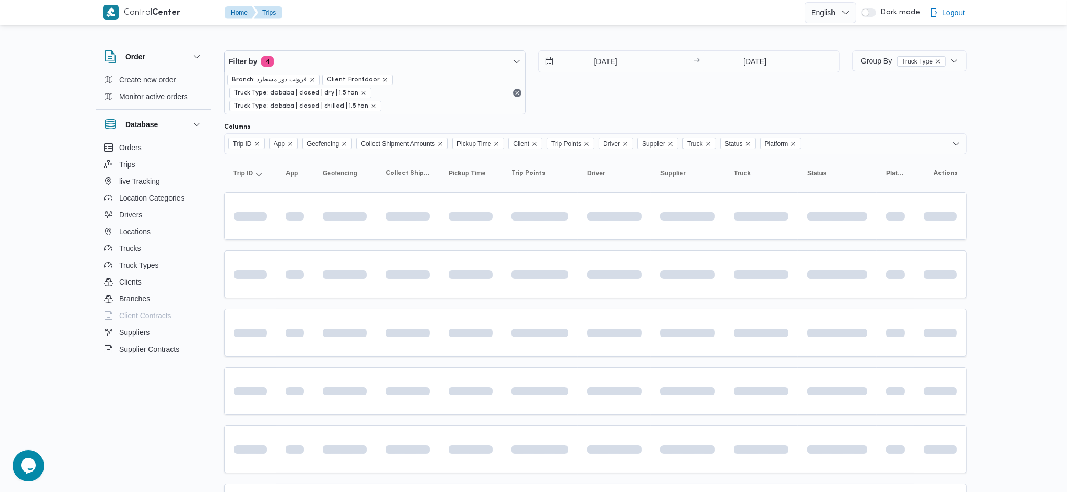
type input "2/9/2025"
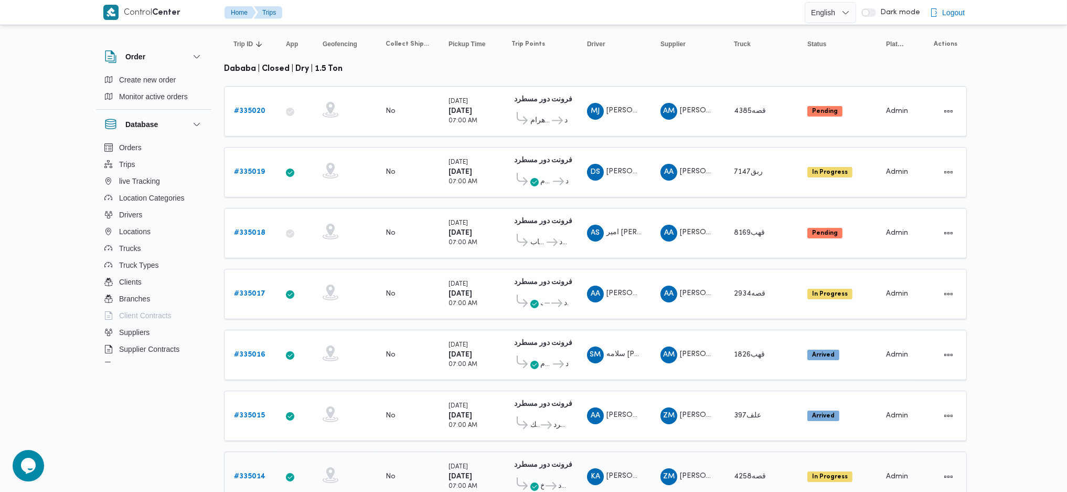
scroll to position [70, 0]
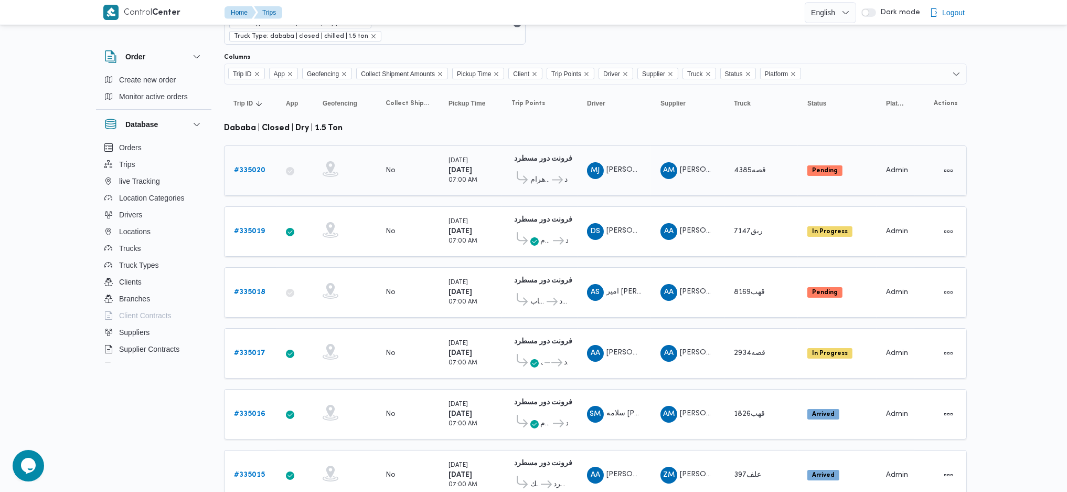
click at [562, 174] on span "فرونت دور مسطرد" at bounding box center [560, 180] width 18 height 13
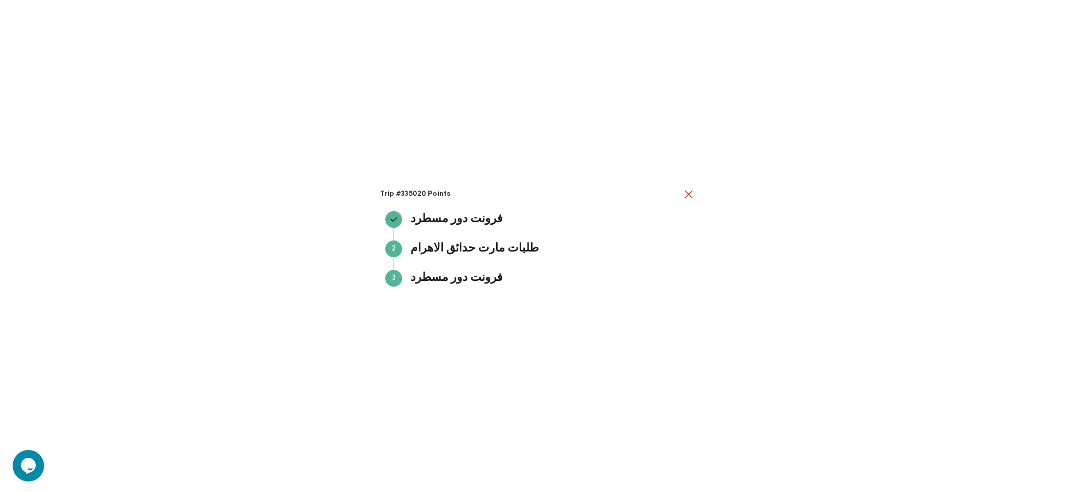
click at [810, 274] on div "Trip #335020 Points فرونت دور مسطرد فرونت دور مسطرد Step 2 2 طلبات مارت حدائق ا…" at bounding box center [537, 246] width 1075 height 492
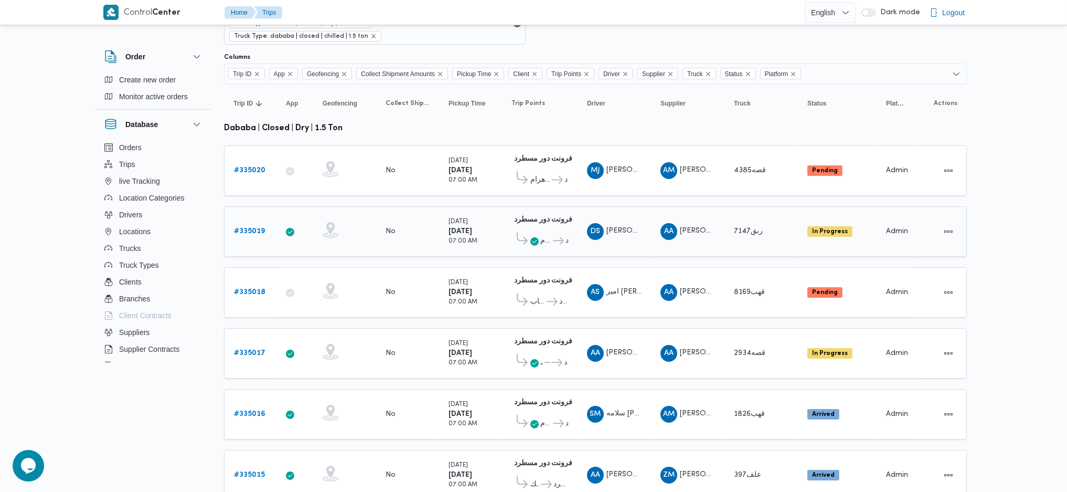
click at [543, 235] on span "طلبات مارت حدائق الاهرام" at bounding box center [546, 241] width 11 height 13
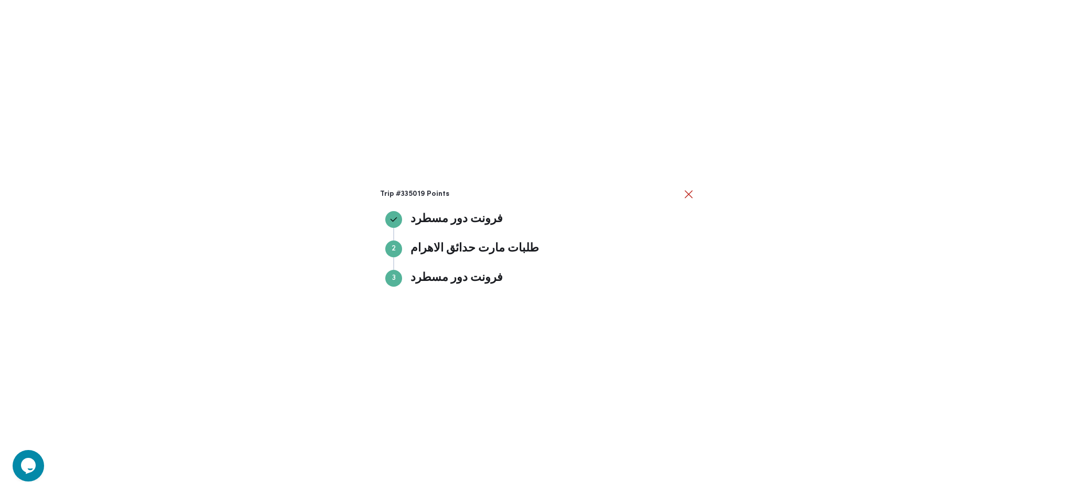
click at [865, 257] on div "Trip #335019 Points فرونت دور مسطرد فرونت دور مسطرد Step 2 2 طلبات مارت حدائق ا…" at bounding box center [537, 246] width 1075 height 492
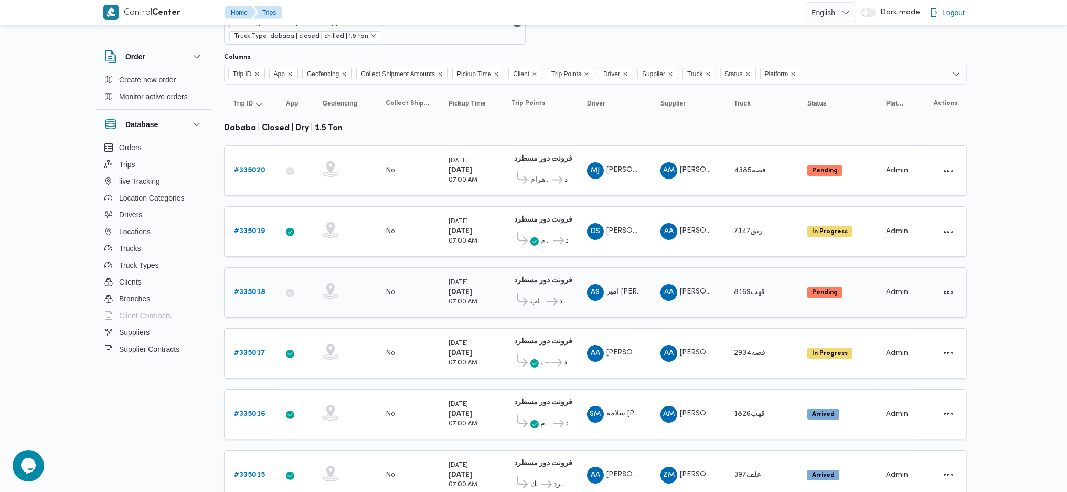
click at [538, 295] on span "فتح الله الرحاب" at bounding box center [538, 301] width 15 height 13
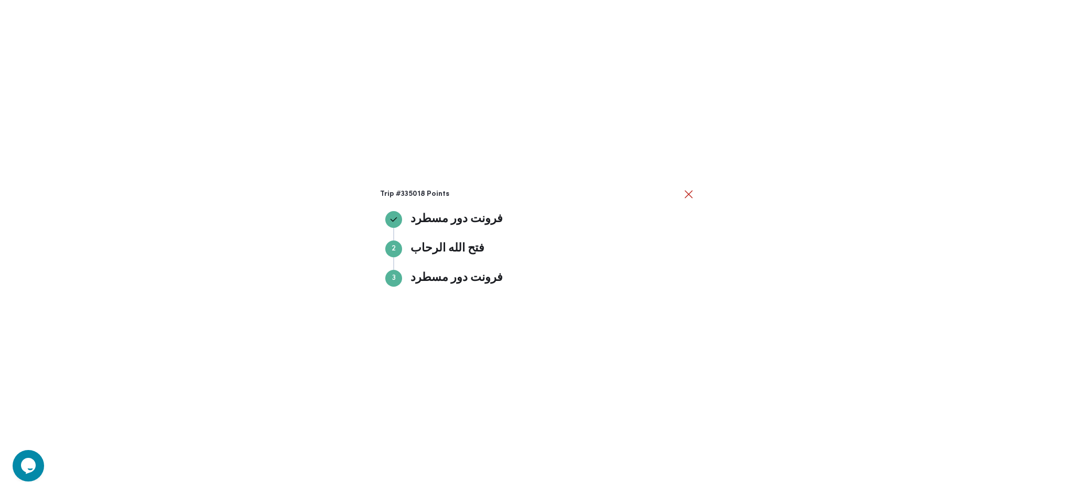
click at [720, 279] on div "Trip #335018 Points فرونت دور مسطرد فرونت دور مسطرد Step 2 2 فتح الله الرحاب فت…" at bounding box center [537, 246] width 1075 height 492
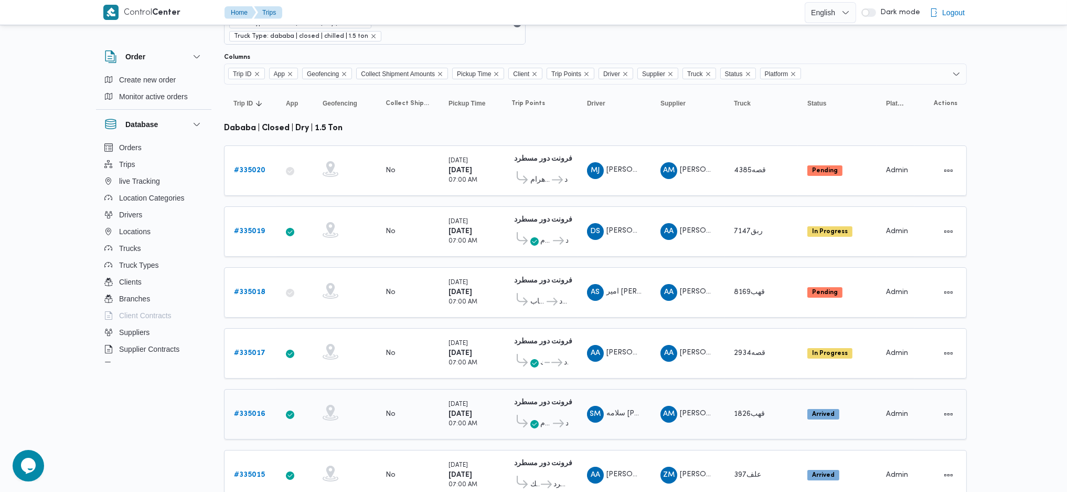
click at [248, 327] on link "# 335016" at bounding box center [249, 414] width 31 height 13
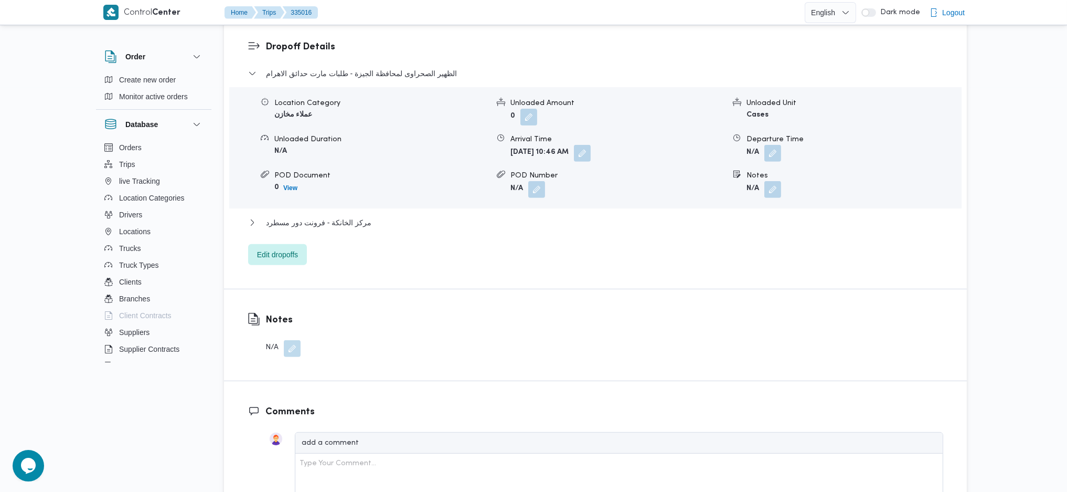
scroll to position [769, 0]
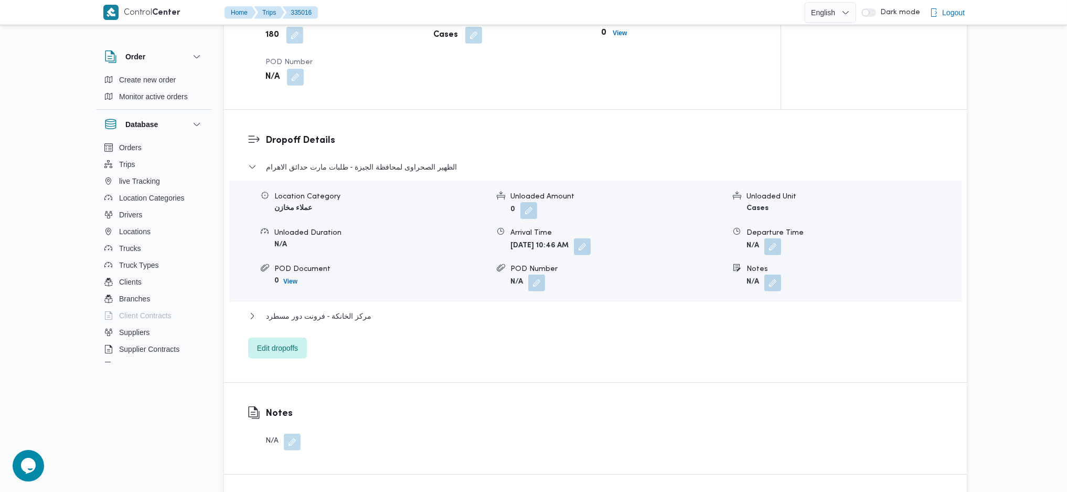
click at [282, 327] on div "الظهير الصحراوى لمحافظة الجيزة - طلبات مارت حدائق الاهرام Location Category عمل…" at bounding box center [595, 260] width 695 height 198
click at [281, 327] on span "Edit dropoffs" at bounding box center [277, 347] width 41 height 13
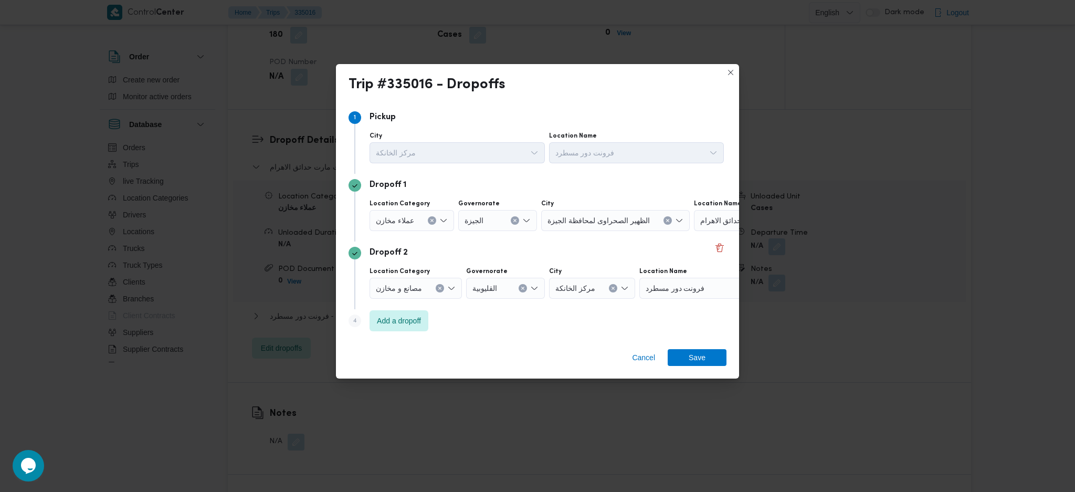
click at [430, 220] on icon "Clear input" at bounding box center [432, 220] width 4 height 4
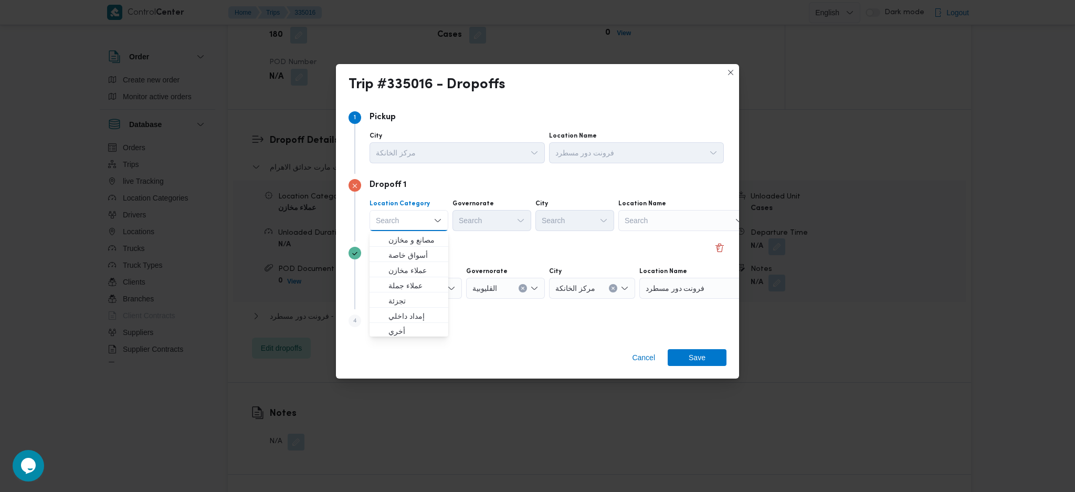
click at [647, 327] on div "Cancel Save" at bounding box center [537, 360] width 403 height 38
drag, startPoint x: 631, startPoint y: 374, endPoint x: 639, endPoint y: 354, distance: 21.6
click at [631, 327] on div "Cancel Save" at bounding box center [537, 360] width 403 height 38
click at [641, 327] on span "Cancel" at bounding box center [643, 357] width 23 height 13
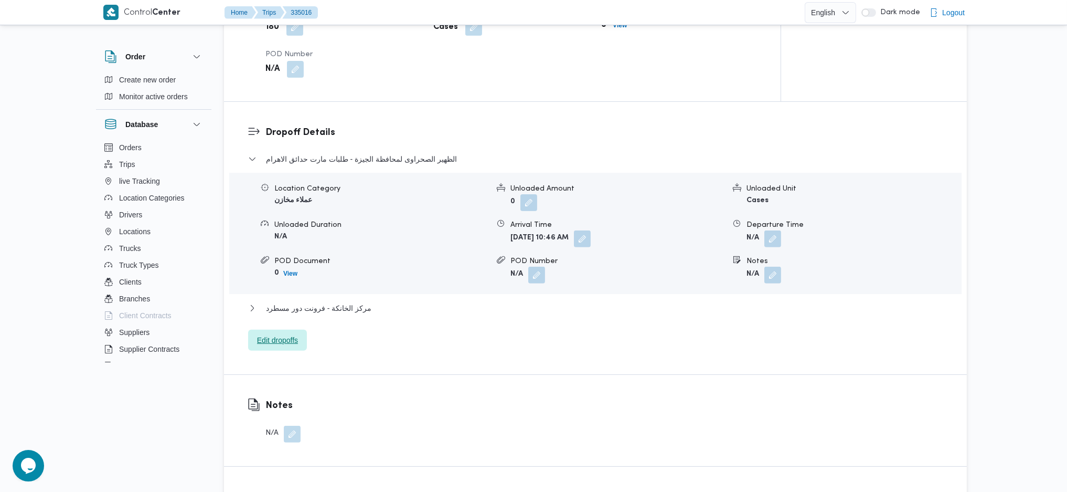
scroll to position [840, 0]
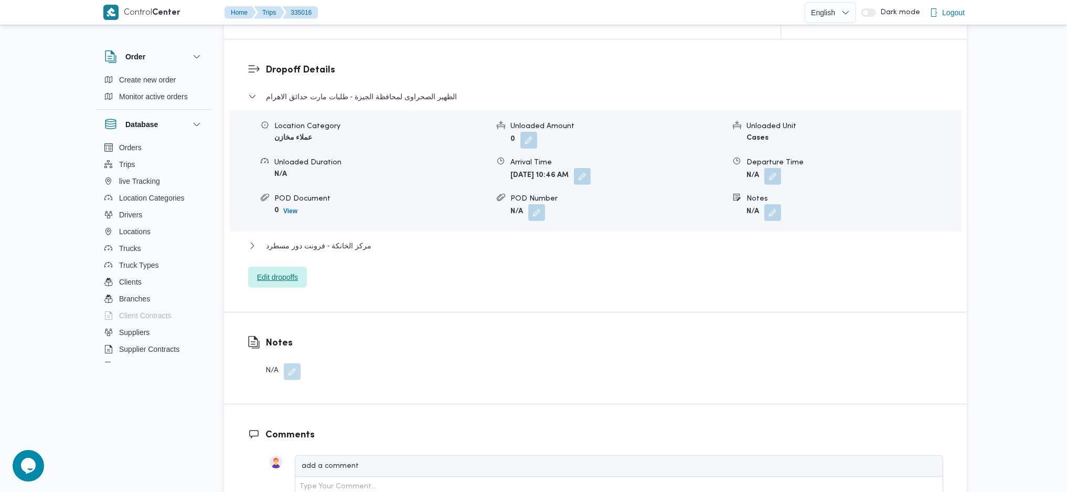
click at [279, 277] on span "Edit dropoffs" at bounding box center [277, 277] width 41 height 13
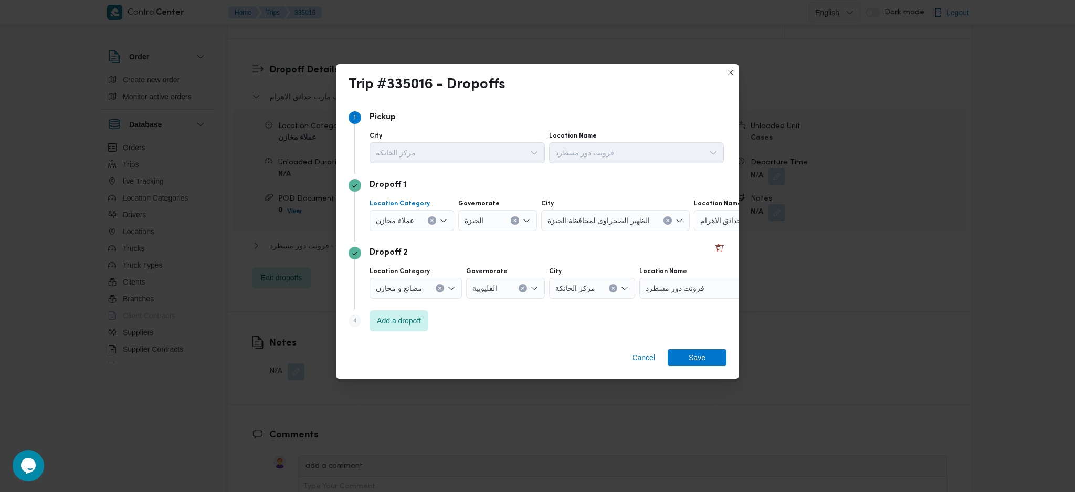
click at [430, 220] on icon "Clear input" at bounding box center [431, 220] width 3 height 3
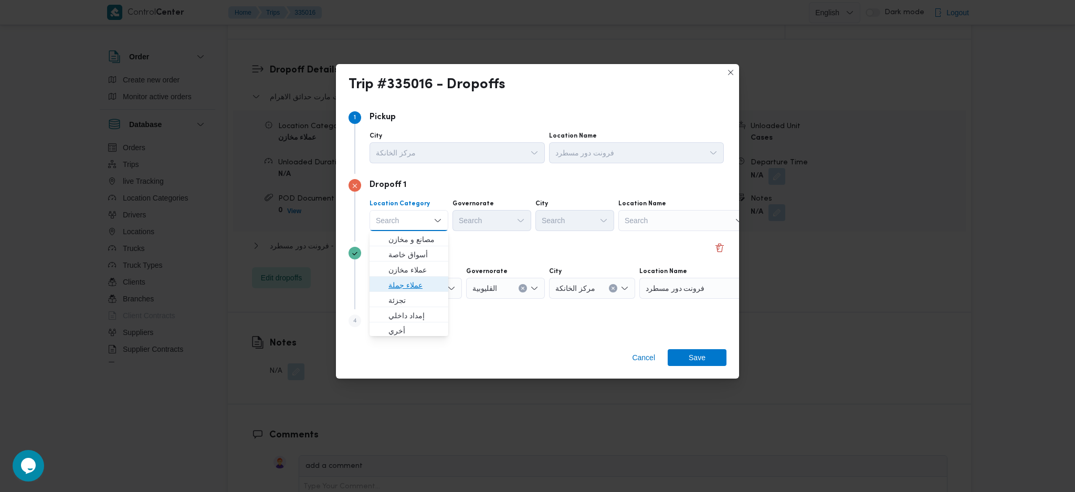
click at [408, 289] on span "عملاء جملة" at bounding box center [415, 285] width 54 height 13
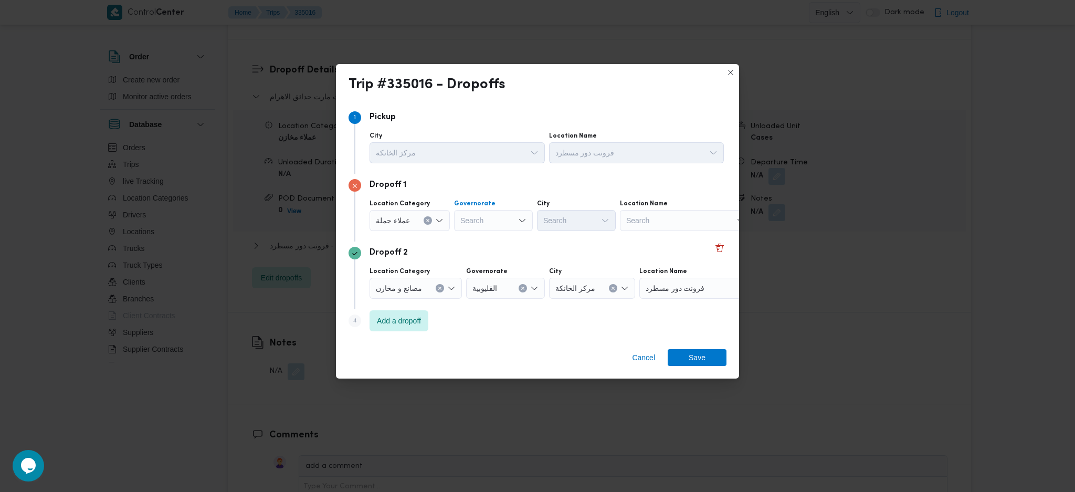
click at [487, 219] on div "Search" at bounding box center [493, 220] width 79 height 21
click at [493, 327] on span "الجيزة" at bounding box center [498, 330] width 54 height 13
click at [591, 218] on div "Search" at bounding box center [576, 220] width 79 height 21
click at [581, 327] on span "قسم الشيخ زايد" at bounding box center [581, 330] width 54 height 13
click at [702, 327] on span "Save" at bounding box center [697, 357] width 17 height 17
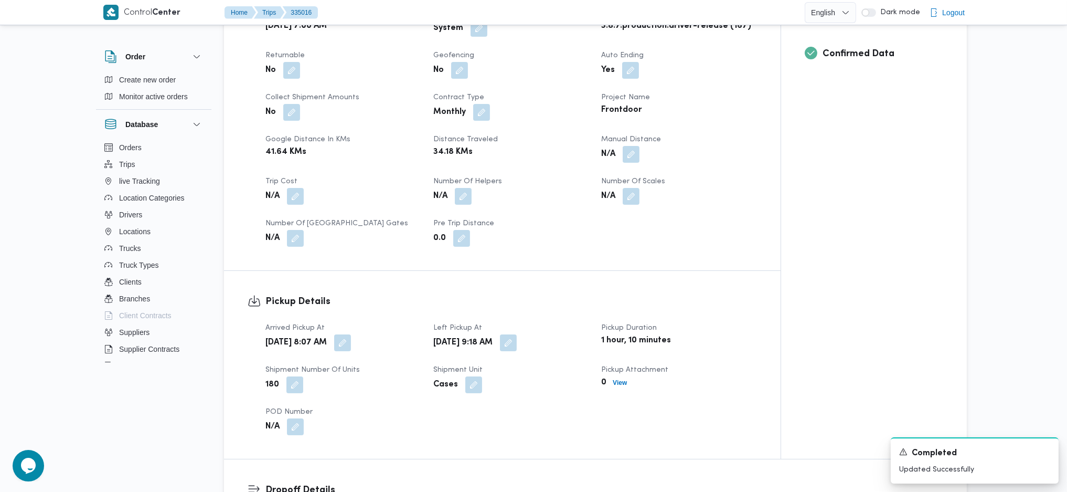
scroll to position [0, 0]
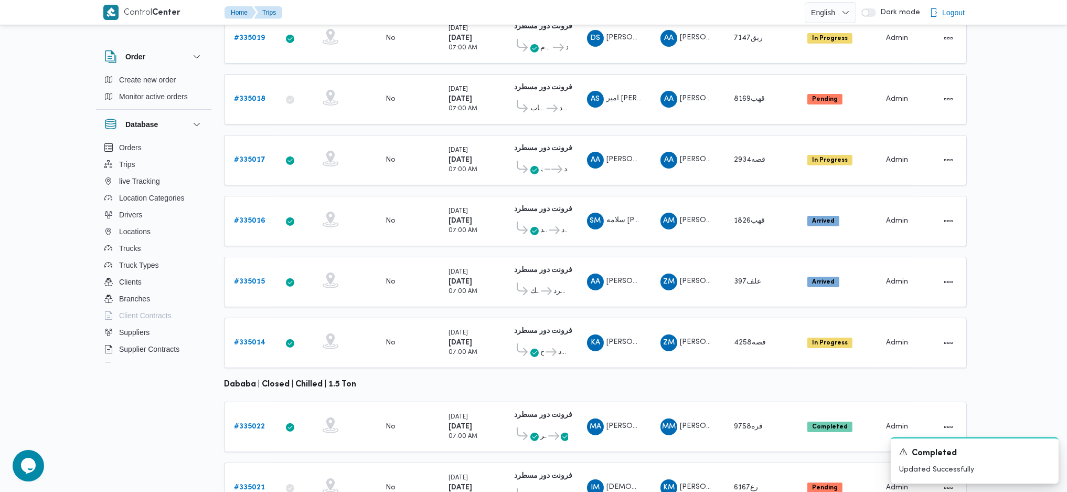
scroll to position [292, 0]
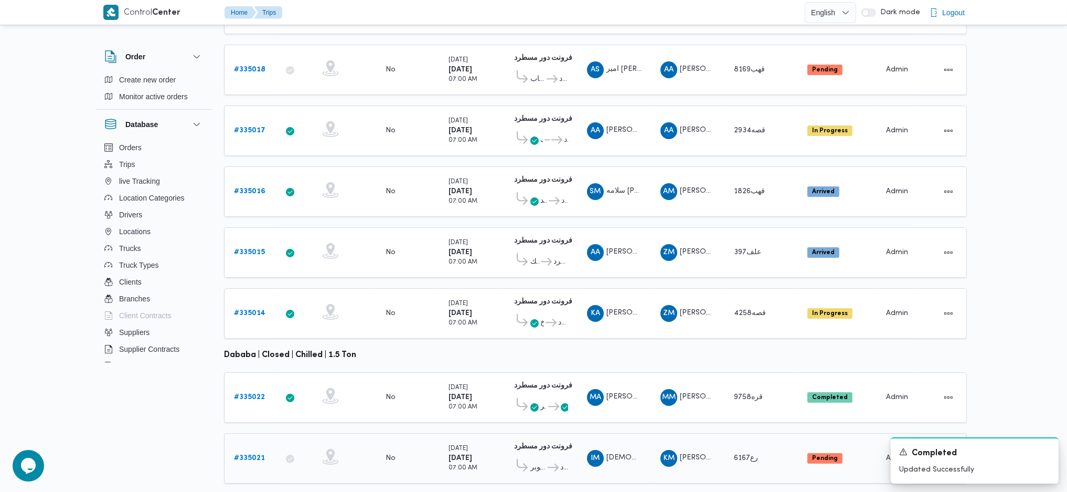
click at [248, 327] on b "# 335021" at bounding box center [249, 457] width 31 height 7
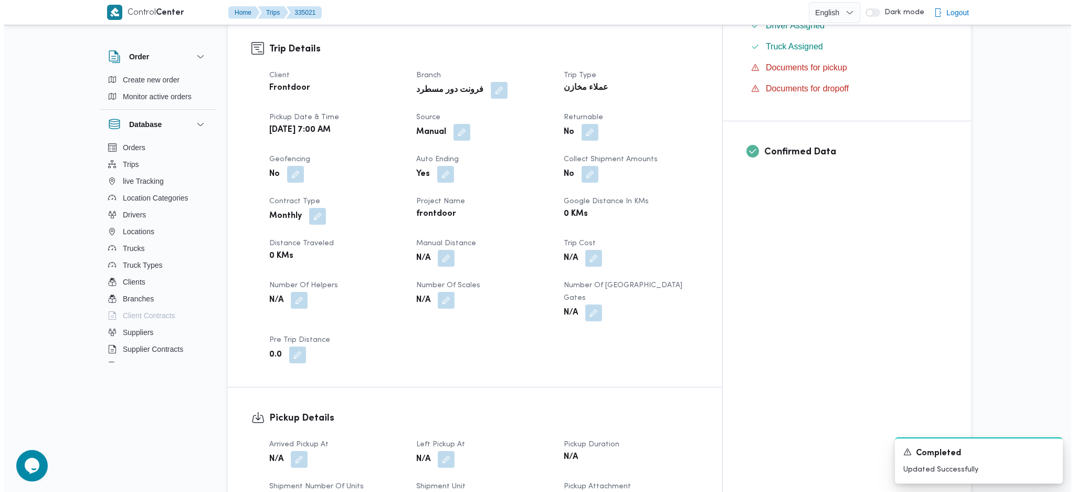
scroll to position [700, 0]
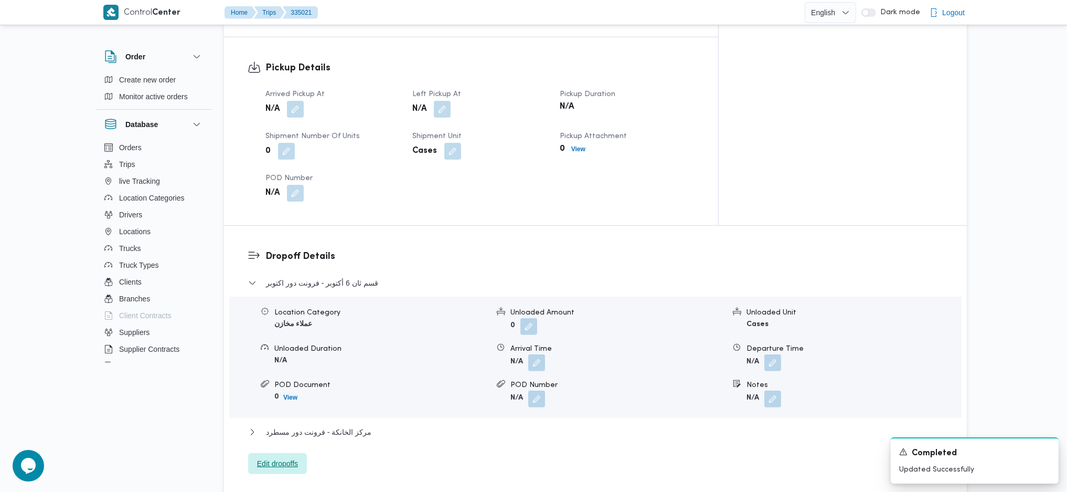
click at [274, 327] on span "Edit dropoffs" at bounding box center [277, 463] width 59 height 21
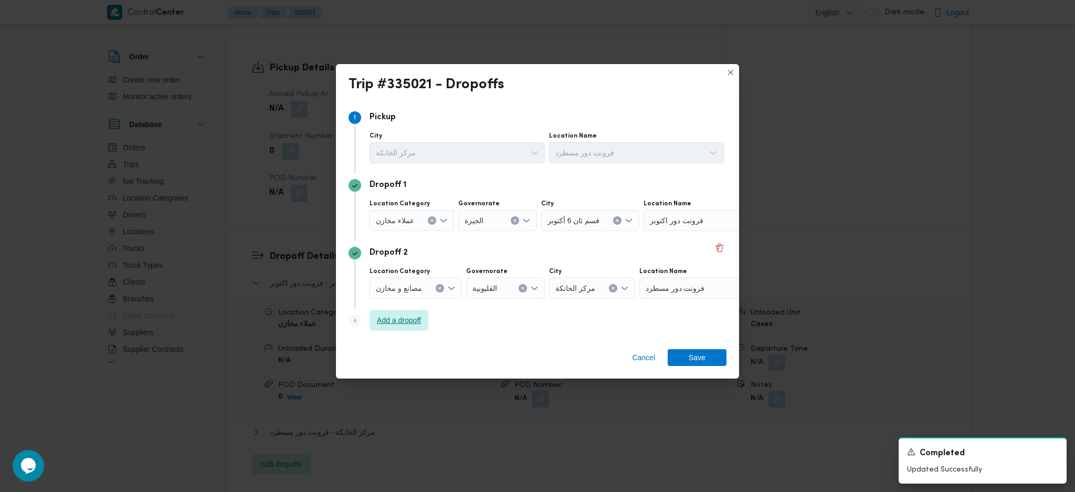
click at [398, 317] on span "Add a dropoff" at bounding box center [399, 320] width 44 height 13
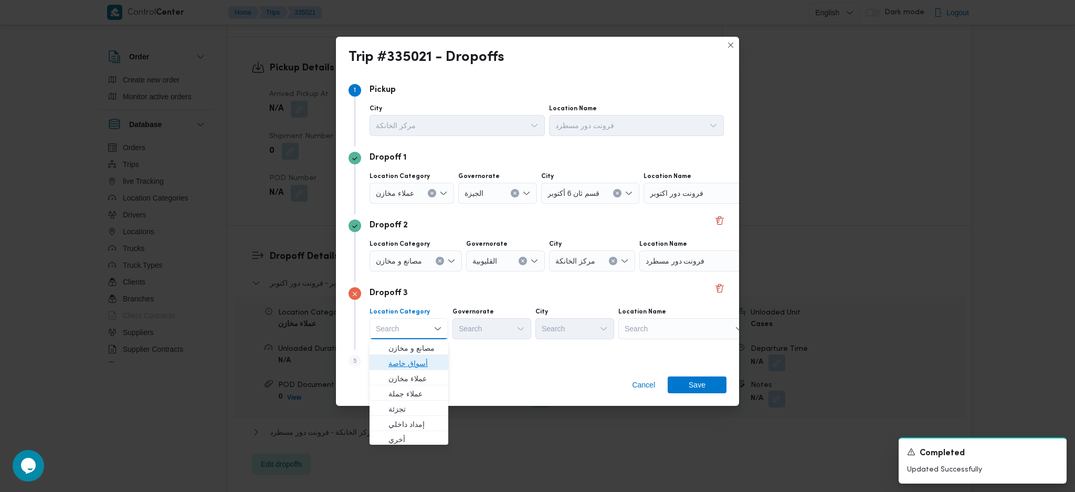
click at [409, 327] on span "أسواق خاصة" at bounding box center [415, 363] width 54 height 13
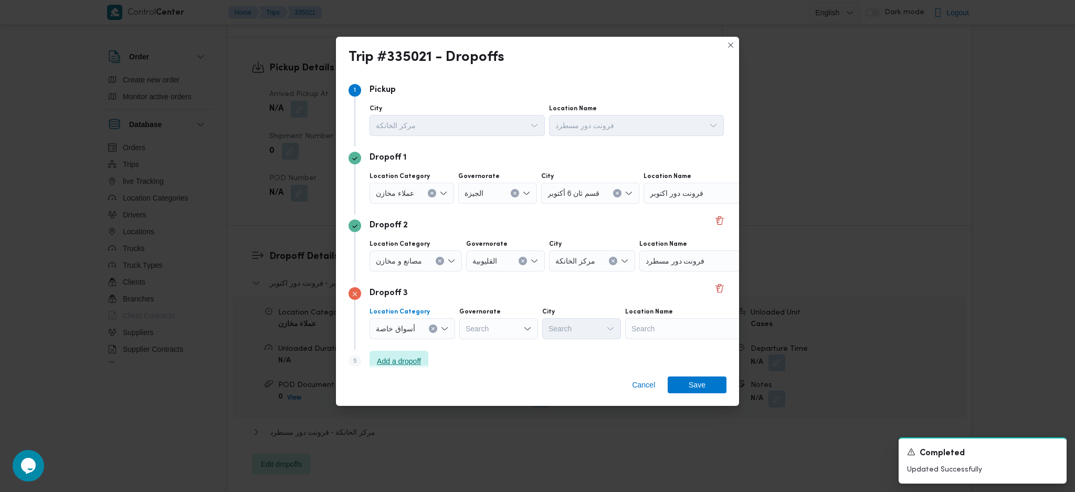
drag, startPoint x: 415, startPoint y: 359, endPoint x: 429, endPoint y: 357, distance: 14.9
click at [416, 327] on span "Add a dropoff" at bounding box center [399, 361] width 44 height 13
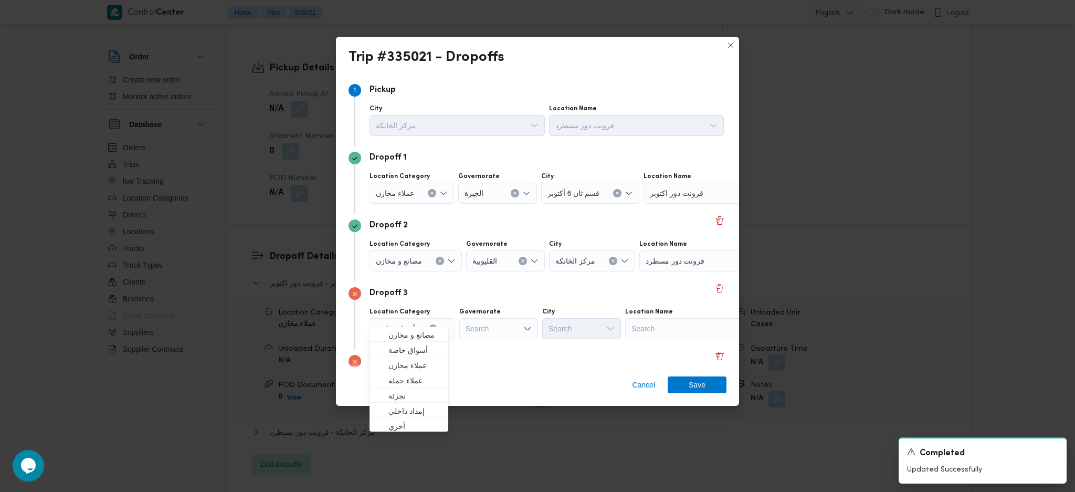
scroll to position [80, 0]
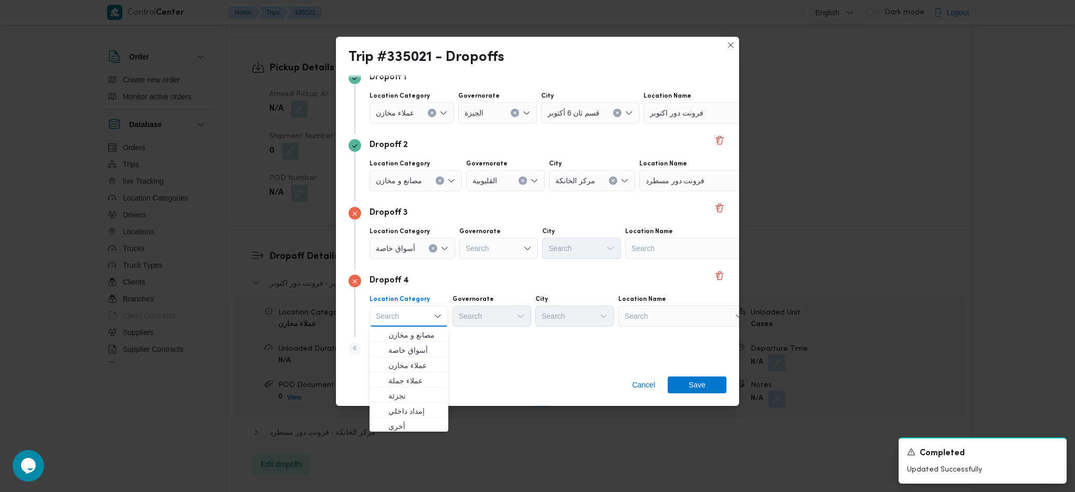
click at [473, 327] on div "Step 1 1 Pickup City مركز الخانكة Location Name فرونت دور مسطرد Dropoff 1 Locat…" at bounding box center [537, 221] width 403 height 293
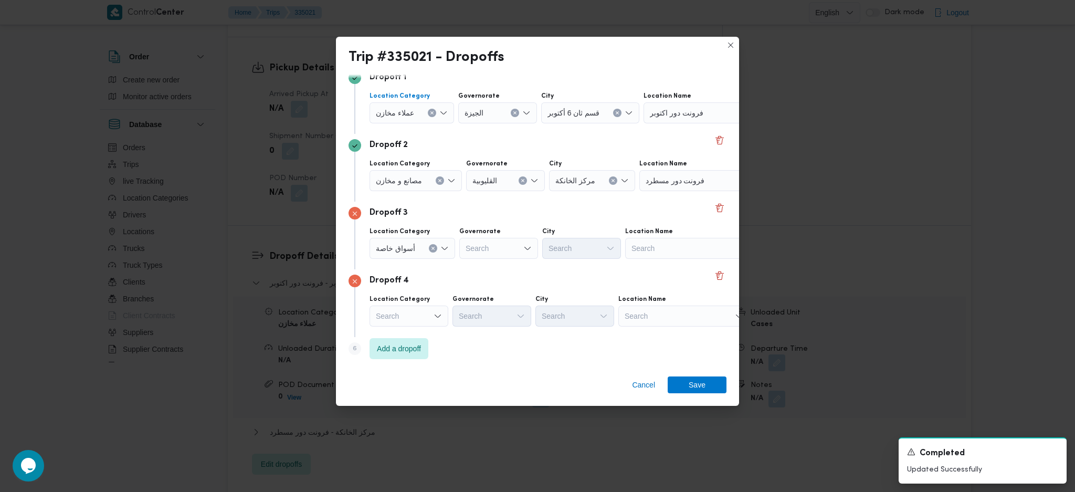
click at [428, 112] on button "Clear input" at bounding box center [432, 113] width 8 height 8
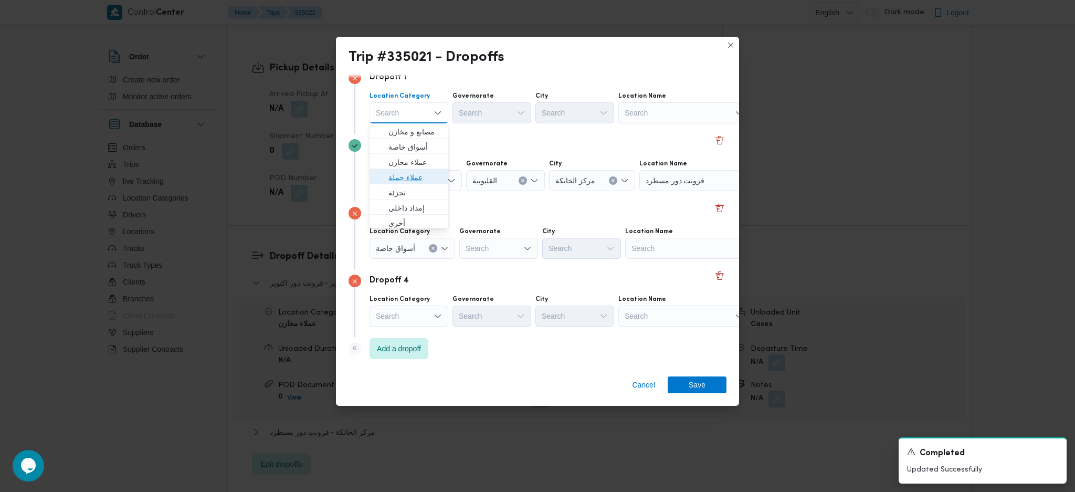
click at [406, 175] on span "عملاء جملة" at bounding box center [415, 177] width 54 height 13
drag, startPoint x: 492, startPoint y: 97, endPoint x: 496, endPoint y: 103, distance: 7.1
click at [494, 98] on div "Governorate" at bounding box center [493, 96] width 79 height 8
click at [500, 120] on div "Search" at bounding box center [493, 112] width 79 height 21
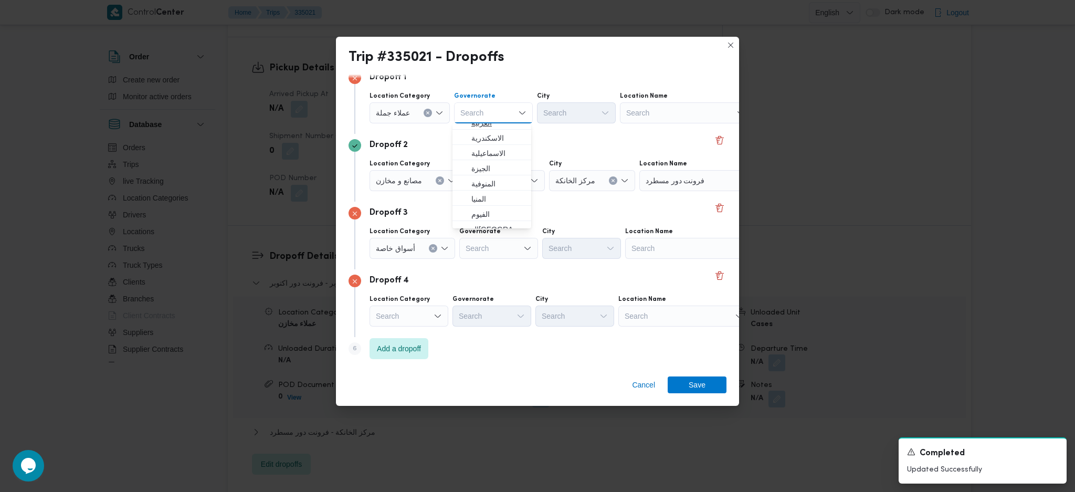
scroll to position [70, 0]
click at [483, 209] on span "القاهرة" at bounding box center [498, 214] width 54 height 13
click at [588, 108] on div "Search" at bounding box center [627, 112] width 79 height 21
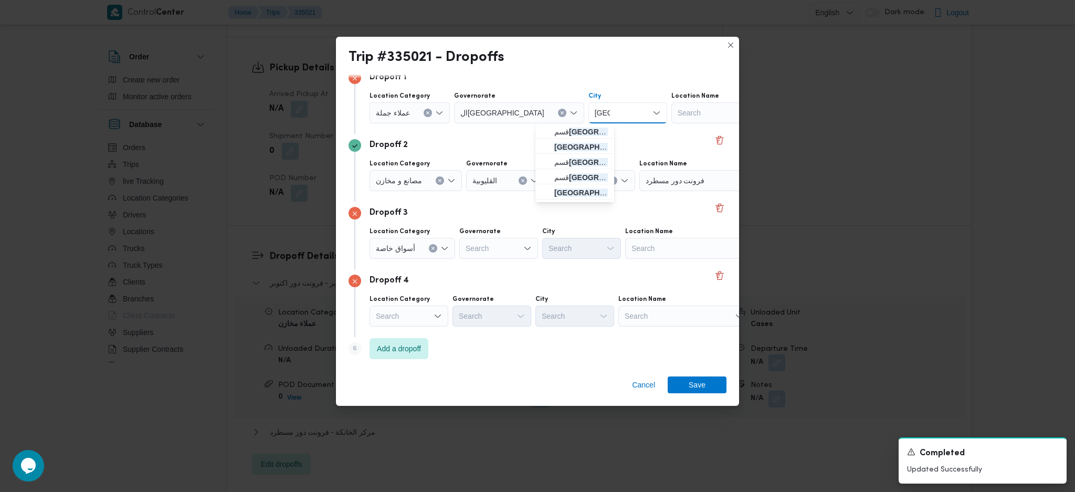
type input "مصر"
click at [551, 137] on span "قسم مصر الجديدة" at bounding box center [574, 131] width 70 height 17
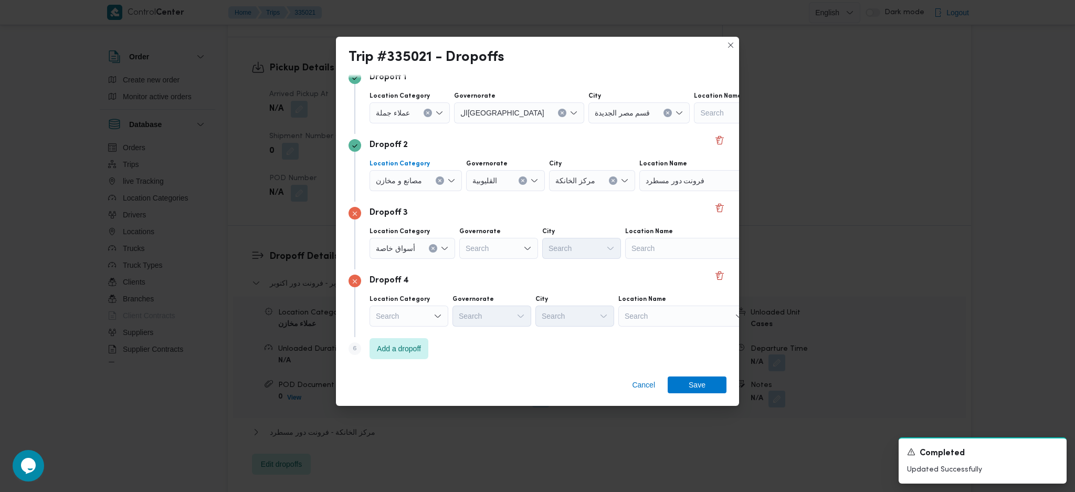
click at [432, 179] on div "مصانع و مخازن" at bounding box center [415, 180] width 92 height 21
click at [438, 180] on icon "Clear input" at bounding box center [440, 180] width 4 height 4
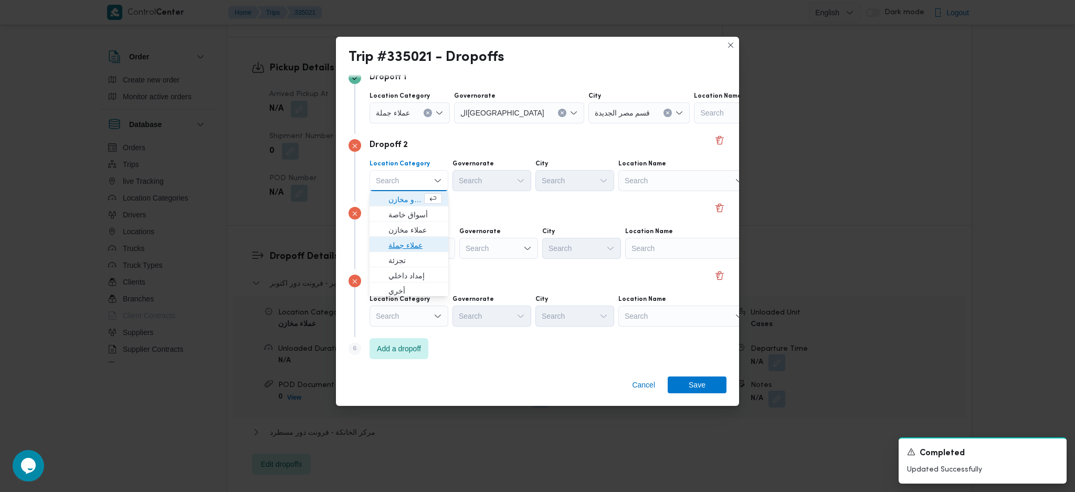
click at [414, 242] on span "عملاء جملة" at bounding box center [415, 245] width 54 height 13
click at [505, 179] on div "Search" at bounding box center [493, 180] width 79 height 21
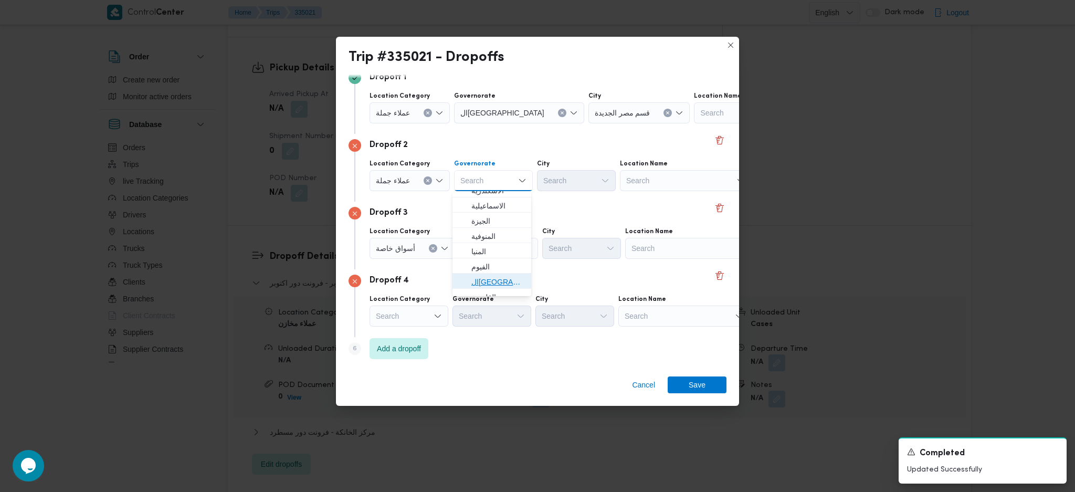
click at [490, 280] on span "القاهرة" at bounding box center [498, 282] width 54 height 13
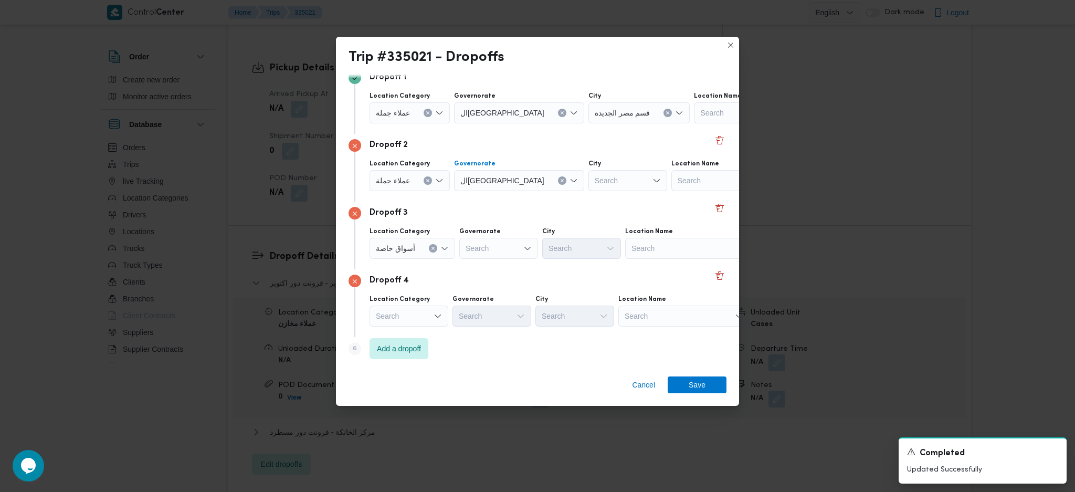
click at [588, 179] on div "Search" at bounding box center [627, 180] width 79 height 21
type input "نصر"
click at [665, 111] on icon "Clear input" at bounding box center [667, 113] width 4 height 4
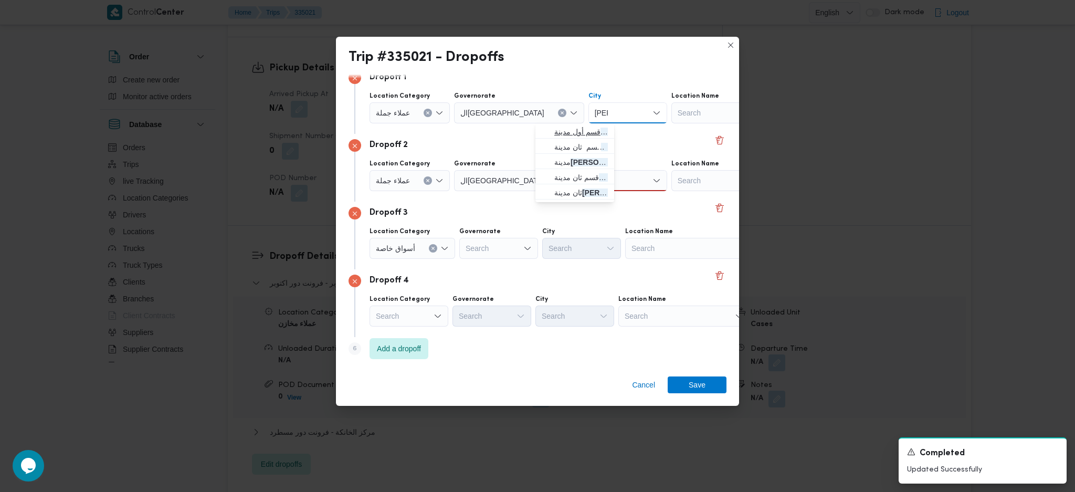
type input "نصر"
drag, startPoint x: 549, startPoint y: 131, endPoint x: 551, endPoint y: 151, distance: 19.5
click at [549, 131] on icon "button" at bounding box center [546, 132] width 8 height 8
click at [593, 179] on div "نصر نصر" at bounding box center [627, 180] width 79 height 21
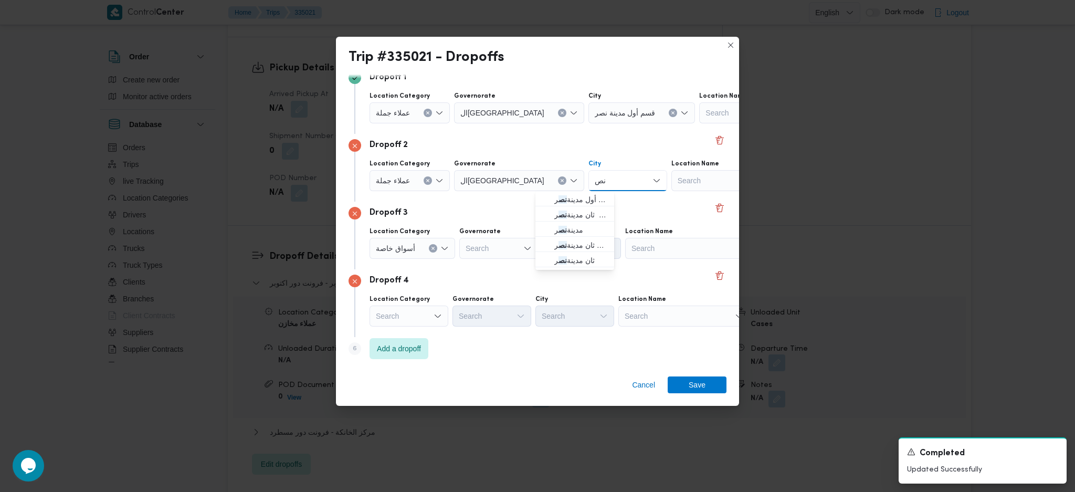
type input "ن"
type input "مصر"
drag, startPoint x: 549, startPoint y: 200, endPoint x: 535, endPoint y: 219, distance: 24.0
click at [549, 200] on icon "button" at bounding box center [546, 199] width 8 height 8
click at [505, 246] on div "Search" at bounding box center [498, 248] width 79 height 21
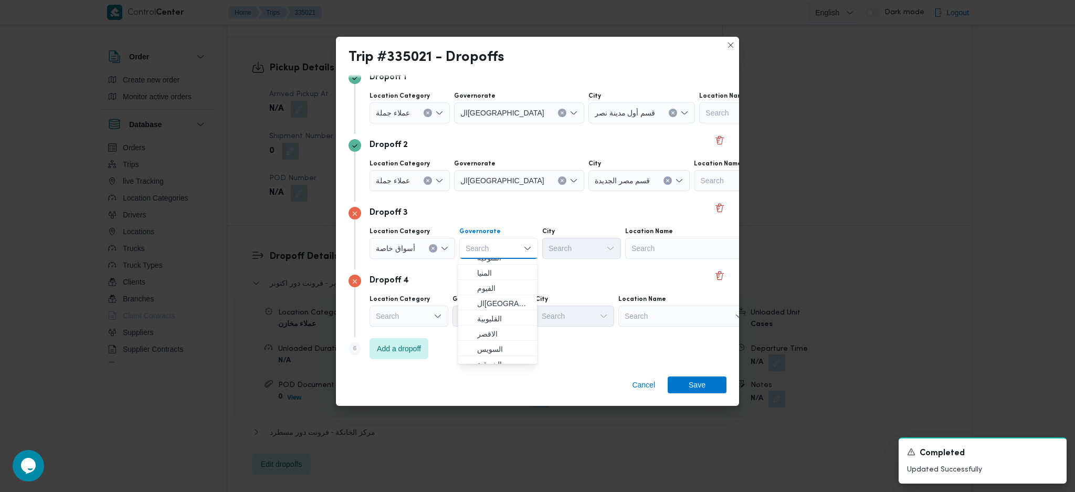
scroll to position [140, 0]
click at [429, 244] on button "Clear input" at bounding box center [433, 248] width 8 height 8
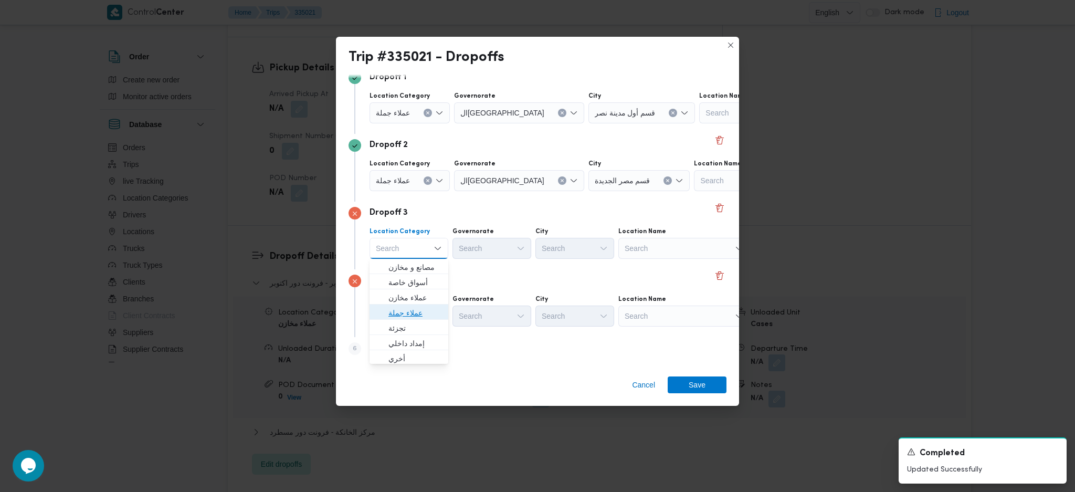
click at [409, 317] on span "عملاء جملة" at bounding box center [415, 312] width 54 height 13
click at [498, 249] on div "Search" at bounding box center [493, 248] width 79 height 21
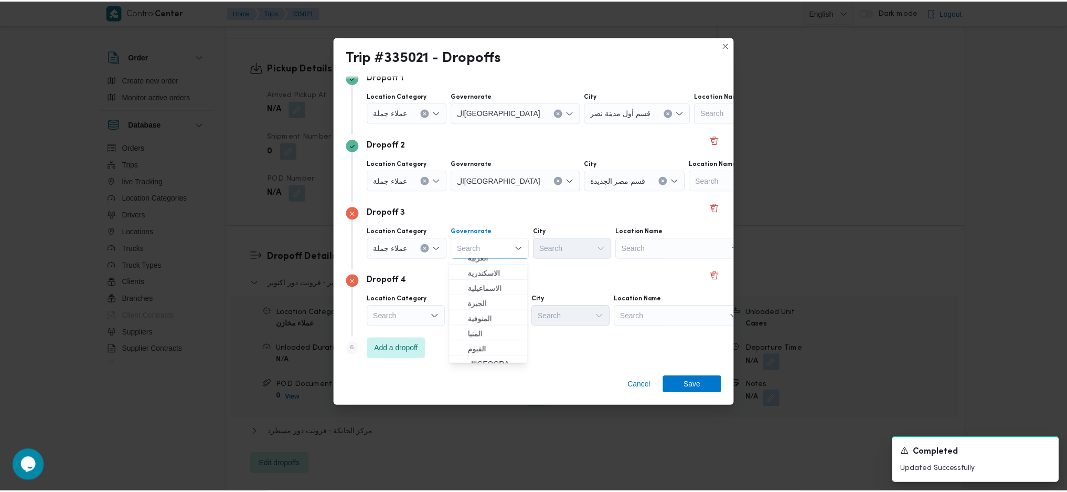
scroll to position [70, 0]
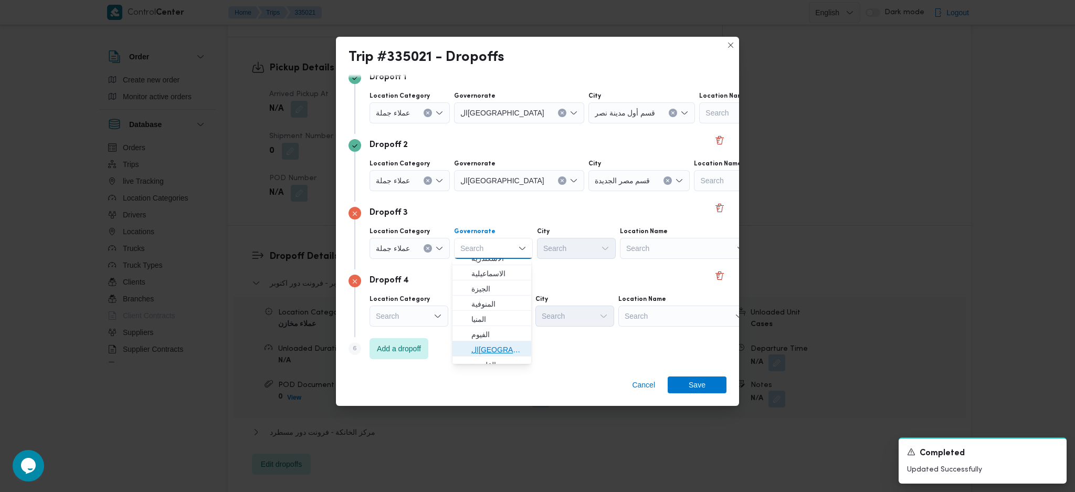
click at [494, 327] on span "القاهرة" at bounding box center [498, 349] width 54 height 13
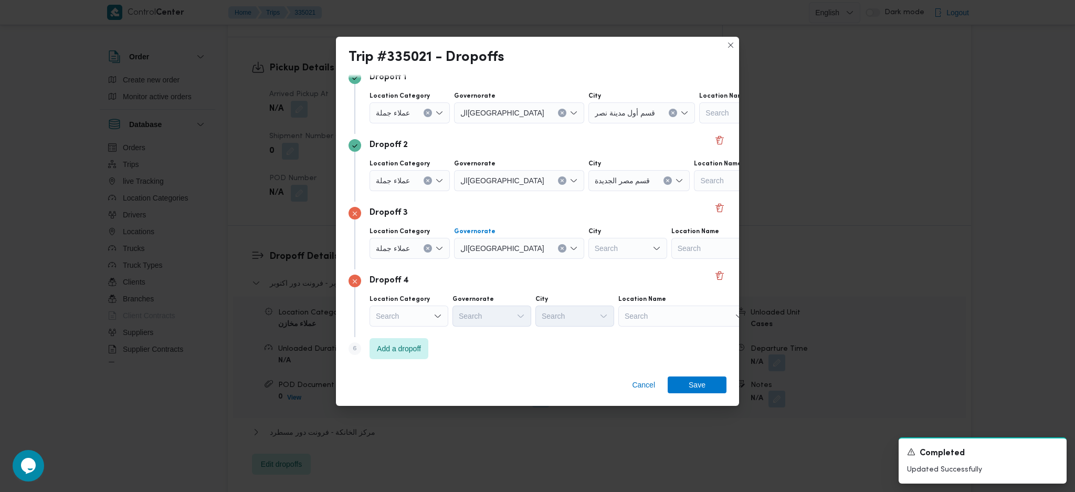
click at [588, 248] on div "Search" at bounding box center [627, 248] width 79 height 21
type input "عين"
drag, startPoint x: 548, startPoint y: 268, endPoint x: 637, endPoint y: 322, distance: 103.4
click at [548, 268] on icon "button" at bounding box center [546, 267] width 8 height 8
drag, startPoint x: 667, startPoint y: 313, endPoint x: 668, endPoint y: 320, distance: 6.8
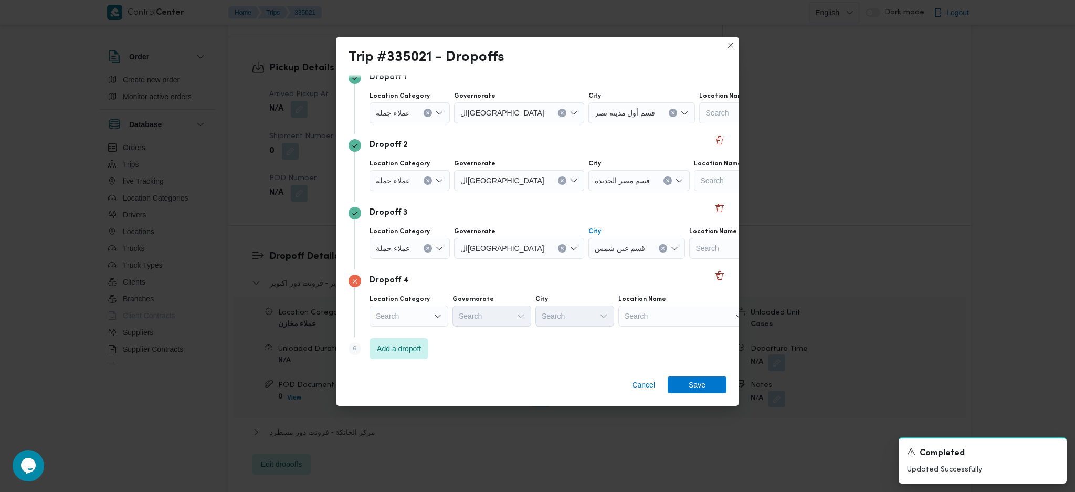
click at [667, 314] on div "Search" at bounding box center [683, 315] width 131 height 21
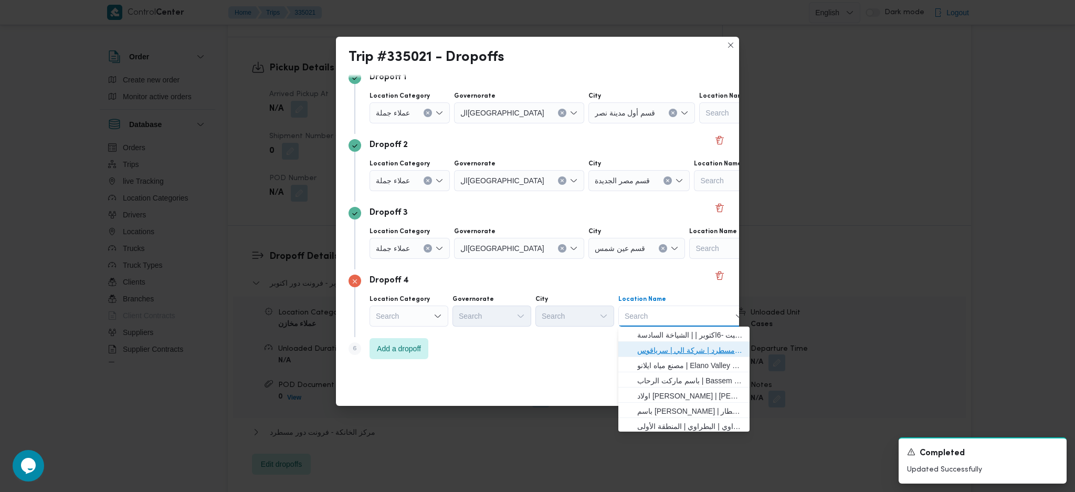
click at [651, 327] on span "فرونت دور مسطرد | شركة الي | سرياقوس" at bounding box center [690, 350] width 106 height 13
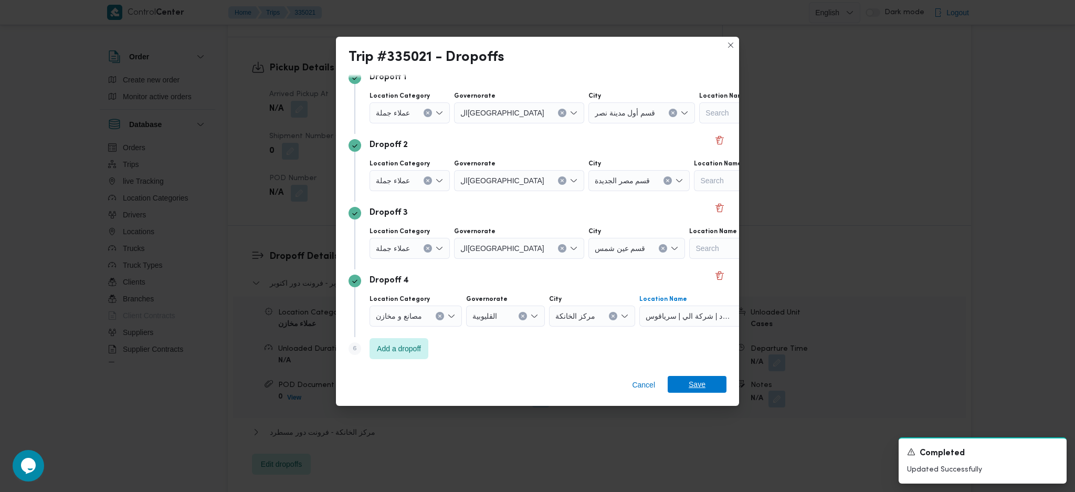
click at [685, 327] on span "Save" at bounding box center [697, 384] width 59 height 17
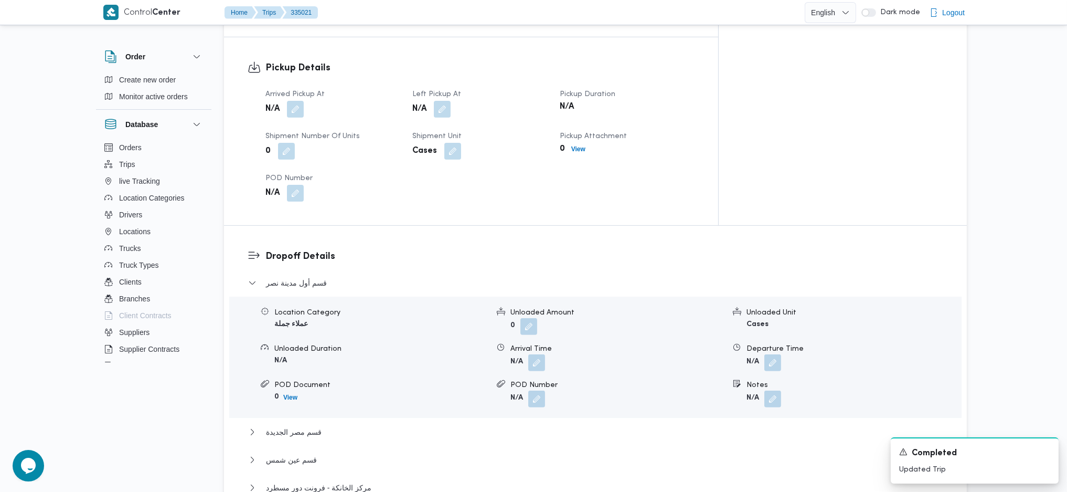
scroll to position [490, 0]
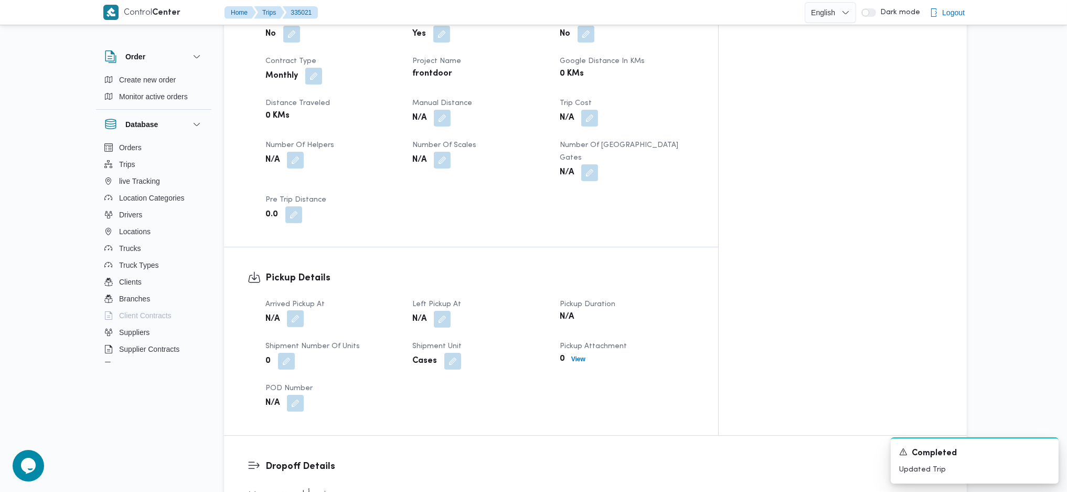
click at [302, 310] on button "button" at bounding box center [295, 318] width 17 height 17
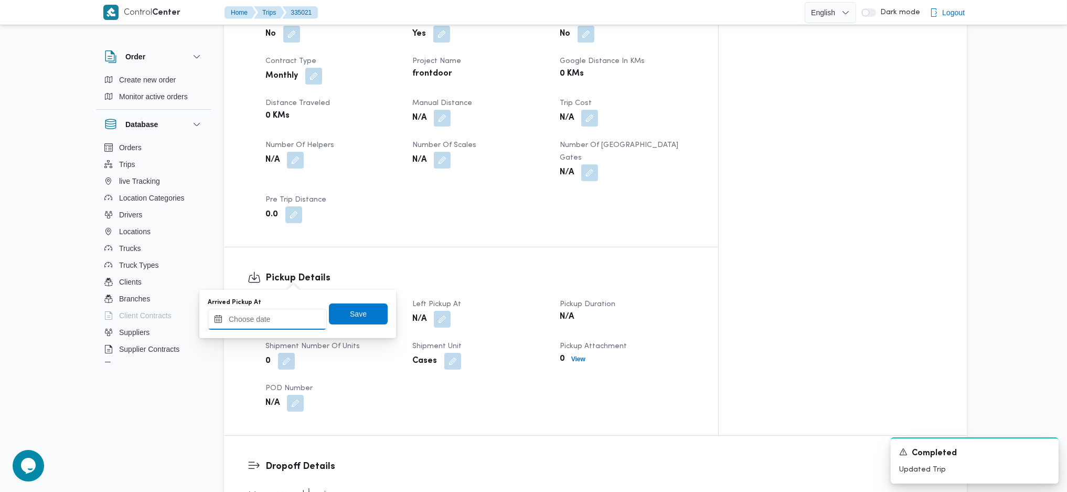
click at [285, 318] on input "Arrived Pickup At" at bounding box center [267, 319] width 119 height 21
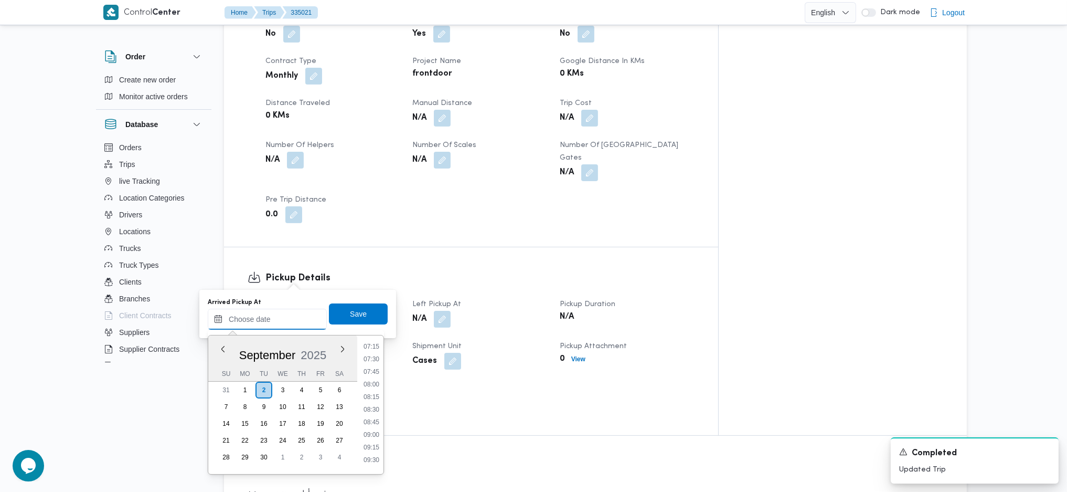
scroll to position [345, 0]
click at [367, 327] on ul "00:00 00:15 00:30 00:45 01:00 01:15 01:30 01:45 02:00 02:15 02:30 02:45 03:00 0…" at bounding box center [371, 405] width 24 height 122
click at [369, 327] on li "08:00" at bounding box center [371, 406] width 24 height 10
type input "02/09/2025 08:00"
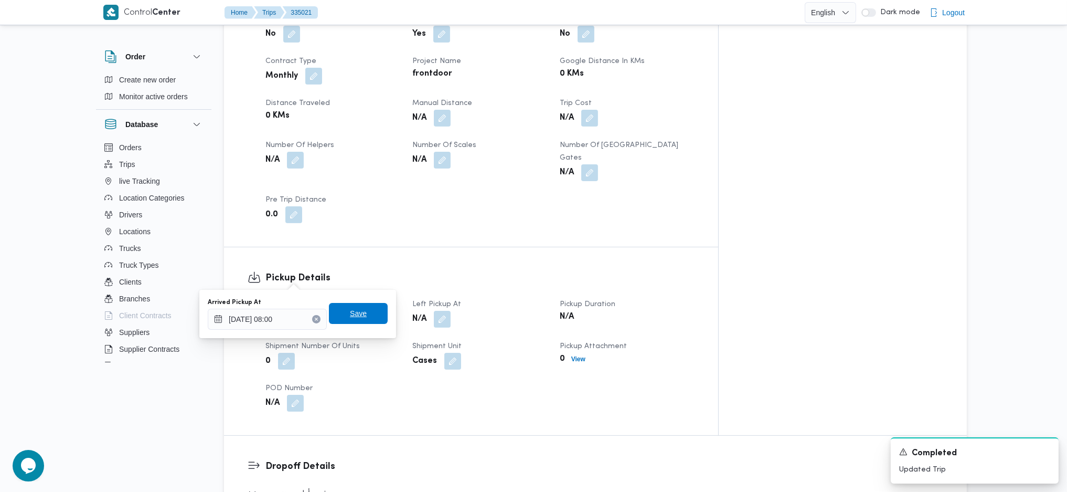
click at [364, 318] on span "Save" at bounding box center [358, 313] width 59 height 21
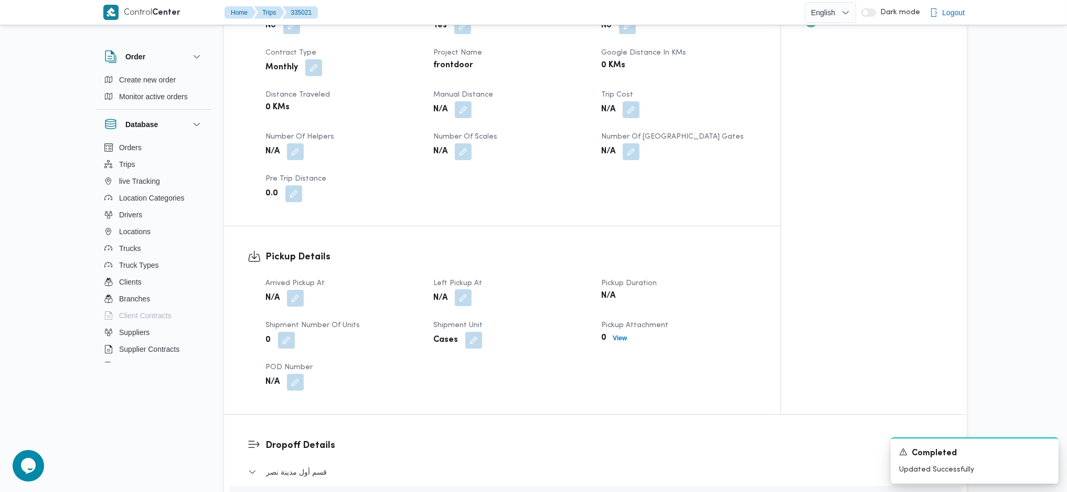
click at [459, 289] on button "button" at bounding box center [463, 297] width 17 height 17
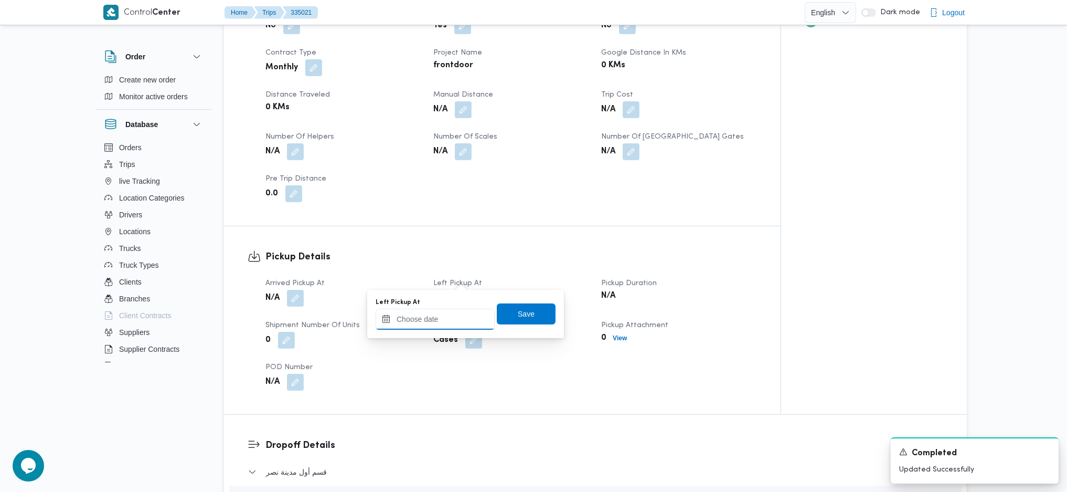
click at [440, 322] on input "Left Pickup At" at bounding box center [435, 319] width 119 height 21
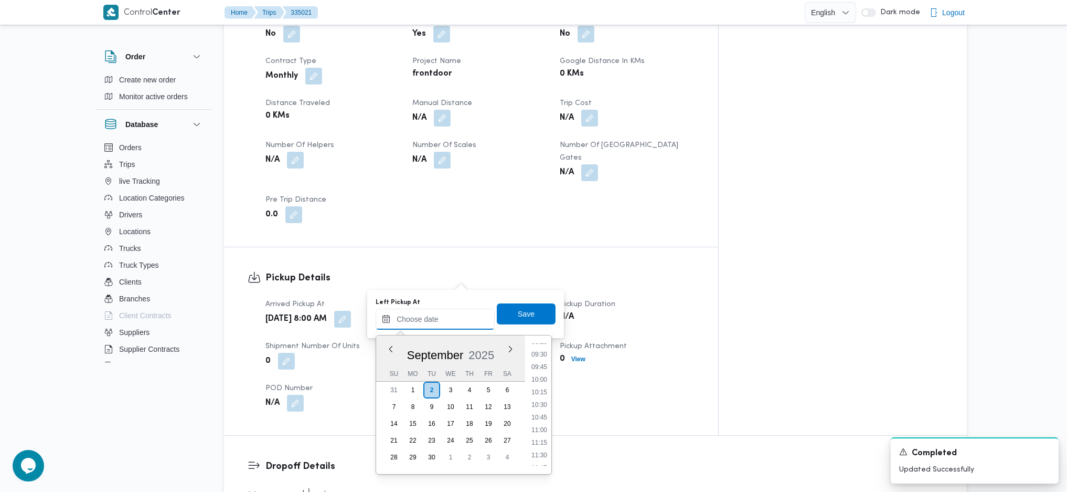
scroll to position [415, 0]
click at [536, 327] on li "09:00" at bounding box center [539, 387] width 24 height 10
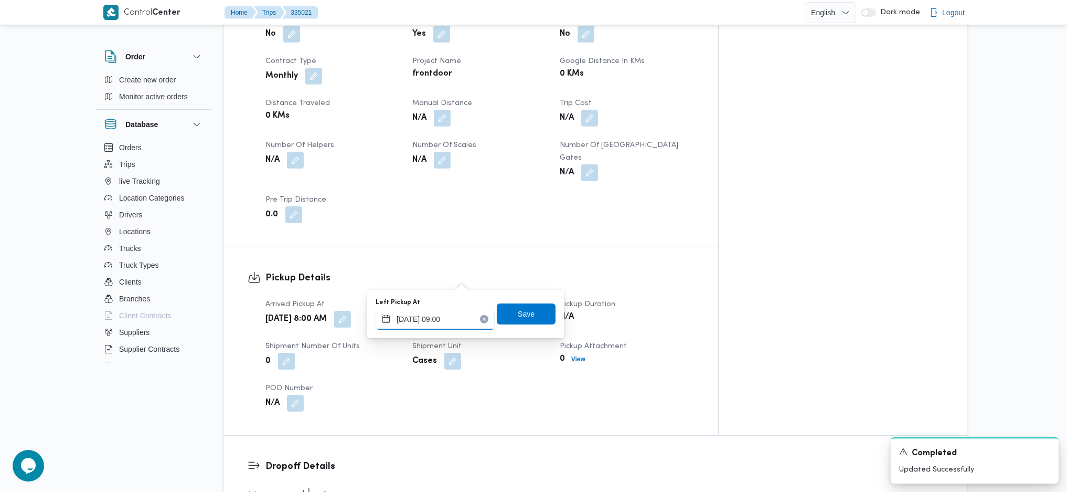
type input "02/09/2025 09:00"
click at [518, 314] on span "Save" at bounding box center [526, 314] width 17 height 13
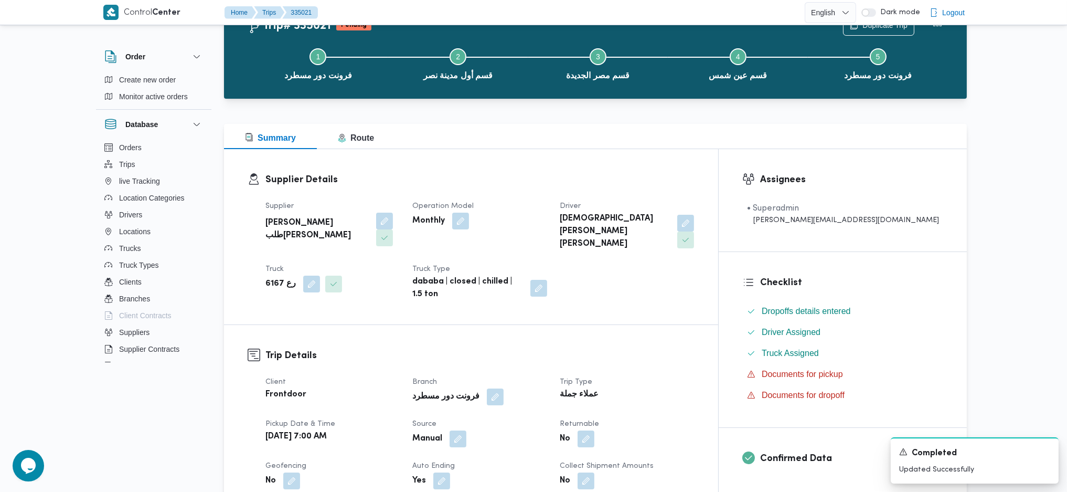
scroll to position [0, 0]
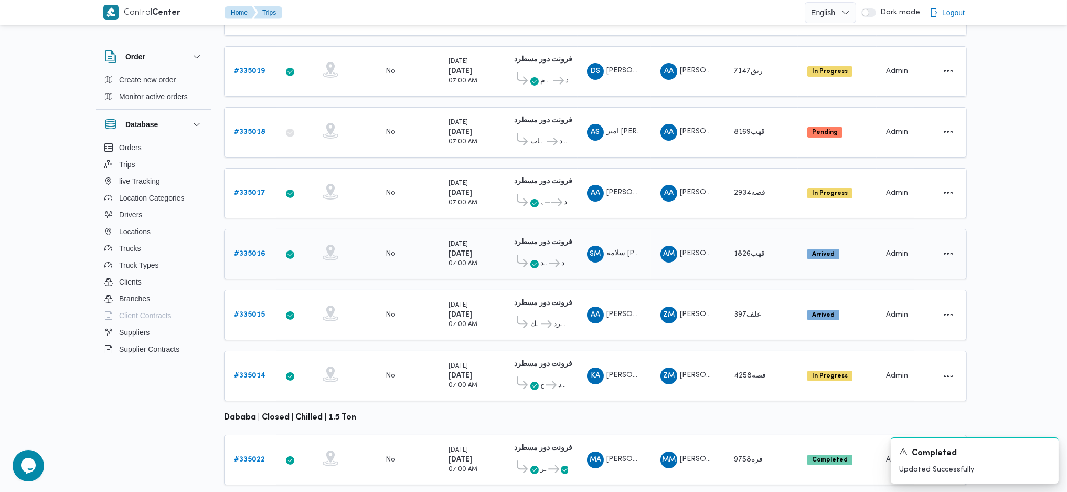
scroll to position [292, 0]
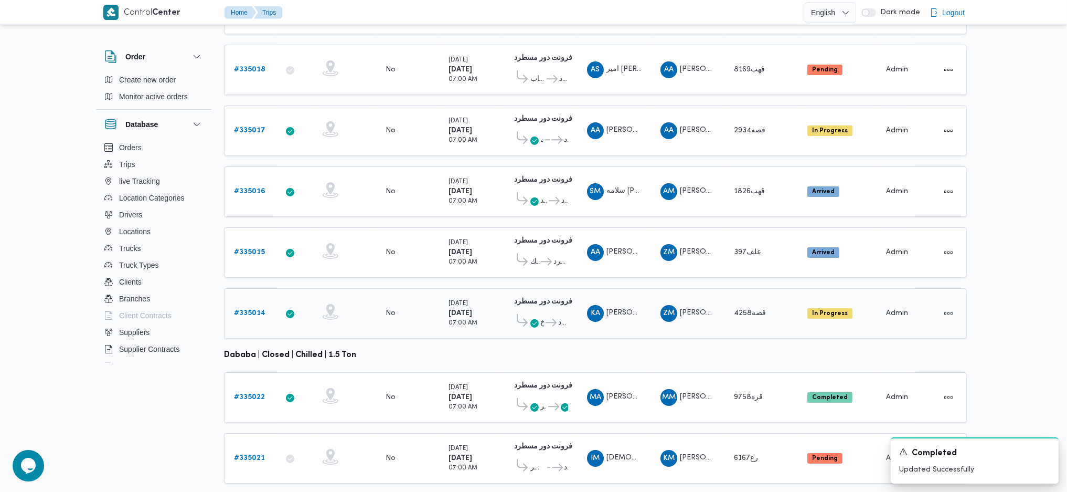
click at [552, 316] on span "فرونت دور مسطرد" at bounding box center [556, 322] width 24 height 13
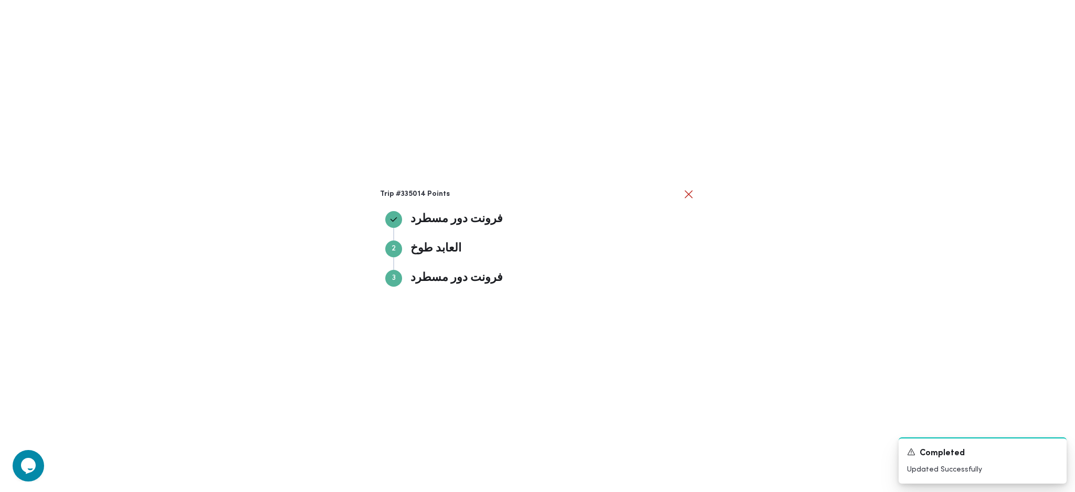
click at [863, 261] on div "Trip #335014 Points فرونت دور مسطرد فرونت دور مسطرد Step 2 2 العابد طوخ العابد …" at bounding box center [537, 246] width 1075 height 492
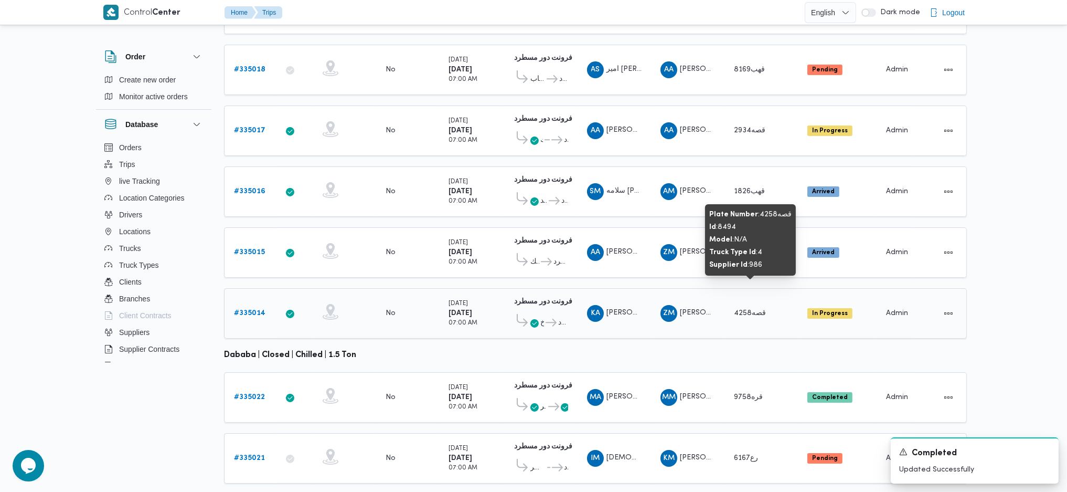
click at [753, 307] on span "قصه4258" at bounding box center [751, 313] width 35 height 13
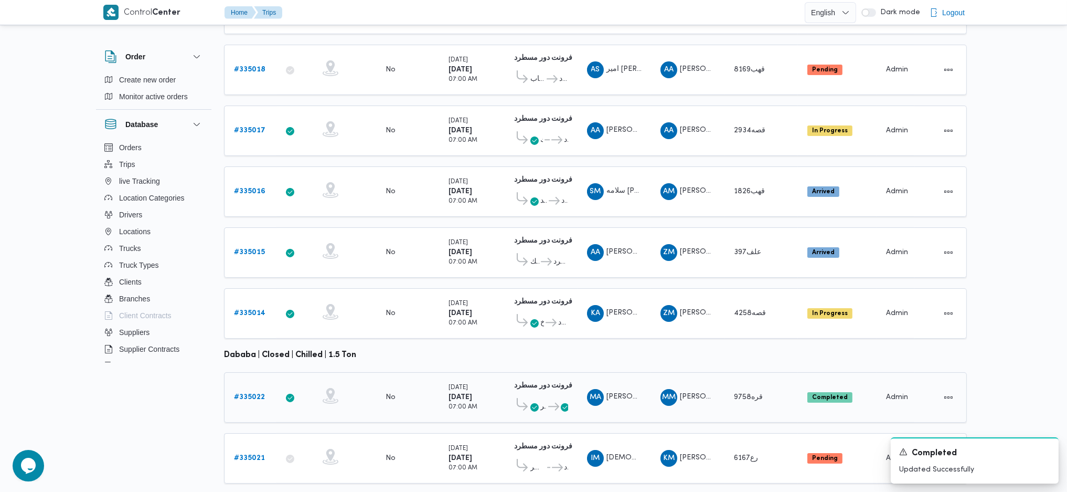
click at [241, 327] on b "# 335022" at bounding box center [249, 397] width 31 height 7
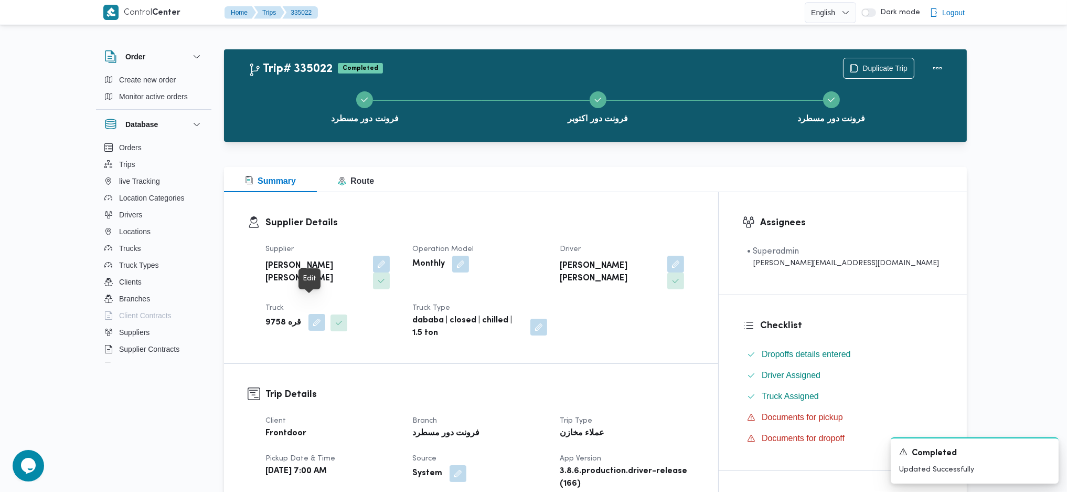
click at [313, 314] on button "button" at bounding box center [317, 322] width 17 height 17
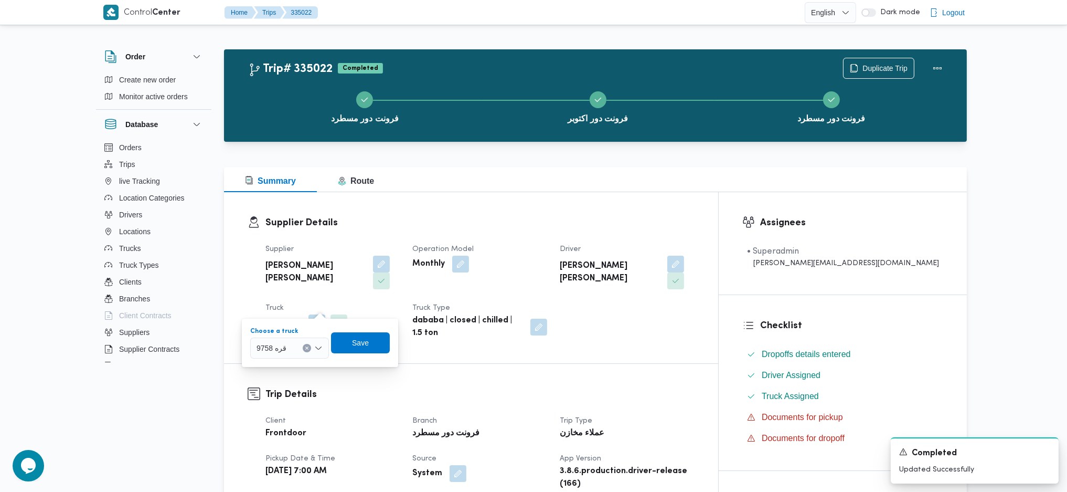
click at [291, 327] on div "قره 9758" at bounding box center [289, 347] width 79 height 21
type input "315"
click at [290, 327] on span "قوف 315 4 | null" at bounding box center [296, 367] width 54 height 13
click at [372, 327] on span "Save" at bounding box center [369, 342] width 17 height 13
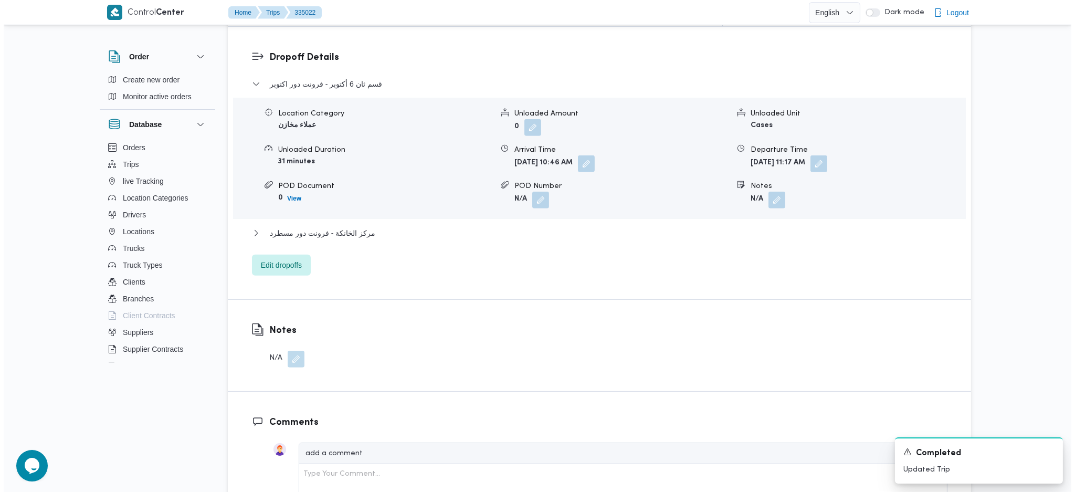
scroll to position [909, 0]
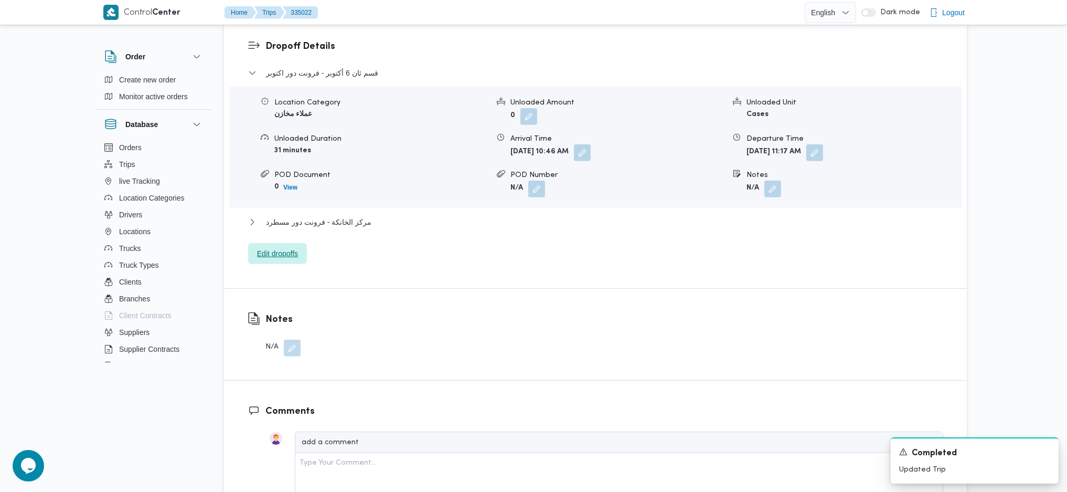
click at [289, 247] on span "Edit dropoffs" at bounding box center [277, 253] width 41 height 13
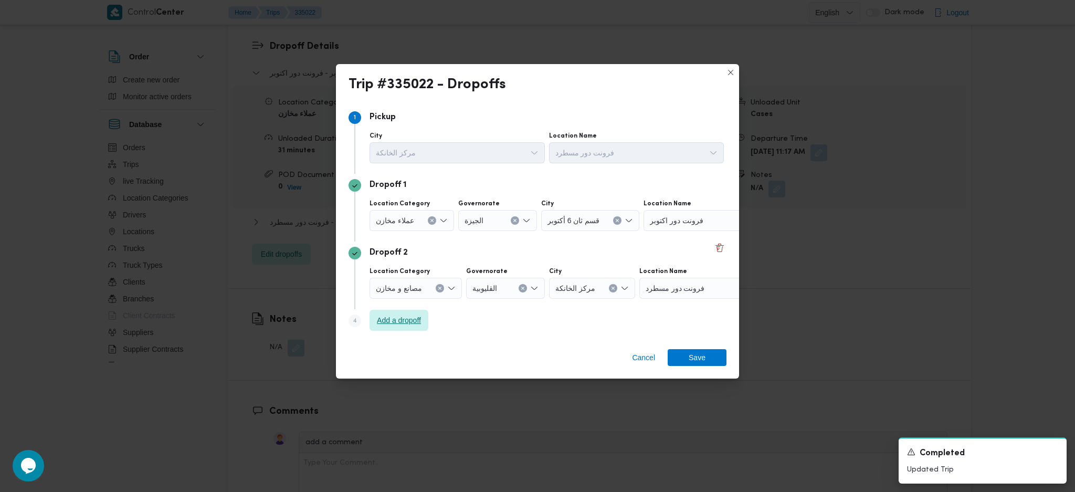
click at [386, 316] on span "Add a dropoff" at bounding box center [399, 320] width 44 height 13
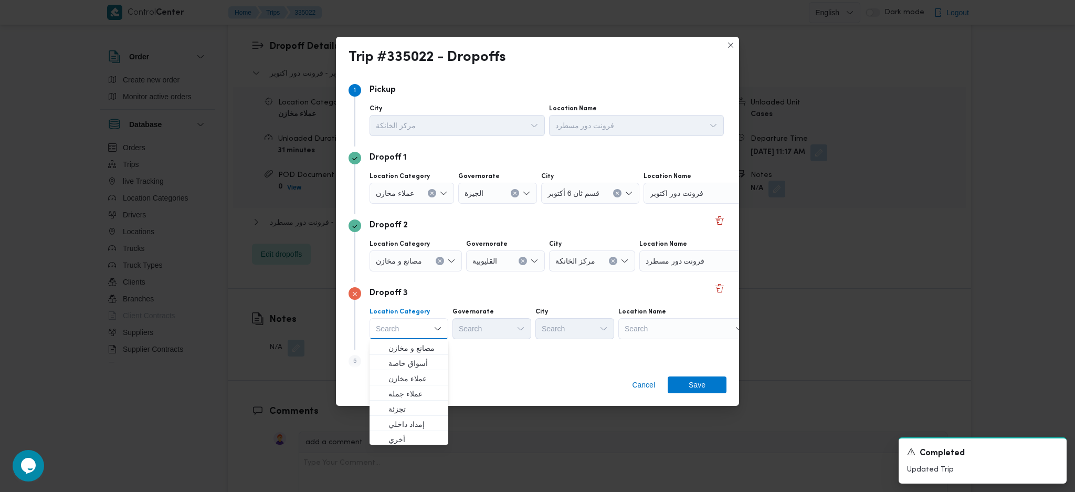
click at [430, 194] on icon "Clear input" at bounding box center [431, 193] width 3 height 3
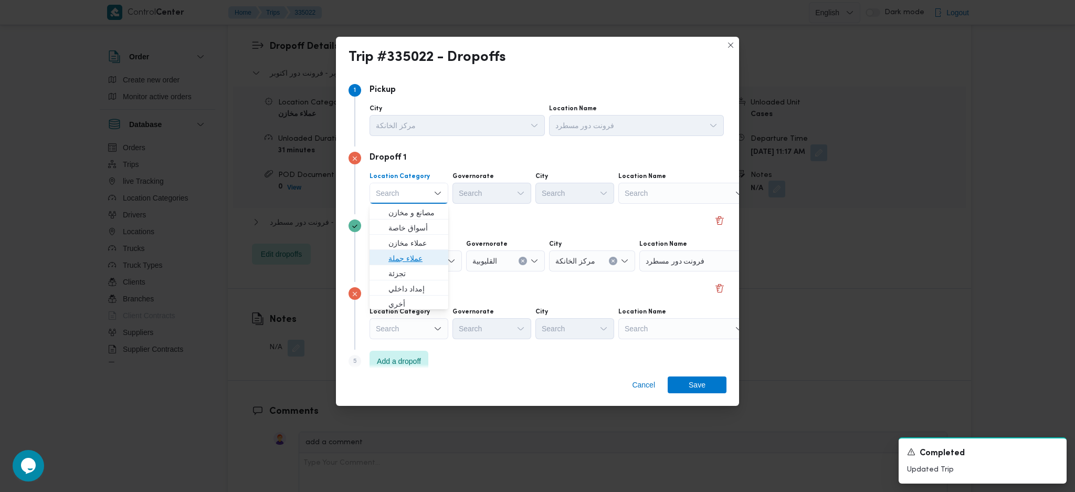
click at [407, 261] on span "عملاء جملة" at bounding box center [415, 258] width 54 height 13
click at [506, 183] on div "Search" at bounding box center [493, 193] width 79 height 21
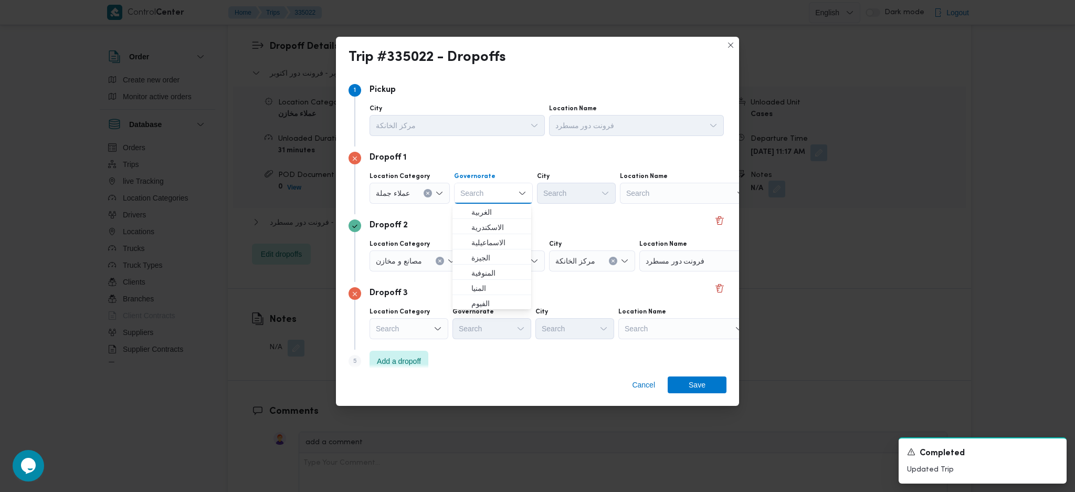
scroll to position [70, 0]
click at [491, 289] on span "القاهرة" at bounding box center [498, 295] width 54 height 13
click at [588, 193] on div "Search" at bounding box center [627, 193] width 79 height 21
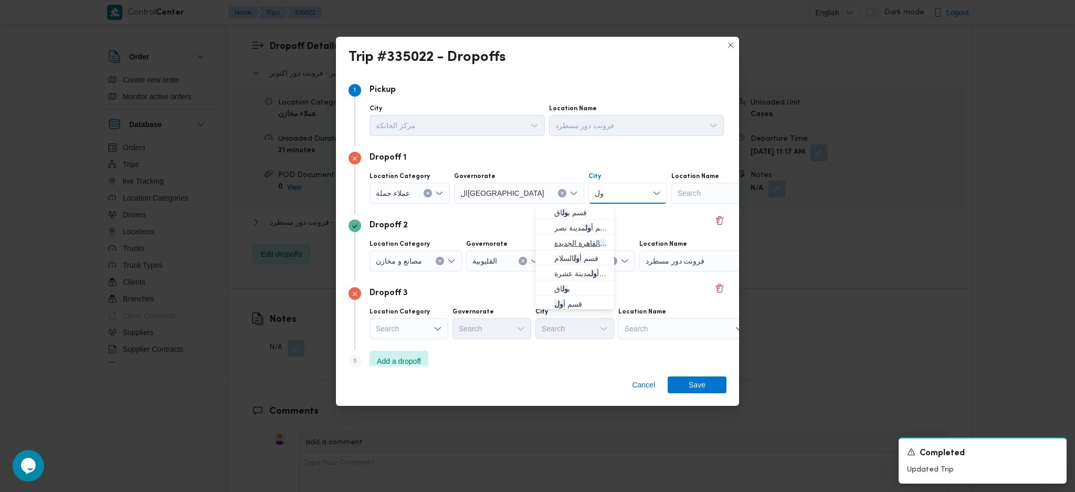
type input "ول"
click at [565, 242] on span "قسم أ ول القاهرة الجديدة" at bounding box center [581, 243] width 54 height 13
click at [446, 263] on div "مصانع و مخازن" at bounding box center [415, 260] width 92 height 21
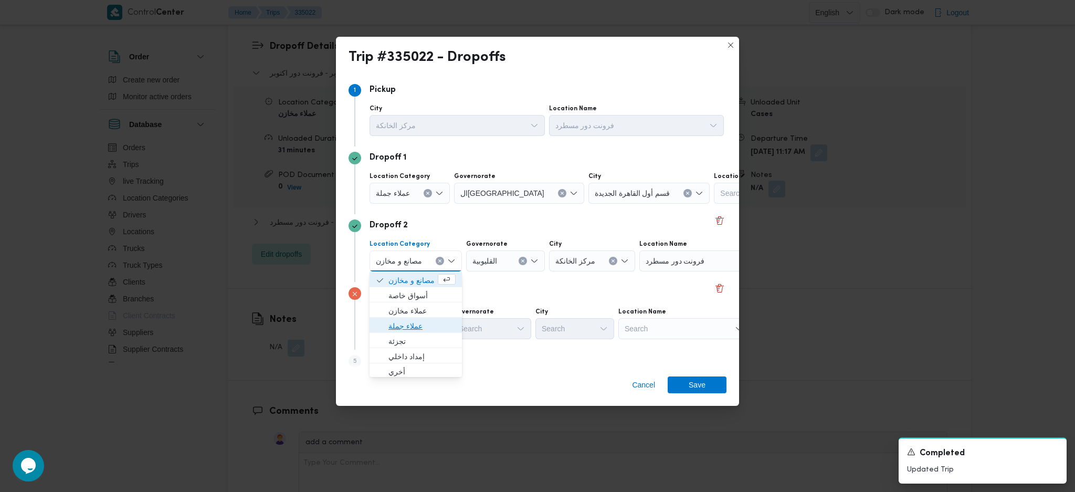
click at [418, 327] on span "عملاء جملة" at bounding box center [421, 326] width 67 height 13
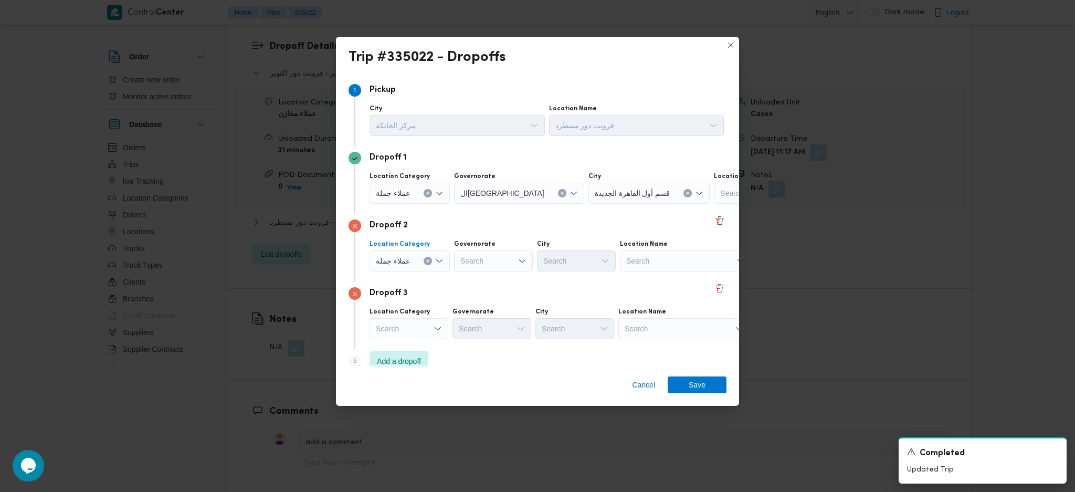
click at [488, 257] on div "Search" at bounding box center [493, 260] width 79 height 21
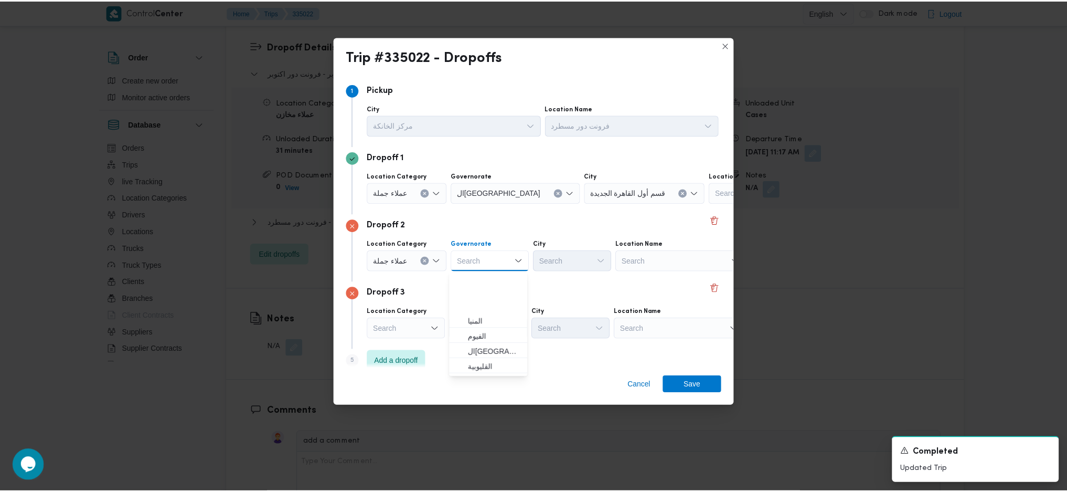
scroll to position [140, 0]
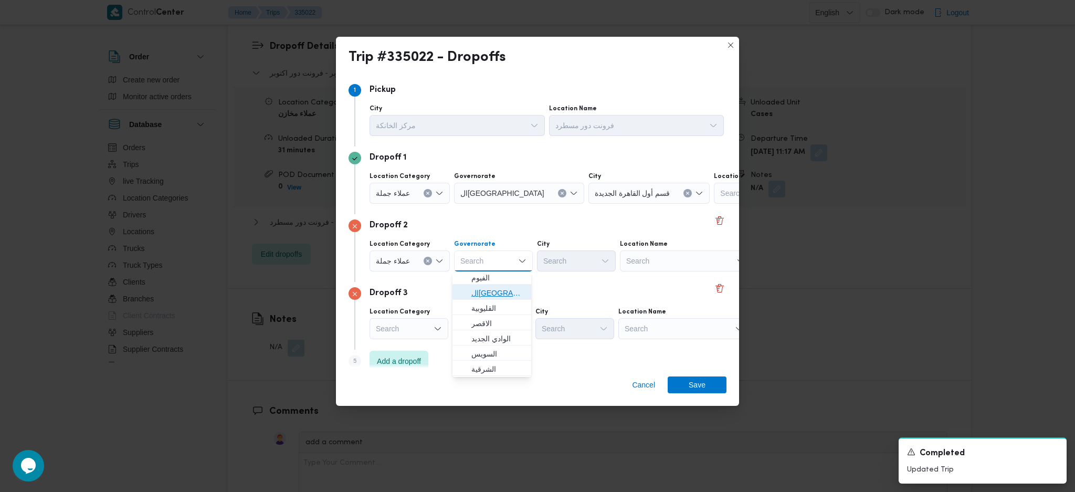
click at [492, 297] on span "القاهرة" at bounding box center [498, 293] width 54 height 13
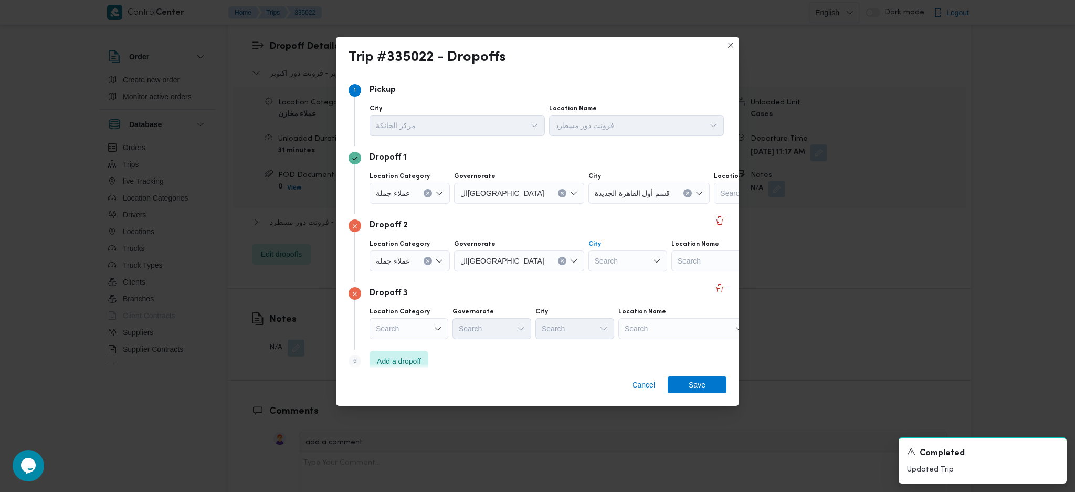
click at [588, 257] on div "Search" at bounding box center [627, 260] width 79 height 21
type input "ثان"
click at [554, 281] on span "قسم ثان القاهرة الجديدة" at bounding box center [581, 280] width 54 height 13
click at [662, 327] on div "Search" at bounding box center [683, 328] width 131 height 21
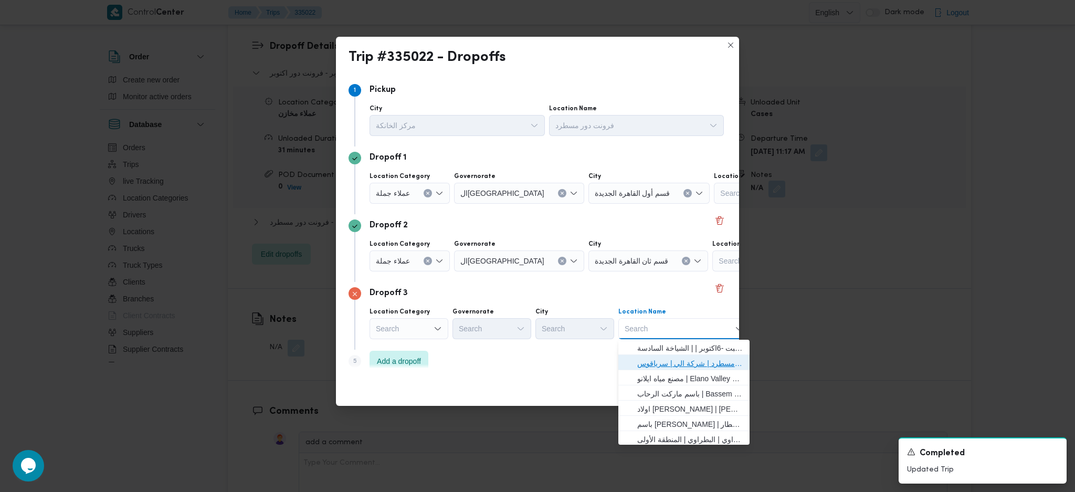
click at [653, 327] on span "فرونت دور مسطرد | شركة الي | سرياقوس" at bounding box center [690, 363] width 106 height 13
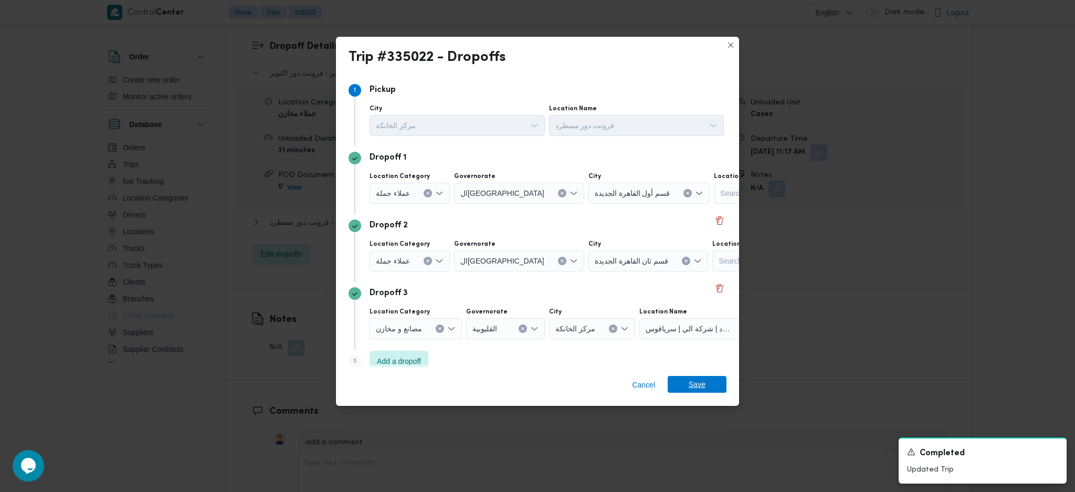
click at [699, 327] on span "Save" at bounding box center [697, 384] width 17 height 17
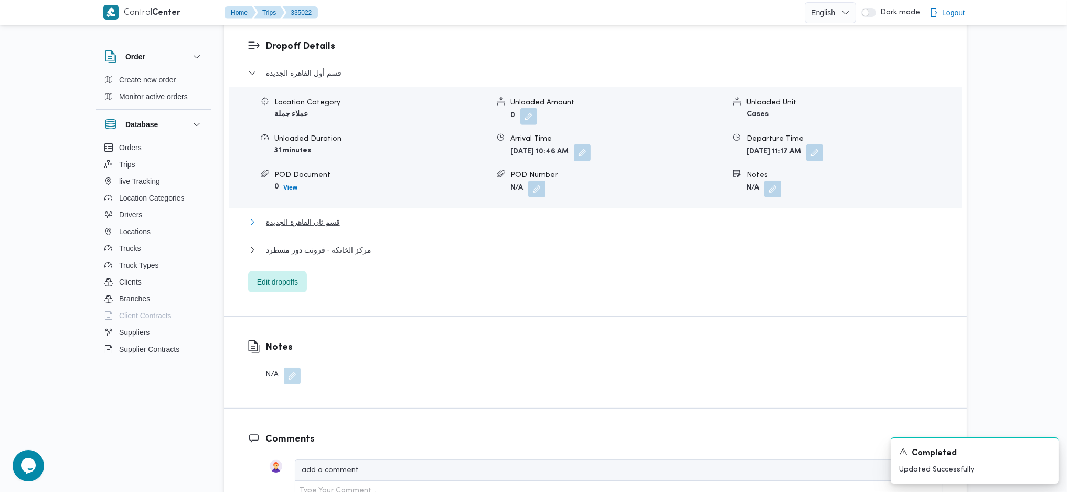
click at [325, 216] on span "قسم ثان القاهرة الجديدة" at bounding box center [303, 222] width 74 height 13
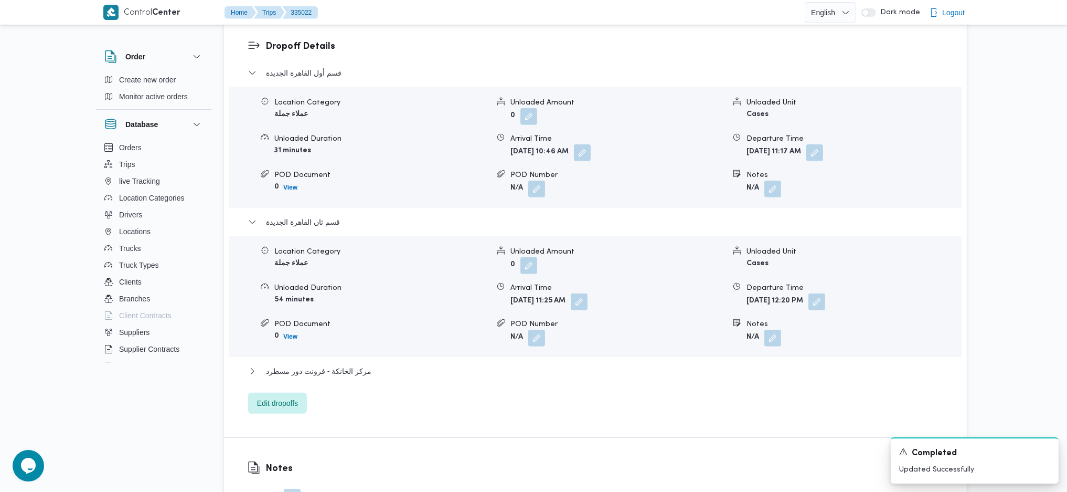
click at [775, 319] on div "Notes" at bounding box center [854, 324] width 214 height 11
click at [775, 327] on button "button" at bounding box center [773, 337] width 17 height 17
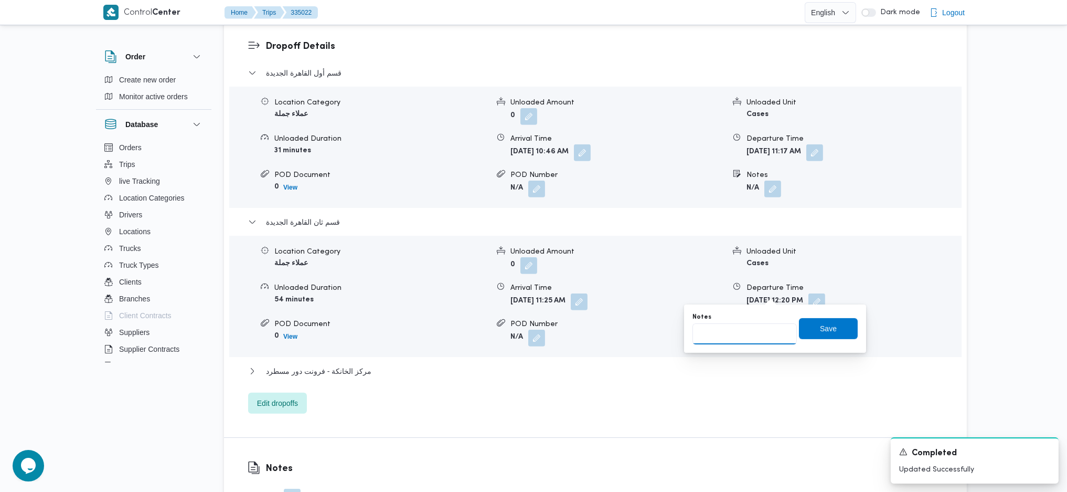
click at [727, 327] on input "Notes" at bounding box center [745, 333] width 104 height 21
type input "الرحاب"
click button "Save" at bounding box center [828, 328] width 59 height 21
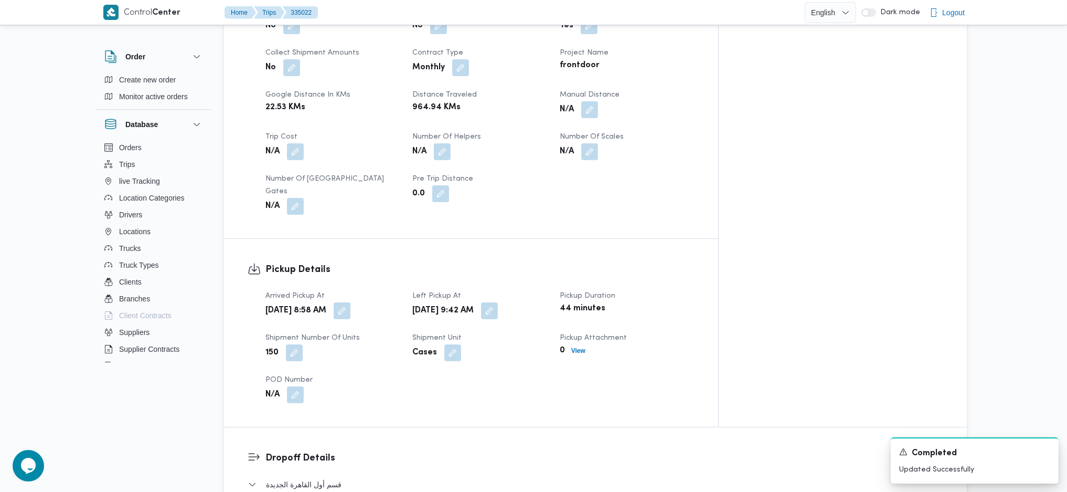
scroll to position [490, 0]
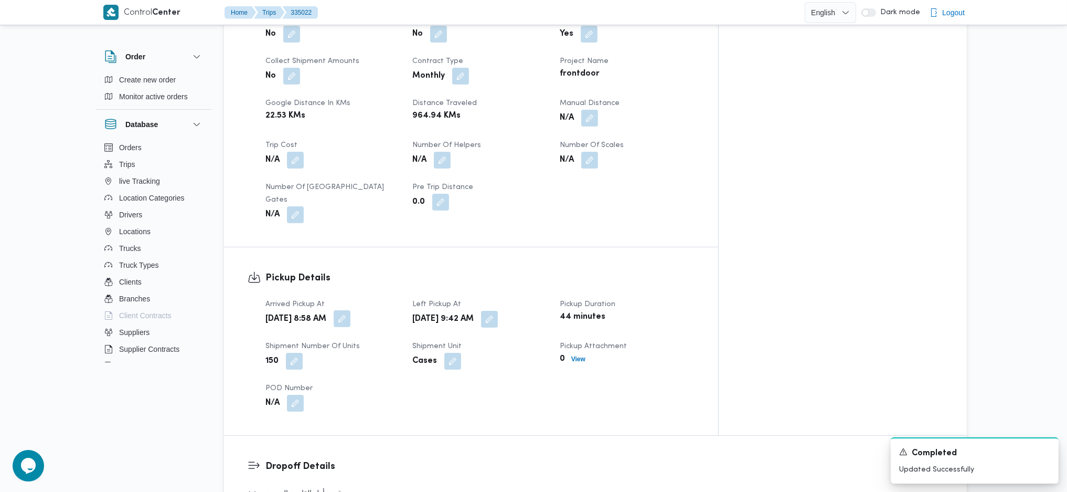
click at [351, 310] on button "button" at bounding box center [342, 318] width 17 height 17
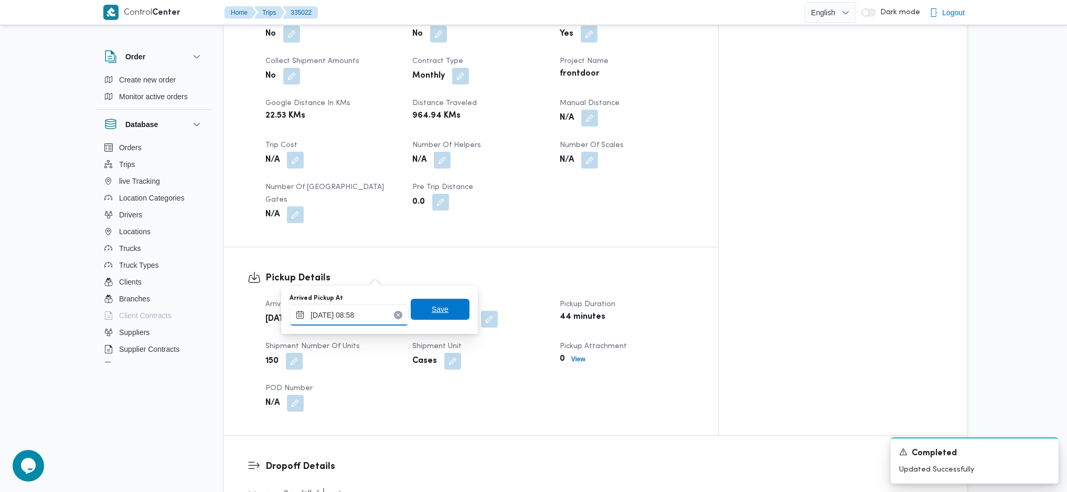
click at [356, 315] on input "02/09/2025 08:58" at bounding box center [349, 314] width 119 height 21
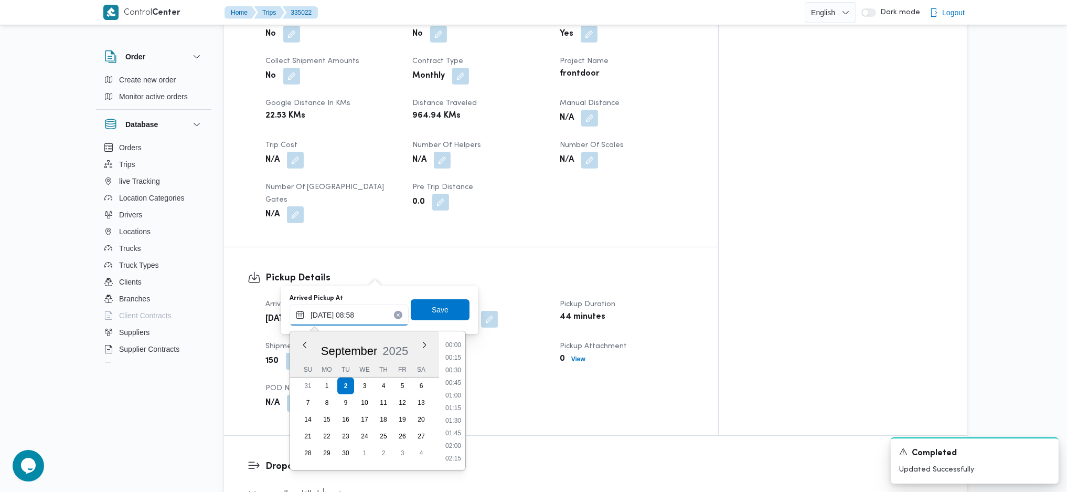
scroll to position [378, 0]
click at [457, 327] on li "07:30" at bounding box center [453, 344] width 24 height 10
type input "02/09/2025 07:30"
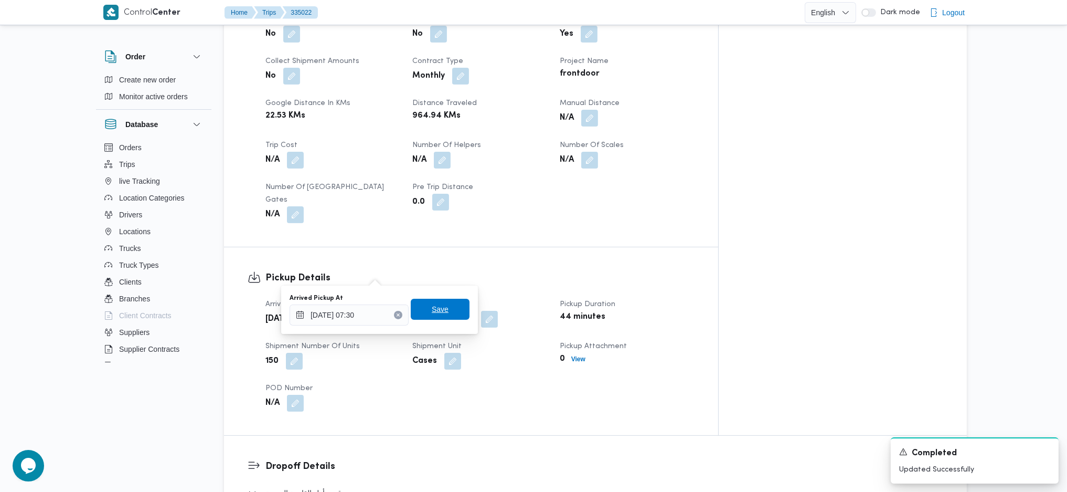
click at [432, 305] on span "Save" at bounding box center [440, 309] width 17 height 13
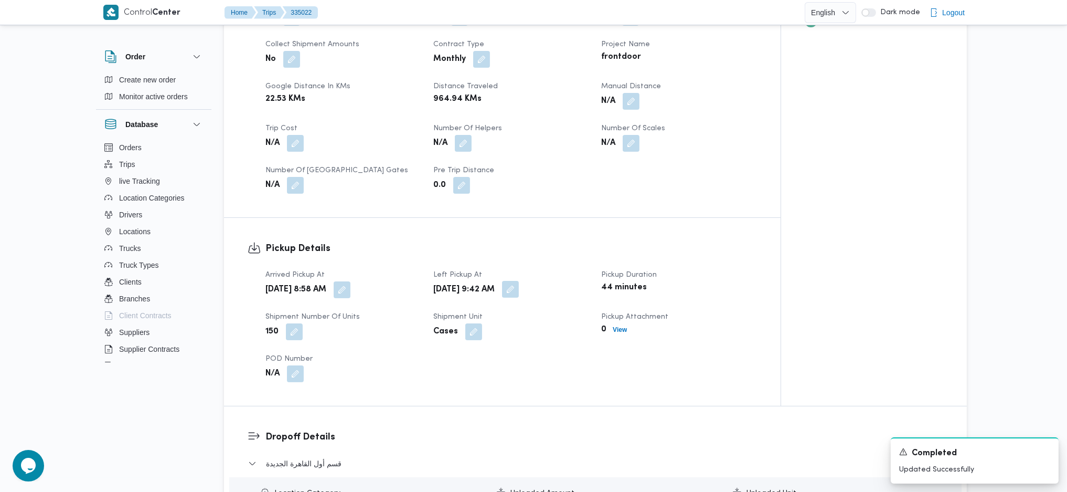
click at [519, 281] on button "button" at bounding box center [510, 289] width 17 height 17
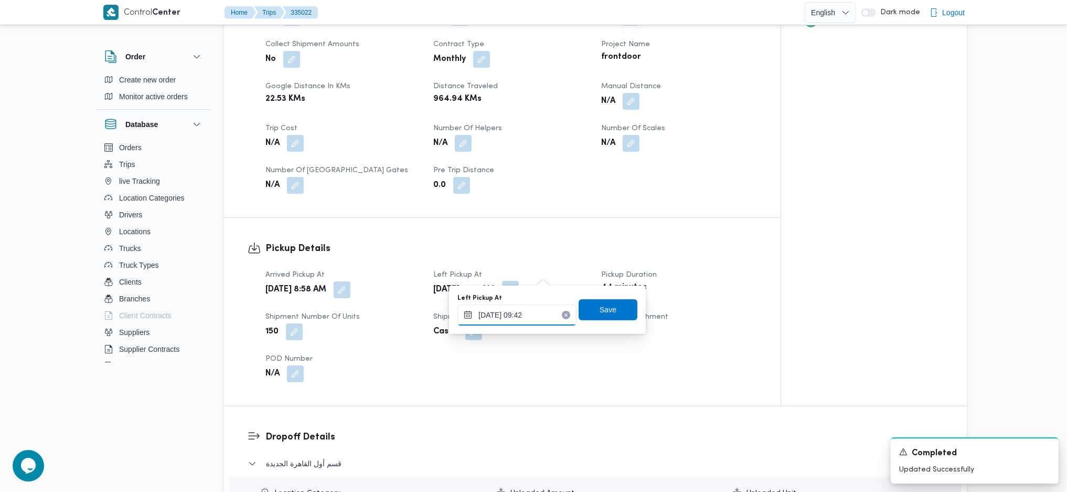
click at [519, 304] on input "02/09/2025 09:42" at bounding box center [517, 314] width 119 height 21
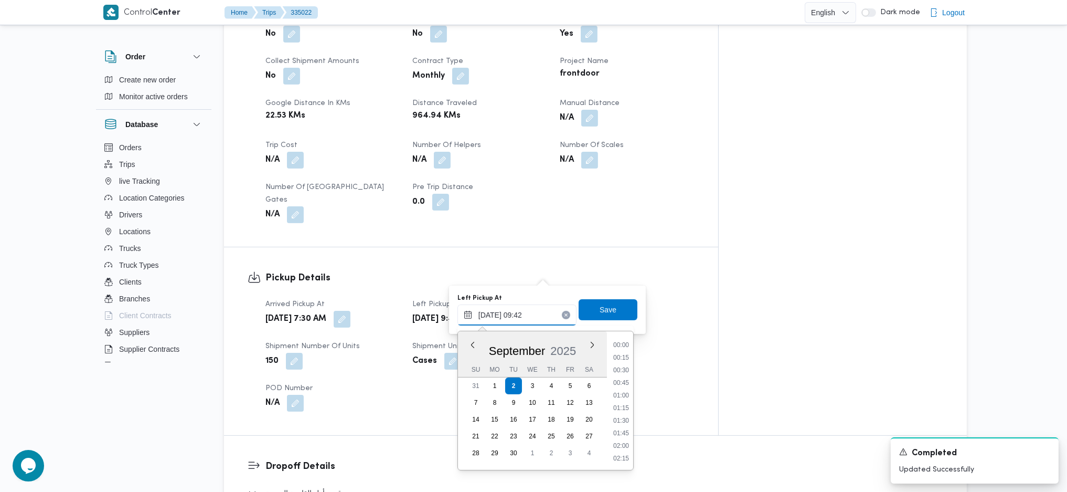
scroll to position [416, 0]
click at [623, 327] on ul "00:00 00:15 00:30 00:45 01:00 01:15 01:30 01:45 02:00 02:15 02:30 02:45 03:00 0…" at bounding box center [621, 401] width 24 height 122
click at [616, 327] on li "08:30" at bounding box center [621, 357] width 24 height 10
type input "02/09/2025 08:30"
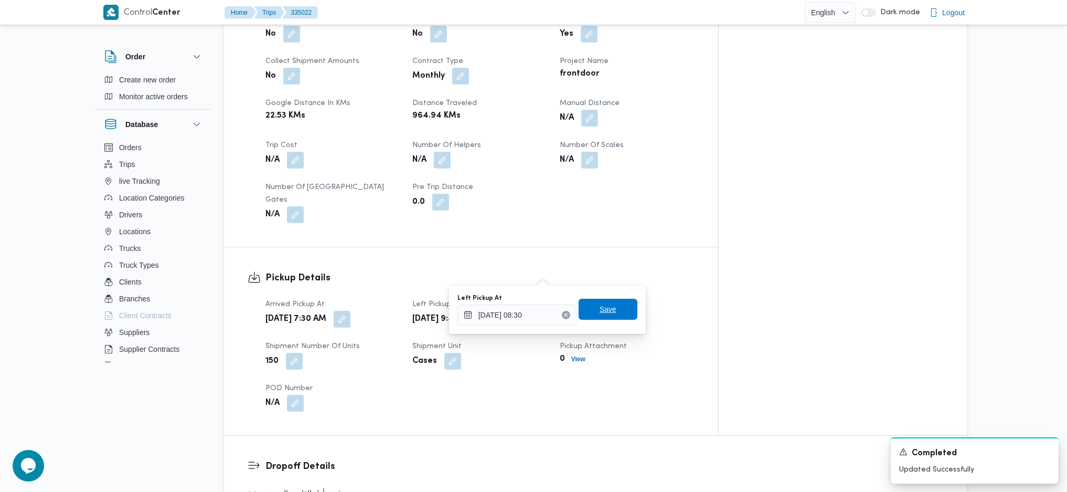
click at [600, 304] on span "Save" at bounding box center [608, 309] width 17 height 13
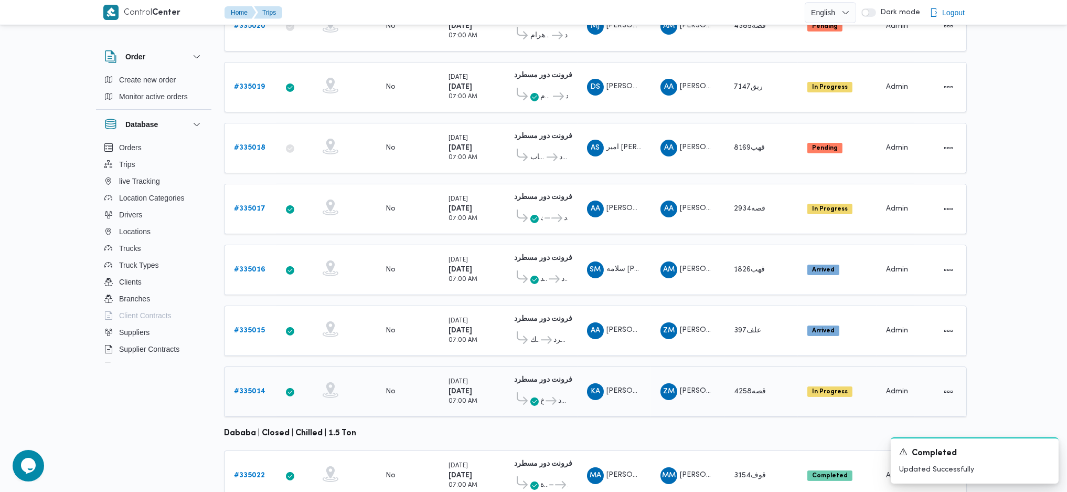
scroll to position [292, 0]
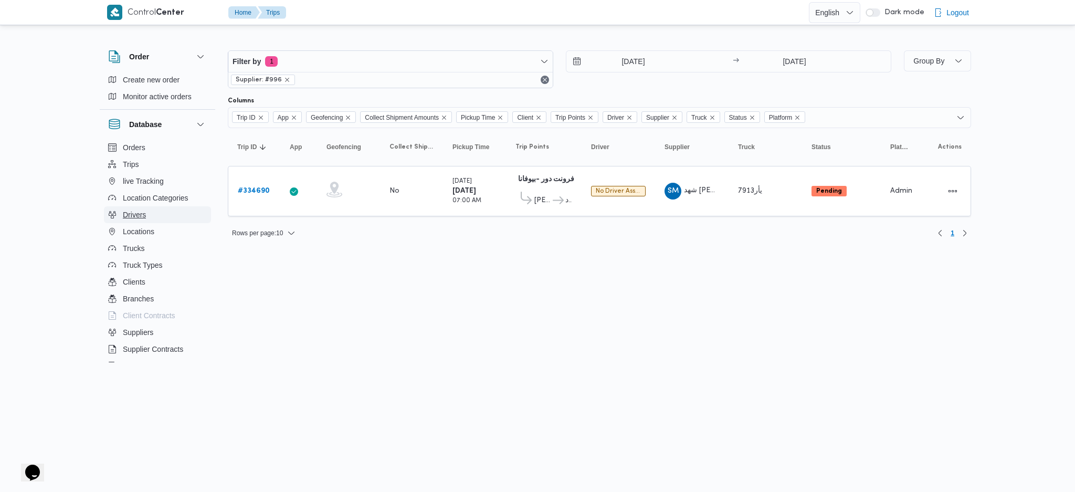
click at [136, 220] on span "Drivers" at bounding box center [134, 214] width 23 height 13
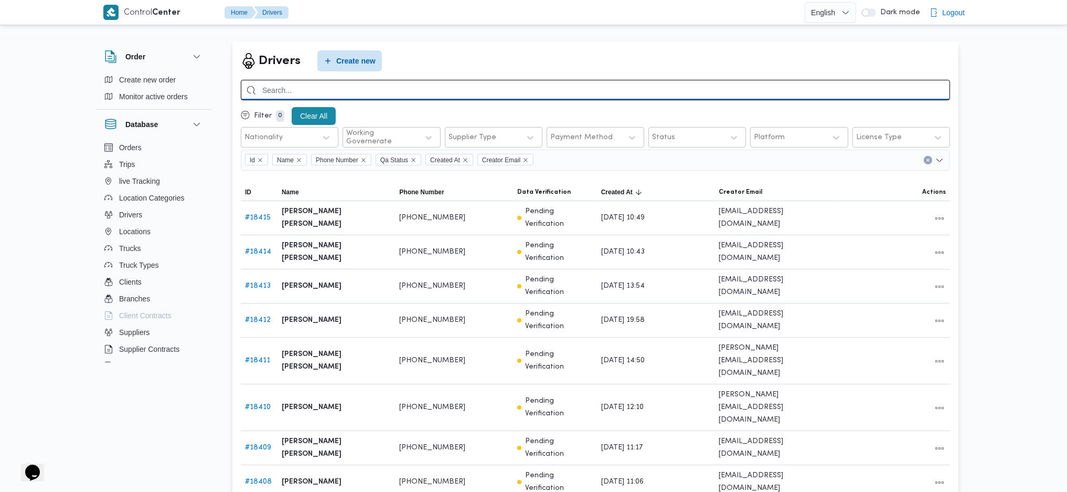
click at [359, 93] on input "search" at bounding box center [596, 90] width 710 height 20
paste input "ابراهيم رمضان ابراهيم عثمان ابوباشا"
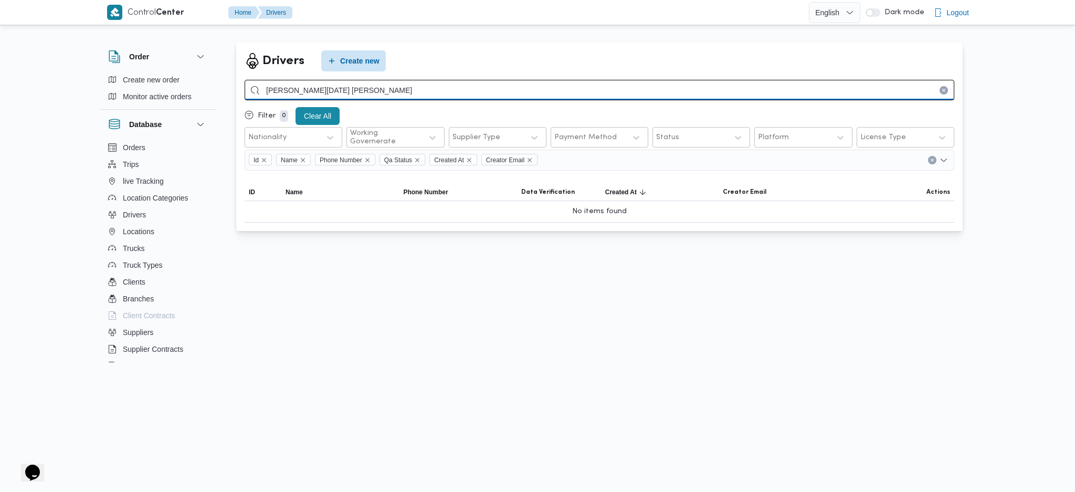
click at [526, 90] on input "ابراهيم رمضان ابراهيم عثمان ابوباشا" at bounding box center [600, 90] width 710 height 20
paste input "رف عبدالبصير عبدالبصير خضر"
type input "اشرف عبدالبصير عبدالبصير خضر"
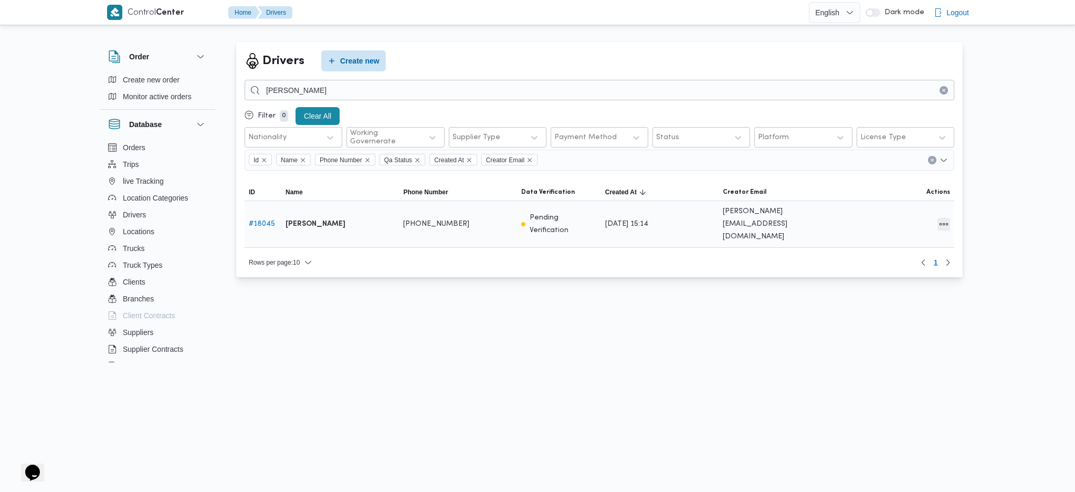
click at [941, 218] on button "All actions" at bounding box center [943, 224] width 13 height 13
click at [907, 217] on span "Edit" at bounding box center [910, 213] width 34 height 8
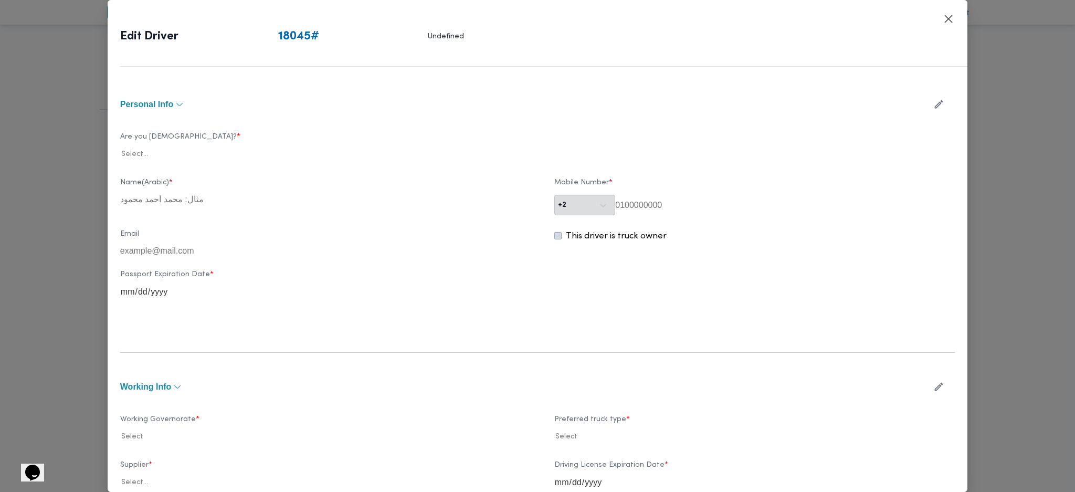
type input "اشرف عبدالبصير عبدالبصير خضر"
type input "01004757982"
type input "2027-04-06"
type input "2028-04-06"
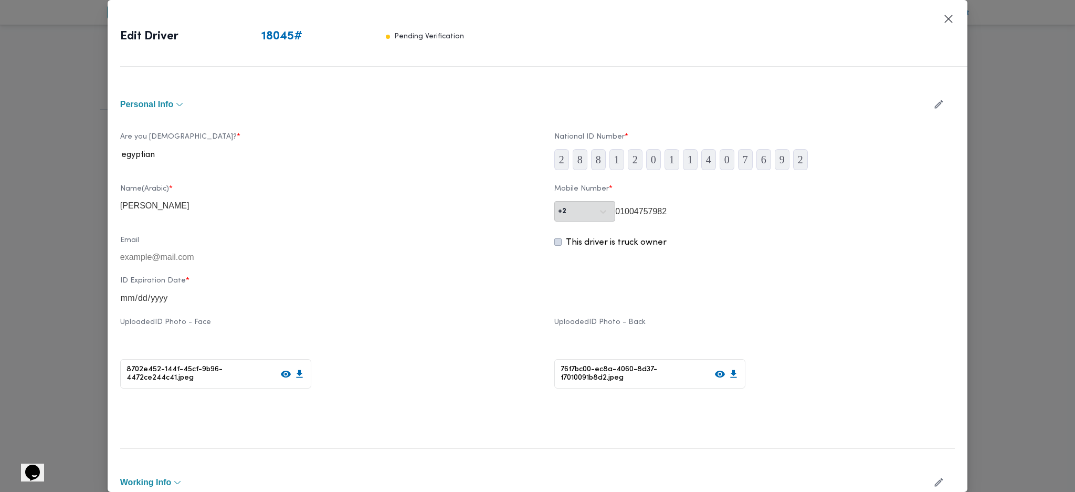
scroll to position [350, 0]
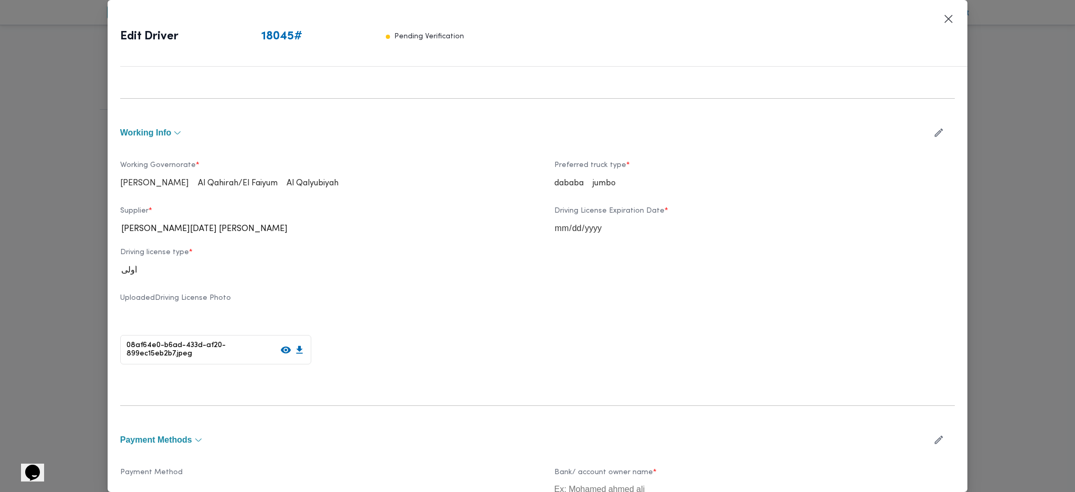
click at [926, 139] on button "button" at bounding box center [939, 132] width 28 height 20
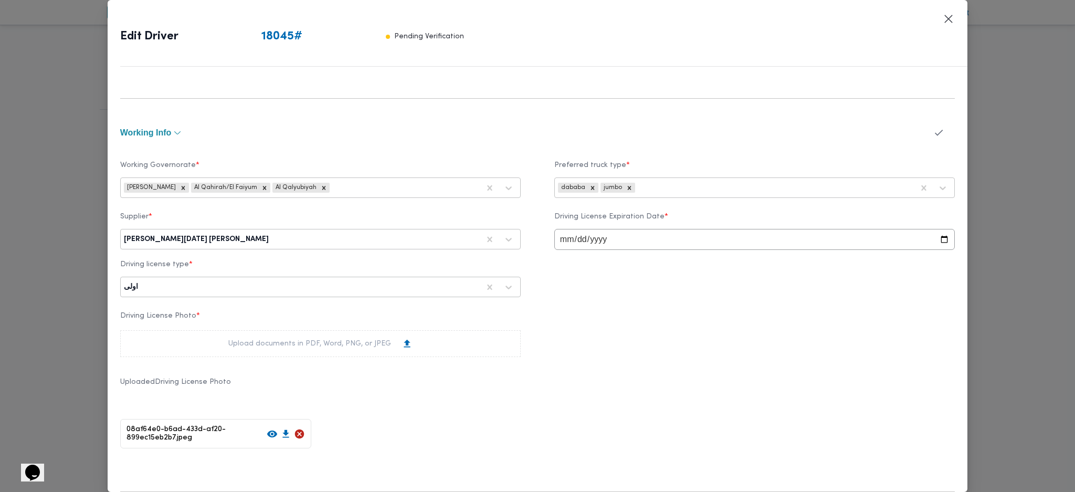
click at [349, 254] on div "Supplier * ابراهيم رمضان ابراهيم عثمان ابوباشا Driving License Expiration Date …" at bounding box center [537, 254] width 834 height 95
click at [349, 239] on div at bounding box center [375, 239] width 208 height 10
type input "a"
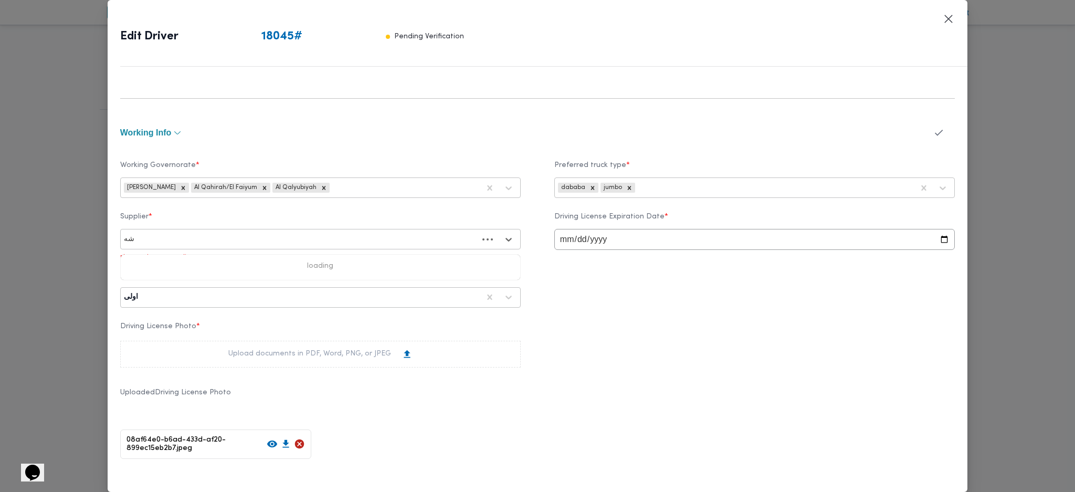
type input "شهد"
click at [182, 262] on div "شهد [PERSON_NAME] [PERSON_NAME]" at bounding box center [320, 267] width 399 height 18
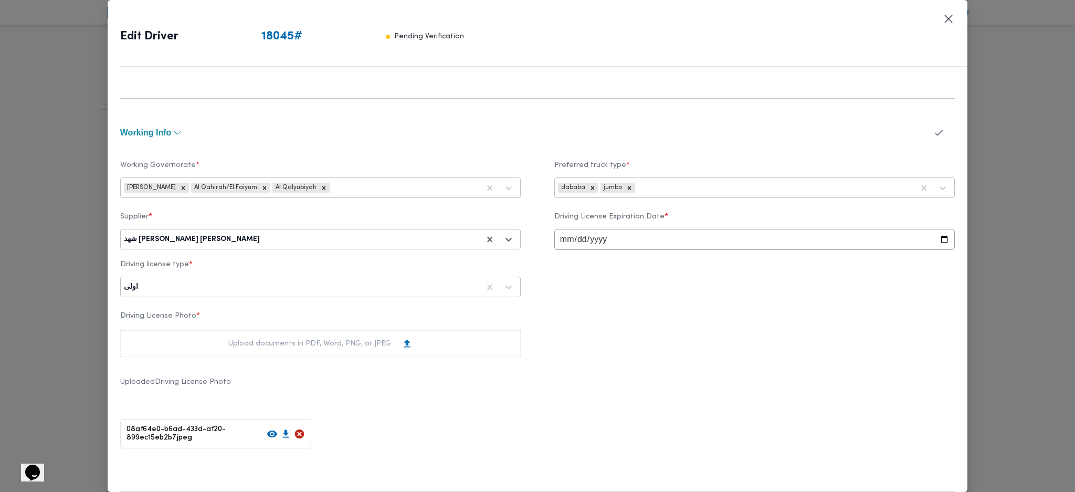
scroll to position [612, 0]
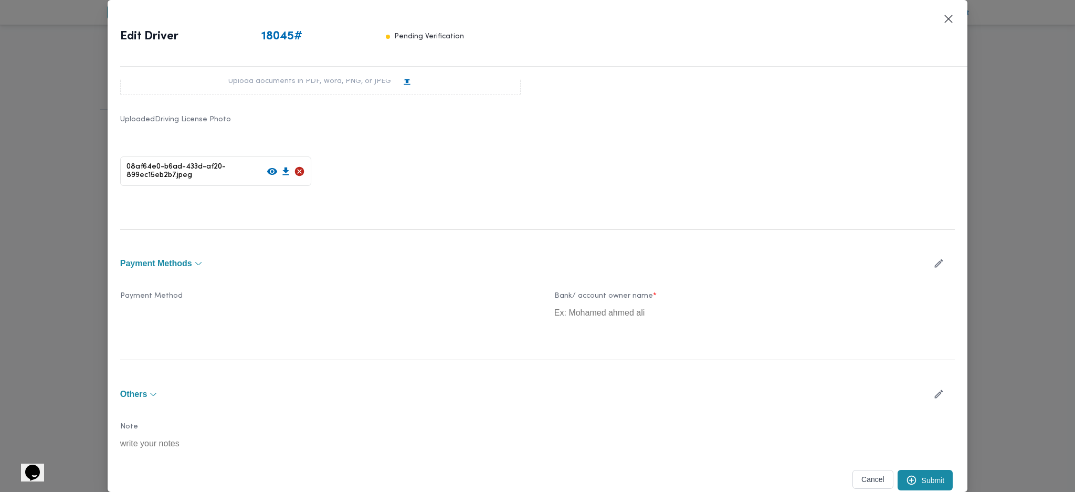
click at [916, 477] on button "Submit" at bounding box center [925, 480] width 56 height 20
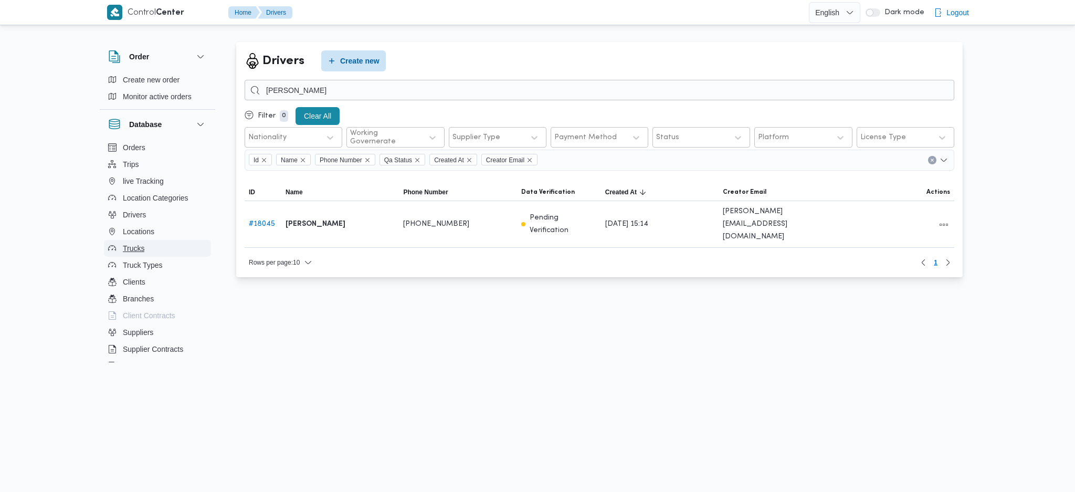
click at [141, 248] on span "Trucks" at bounding box center [134, 248] width 22 height 13
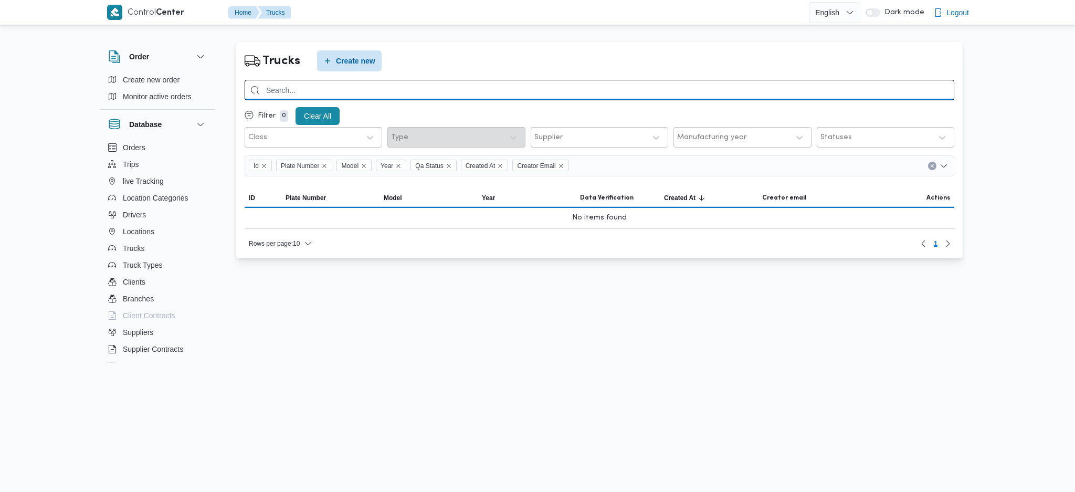
click at [358, 90] on input "search" at bounding box center [600, 90] width 710 height 20
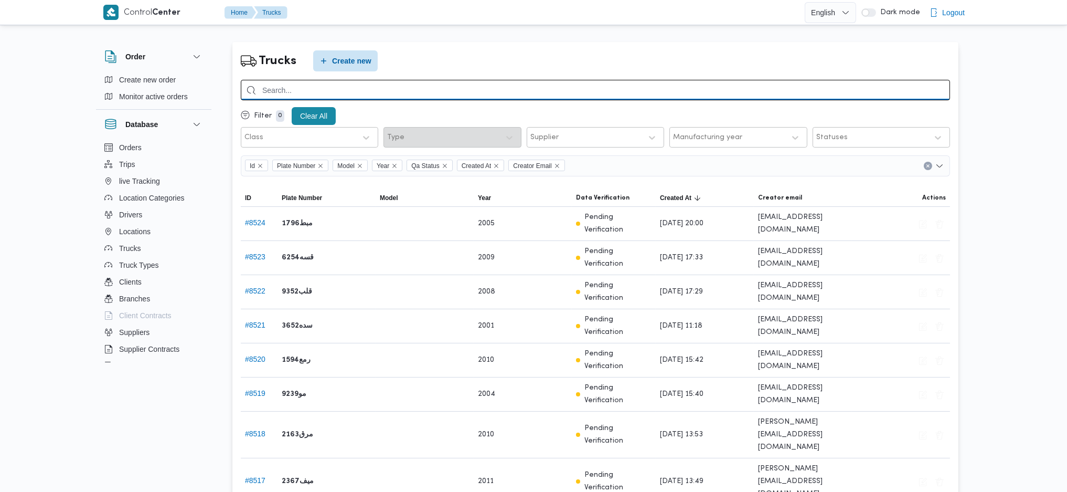
paste input "قدن8914"
type input "قدن8914"
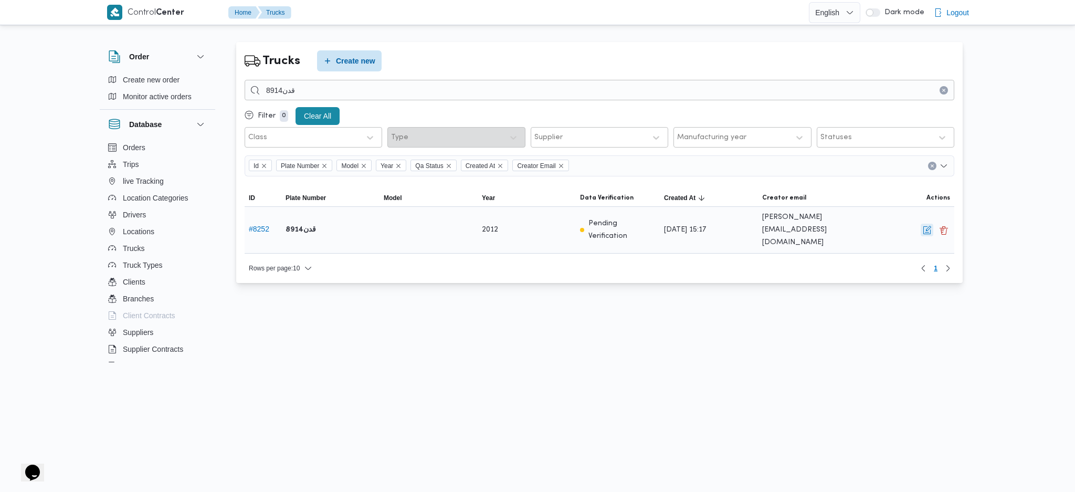
click at [928, 225] on button "button" at bounding box center [927, 230] width 13 height 13
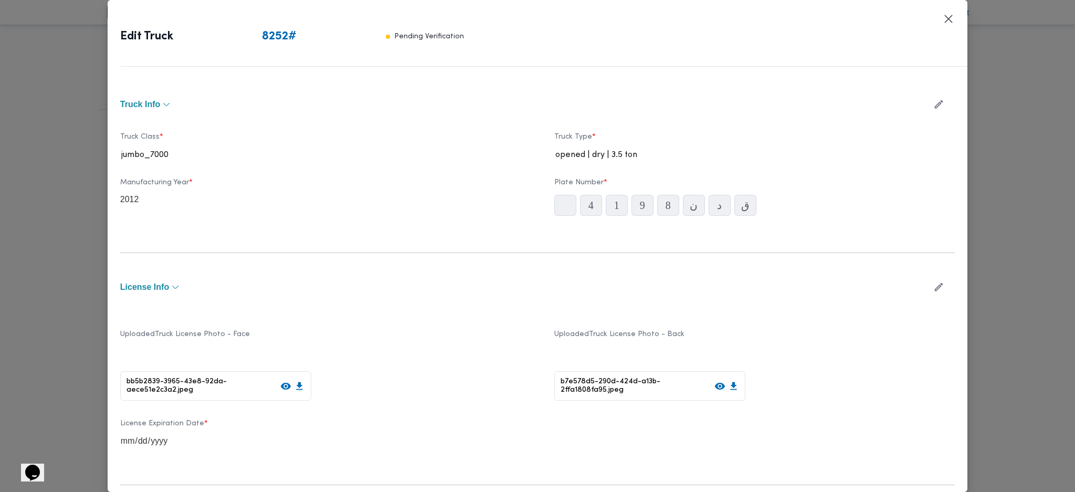
type input "2012"
type input "[DATE]"
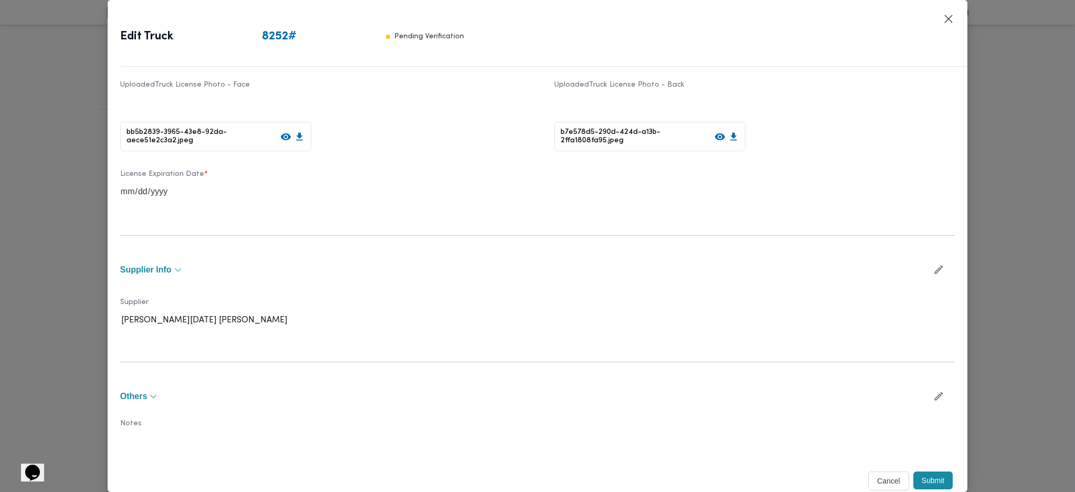
scroll to position [250, 0]
click at [933, 263] on icon "button" at bounding box center [938, 268] width 11 height 11
click at [326, 322] on div at bounding box center [375, 324] width 208 height 10
type input "شهد"
click at [242, 344] on div "شهد [PERSON_NAME] [PERSON_NAME]" at bounding box center [320, 351] width 399 height 18
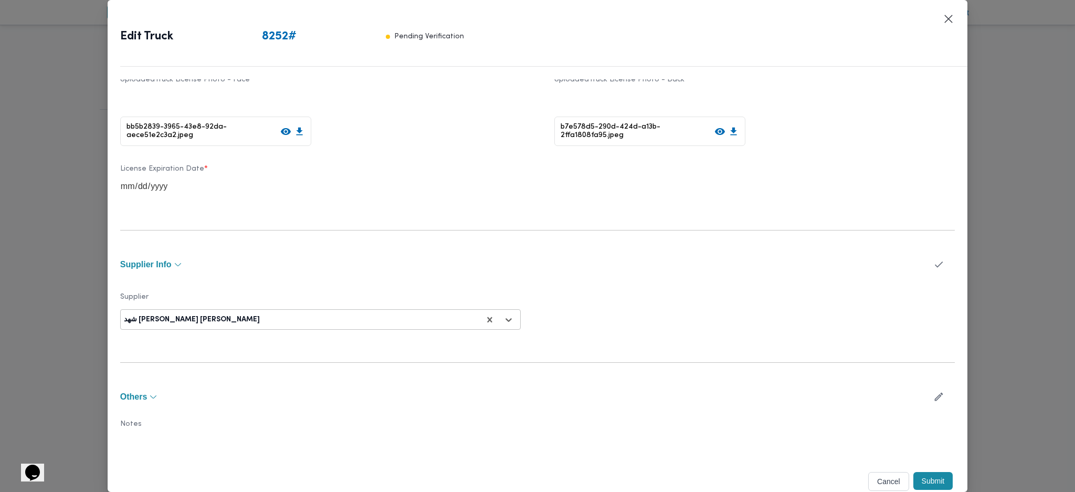
scroll to position [256, 0]
click at [921, 483] on button "Submit" at bounding box center [933, 480] width 40 height 18
